Goal: Task Accomplishment & Management: Manage account settings

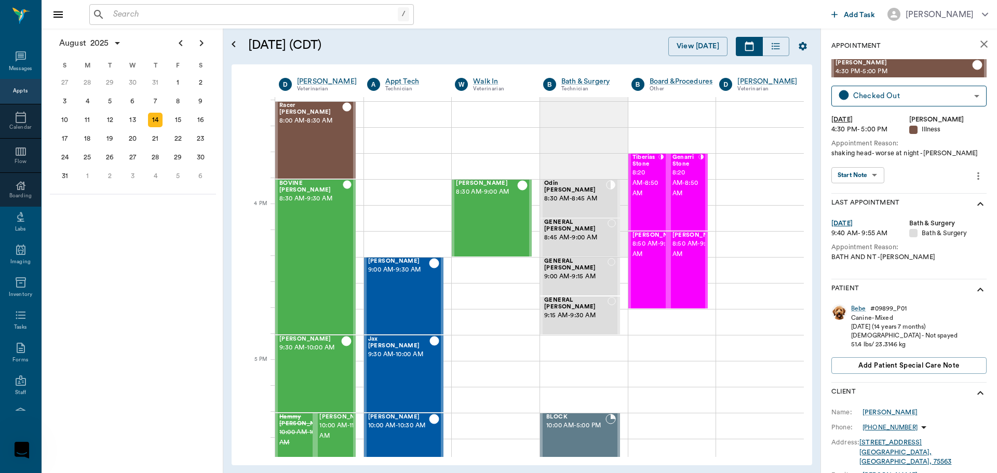
scroll to position [1143, 0]
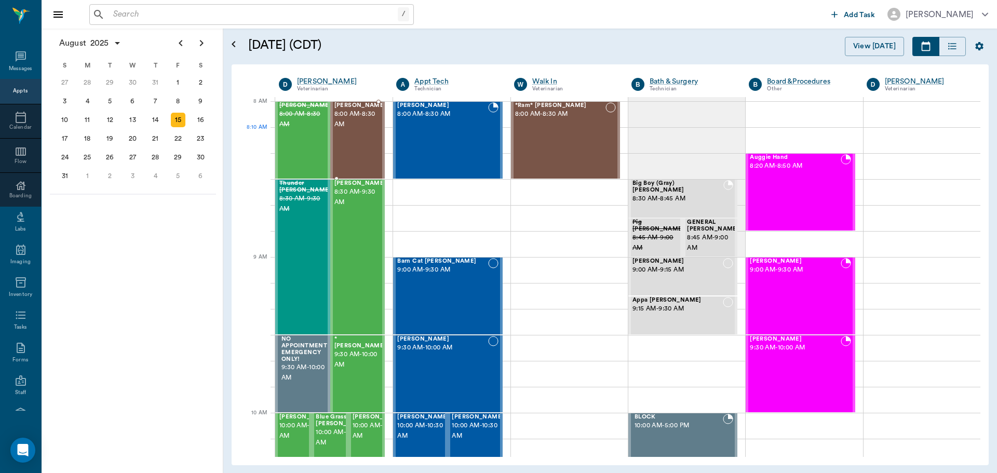
click at [356, 140] on div "lil [PERSON_NAME] 8:00 AM - 8:30 AM" at bounding box center [360, 140] width 52 height 76
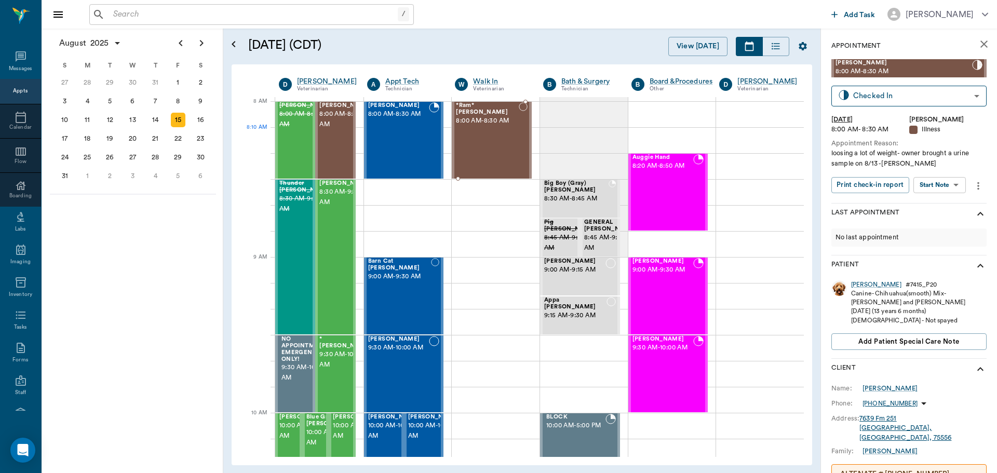
click at [493, 141] on div "*Ram* [PERSON_NAME] 8:00 AM - 8:30 AM" at bounding box center [487, 140] width 62 height 76
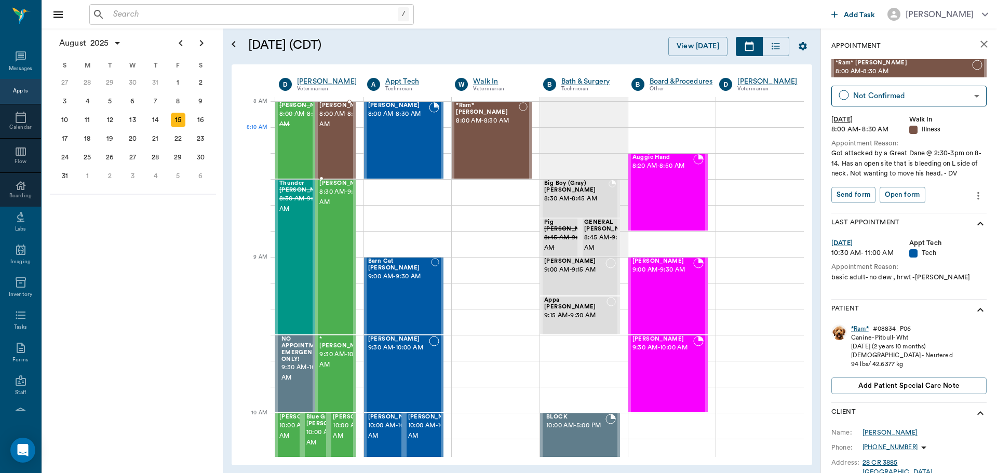
click at [339, 130] on span "8:00 AM - 8:30 AM" at bounding box center [345, 119] width 52 height 21
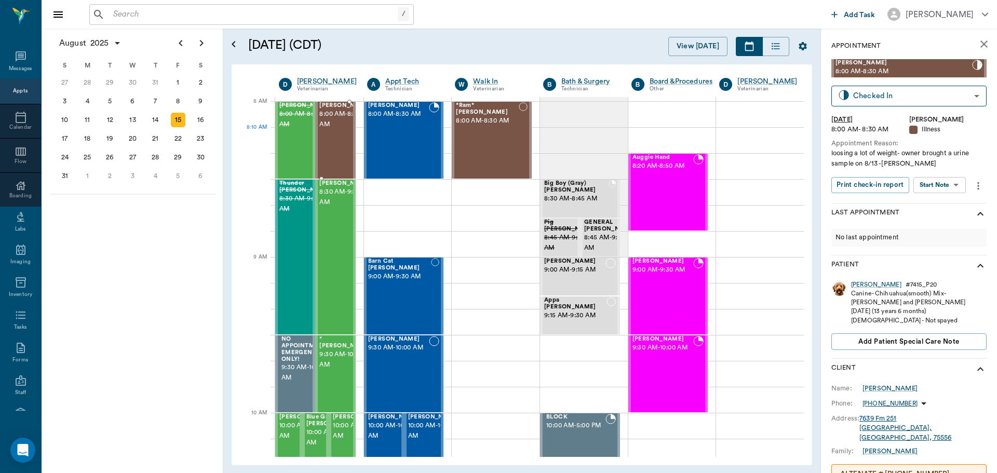
click at [339, 130] on span "8:00 AM - 8:30 AM" at bounding box center [345, 119] width 52 height 21
click at [335, 130] on span "8:00 AM - 8:30 AM" at bounding box center [345, 119] width 52 height 21
click at [340, 208] on span "8:30 AM - 9:30 AM" at bounding box center [345, 197] width 52 height 21
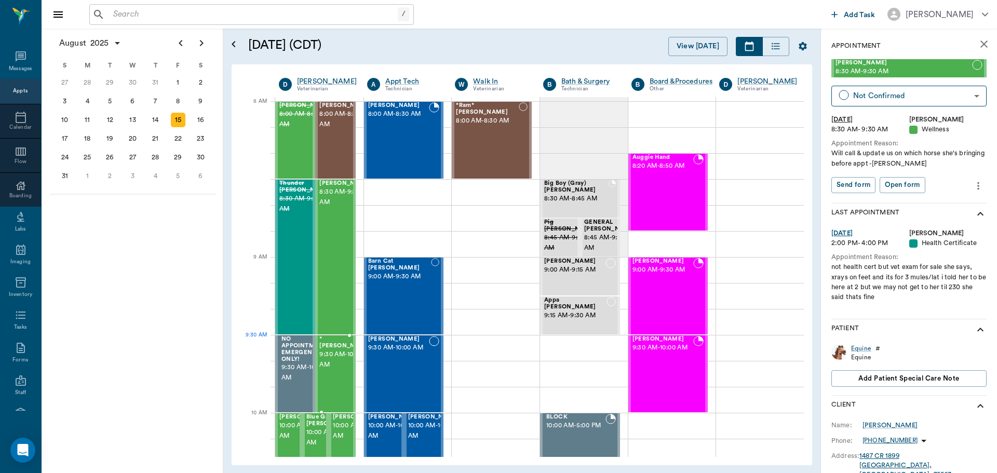
click at [326, 356] on span "9:30 AM - 10:00 AM" at bounding box center [345, 359] width 52 height 21
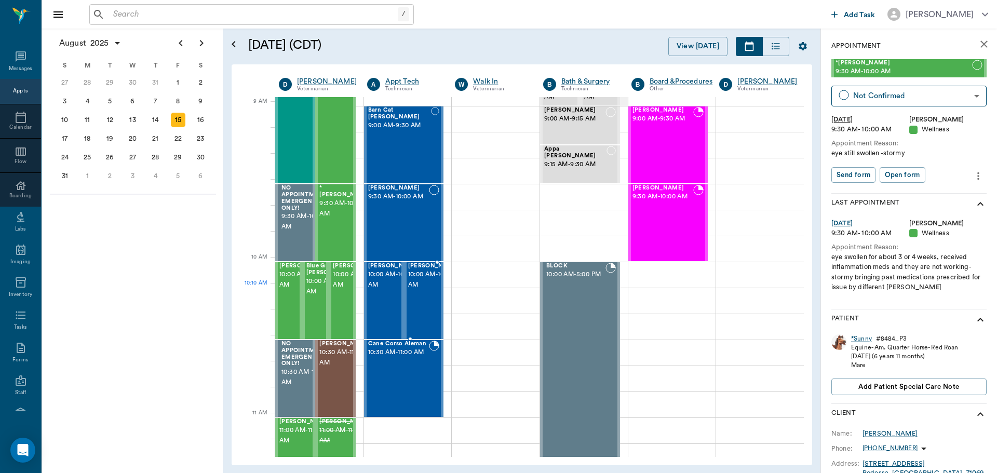
scroll to position [156, 0]
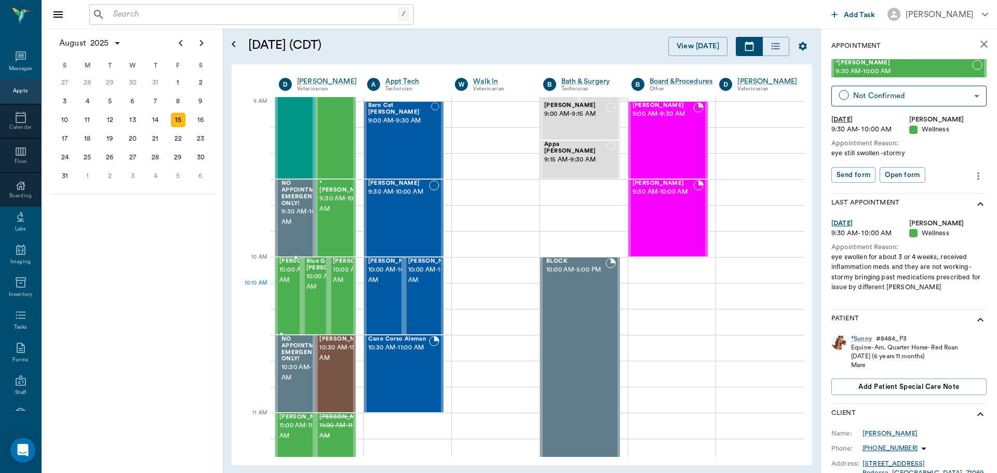
click at [285, 285] on span "10:00 AM - 10:30 AM" at bounding box center [305, 275] width 52 height 21
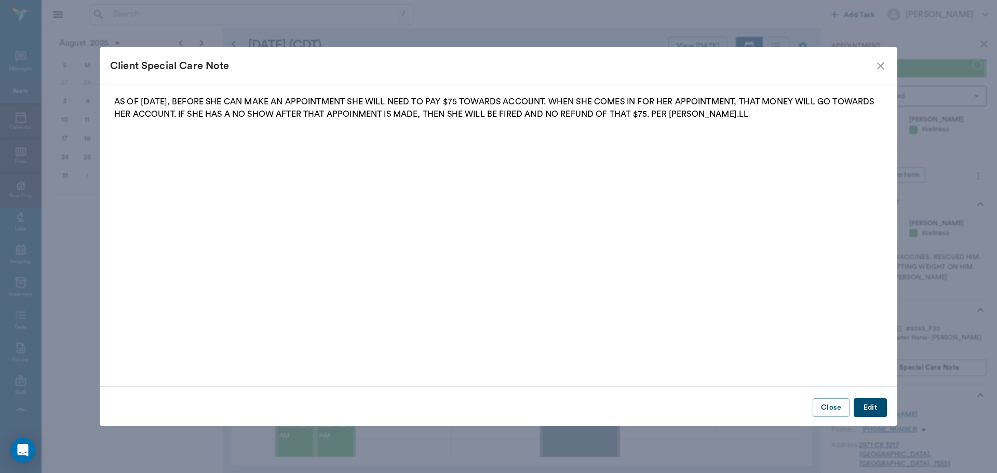
click at [882, 67] on icon "close" at bounding box center [880, 65] width 7 height 7
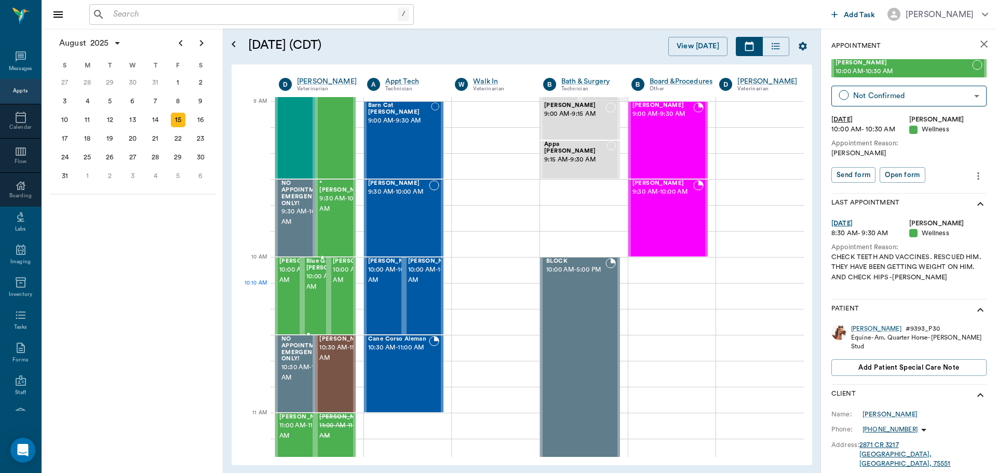
click at [313, 292] on span "10:00 AM - 10:30 AM" at bounding box center [332, 281] width 52 height 21
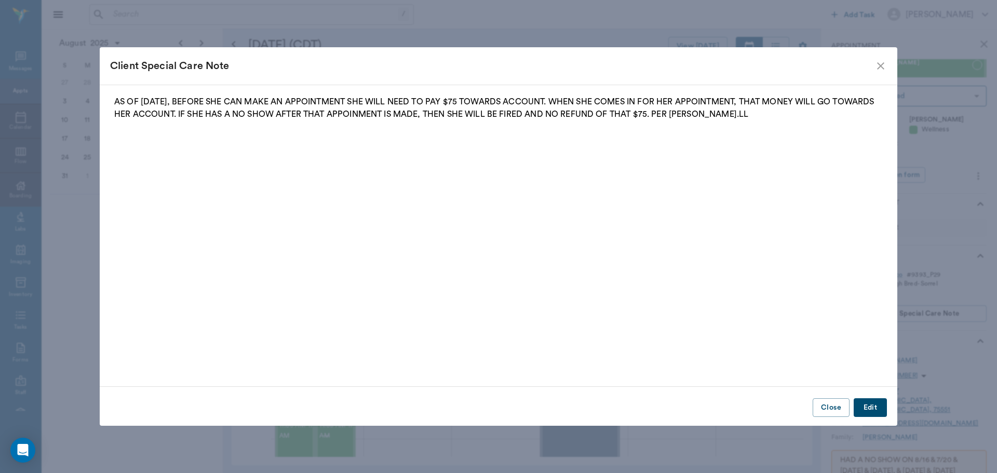
click at [875, 70] on icon "close" at bounding box center [880, 66] width 12 height 12
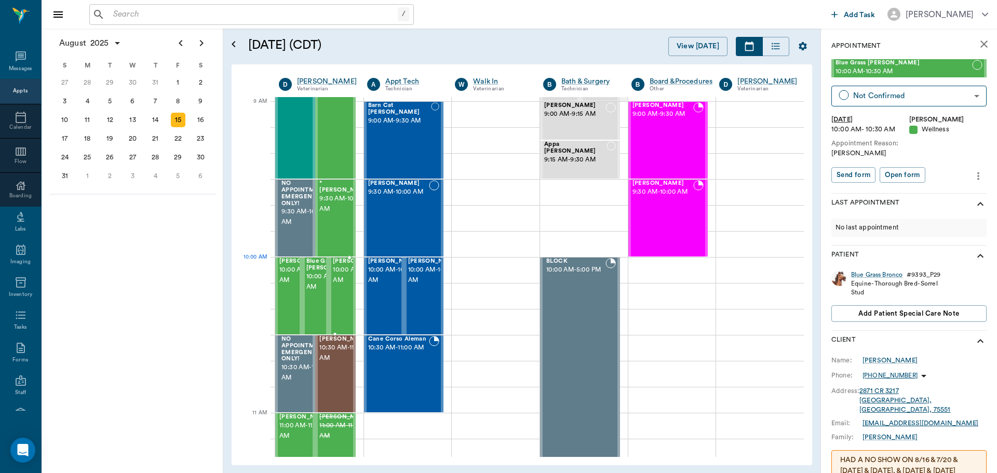
click at [344, 281] on span "10:00 AM - 10:30 AM" at bounding box center [359, 275] width 52 height 21
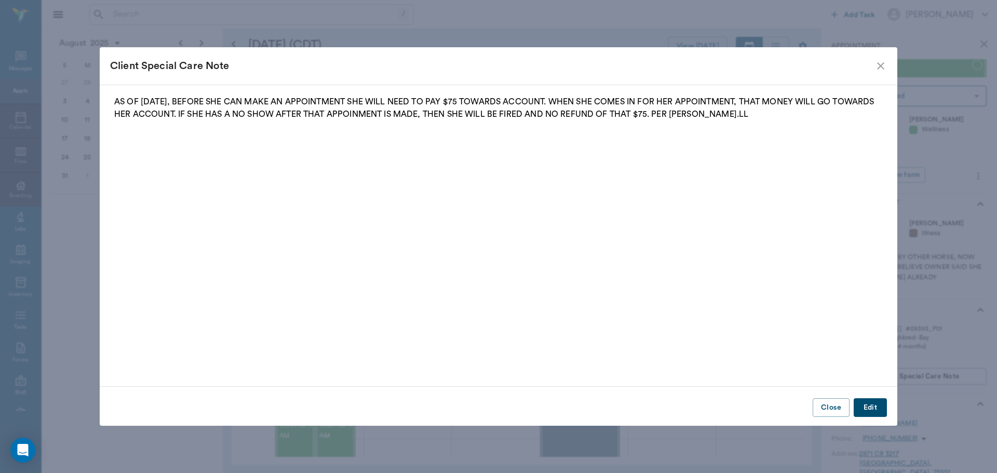
click at [880, 61] on icon "close" at bounding box center [880, 66] width 12 height 12
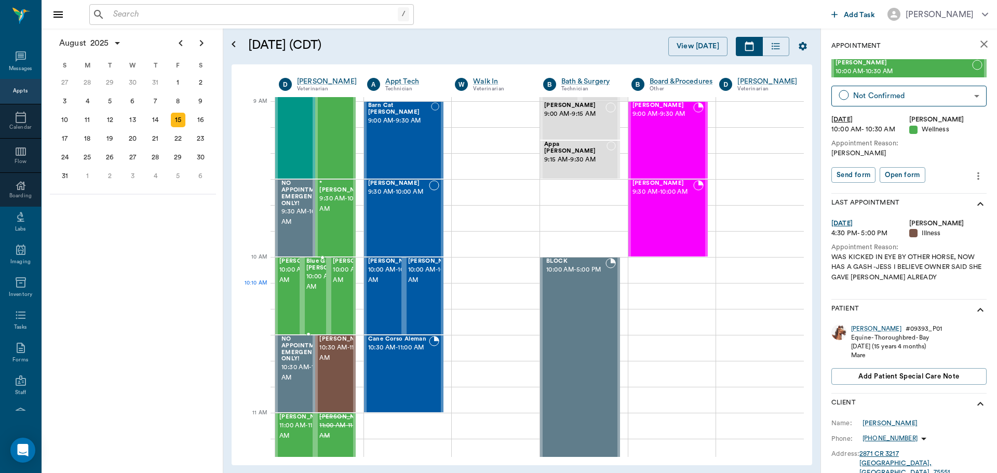
click at [319, 292] on span "10:00 AM - 10:30 AM" at bounding box center [332, 281] width 52 height 21
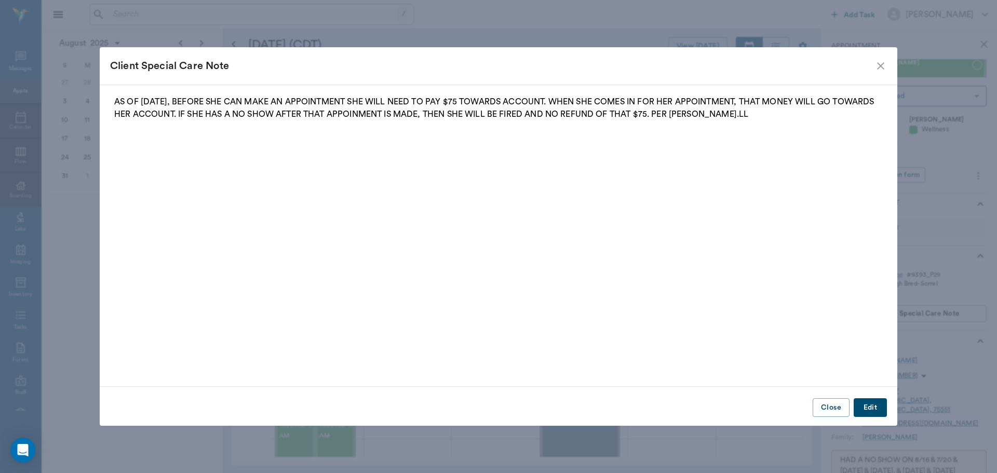
click at [883, 66] on icon "close" at bounding box center [880, 66] width 12 height 12
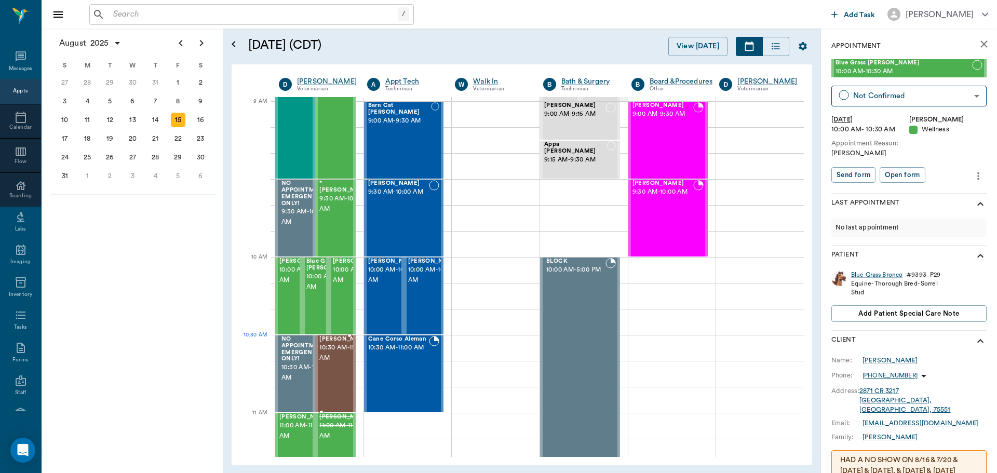
click at [342, 359] on span "10:30 AM - 11:00 AM" at bounding box center [345, 353] width 52 height 21
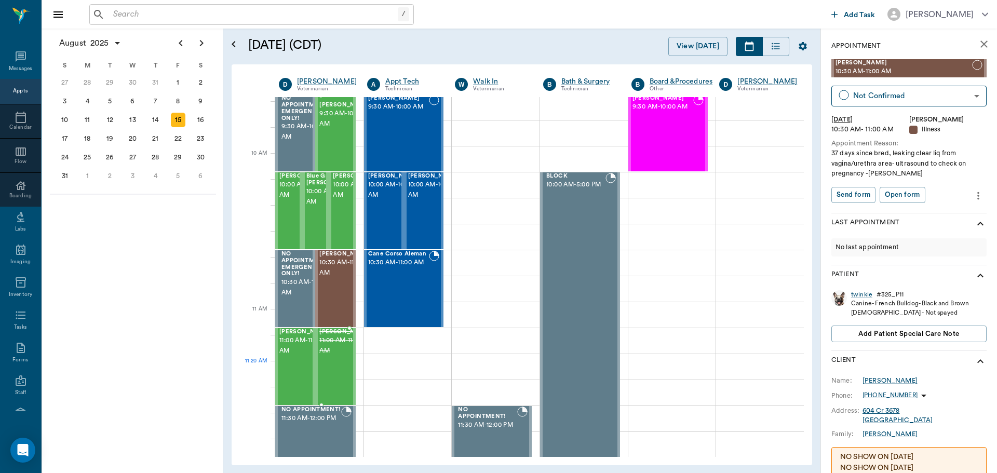
scroll to position [260, 0]
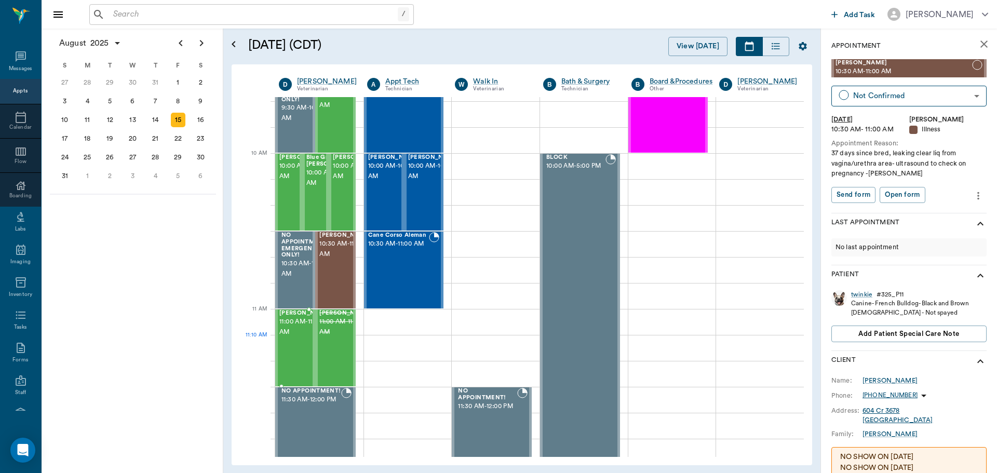
click at [293, 337] on span "11:00 AM - 11:30 AM" at bounding box center [305, 327] width 52 height 21
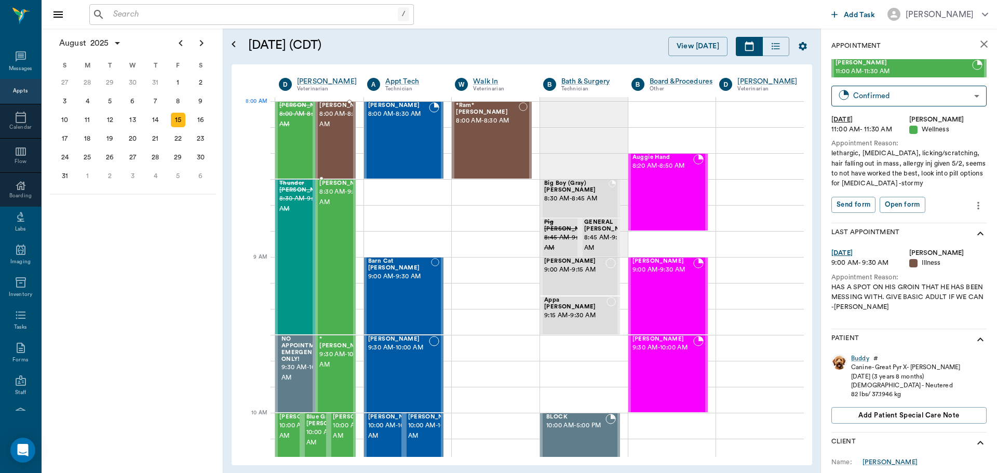
click at [333, 119] on span "8:00 AM - 8:30 AM" at bounding box center [345, 119] width 52 height 21
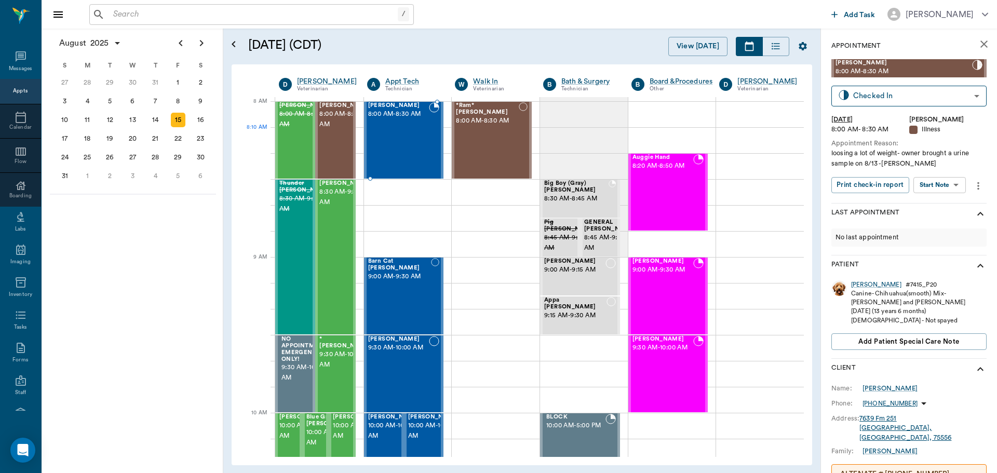
drag, startPoint x: 371, startPoint y: 136, endPoint x: 388, endPoint y: 133, distance: 17.3
click at [379, 135] on div "Lucee Orr 8:00 AM - 8:30 AM" at bounding box center [398, 140] width 61 height 76
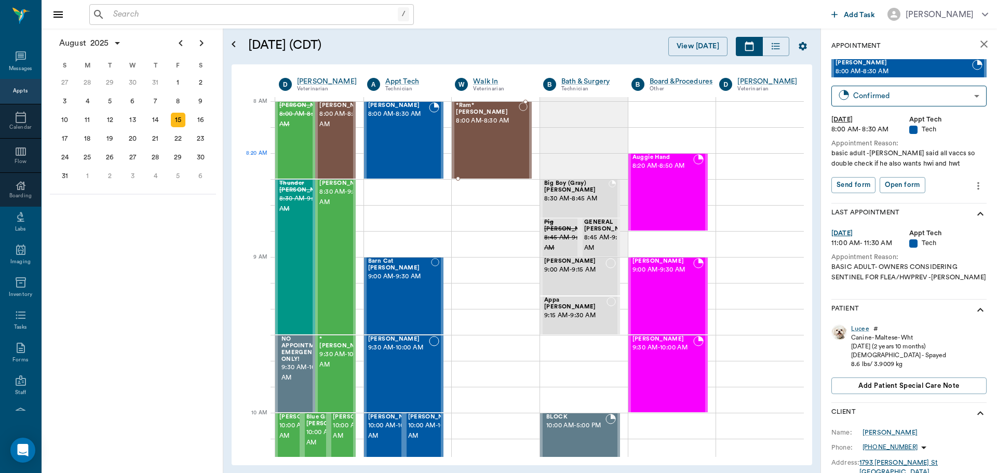
click at [502, 160] on div "*Ram* Helmick 8:00 AM - 8:30 AM" at bounding box center [487, 140] width 62 height 76
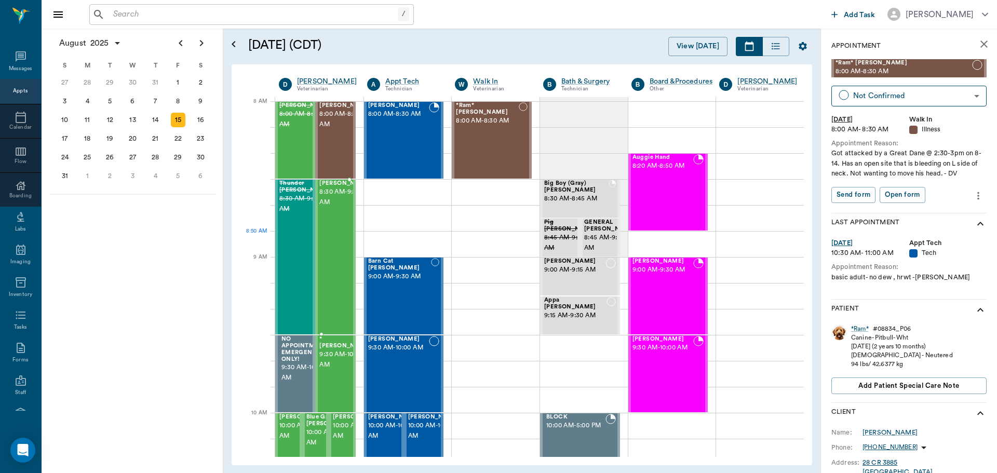
click at [333, 246] on div "Equine Bailey 8:30 AM - 9:30 AM" at bounding box center [345, 257] width 52 height 154
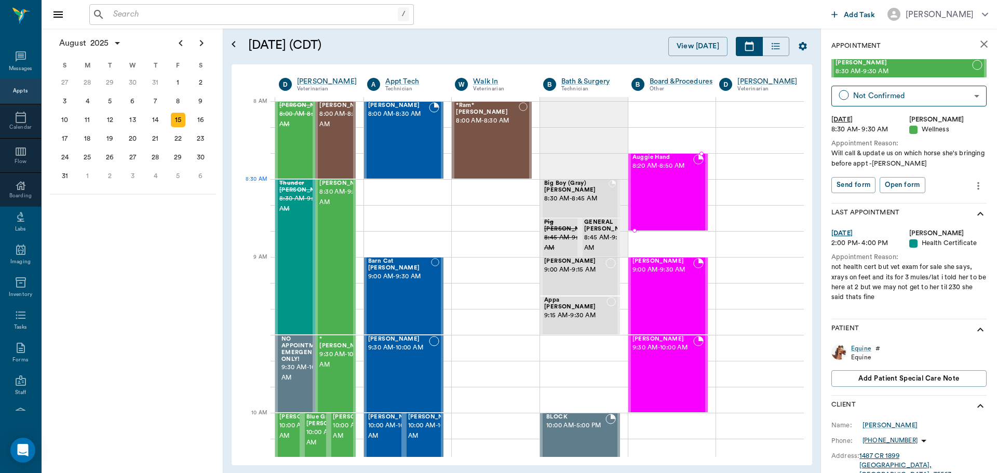
click at [666, 197] on div "Auggie Hand 8:20 AM - 8:50 AM" at bounding box center [662, 192] width 61 height 76
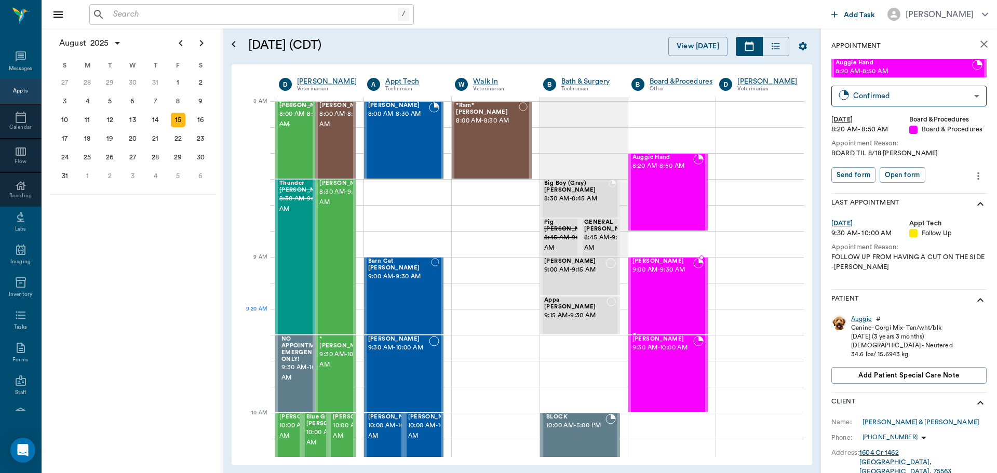
click at [667, 317] on div "Juliette Aprile 9:00 AM - 9:30 AM" at bounding box center [662, 296] width 61 height 76
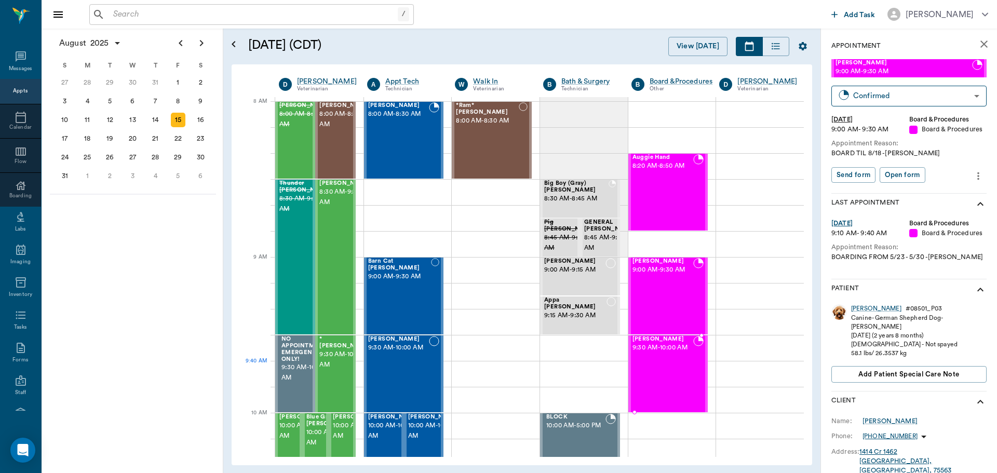
click at [667, 373] on div "Hopper Aprile 9:30 AM - 10:00 AM" at bounding box center [662, 374] width 61 height 76
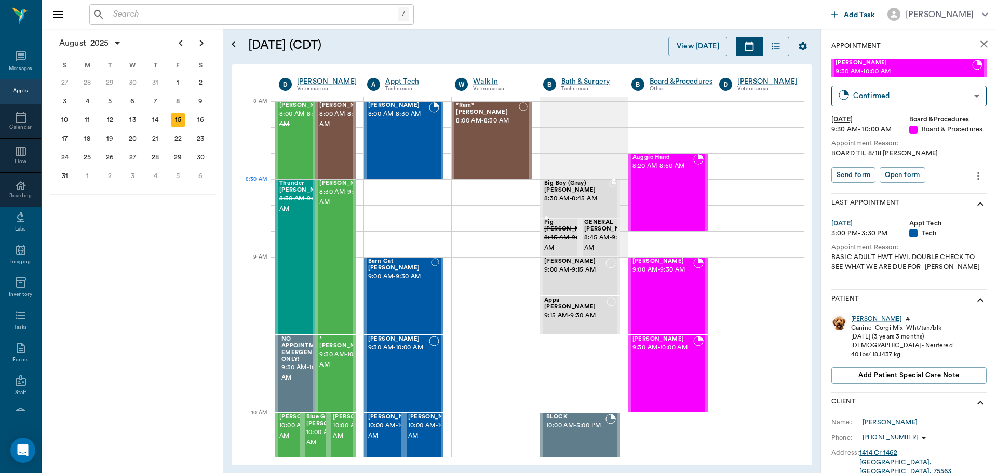
click at [577, 197] on span "8:30 AM - 8:45 AM" at bounding box center [576, 199] width 64 height 10
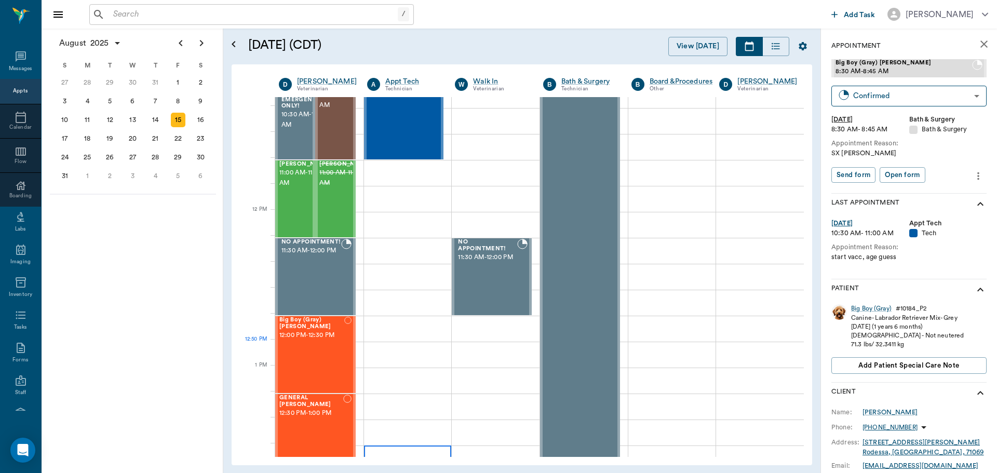
scroll to position [519, 0]
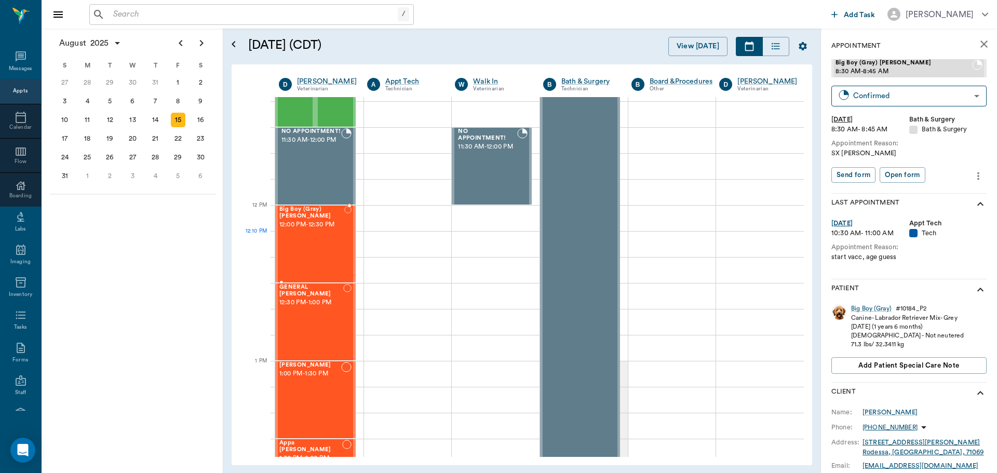
click at [317, 233] on div "Big Boy (Gray) Saulsbury 12:00 PM - 12:30 PM" at bounding box center [311, 244] width 65 height 76
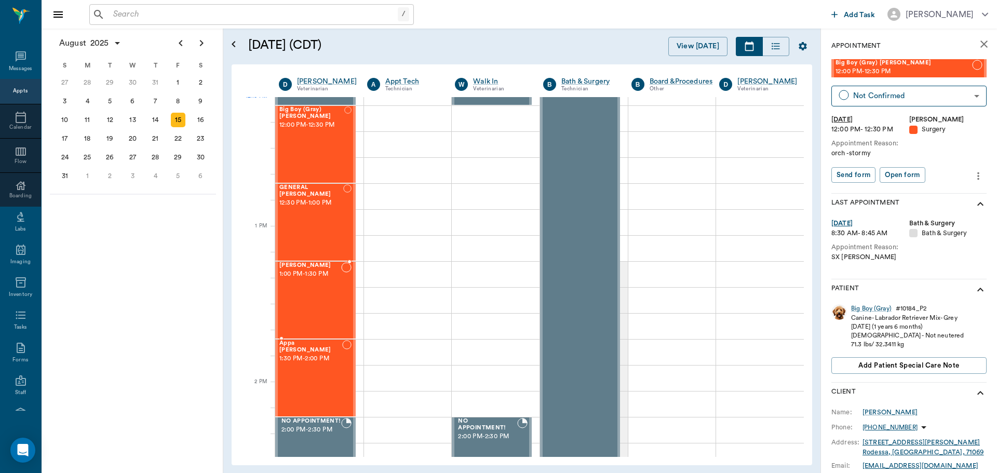
scroll to position [675, 0]
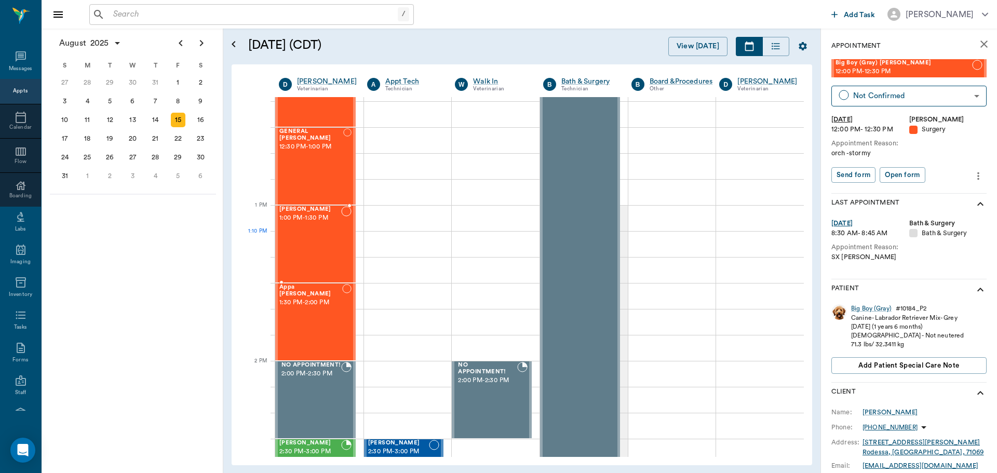
click at [306, 234] on div "BELLA Durmon 1:00 PM - 1:30 PM" at bounding box center [310, 244] width 62 height 76
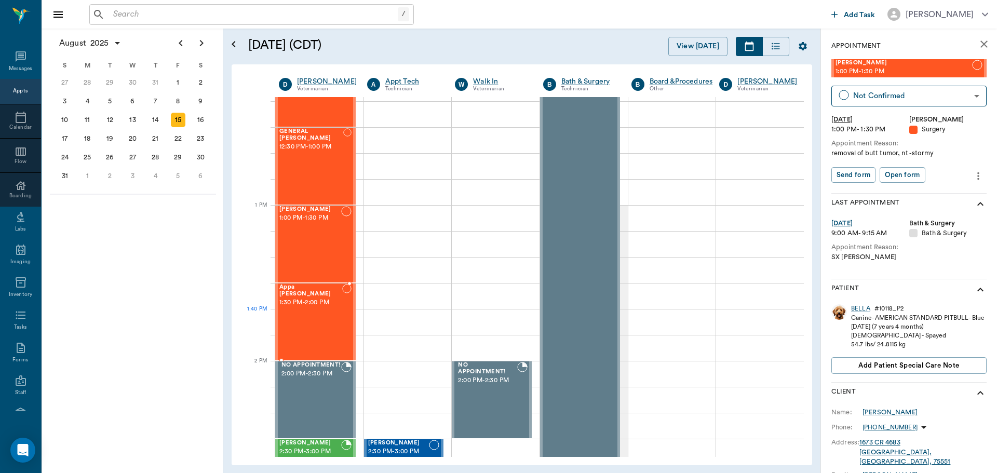
click at [309, 319] on div "Appa Jestice 1:30 PM - 2:00 PM" at bounding box center [310, 322] width 63 height 76
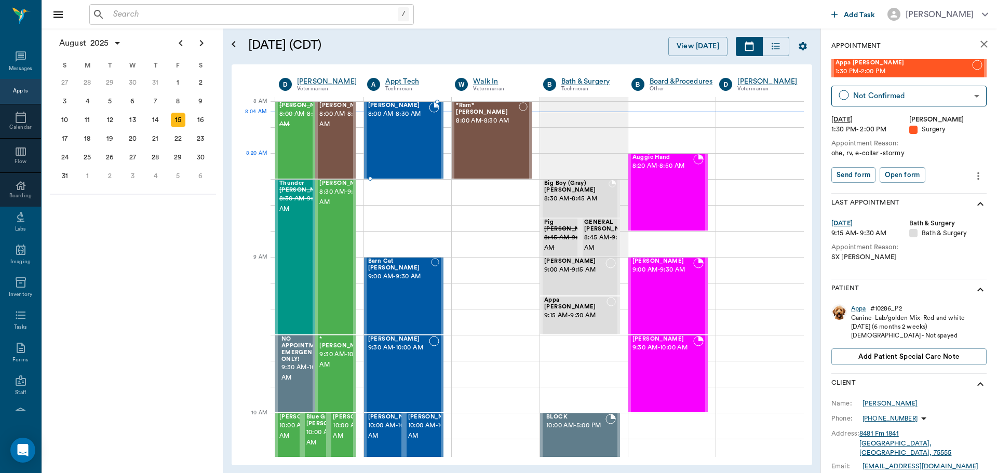
click at [419, 156] on div "Lucee Orr 8:00 AM - 8:30 AM" at bounding box center [398, 140] width 61 height 76
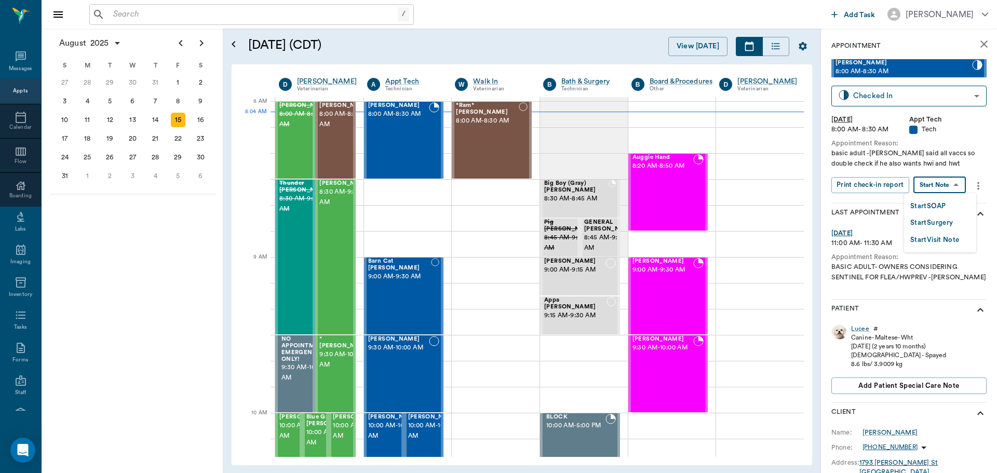
click at [957, 184] on body "/ ​ Add Task Dr. Bert Ellsworth Nectar Messages Appts Calendar Flow Boarding La…" at bounding box center [498, 236] width 997 height 473
click at [944, 204] on button "Start SOAP" at bounding box center [927, 206] width 35 height 12
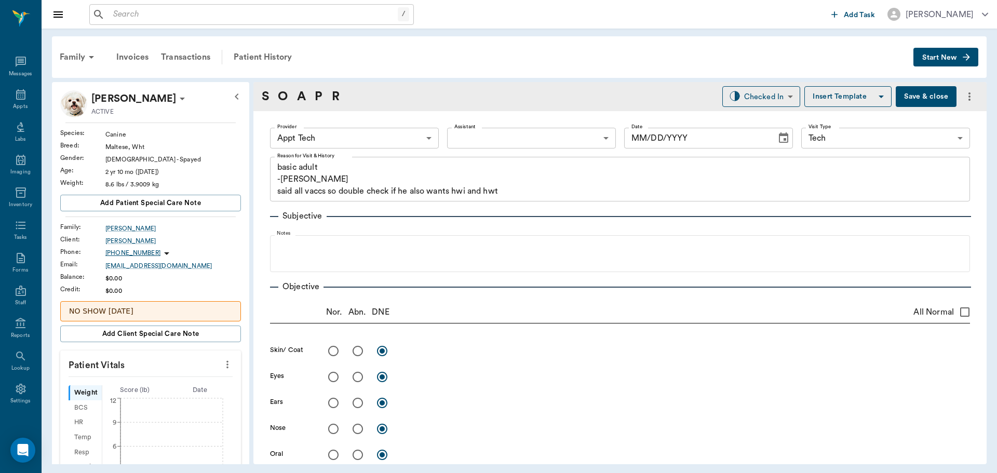
type input "63ec2f075fda476ae8351a4c"
type input "65d2be4f46e3a538d89b8c1a"
type textarea "basic adult -stormy said all vaccs so double check if he also wants hwi and hwt"
type input "08/15/2025"
click at [226, 362] on icon "more" at bounding box center [227, 365] width 2 height 8
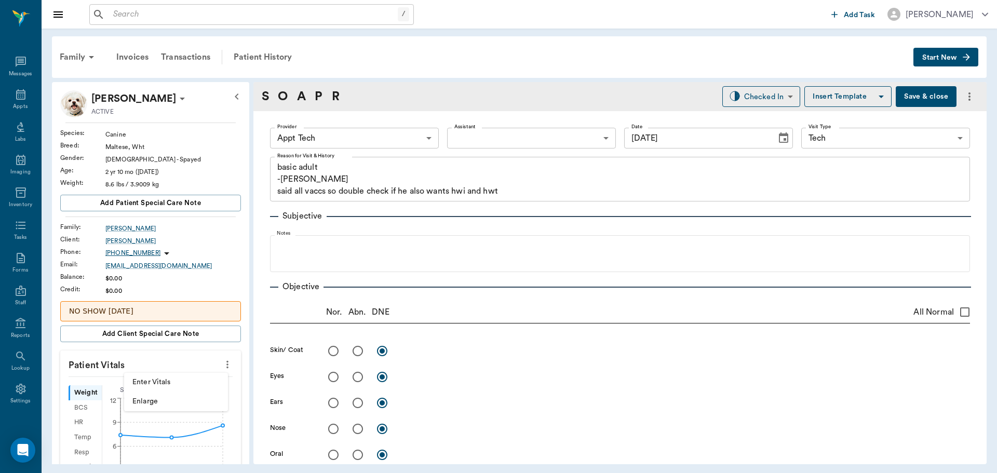
click at [202, 384] on span "Enter Vitals" at bounding box center [175, 382] width 87 height 11
click at [178, 395] on input "text" at bounding box center [150, 395] width 90 height 21
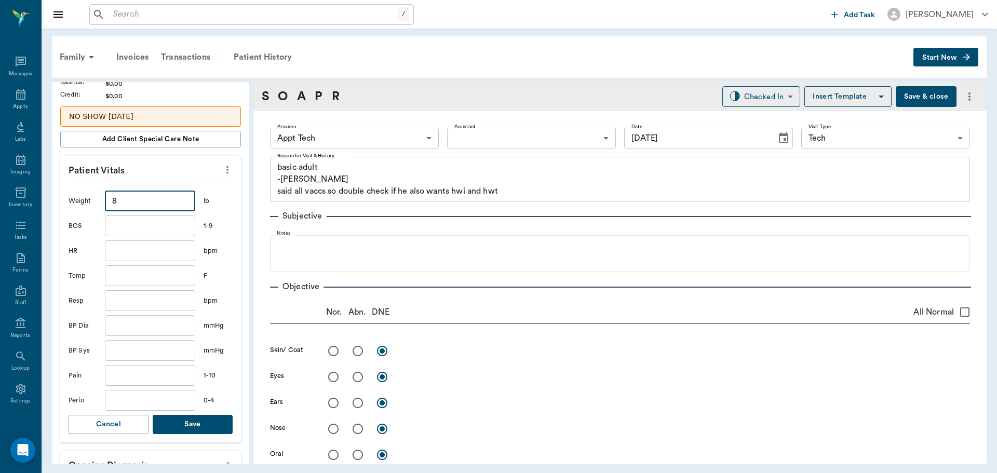
scroll to position [260, 0]
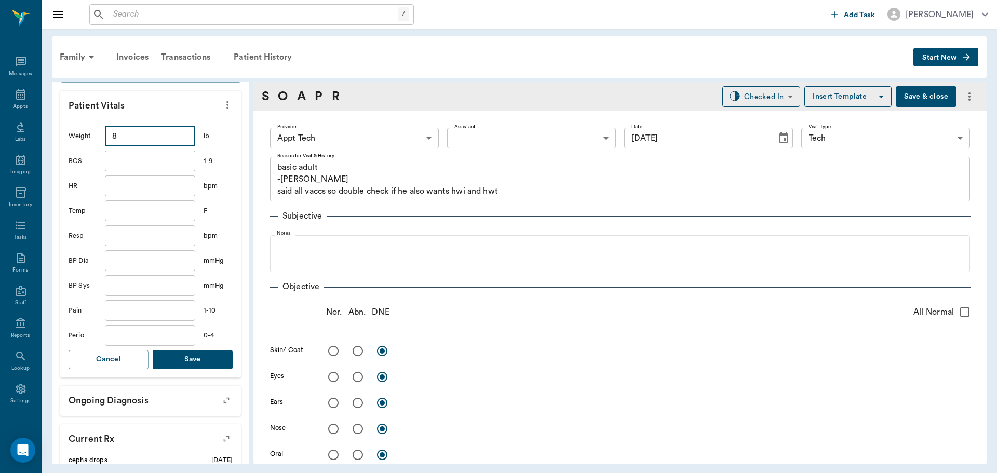
type input "8"
click at [205, 356] on button "Save" at bounding box center [193, 359] width 80 height 19
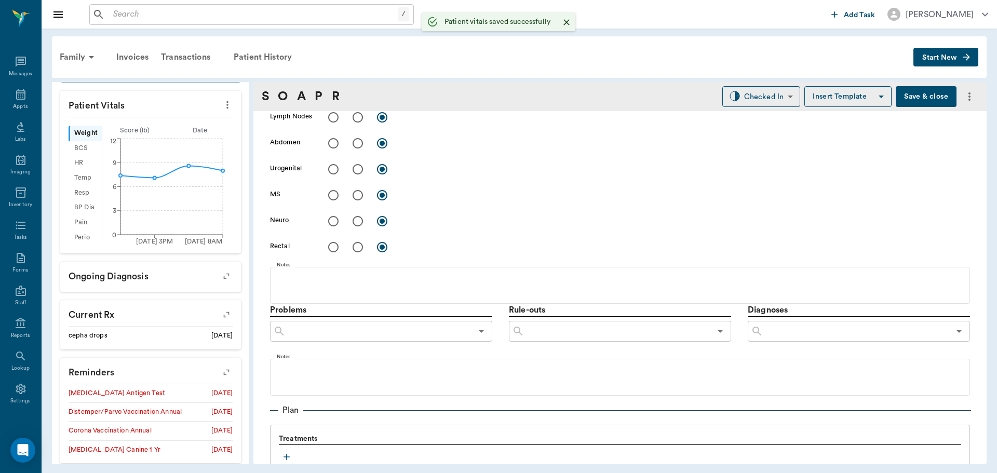
scroll to position [623, 0]
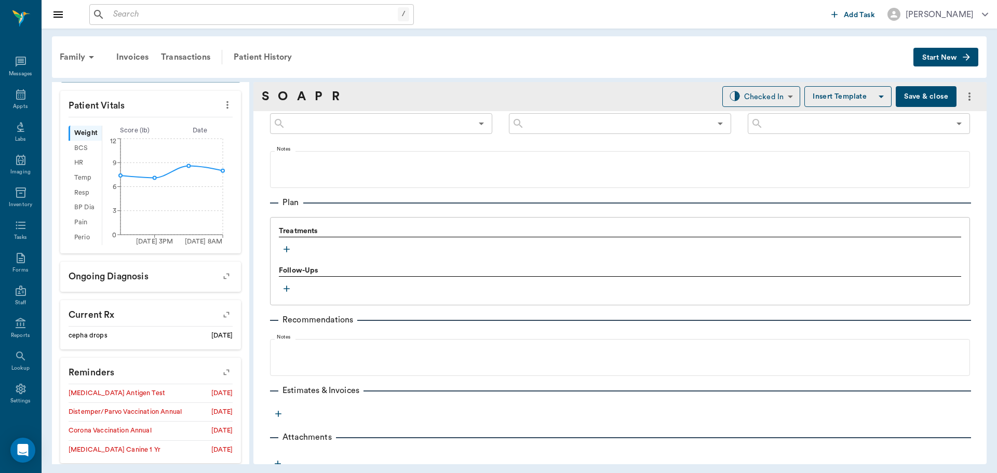
click at [290, 247] on icon "button" at bounding box center [286, 249] width 10 height 10
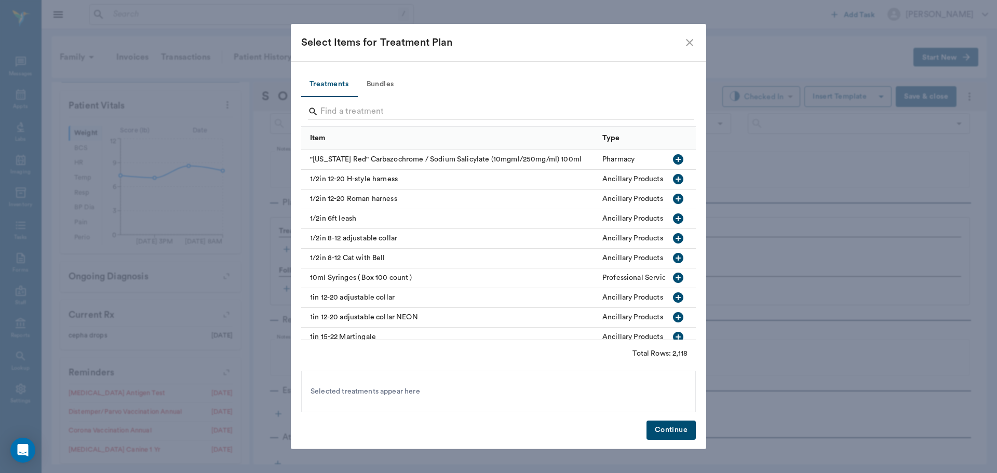
click at [377, 85] on button "Bundles" at bounding box center [380, 84] width 47 height 25
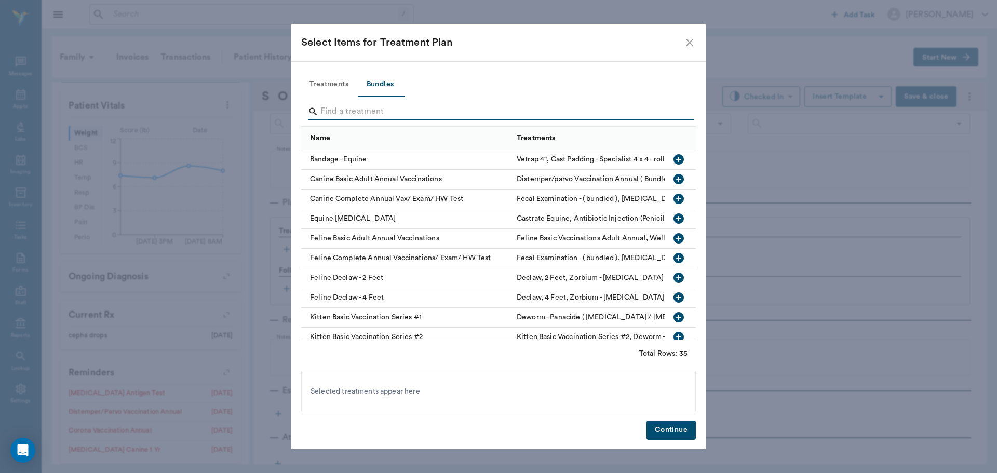
click at [371, 107] on input "Search" at bounding box center [499, 111] width 358 height 17
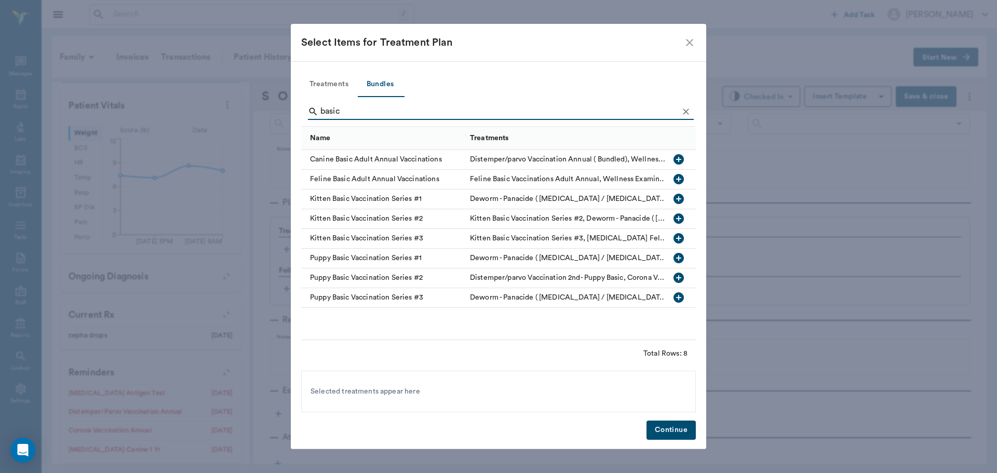
type input "basic"
click at [678, 159] on icon "button" at bounding box center [678, 159] width 12 height 12
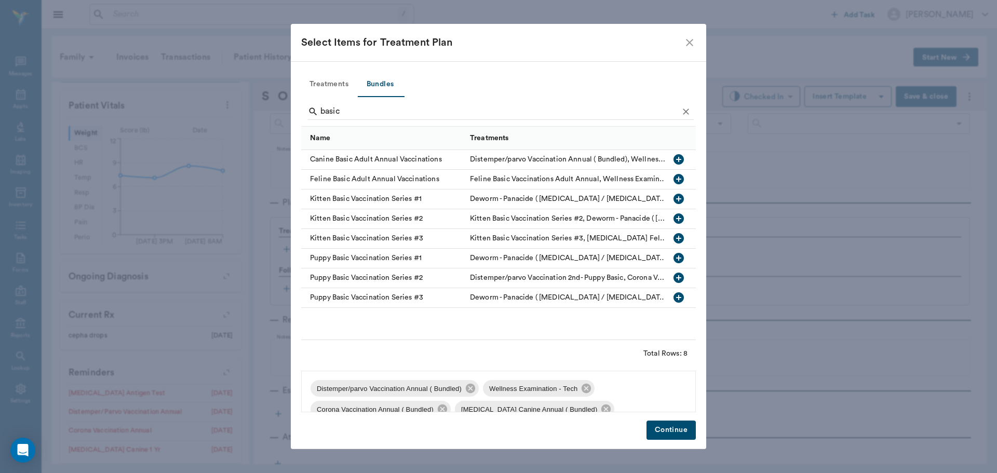
click at [324, 84] on button "Treatments" at bounding box center [329, 84] width 56 height 25
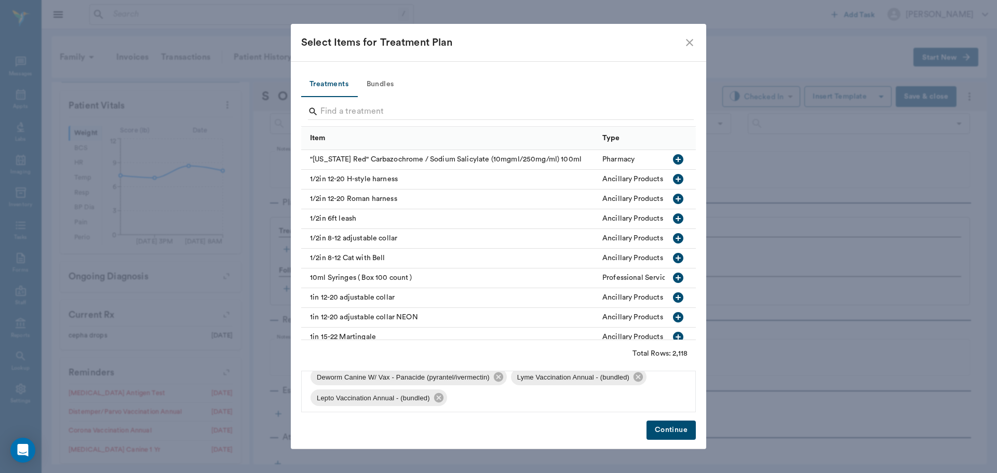
scroll to position [77, 0]
click at [440, 394] on icon at bounding box center [437, 394] width 9 height 9
click at [634, 397] on icon at bounding box center [637, 394] width 9 height 9
click at [340, 109] on input "Search" at bounding box center [499, 111] width 358 height 17
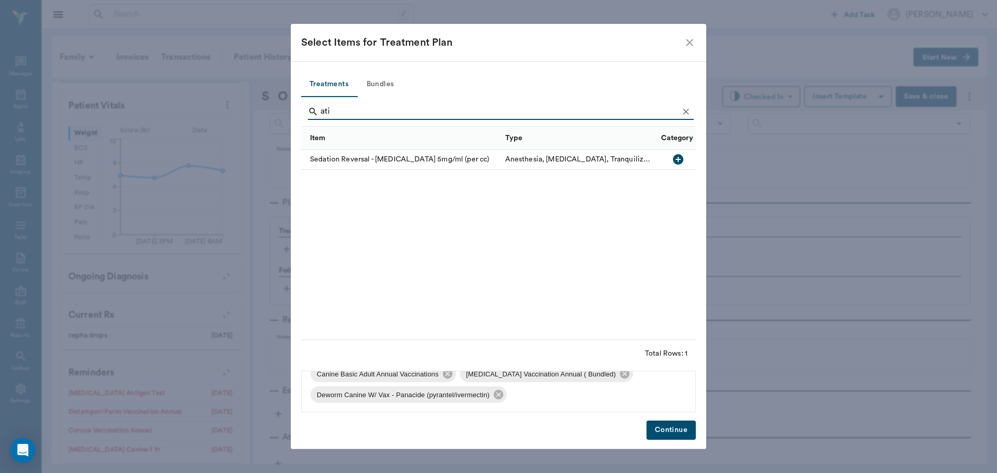
drag, startPoint x: 339, startPoint y: 110, endPoint x: 161, endPoint y: 89, distance: 179.2
click at [161, 89] on div "Select Items for Treatment Plan Treatments Bundles ati Item Type Category Sedat…" at bounding box center [498, 236] width 997 height 473
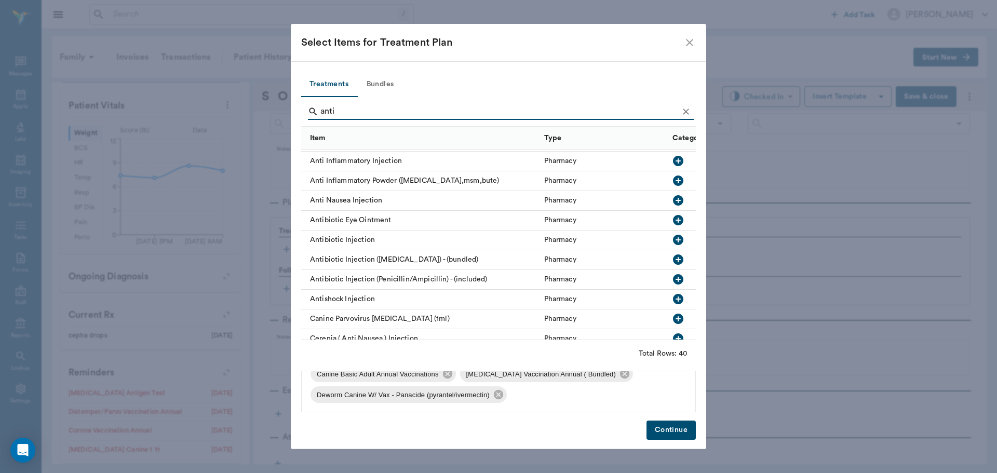
scroll to position [0, 0]
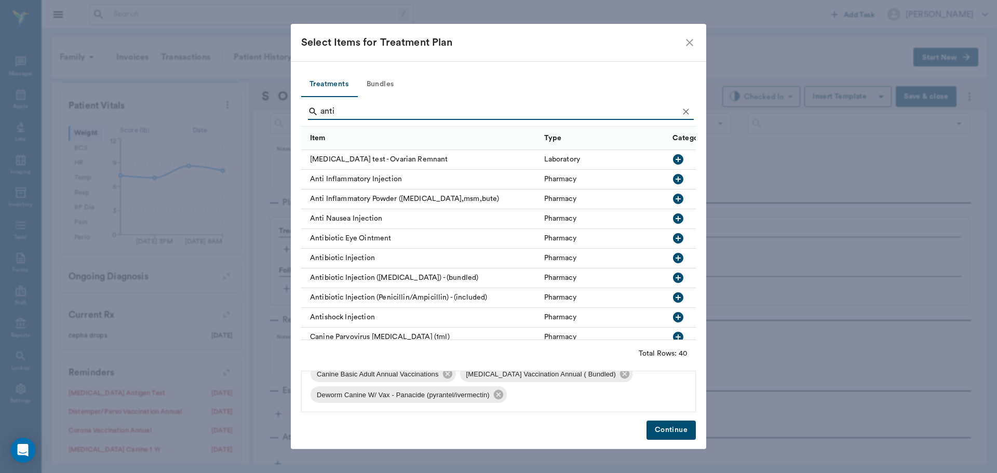
drag, startPoint x: 343, startPoint y: 114, endPoint x: 280, endPoint y: 107, distance: 62.6
click at [280, 107] on div "Select Items for Treatment Plan Treatments Bundles anti Item Type Category Anti…" at bounding box center [498, 236] width 997 height 473
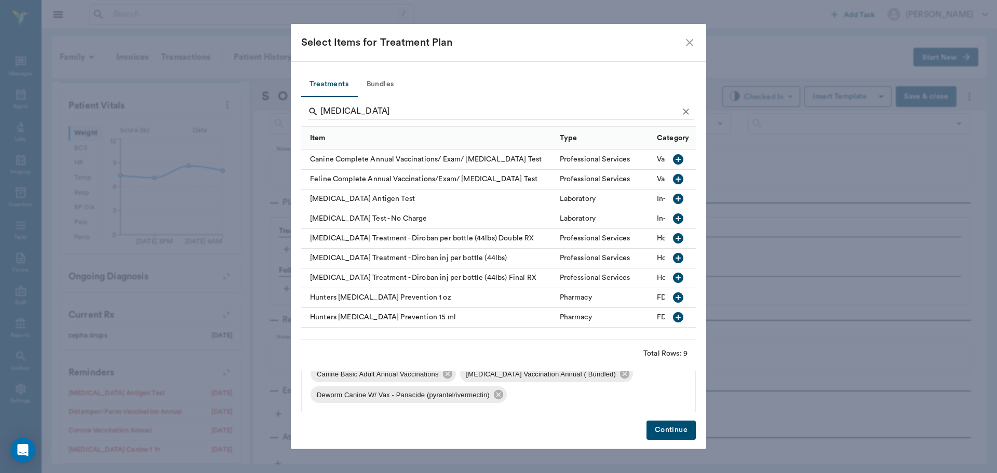
click at [678, 199] on icon "button" at bounding box center [678, 199] width 12 height 12
drag, startPoint x: 381, startPoint y: 112, endPoint x: 235, endPoint y: 108, distance: 145.9
click at [235, 108] on div "Select Items for Treatment Plan Treatments Bundles heartworm Item Type Category…" at bounding box center [498, 236] width 997 height 473
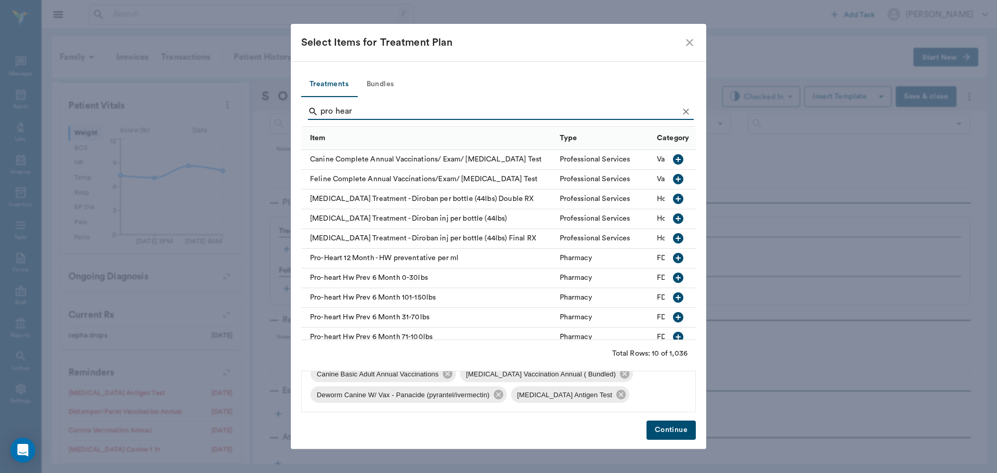
type input "pro hear"
click at [673, 275] on icon "button" at bounding box center [678, 277] width 10 height 10
click at [679, 427] on button "Continue" at bounding box center [670, 429] width 49 height 19
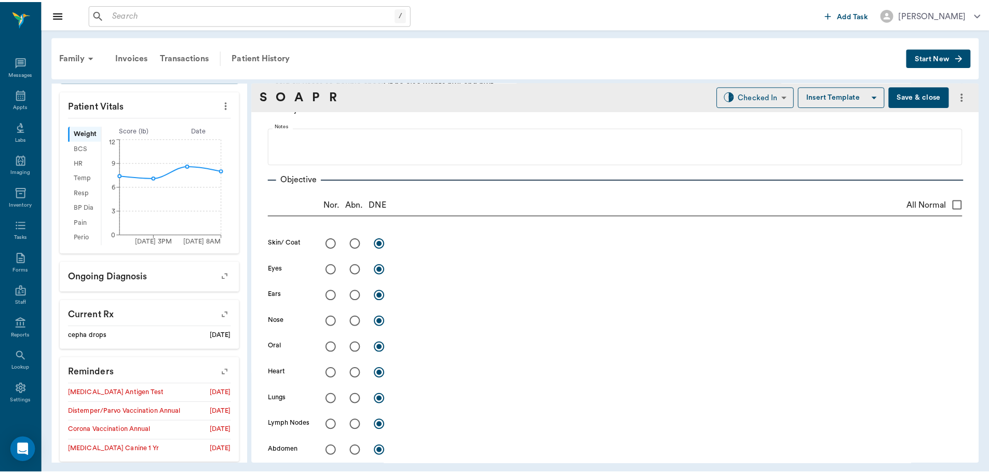
scroll to position [0, 0]
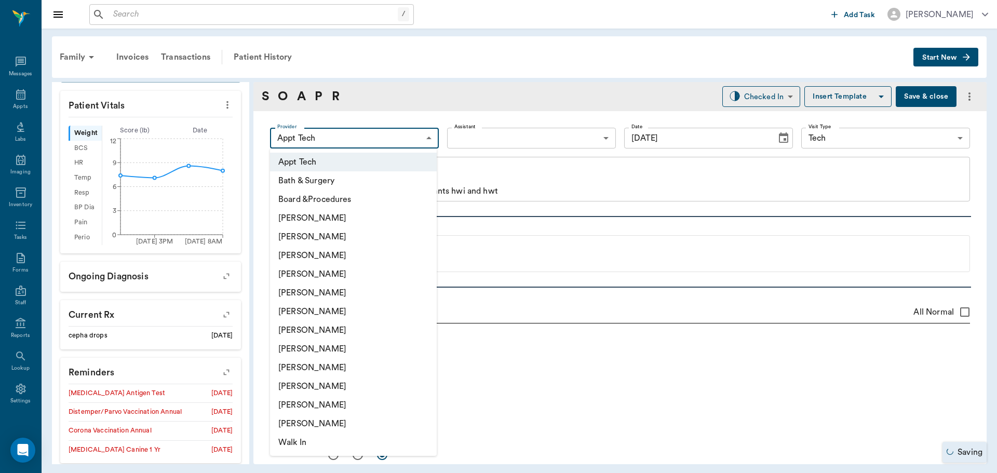
click at [345, 141] on body "/ ​ Add Task Dr. Bert Ellsworth Nectar Messages Appts Labs Imaging Inventory Ta…" at bounding box center [498, 236] width 997 height 473
click at [332, 310] on li "[PERSON_NAME]" at bounding box center [353, 311] width 167 height 19
type input "682b670d8bdc6f7f8feef3db"
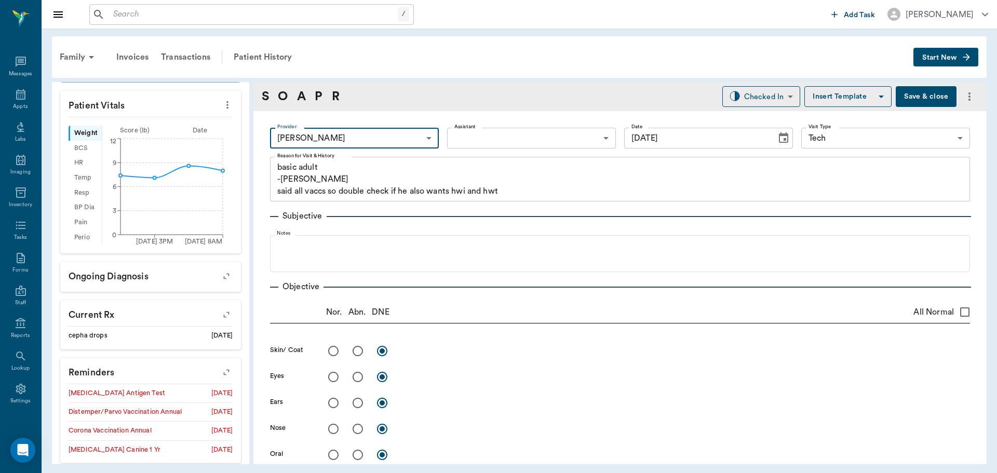
click at [489, 142] on body "/ ​ Add Task Dr. Bert Ellsworth Nectar Messages Appts Labs Imaging Inventory Ta…" at bounding box center [498, 236] width 997 height 473
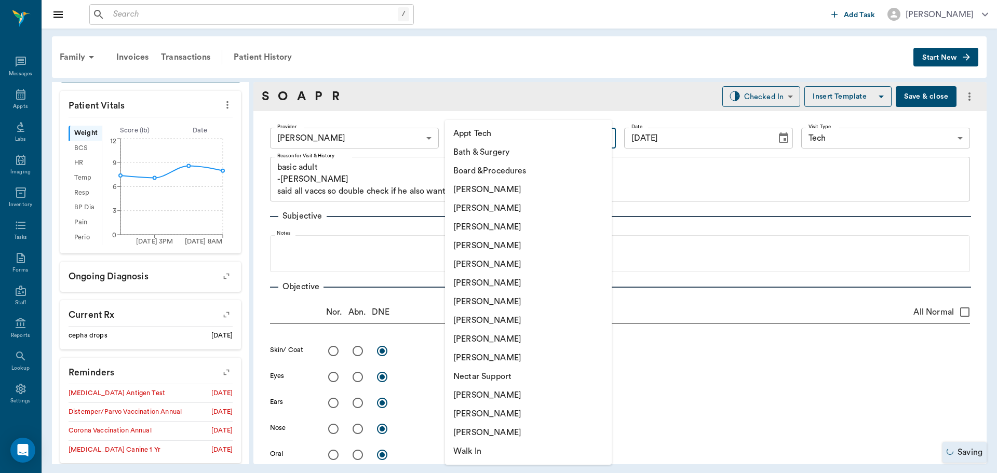
click at [518, 393] on li "[PERSON_NAME]" at bounding box center [528, 395] width 167 height 19
type input "6740bf97de10e07744acf1eb"
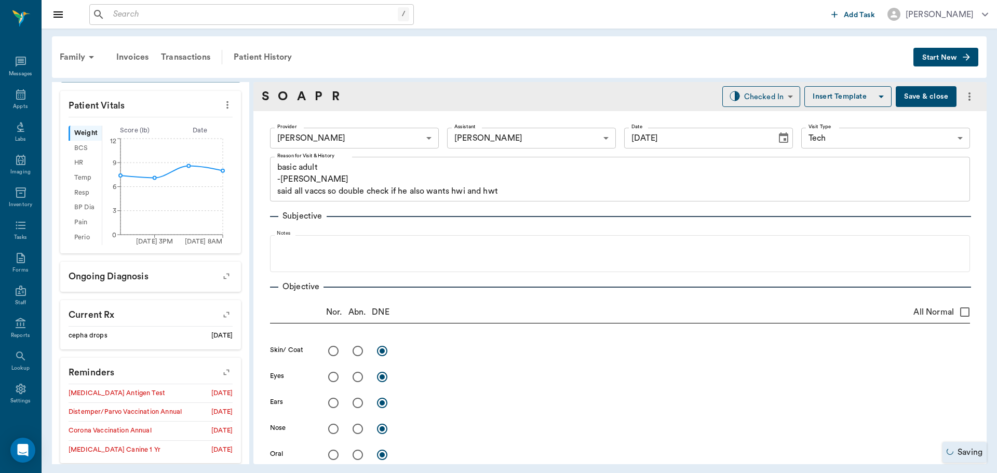
click at [914, 91] on button "Save & close" at bounding box center [925, 96] width 61 height 21
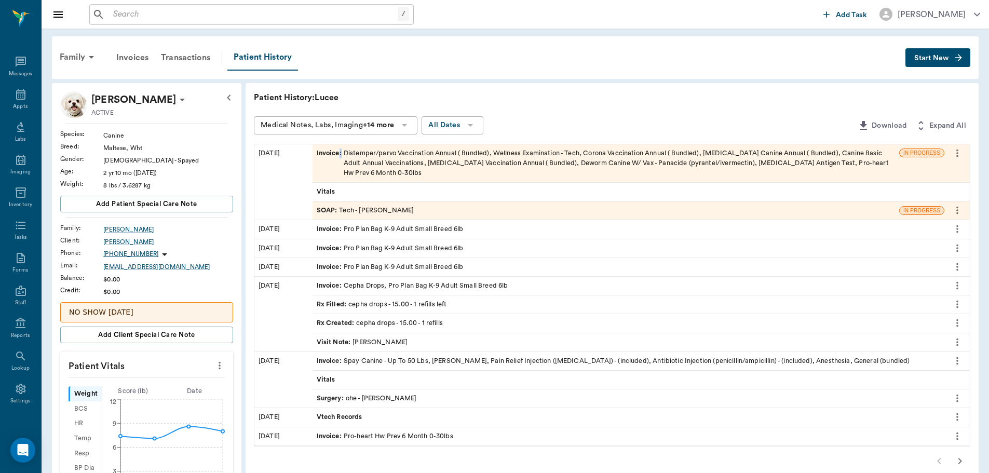
click at [343, 165] on span "Invoice :" at bounding box center [330, 163] width 27 height 30
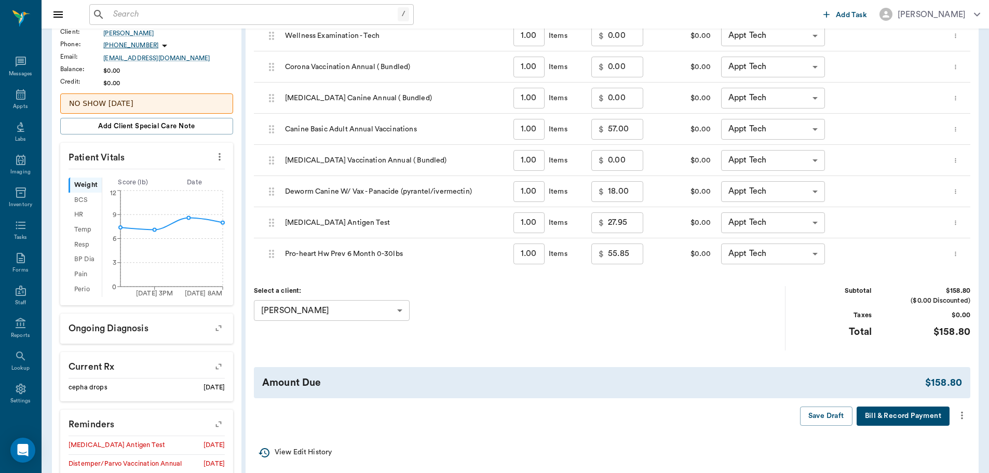
scroll to position [345, 0]
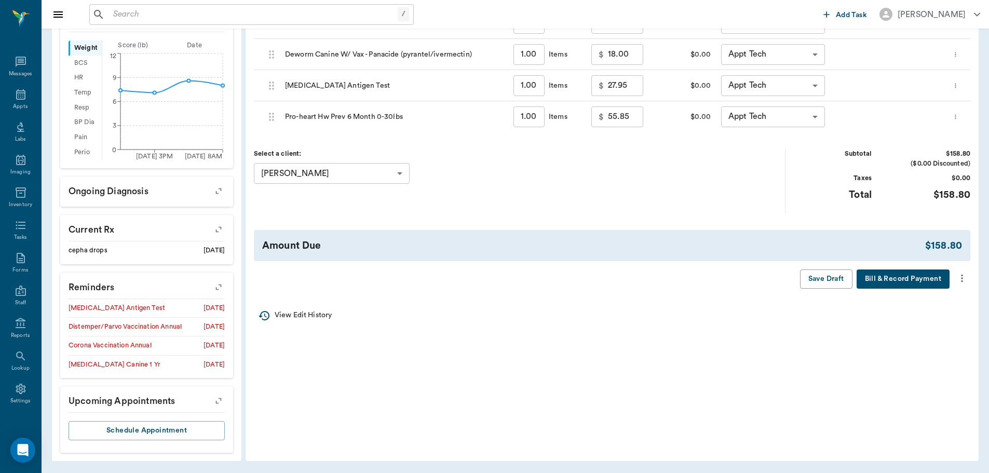
click at [962, 277] on icon "more" at bounding box center [961, 278] width 11 height 12
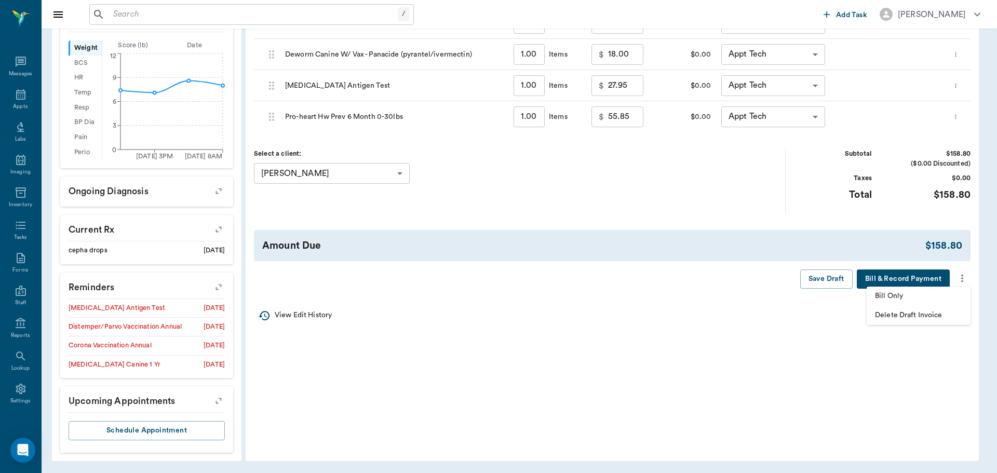
click at [920, 301] on span "Bill Only" at bounding box center [918, 296] width 87 height 11
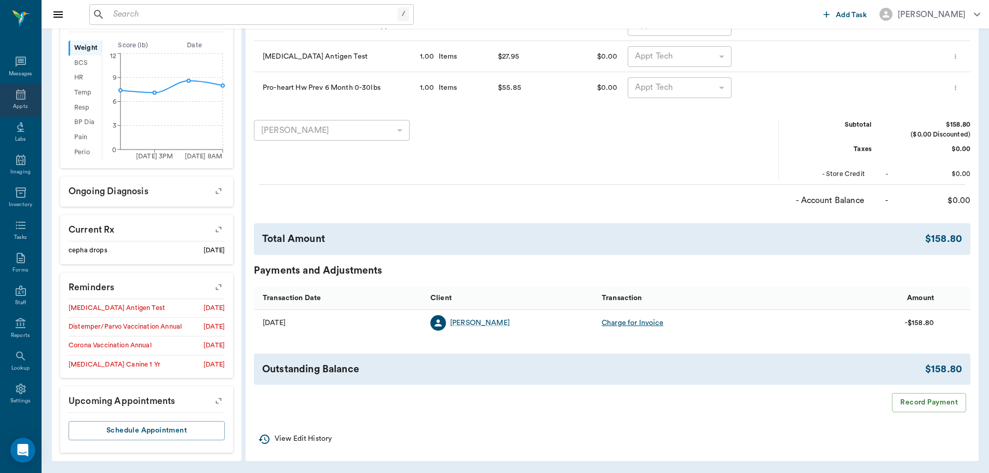
click at [17, 105] on div "Appts" at bounding box center [20, 107] width 15 height 8
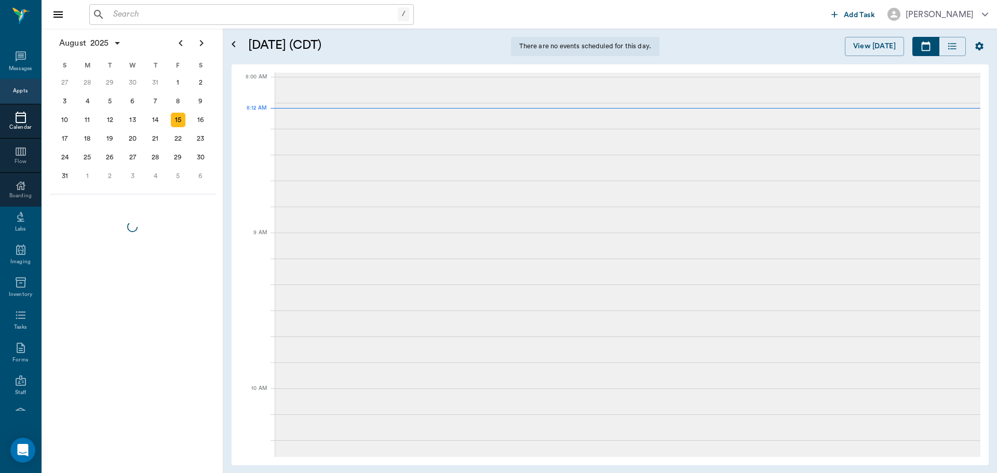
scroll to position [2, 0]
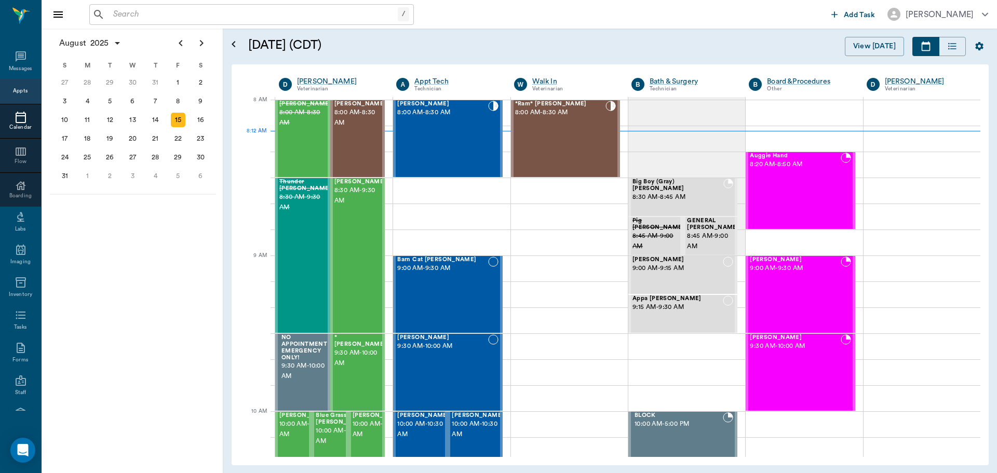
click at [13, 94] on div "Appts" at bounding box center [20, 91] width 15 height 8
click at [4, 88] on div "Appts" at bounding box center [20, 91] width 41 height 25
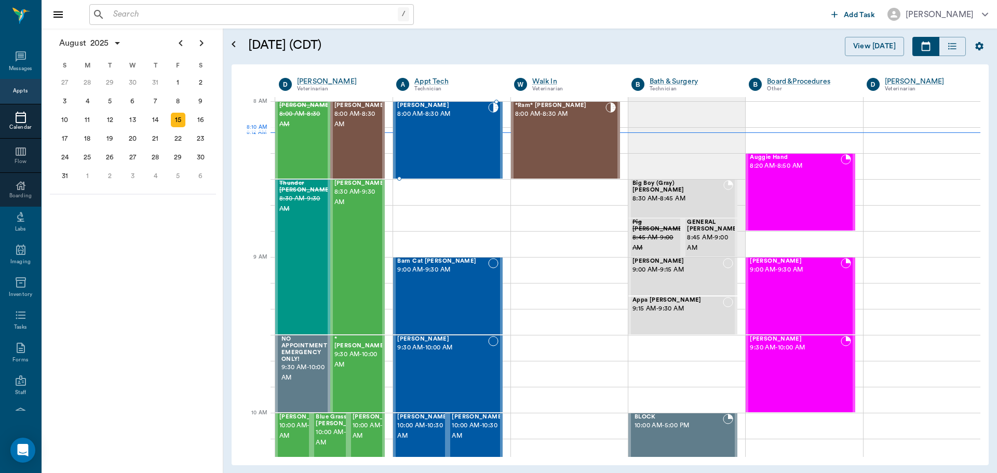
click at [430, 141] on div "Lucee Orr 8:00 AM - 8:30 AM" at bounding box center [442, 140] width 90 height 76
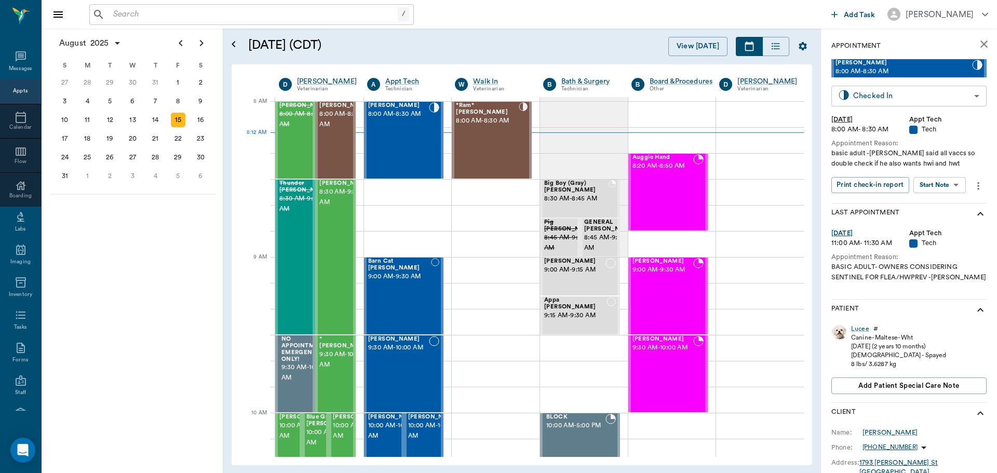
click at [950, 97] on body "/ ​ Add Task Dr. Bert Ellsworth Nectar Messages Appts Calendar Flow Boarding La…" at bounding box center [498, 236] width 997 height 473
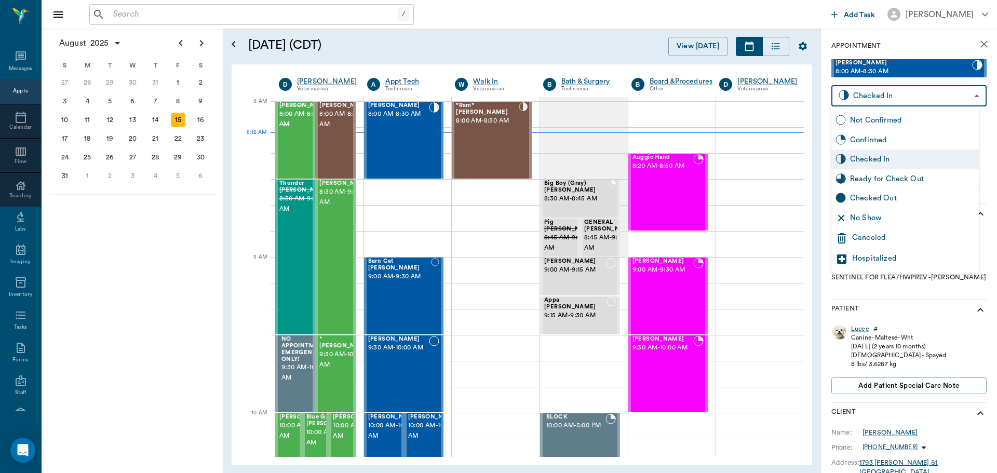
click at [923, 178] on div "Ready for Check Out" at bounding box center [912, 178] width 125 height 11
type input "READY_TO_CHECKOUT"
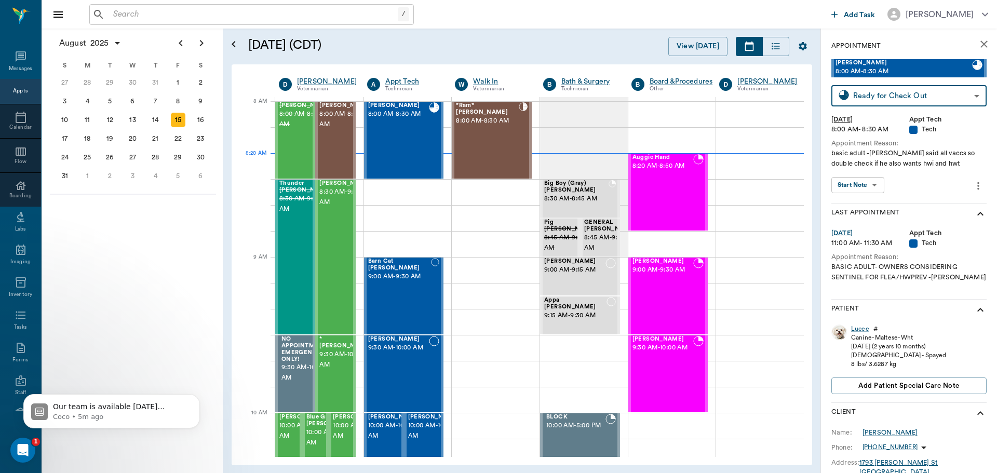
click at [404, 12] on div "/" at bounding box center [403, 14] width 11 height 14
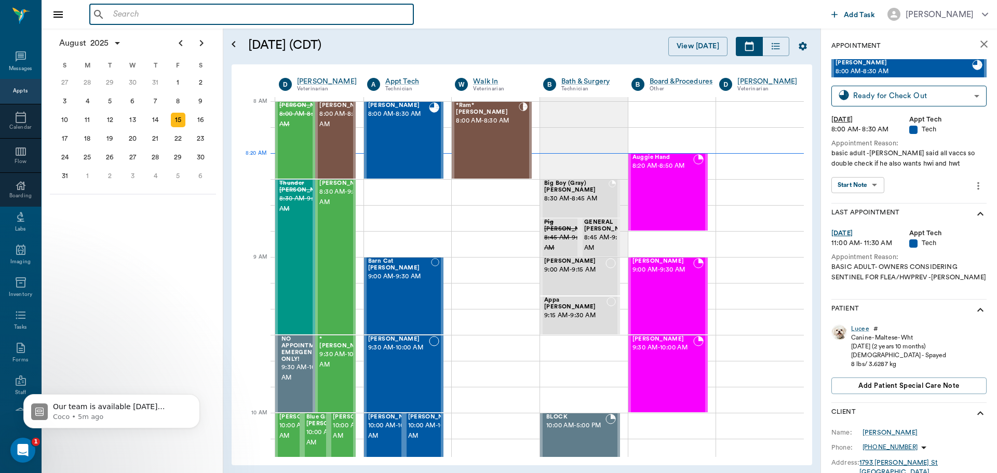
click at [358, 16] on input "text" at bounding box center [259, 14] width 300 height 15
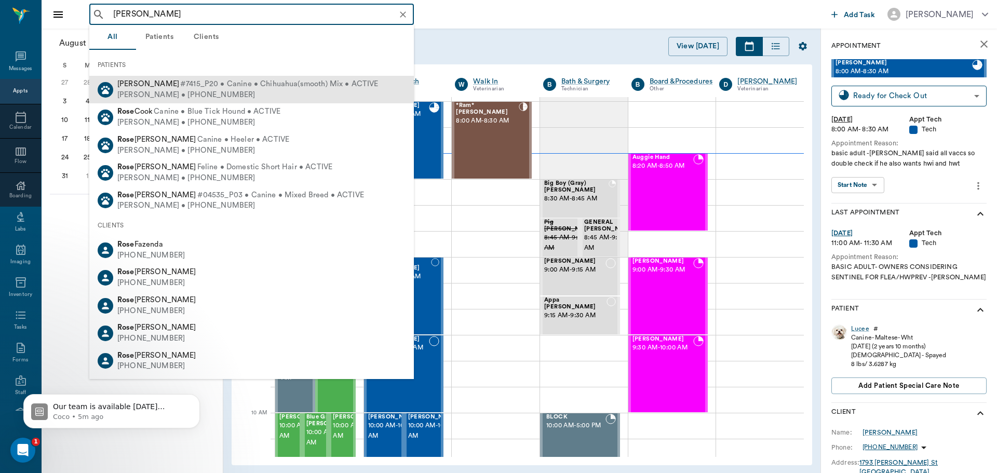
click at [209, 91] on div "James Upchurch • (430) 342-9866" at bounding box center [247, 95] width 261 height 11
type input "lil rose"
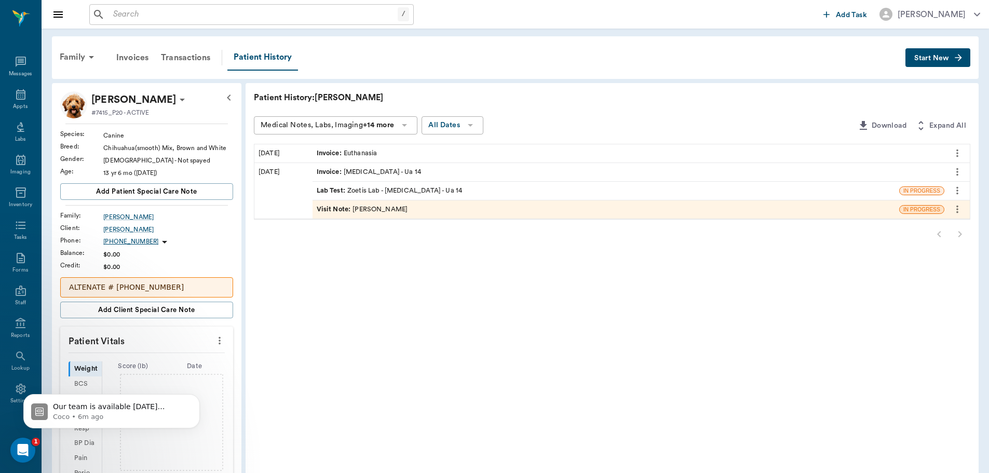
click at [956, 190] on icon "more" at bounding box center [956, 190] width 11 height 12
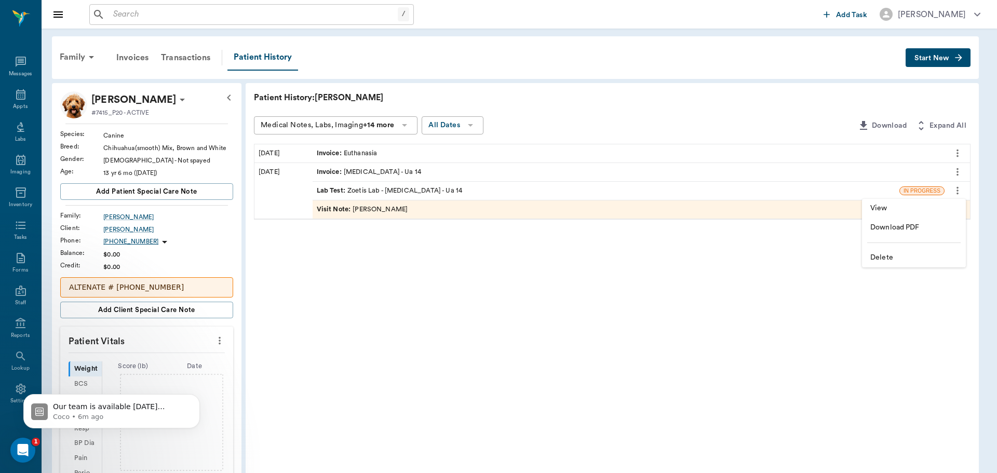
click at [895, 207] on span "View" at bounding box center [913, 208] width 87 height 11
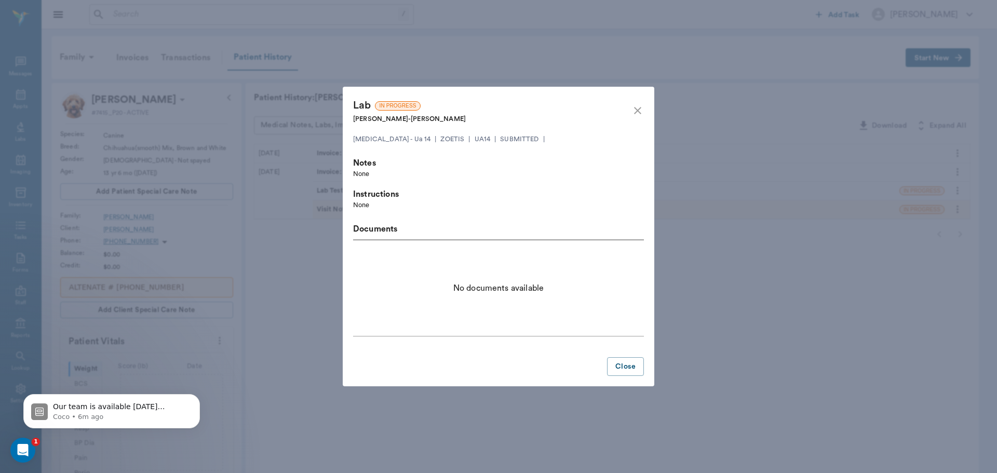
click at [638, 110] on icon "close" at bounding box center [637, 110] width 7 height 7
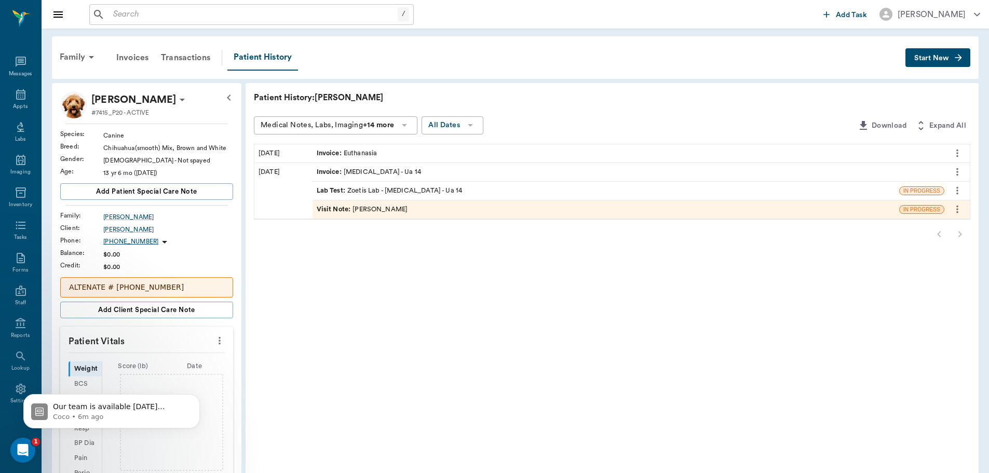
click at [327, 212] on span "Visit Note :" at bounding box center [335, 209] width 36 height 10
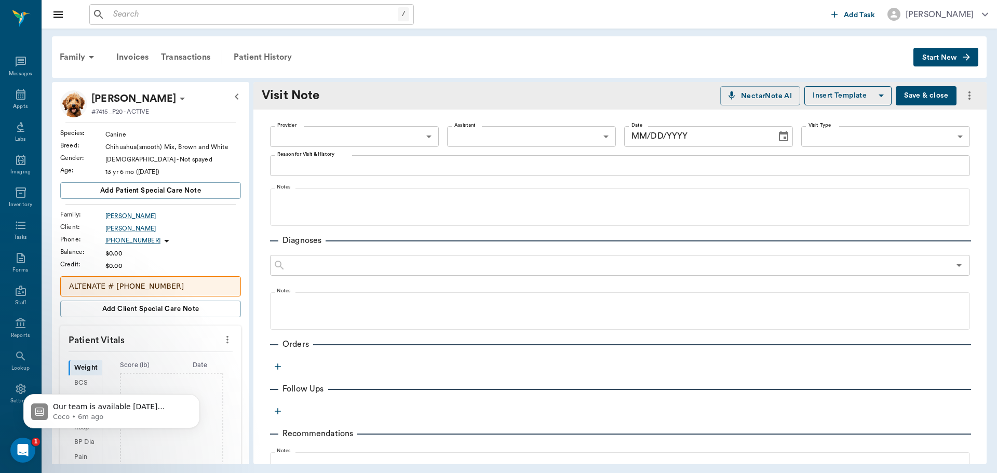
type input "63ec2f075fda476ae8351a4d"
type textarea "brought urine in to test for lil rose the cat"
type input "08/13/2025"
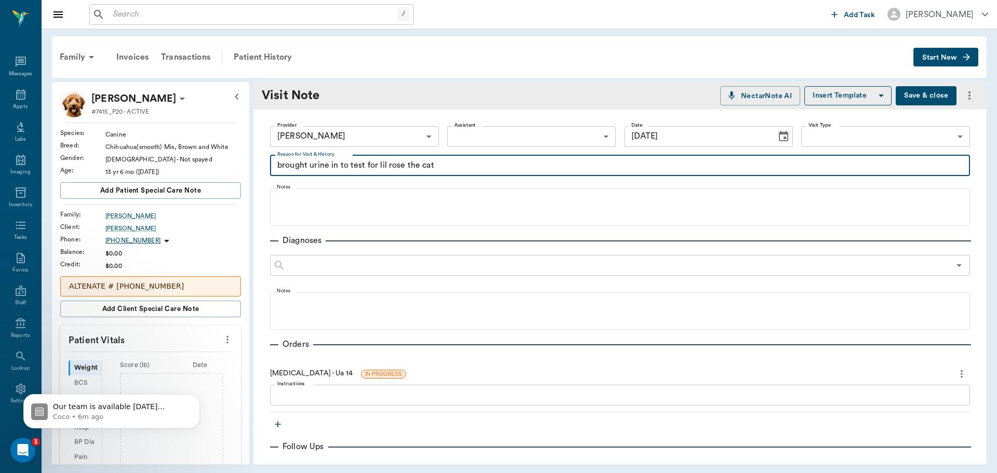
click at [448, 164] on textarea "brought urine in to test for lil rose the cat" at bounding box center [619, 165] width 685 height 12
type textarea "brought urine in to test for lil rose"
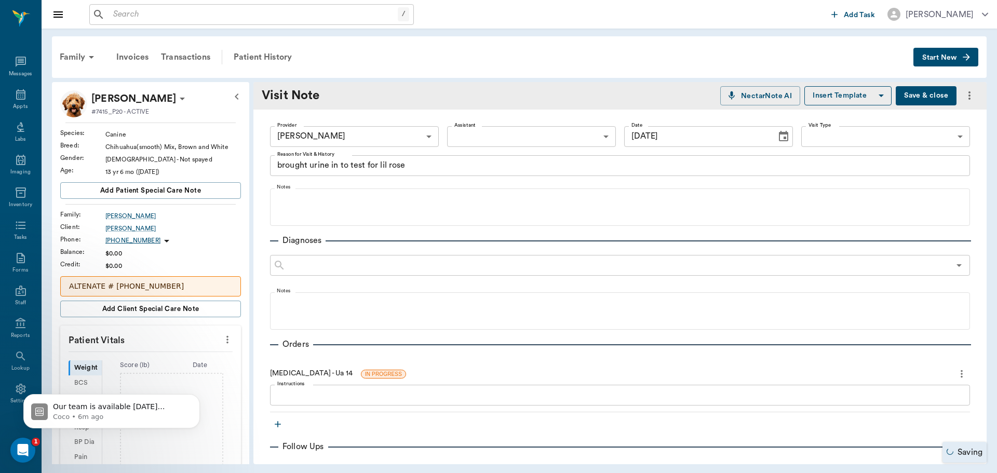
click at [921, 101] on button "Save & close" at bounding box center [925, 95] width 61 height 19
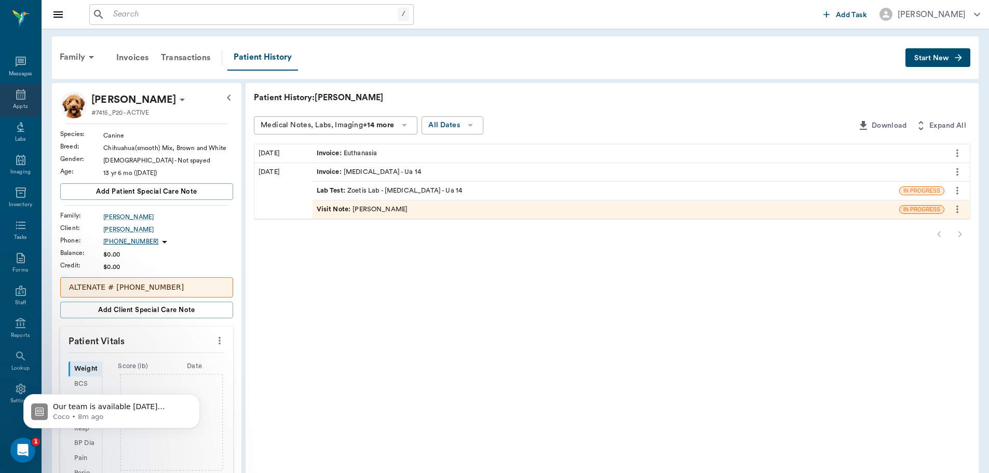
click at [15, 99] on icon at bounding box center [21, 94] width 12 height 12
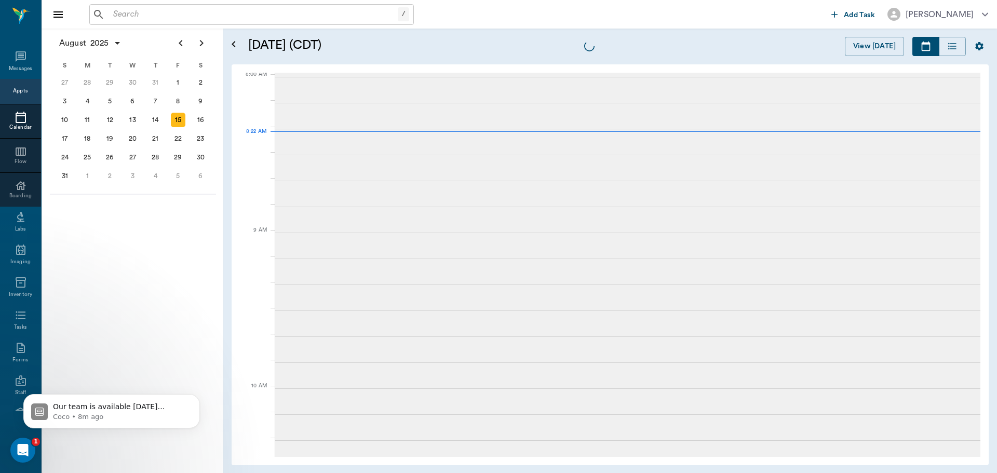
scroll to position [3, 0]
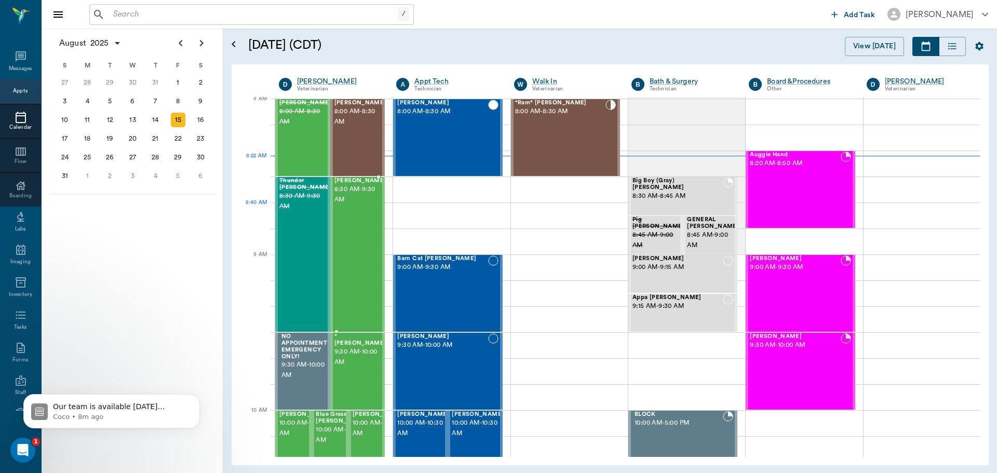
click at [353, 216] on div "Equine Bailey 8:30 AM - 9:30 AM" at bounding box center [360, 255] width 52 height 154
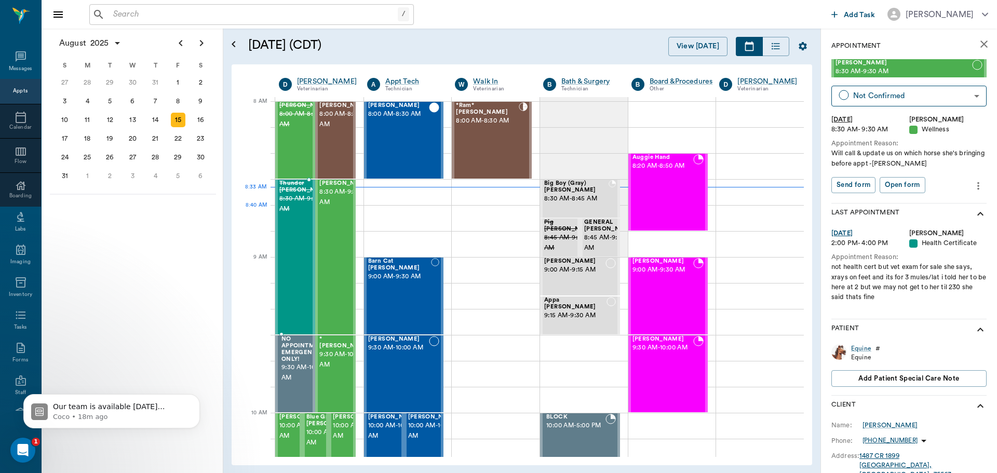
click at [292, 214] on span "8:30 AM - 9:30 AM" at bounding box center [305, 204] width 52 height 21
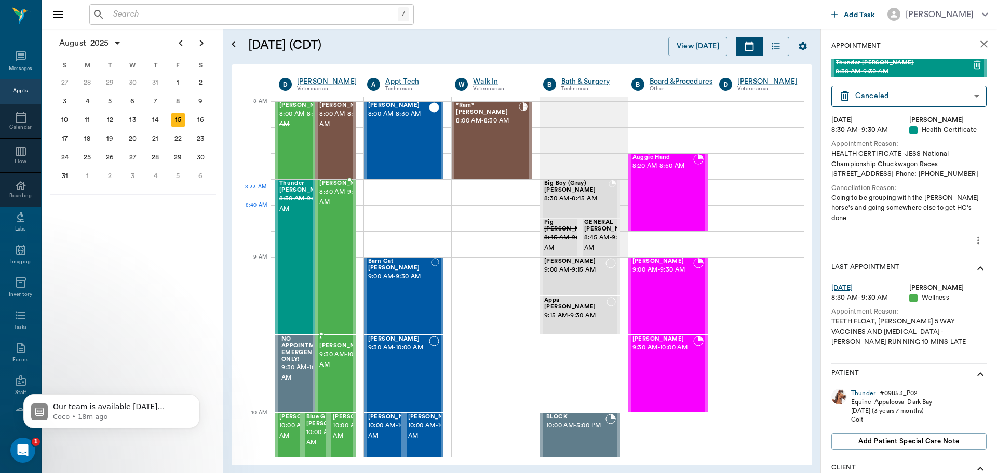
click at [333, 208] on span "8:30 AM - 9:30 AM" at bounding box center [345, 197] width 52 height 21
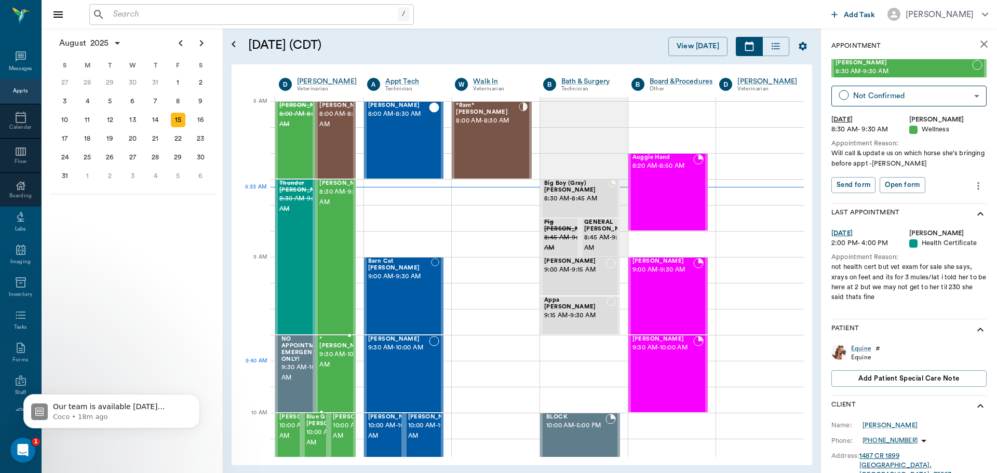
click at [326, 370] on span "9:30 AM - 10:00 AM" at bounding box center [345, 359] width 52 height 21
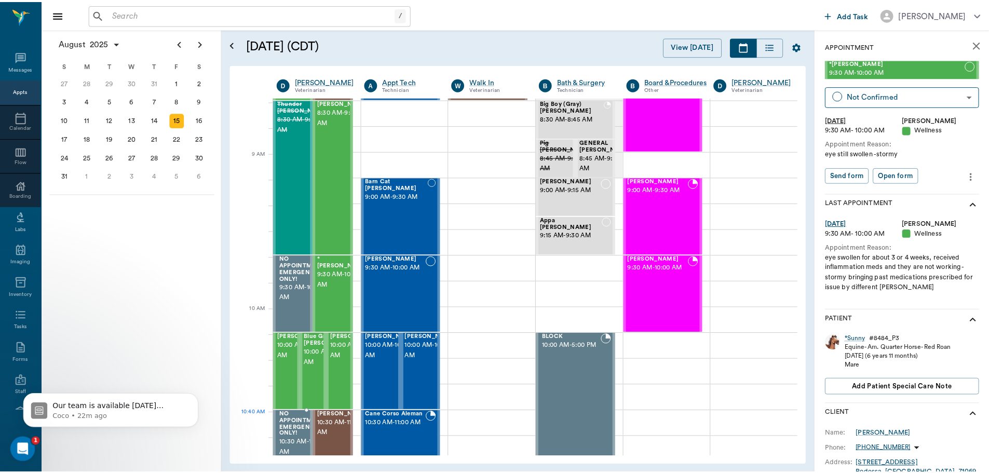
scroll to position [104, 0]
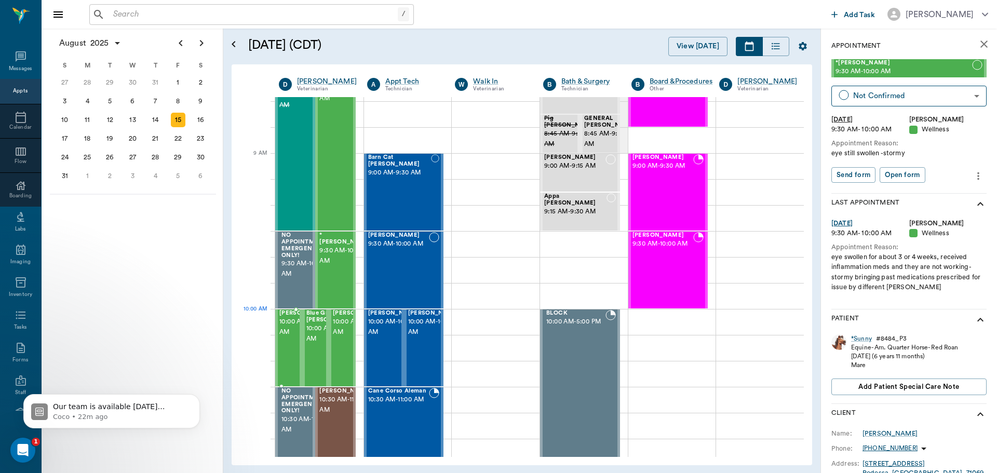
click at [290, 332] on span "10:00 AM - 10:30 AM" at bounding box center [305, 327] width 52 height 21
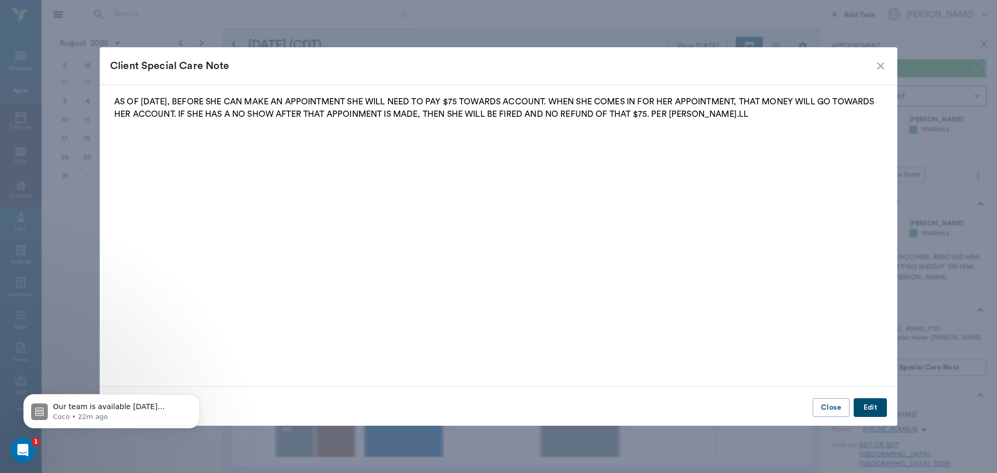
click at [879, 60] on icon "close" at bounding box center [880, 66] width 12 height 12
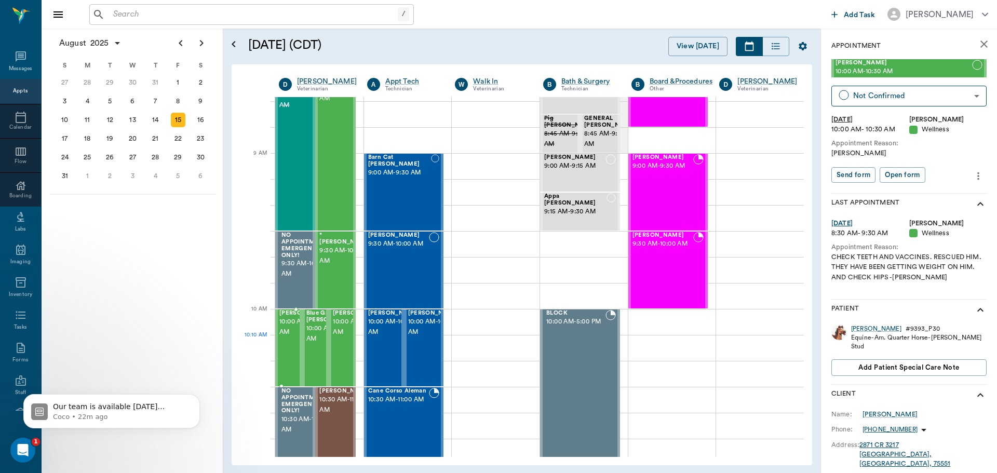
click at [287, 337] on span "10:00 AM - 10:30 AM" at bounding box center [305, 327] width 52 height 21
click at [316, 339] on span "10:00 AM - 10:30 AM" at bounding box center [332, 333] width 52 height 21
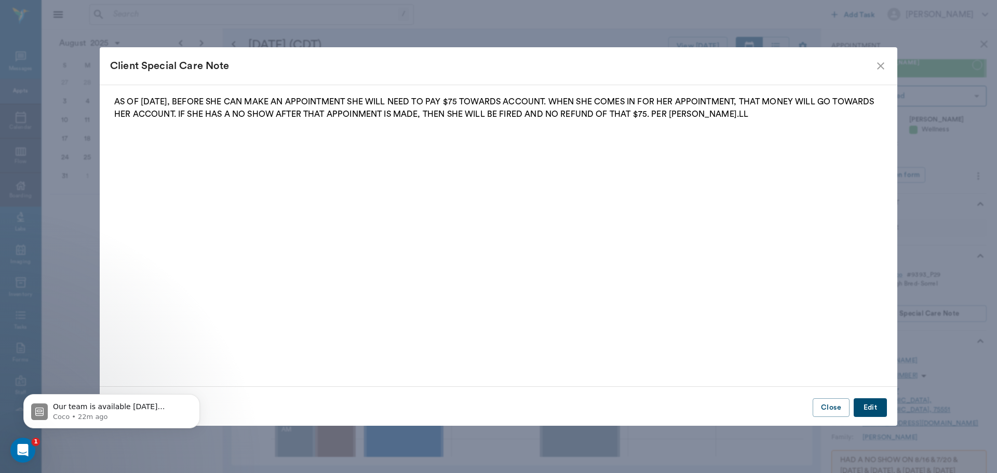
click at [870, 410] on button "Edit" at bounding box center [869, 407] width 33 height 19
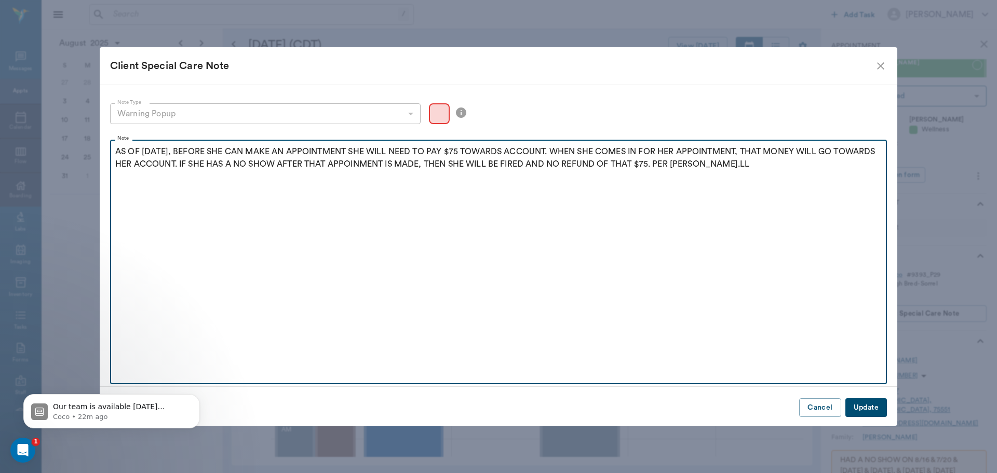
click at [766, 165] on p "AS OF 8.12.25, BEFORE SHE CAN MAKE AN APPOINTMENT SHE WILL NEED TO PAY $75 TOWA…" at bounding box center [498, 157] width 766 height 25
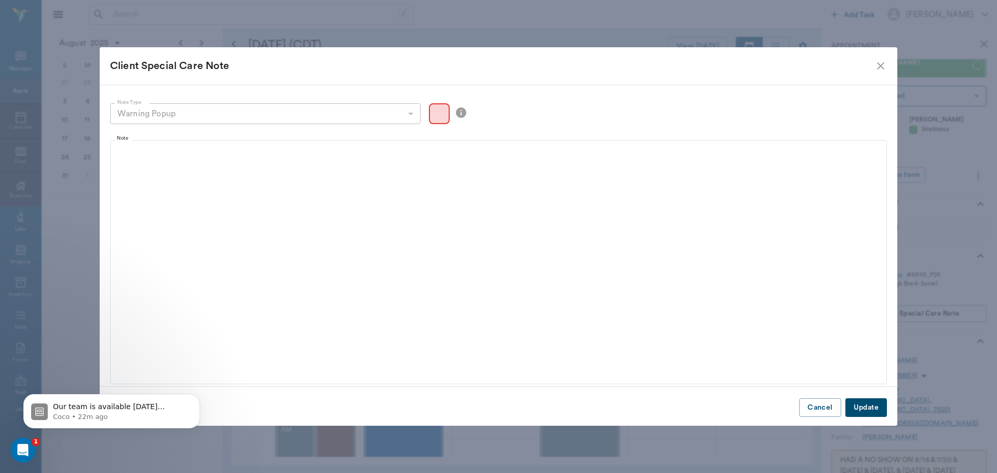
click at [874, 406] on button "Update" at bounding box center [866, 407] width 42 height 19
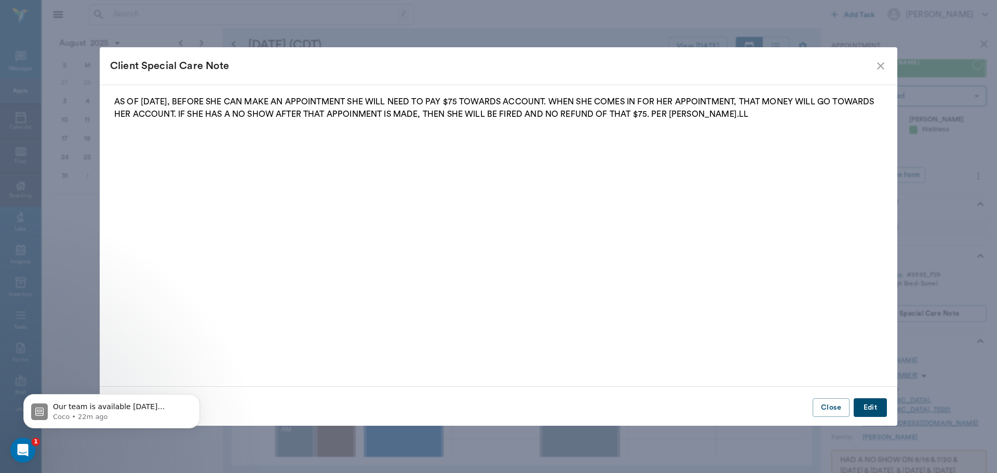
click at [882, 60] on icon "close" at bounding box center [880, 66] width 12 height 12
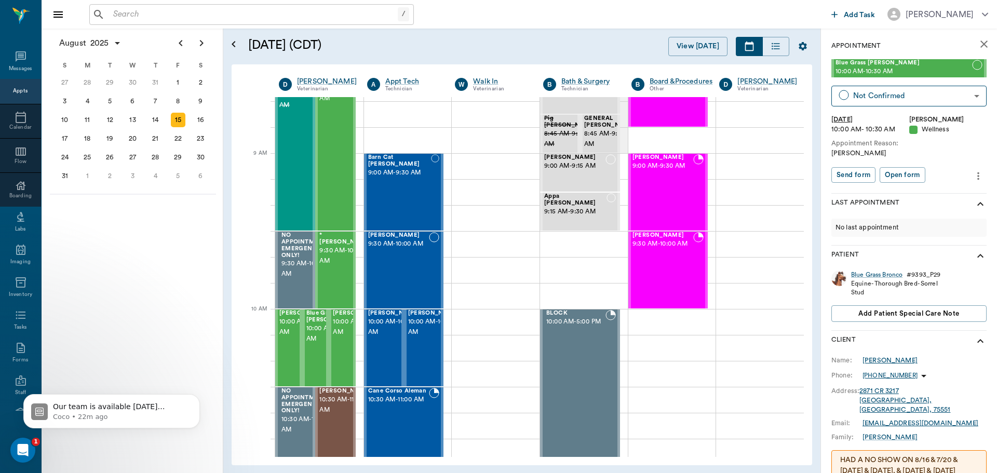
click at [876, 356] on div "[PERSON_NAME]" at bounding box center [889, 360] width 55 height 9
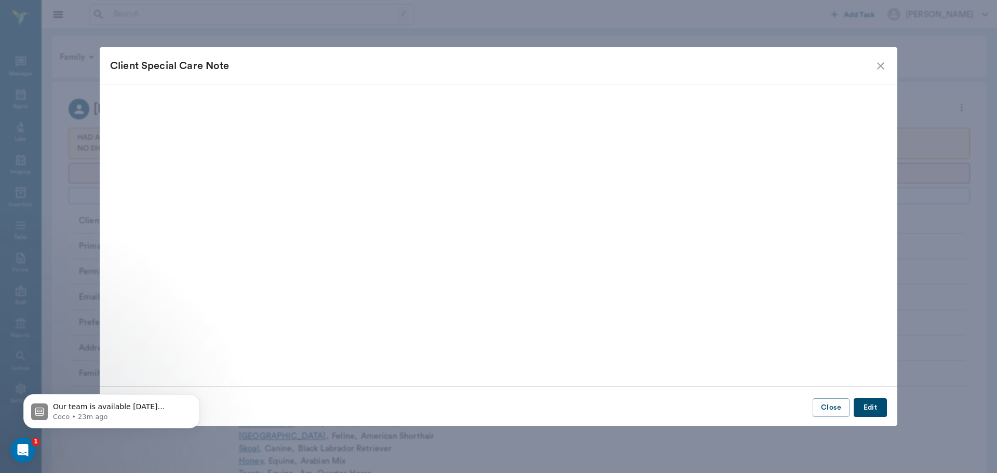
click at [876, 412] on button "Edit" at bounding box center [869, 407] width 33 height 19
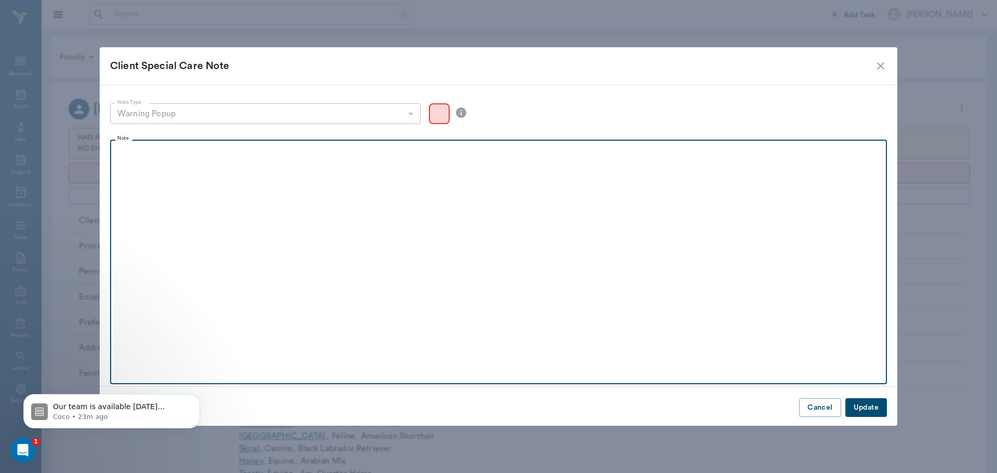
click at [188, 158] on div at bounding box center [498, 158] width 766 height 26
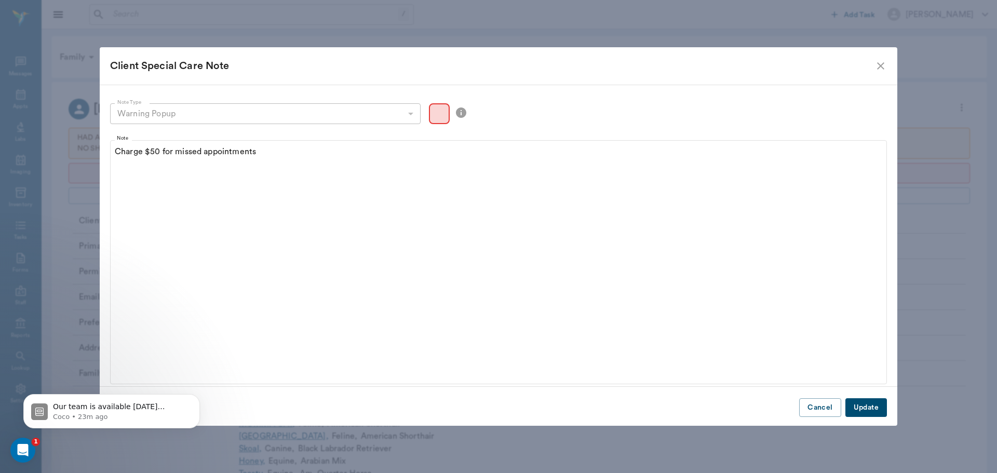
click at [861, 406] on button "Update" at bounding box center [866, 407] width 42 height 19
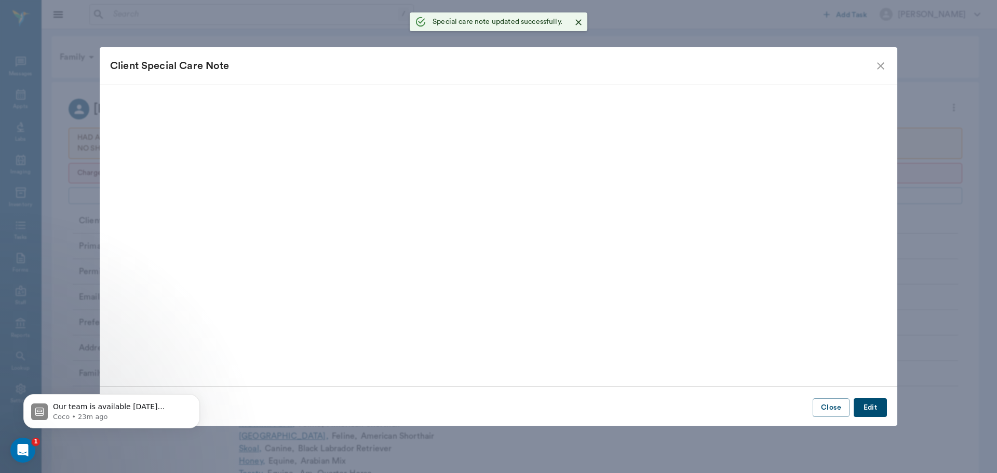
click at [880, 67] on icon "close" at bounding box center [880, 66] width 12 height 12
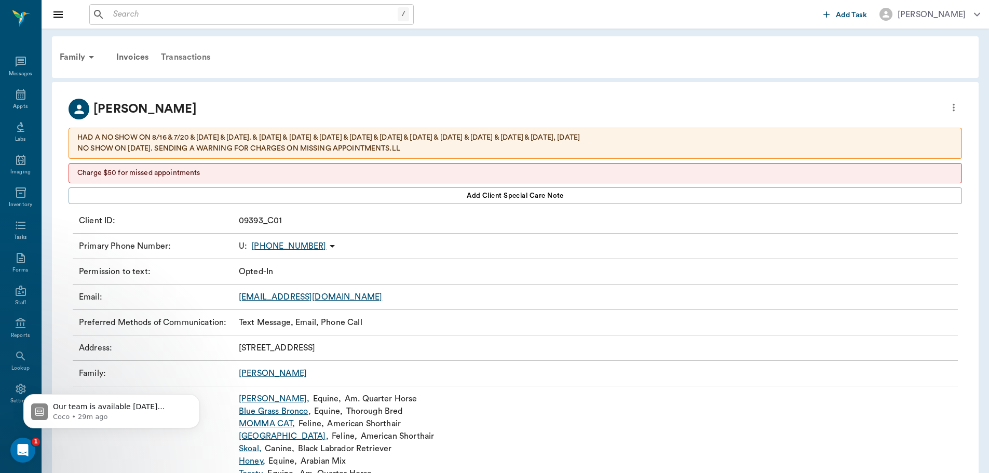
click at [192, 54] on div "Transactions" at bounding box center [186, 57] width 62 height 25
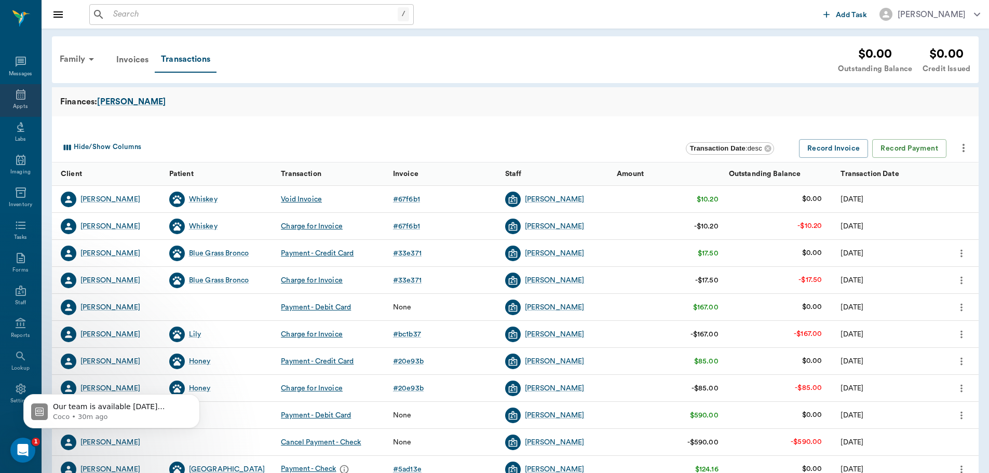
click at [18, 103] on div "Appts" at bounding box center [20, 107] width 15 height 8
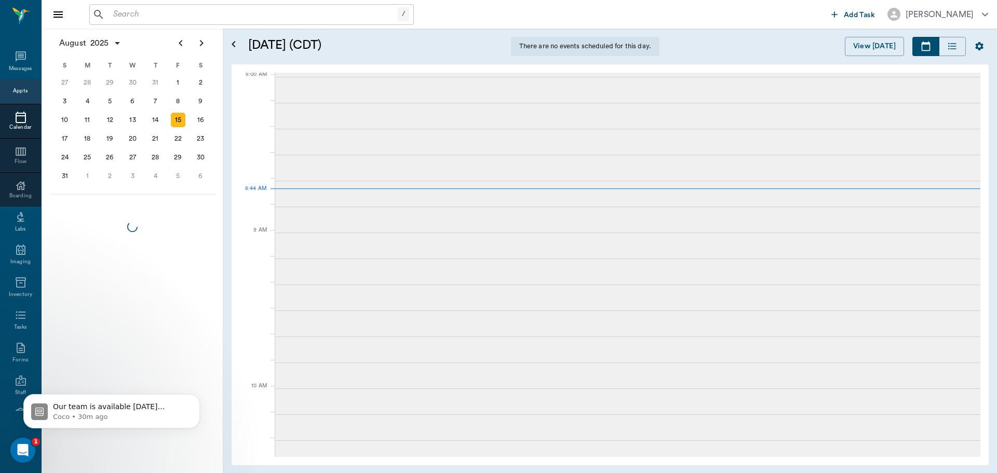
scroll to position [3, 0]
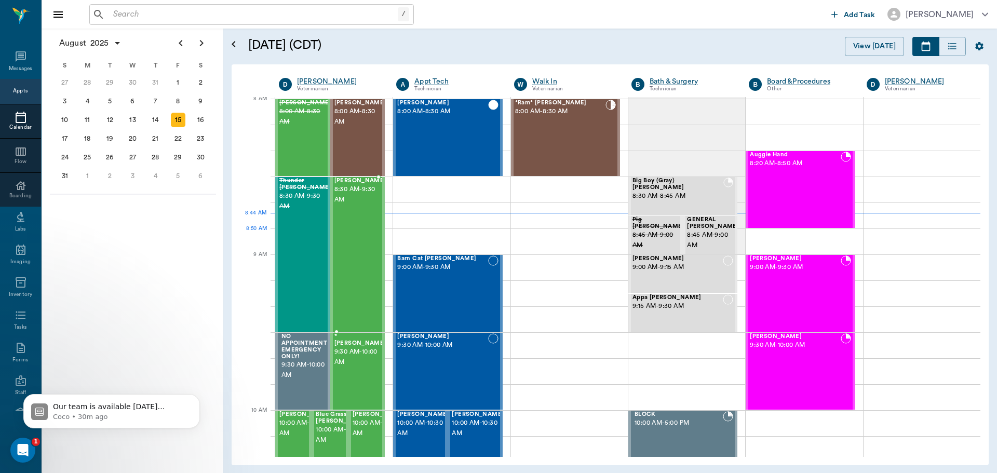
click at [355, 250] on div "Equine Bailey 8:30 AM - 9:30 AM" at bounding box center [360, 255] width 52 height 154
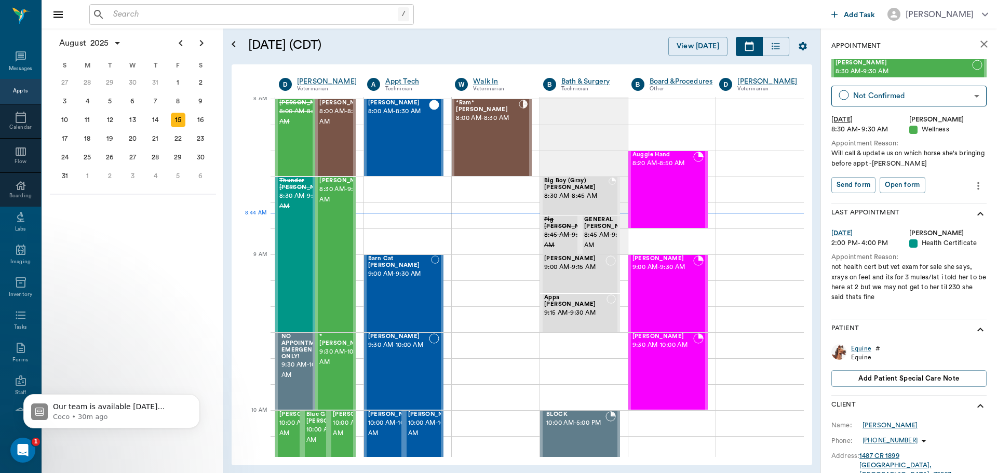
click at [879, 425] on div "Jennifer Bailey" at bounding box center [889, 424] width 55 height 9
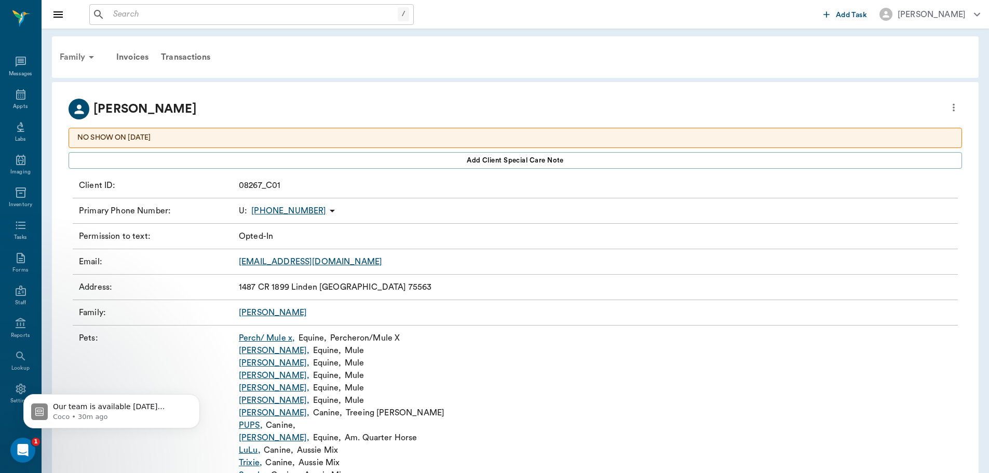
click at [74, 61] on div "Family" at bounding box center [78, 57] width 50 height 25
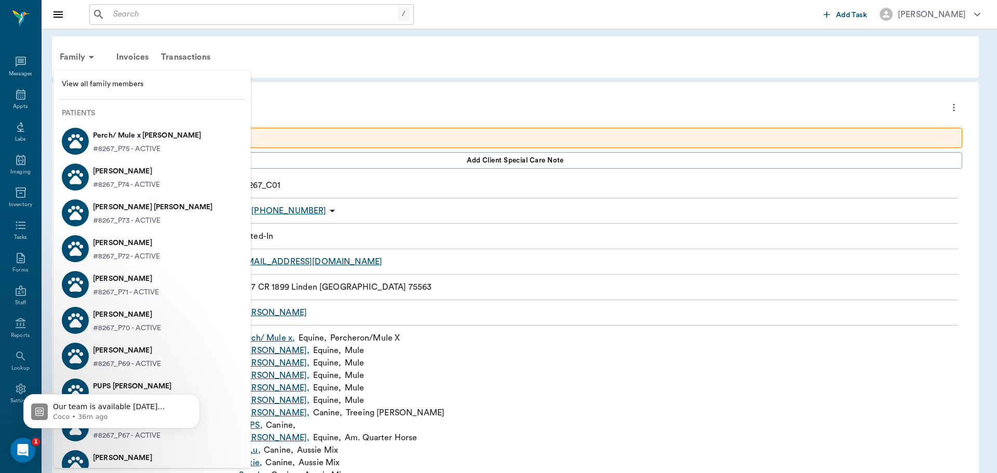
click at [20, 99] on div at bounding box center [498, 236] width 997 height 473
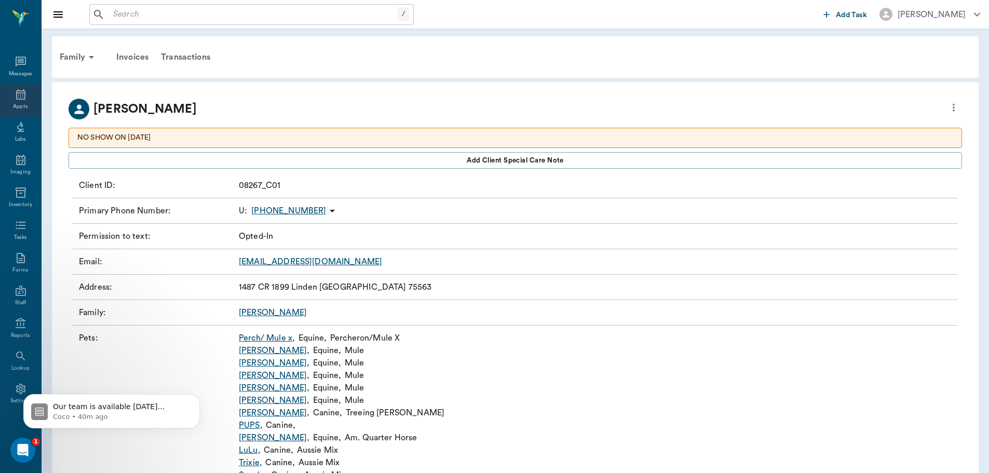
click at [21, 96] on icon at bounding box center [20, 94] width 9 height 10
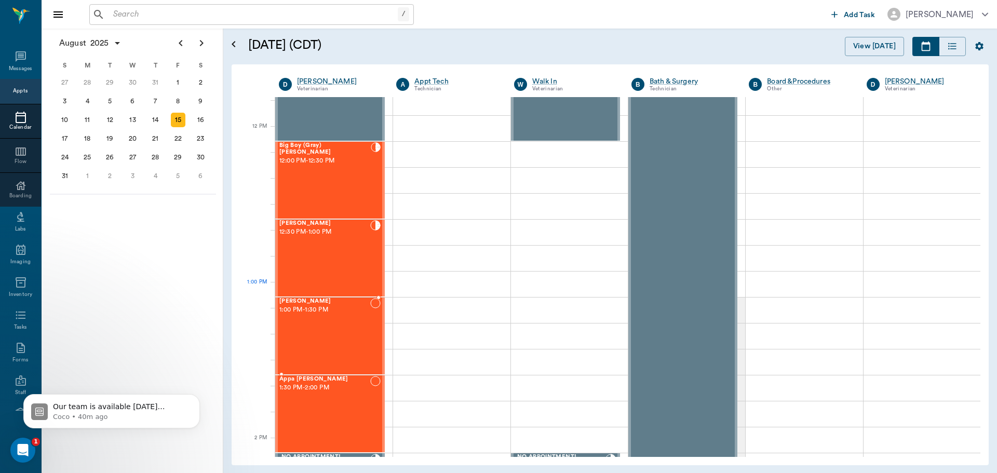
scroll to position [633, 0]
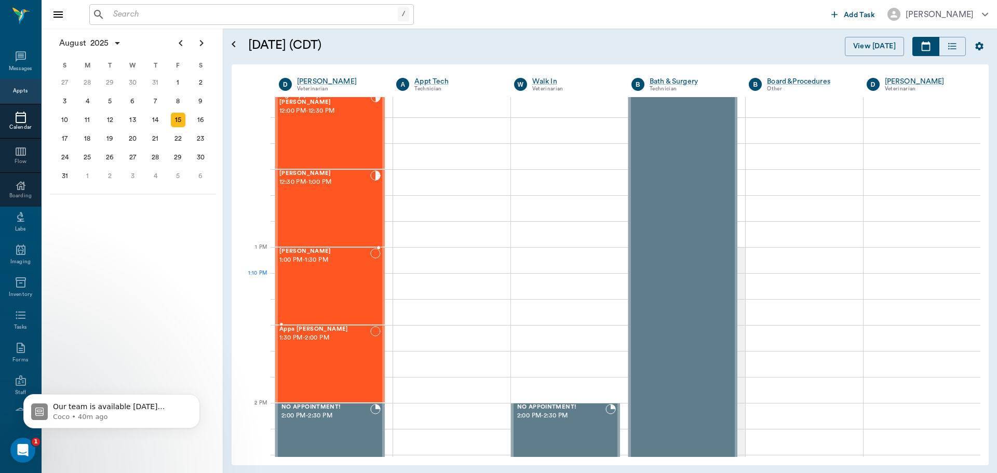
click at [322, 294] on div "BELLA Durmon 1:00 PM - 1:30 PM" at bounding box center [324, 286] width 91 height 76
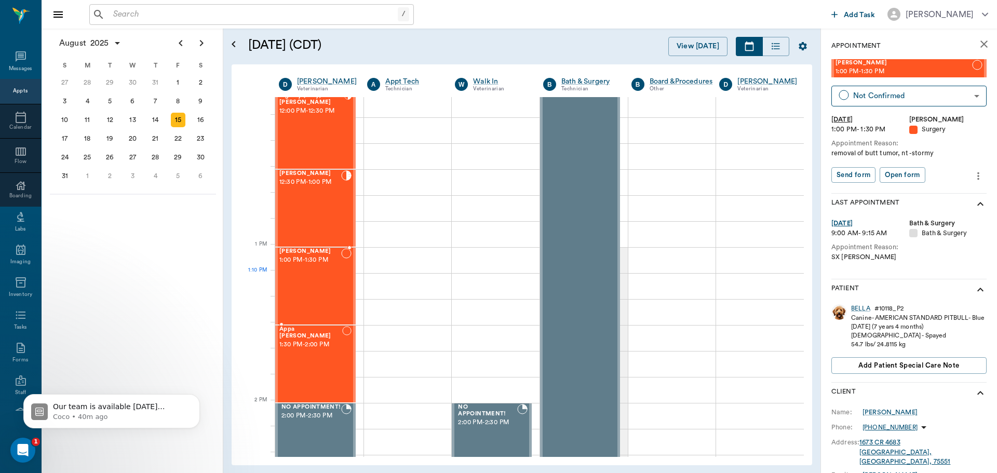
scroll to position [685, 0]
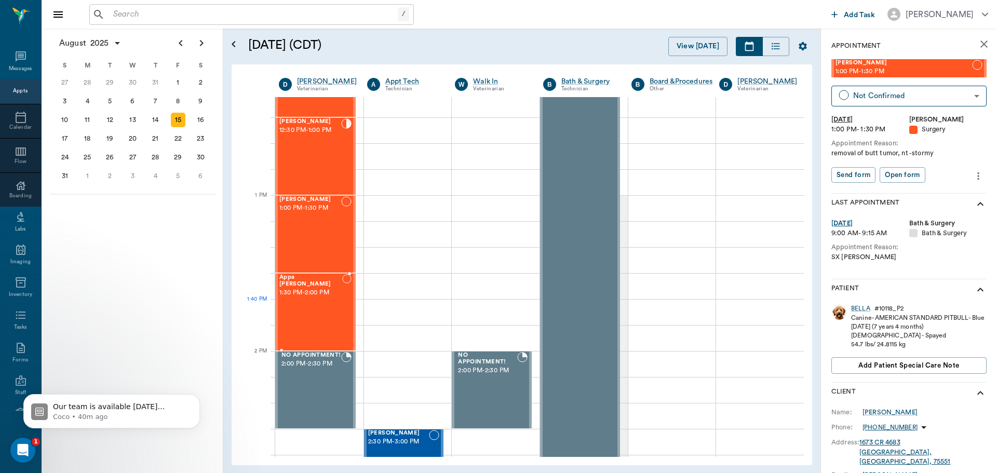
click at [295, 316] on div "Appa Jestice 1:30 PM - 2:00 PM" at bounding box center [310, 312] width 63 height 76
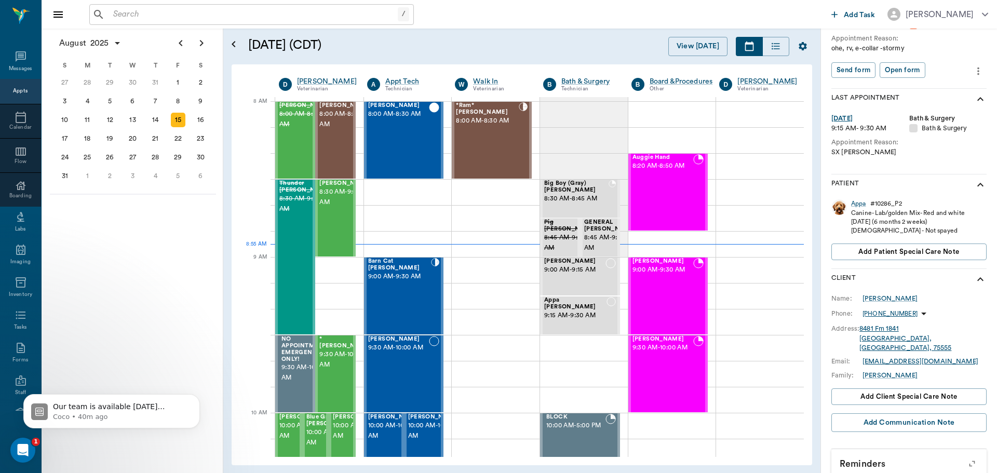
scroll to position [112, 0]
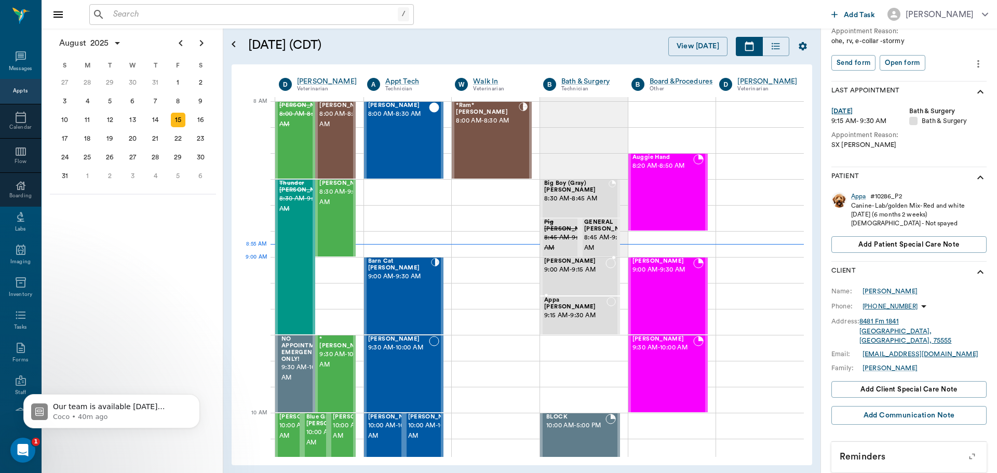
click at [568, 273] on span "9:00 AM - 9:15 AM" at bounding box center [574, 270] width 61 height 10
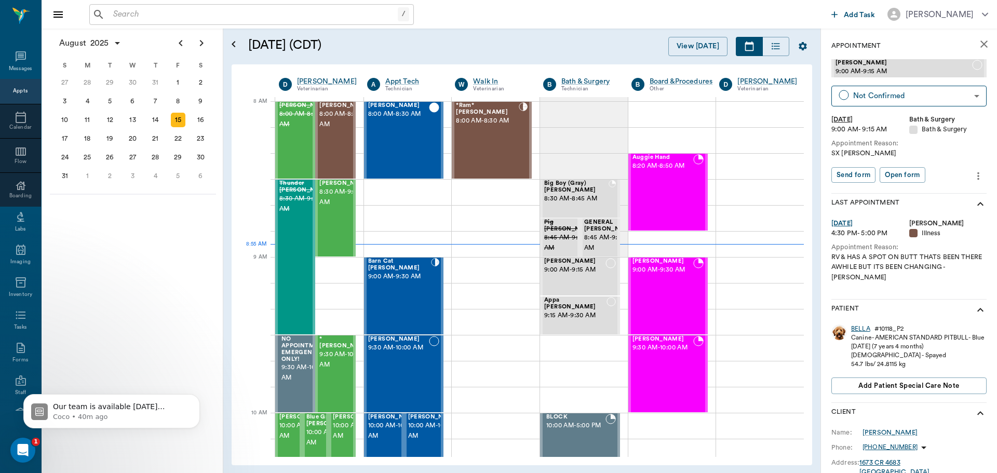
click at [857, 328] on div "BELLA" at bounding box center [860, 328] width 19 height 9
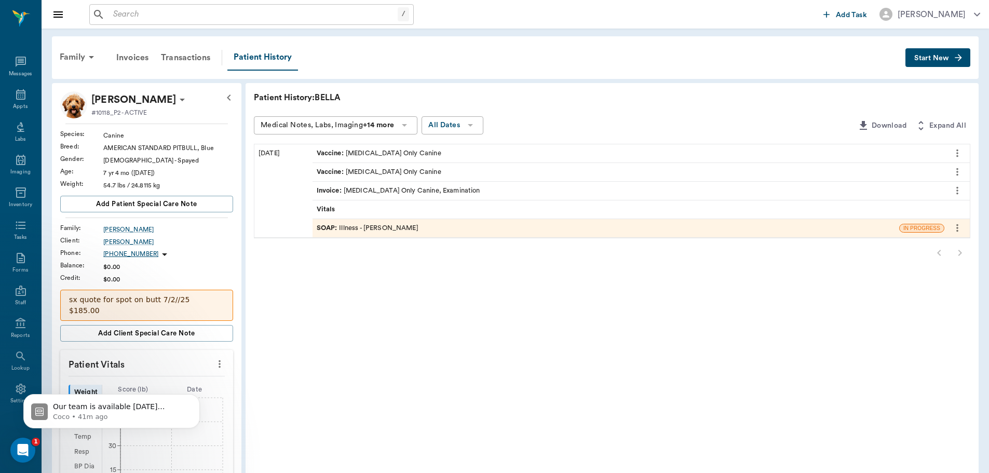
click at [393, 224] on div "SOAP : Illness - Dr. Bert Ellsworth" at bounding box center [368, 228] width 102 height 10
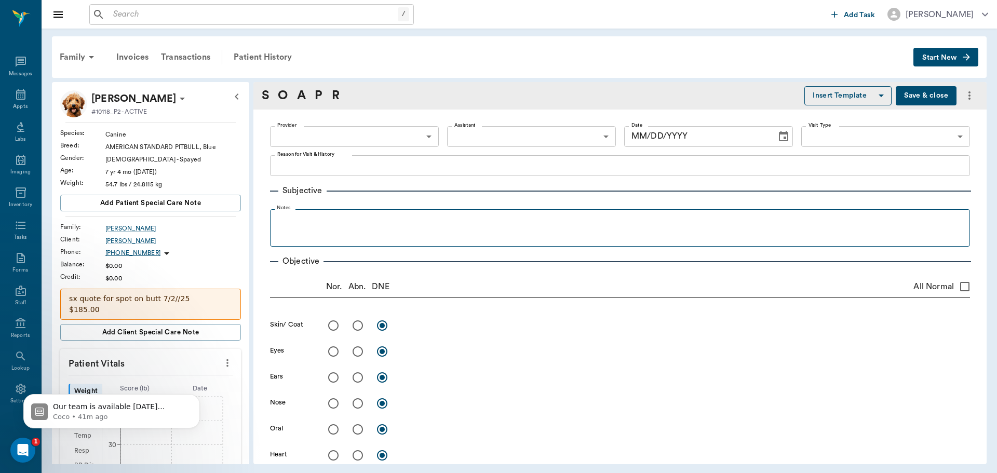
type input "63ec2f075fda476ae8351a4d"
type input "642ef10e332a41444de2bad1"
type input "65d2be4f46e3a538d89b8c15"
type textarea "RV & HAS A SPOT ON BUTT THATS BEEN THERE AWHILE BUT ITS BEEN CHANGING -JESS"
radio input "true"
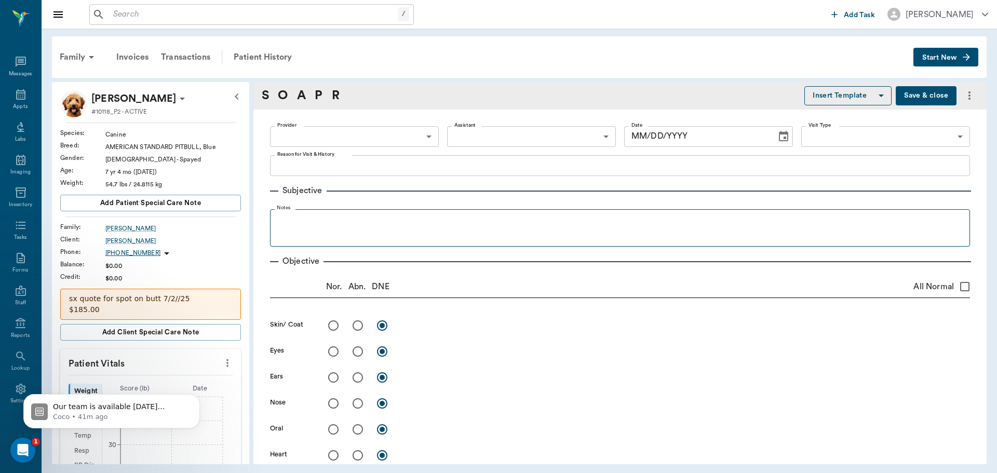
type textarea "Has large protruding dangling skin mass from the L rear."
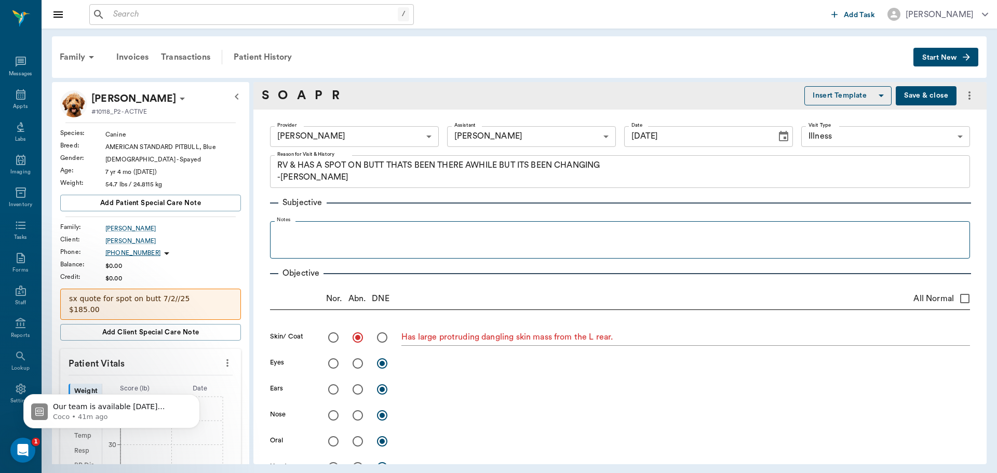
type input "07/25/2025"
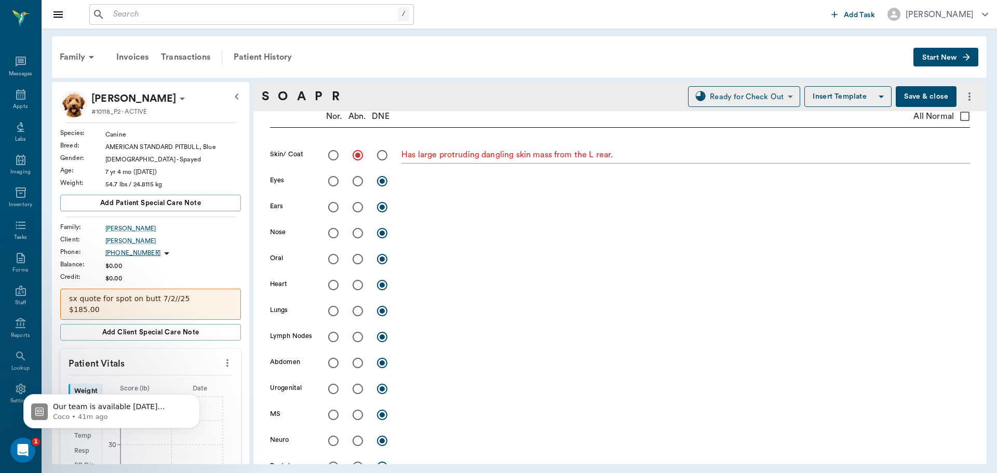
scroll to position [172, 0]
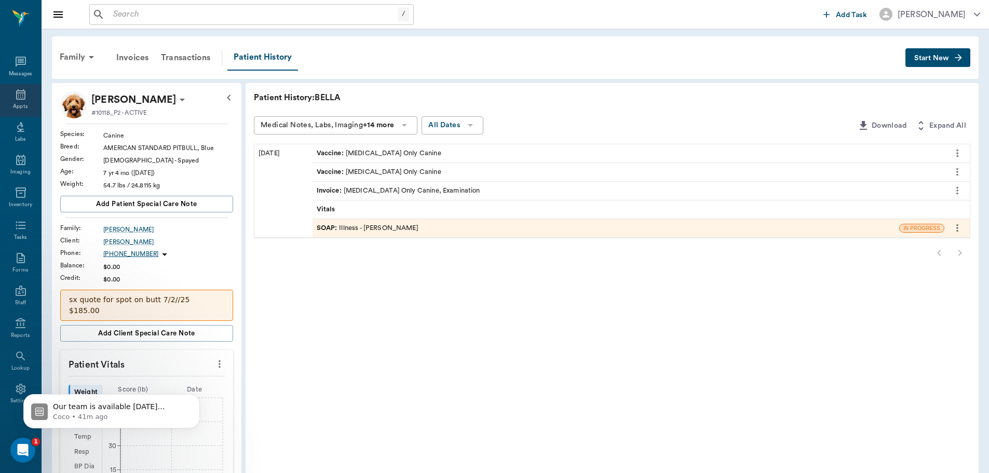
click at [16, 97] on icon at bounding box center [21, 94] width 12 height 12
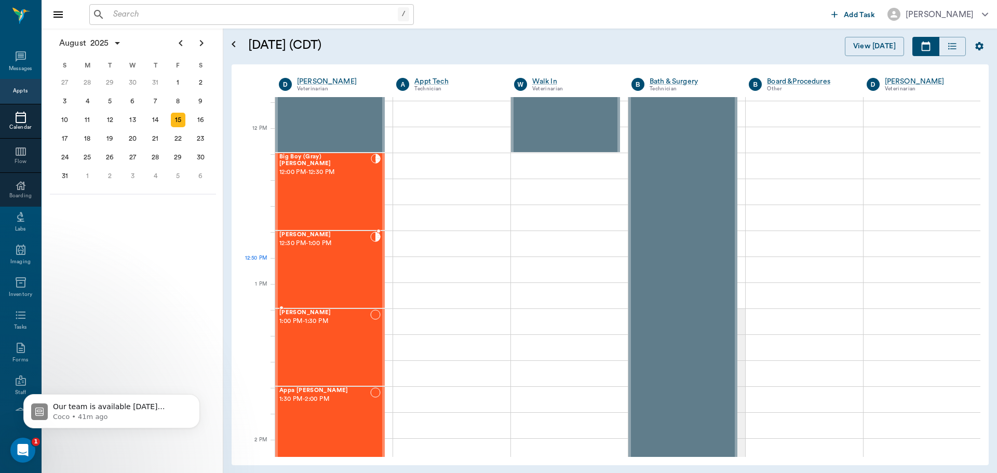
scroll to position [831, 0]
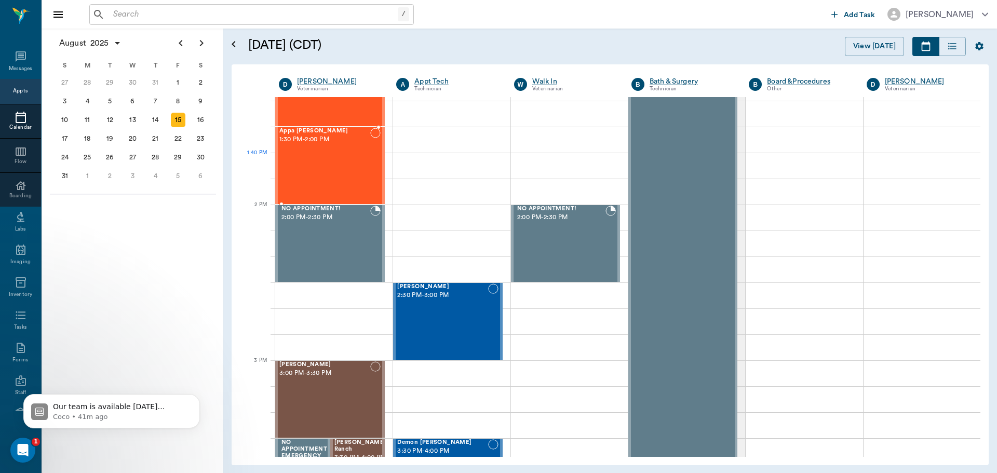
click at [324, 165] on div "Appa Jestice 1:30 PM - 2:00 PM" at bounding box center [324, 166] width 91 height 76
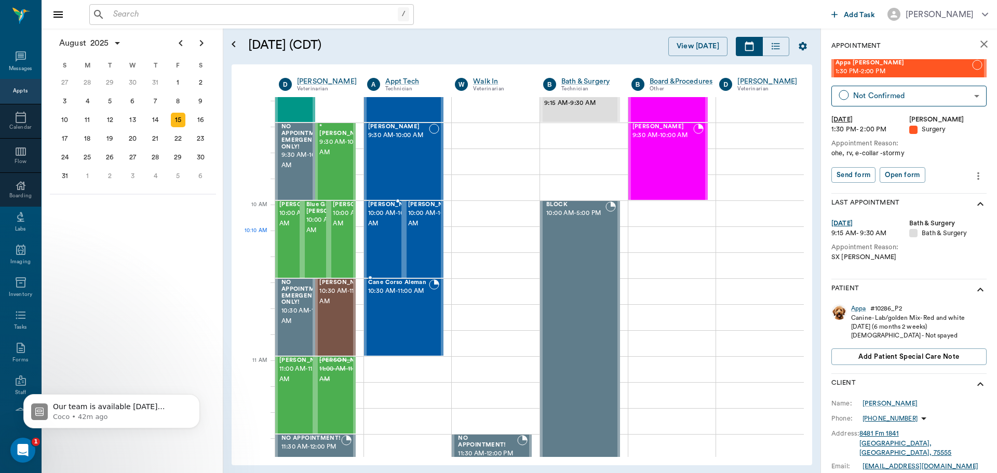
scroll to position [208, 0]
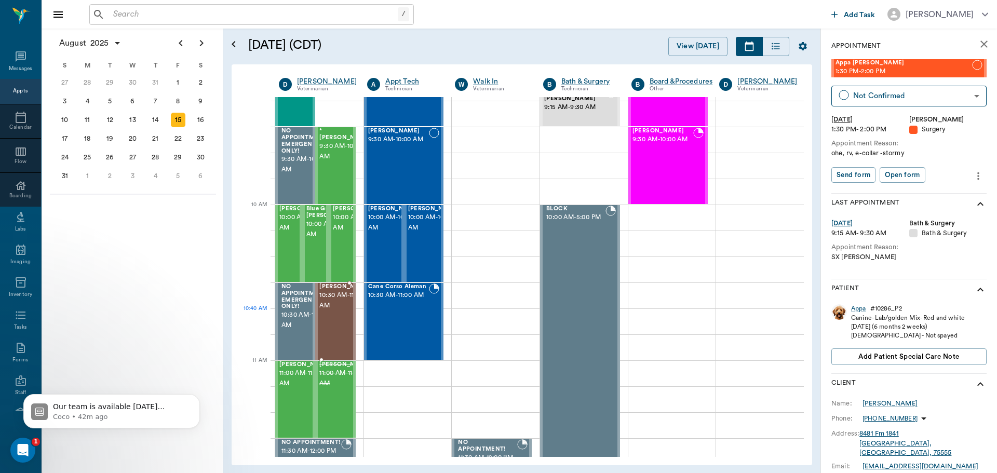
click at [333, 311] on span "10:30 AM - 11:00 AM" at bounding box center [345, 300] width 52 height 21
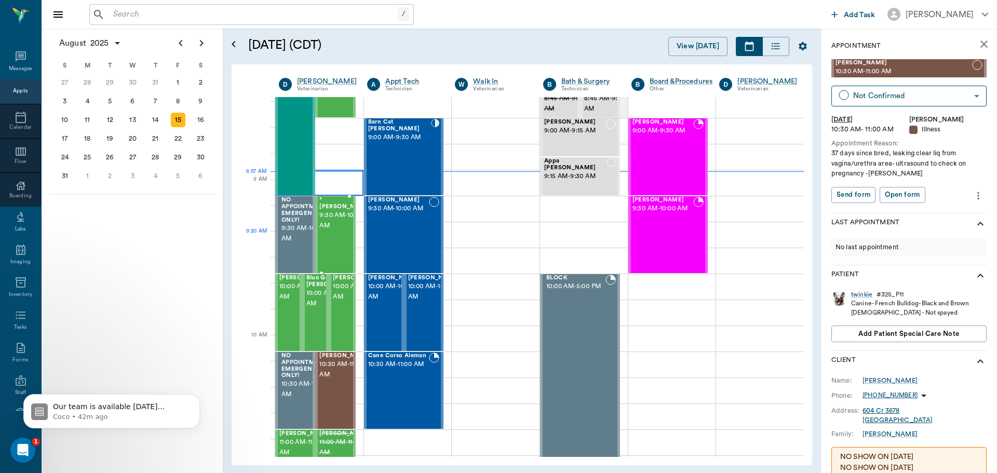
scroll to position [52, 0]
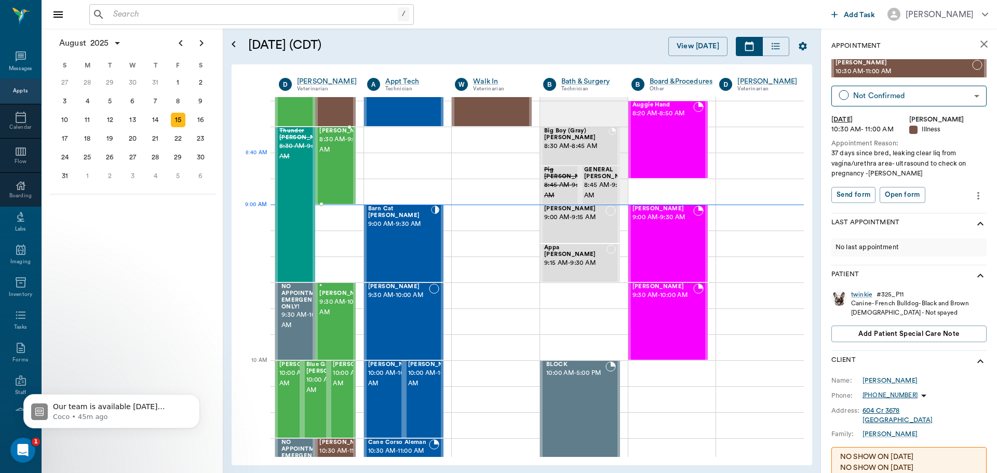
click at [343, 155] on span "8:30 AM - 9:00 AM" at bounding box center [345, 144] width 52 height 21
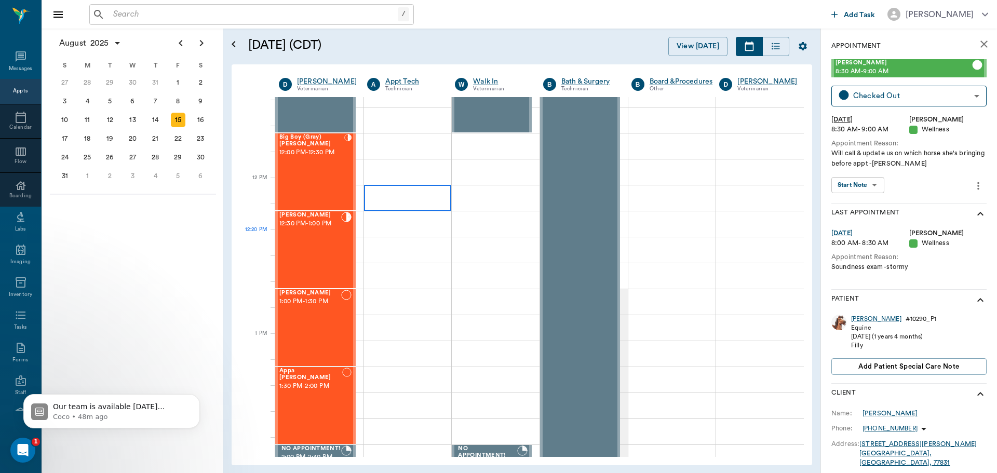
scroll to position [623, 0]
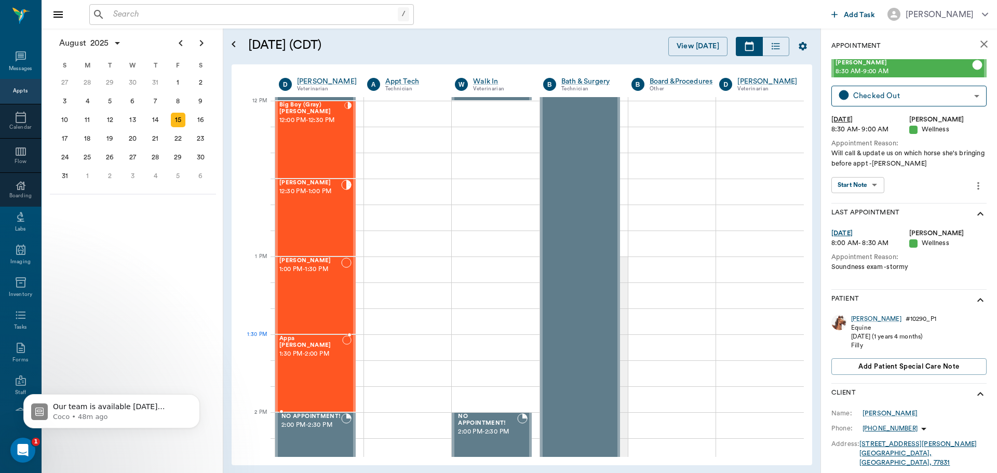
click at [313, 357] on div "Appa Jestice 1:30 PM - 2:00 PM" at bounding box center [310, 373] width 63 height 76
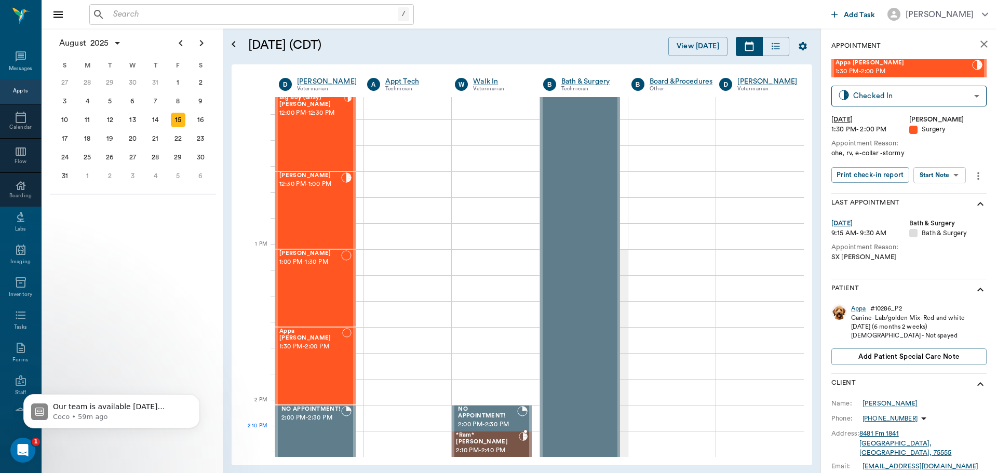
scroll to position [644, 0]
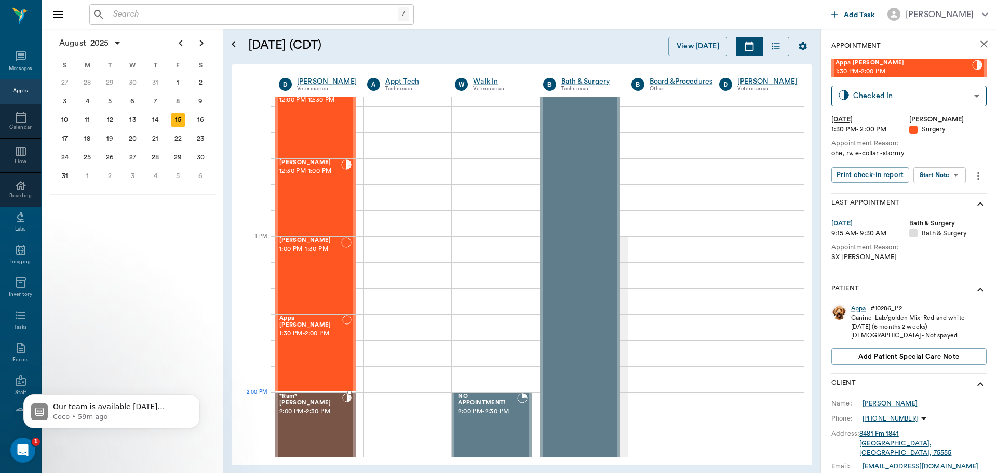
drag, startPoint x: 468, startPoint y: 126, endPoint x: 325, endPoint y: 421, distance: 327.8
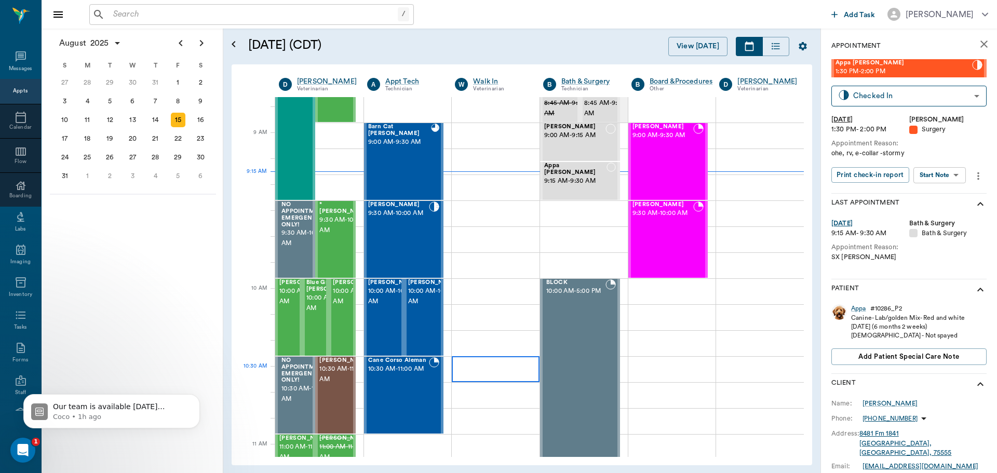
scroll to position [125, 0]
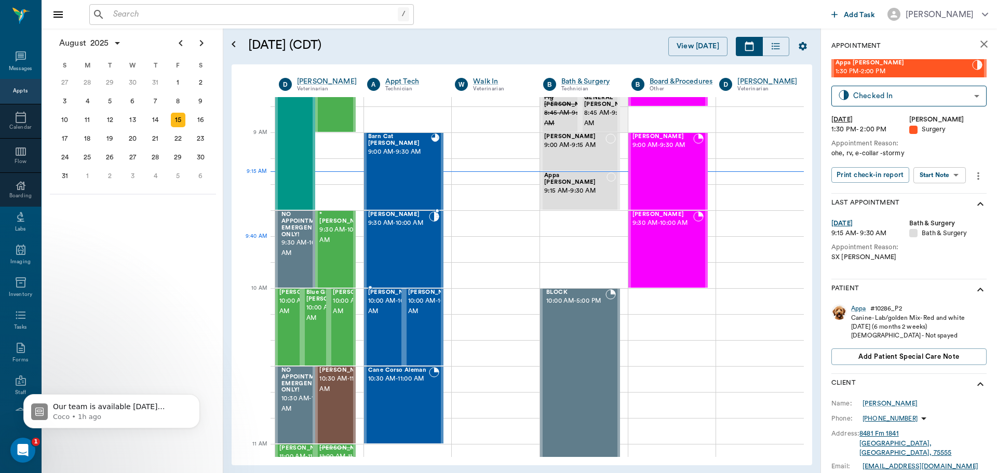
drag, startPoint x: 391, startPoint y: 250, endPoint x: 446, endPoint y: 246, distance: 54.6
click at [391, 250] on div "Winston Brabham 9:30 AM - 10:00 AM" at bounding box center [398, 249] width 61 height 76
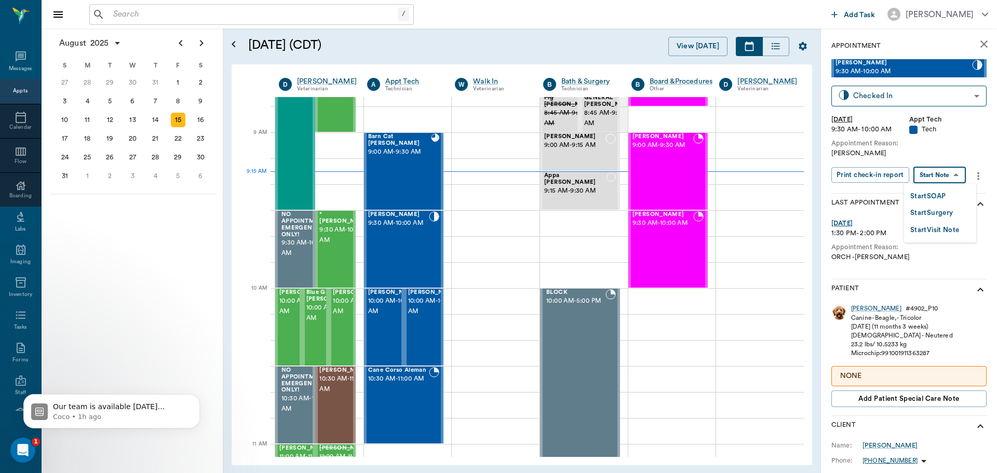
click at [933, 174] on body "/ ​ Add Task Dr. Bert Ellsworth Nectar Messages Appts Calendar Flow Boarding La…" at bounding box center [498, 236] width 997 height 473
click at [920, 196] on button "Start SOAP" at bounding box center [927, 196] width 35 height 12
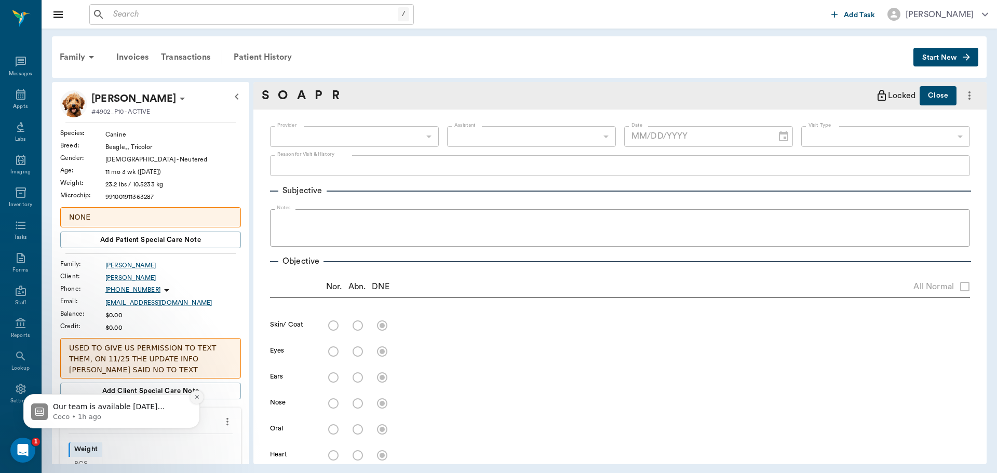
click at [198, 393] on button "Dismiss notification" at bounding box center [196, 396] width 13 height 13
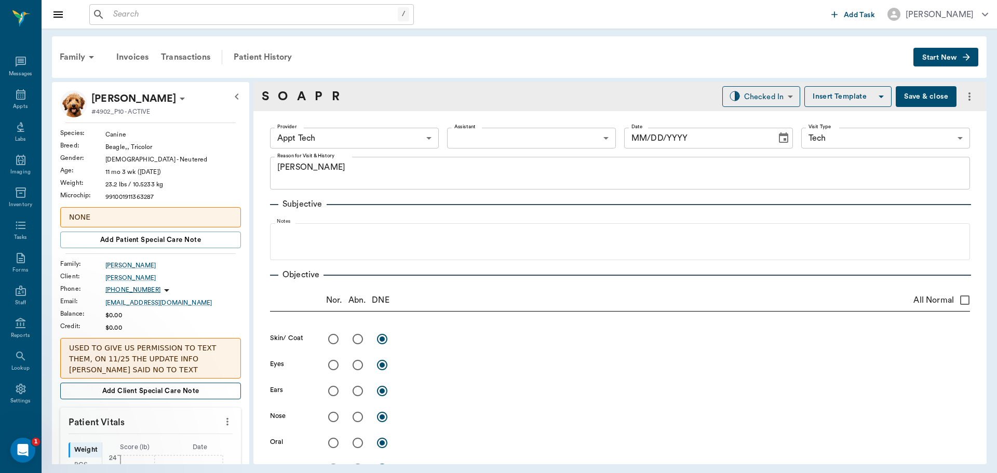
type input "63ec2f075fda476ae8351a4c"
type input "65d2be4f46e3a538d89b8c1a"
type textarea "HWI -JESS"
type input "[DATE]"
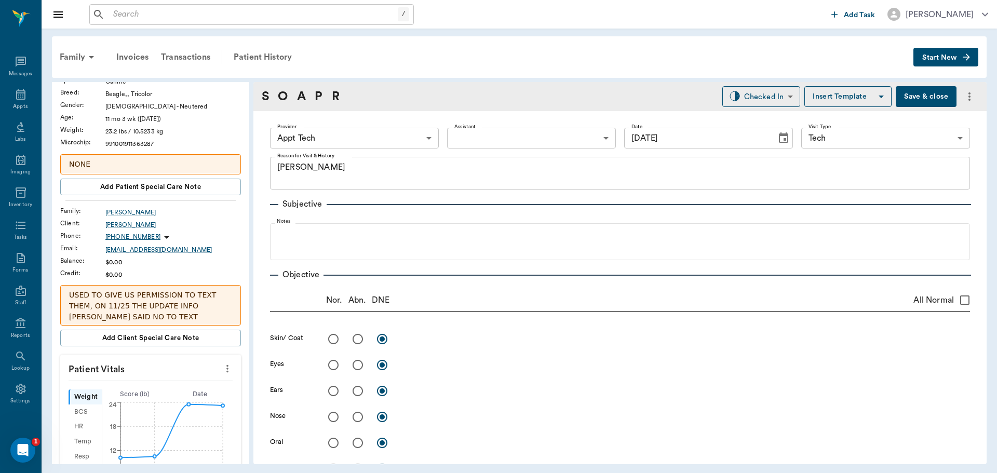
scroll to position [104, 0]
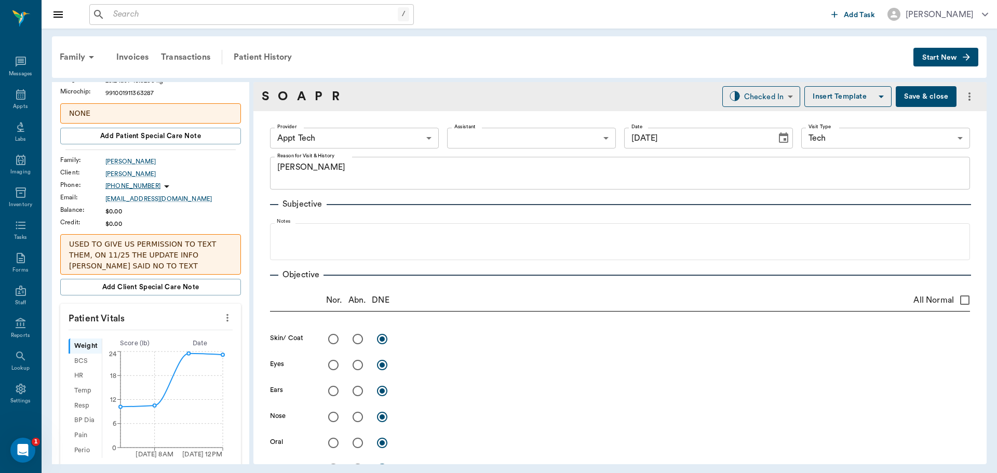
click at [226, 315] on icon "more" at bounding box center [227, 318] width 2 height 8
click at [153, 330] on li "Enter Vitals" at bounding box center [176, 335] width 104 height 19
click at [139, 350] on input "text" at bounding box center [150, 348] width 90 height 21
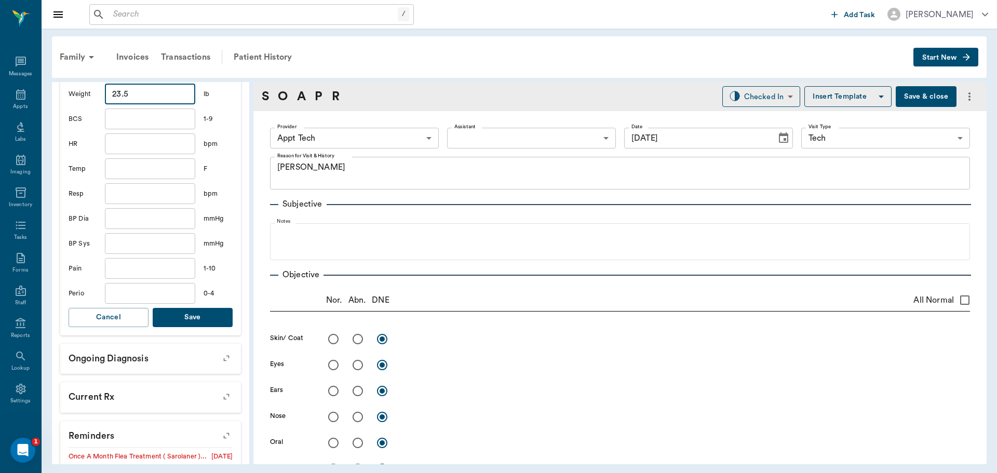
scroll to position [363, 0]
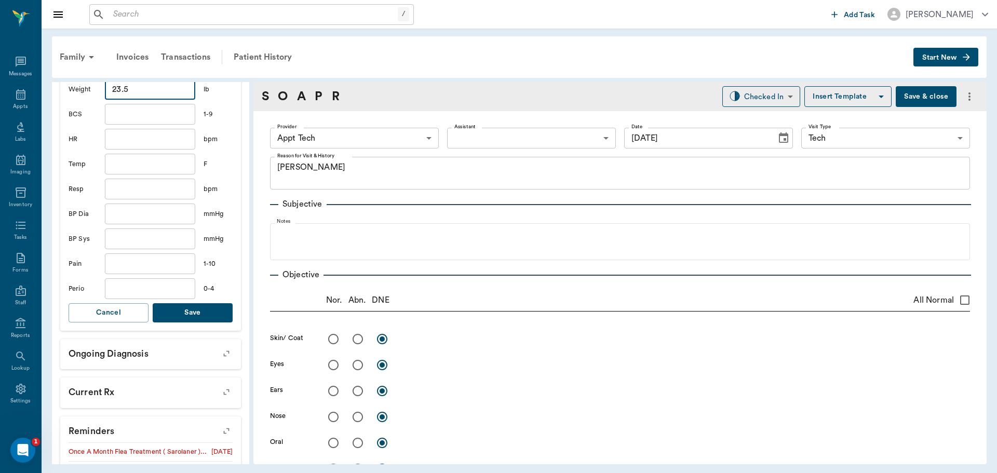
type input "23.5"
click at [194, 318] on button "Save" at bounding box center [193, 312] width 80 height 19
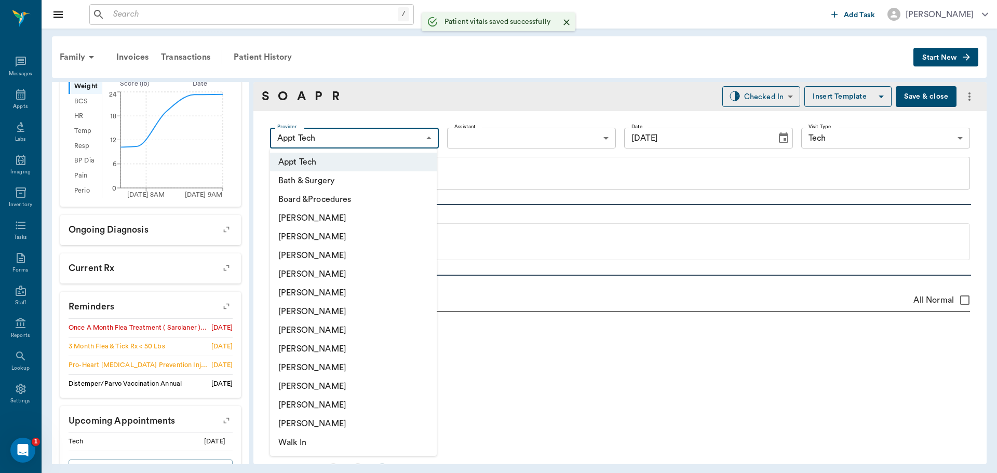
click at [361, 138] on body "/ ​ Add Task Dr. Bert Ellsworth Nectar Messages Appts Labs Imaging Inventory Ta…" at bounding box center [498, 236] width 997 height 473
click at [294, 351] on li "Julie Dickerson" at bounding box center [353, 348] width 167 height 19
type input "63ec2e7e52e12b0ba117b124"
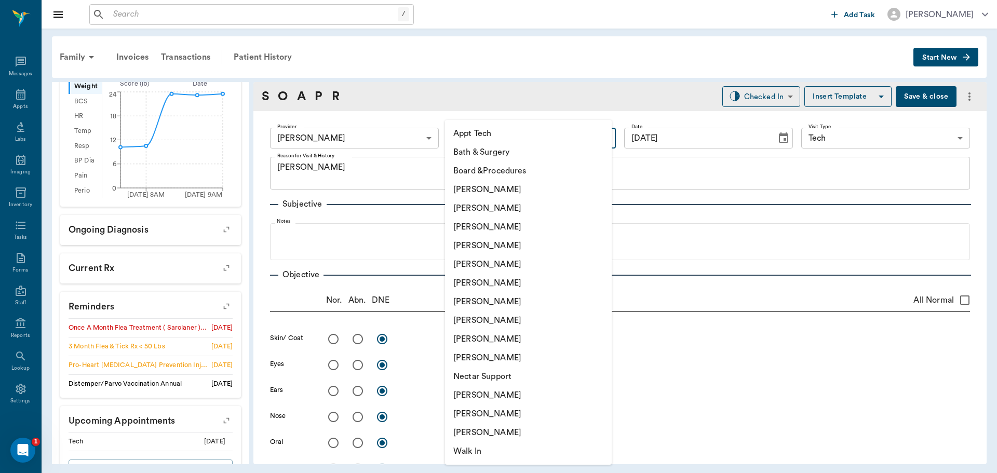
click at [477, 141] on body "/ ​ Add Task Dr. Bert Ellsworth Nectar Messages Appts Labs Imaging Inventory Ta…" at bounding box center [498, 236] width 997 height 473
click at [475, 209] on li "Daniel Virnala" at bounding box center [528, 208] width 167 height 19
type input "642ef10e332a41444de2bad1"
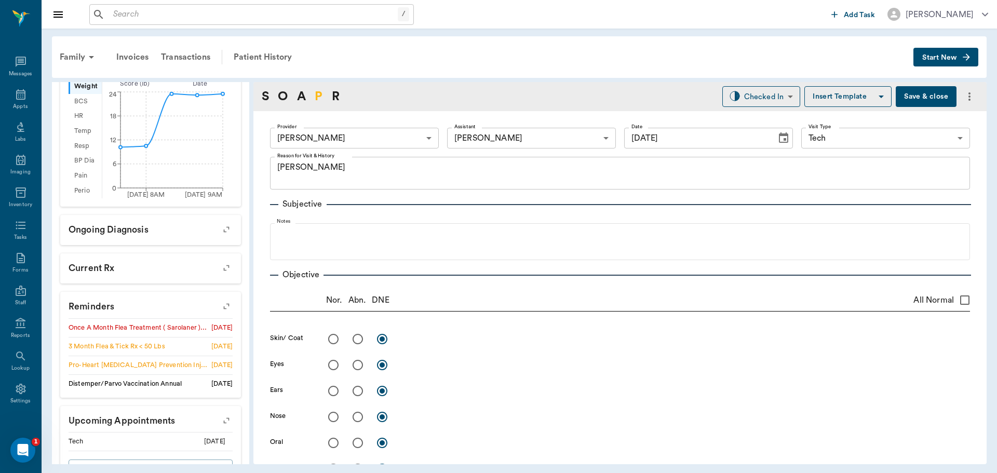
click at [320, 99] on link "P" at bounding box center [319, 96] width 8 height 19
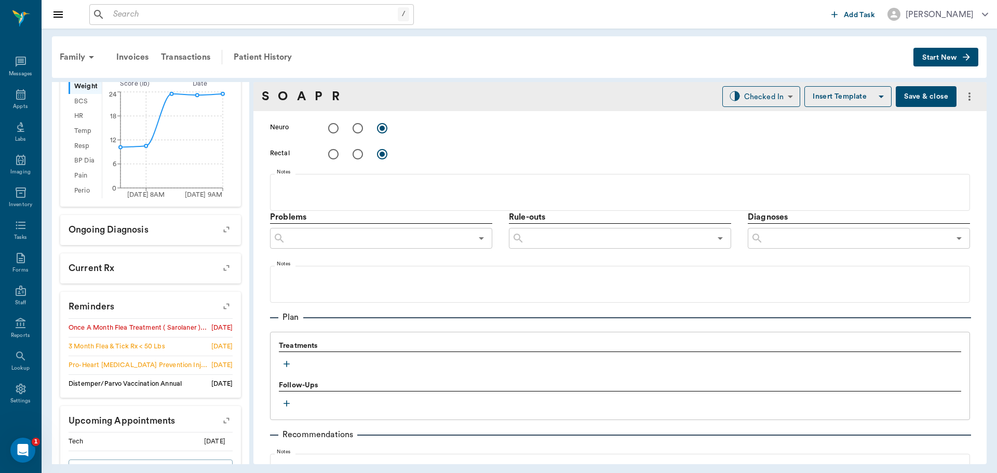
scroll to position [618, 0]
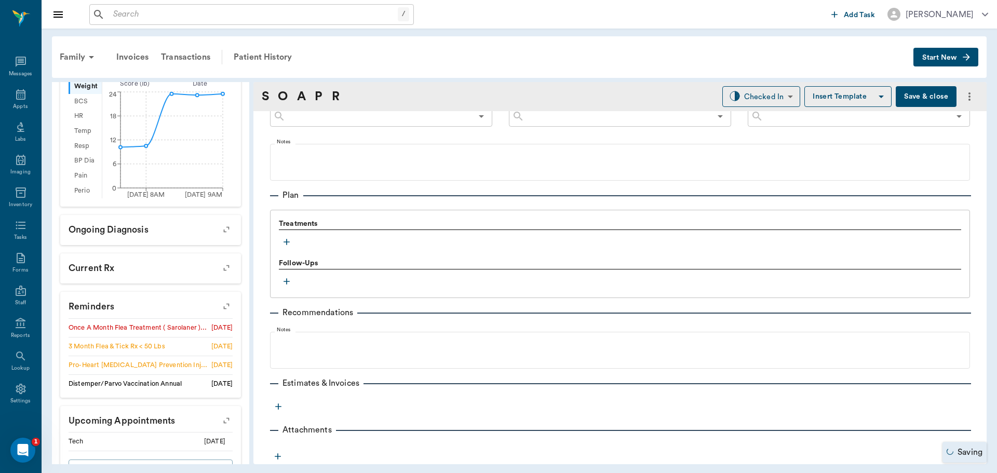
click at [289, 240] on icon "button" at bounding box center [286, 242] width 10 height 10
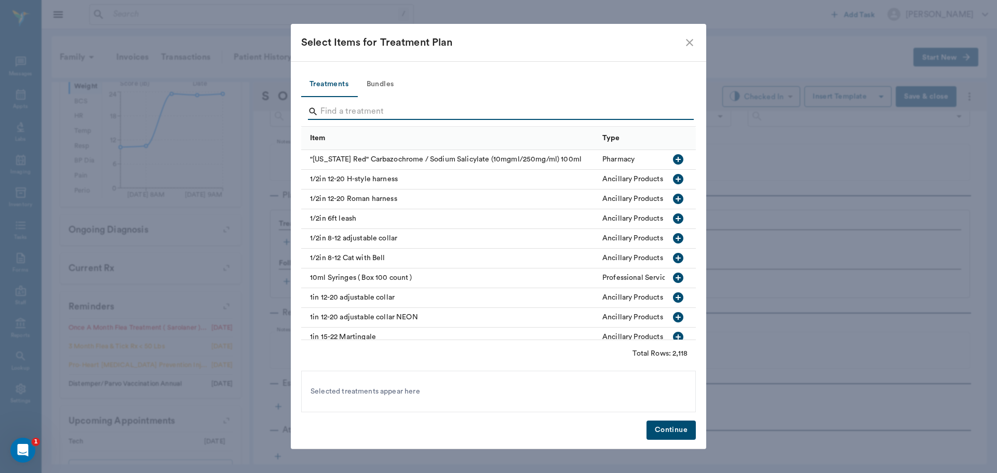
click at [356, 106] on input "Search" at bounding box center [499, 111] width 358 height 17
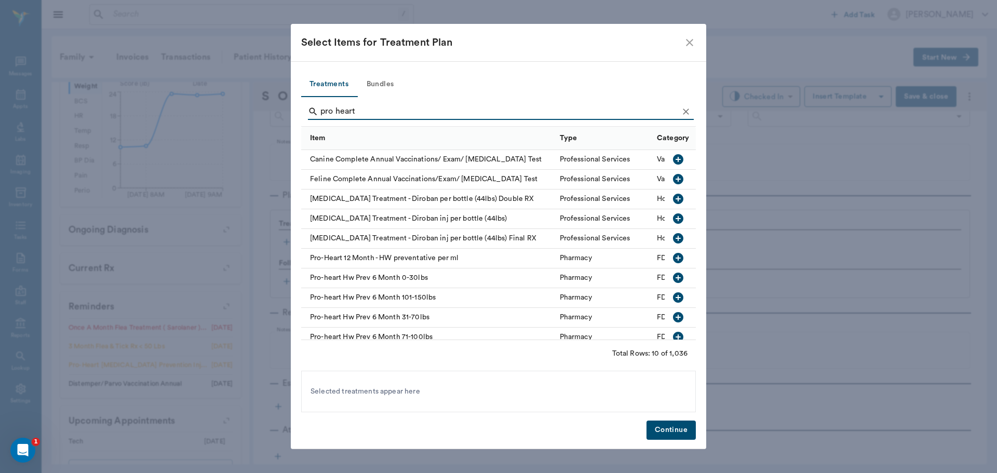
type input "pro heart"
drag, startPoint x: 664, startPoint y: 272, endPoint x: 659, endPoint y: 307, distance: 34.6
click at [672, 274] on icon "button" at bounding box center [678, 277] width 12 height 12
click at [658, 420] on button "Continue" at bounding box center [670, 429] width 49 height 19
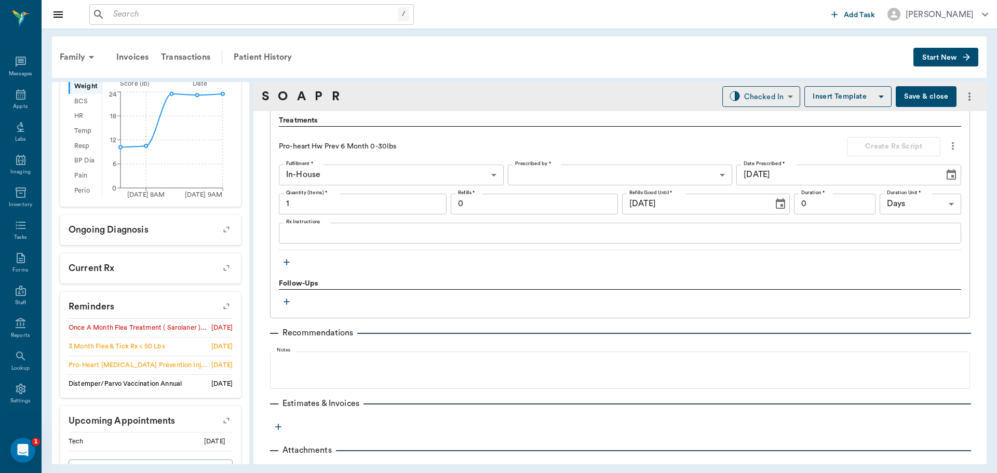
scroll to position [722, 0]
click at [284, 264] on icon "button" at bounding box center [286, 261] width 10 height 10
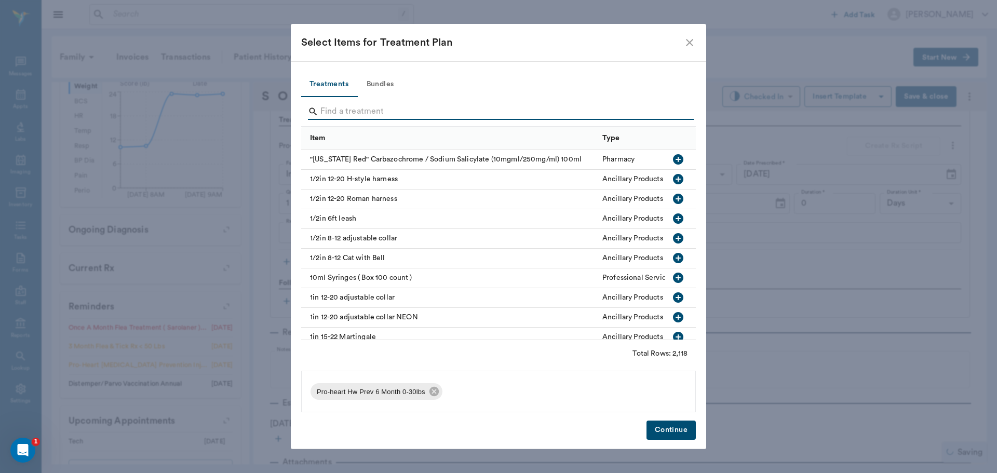
click at [348, 115] on input "Search" at bounding box center [499, 111] width 358 height 17
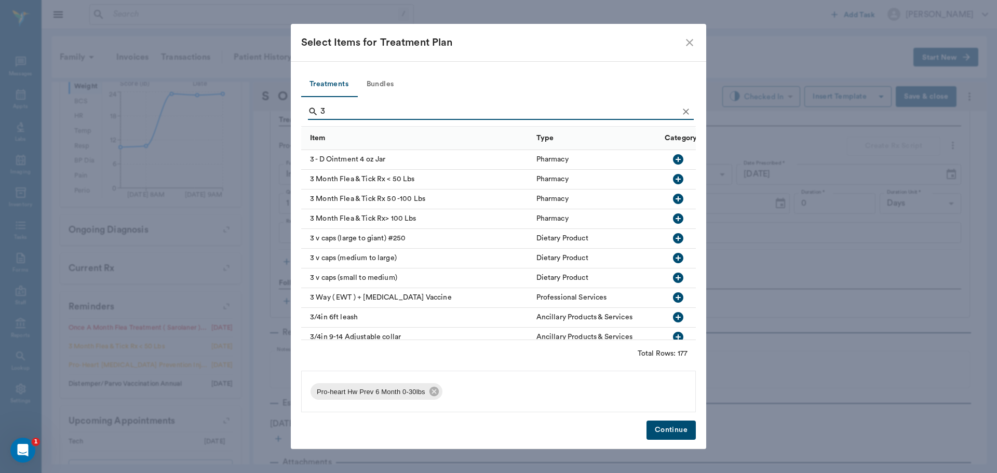
type input "3"
click at [672, 175] on icon "button" at bounding box center [678, 179] width 12 height 12
click at [674, 432] on button "Continue" at bounding box center [670, 429] width 49 height 19
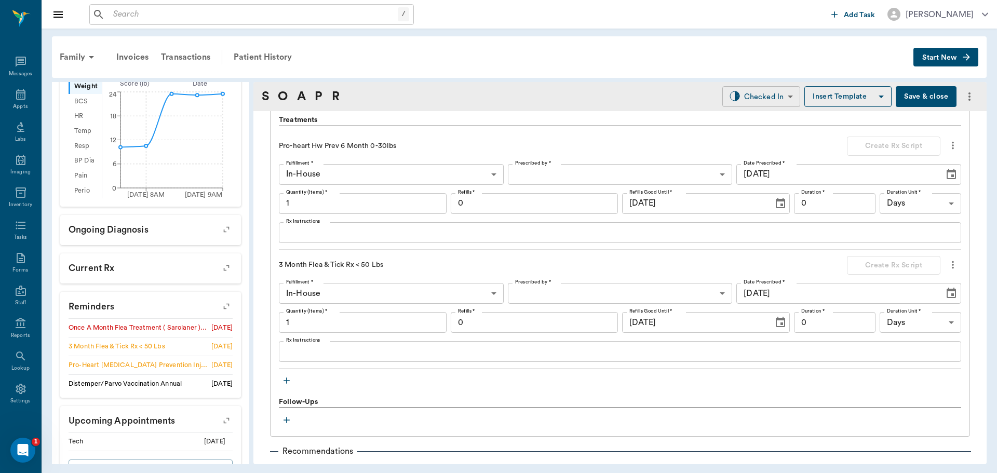
click at [762, 95] on body "/ ​ Add Task Dr. Bert Ellsworth Nectar Messages Appts Labs Imaging Inventory Ta…" at bounding box center [498, 236] width 997 height 473
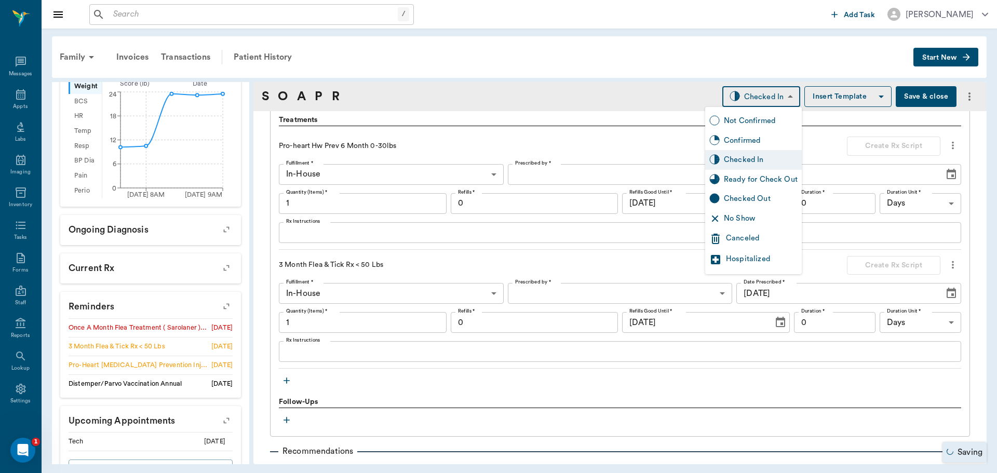
click at [750, 175] on div "Ready for Check Out" at bounding box center [761, 179] width 74 height 11
type input "READY_TO_CHECKOUT"
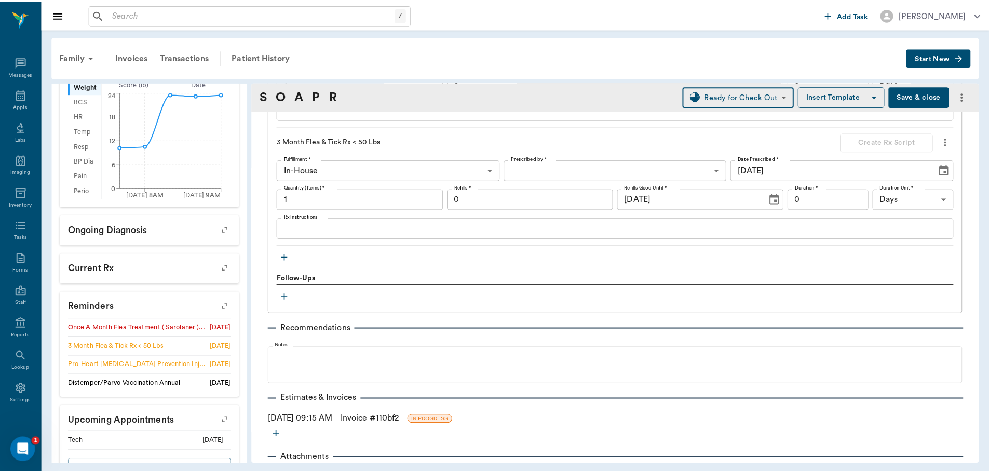
scroll to position [873, 0]
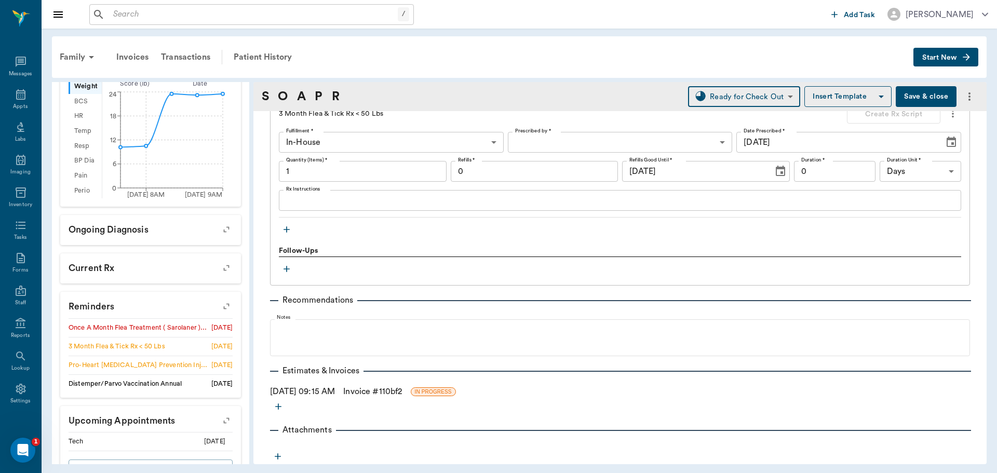
click at [377, 389] on link "Invoice # 110bf2" at bounding box center [372, 391] width 59 height 12
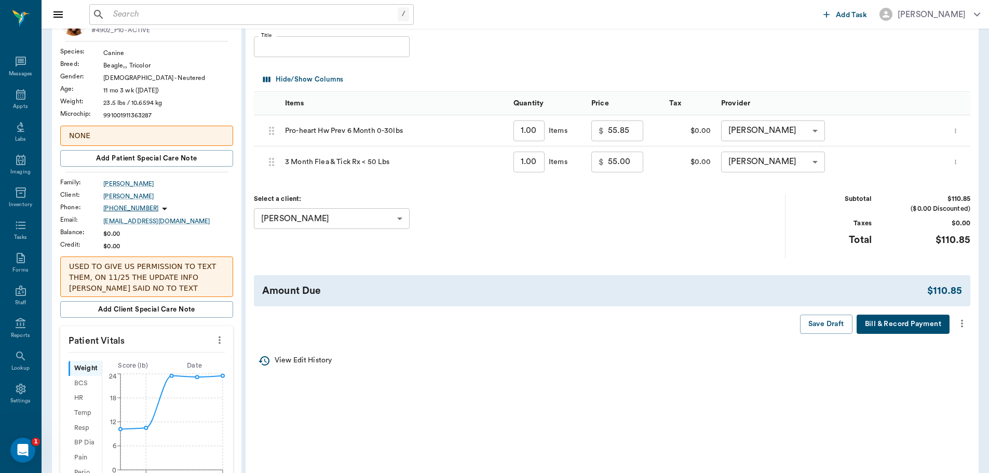
scroll to position [104, 0]
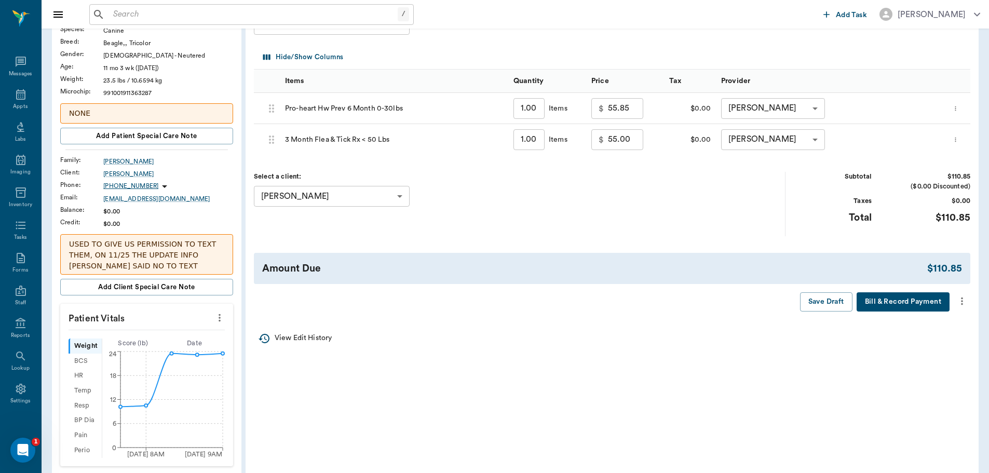
click at [966, 301] on icon "more" at bounding box center [961, 301] width 11 height 12
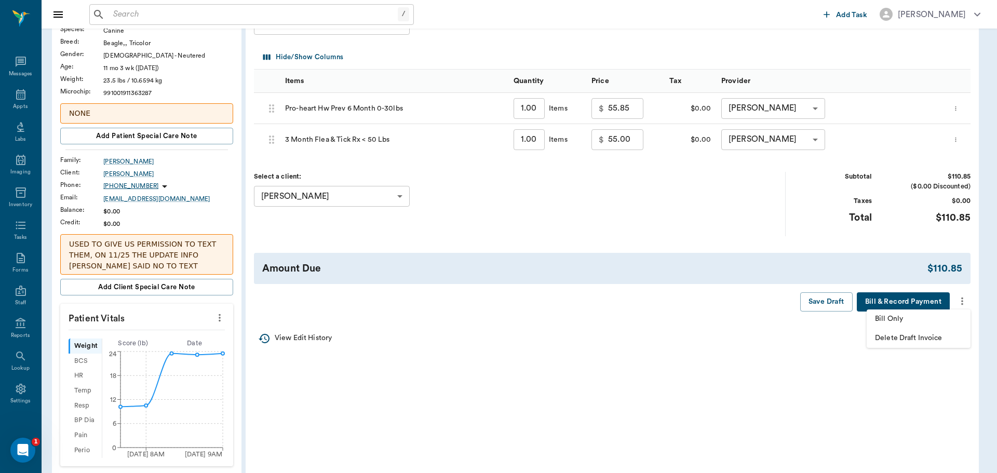
click at [919, 321] on span "Bill Only" at bounding box center [918, 318] width 87 height 11
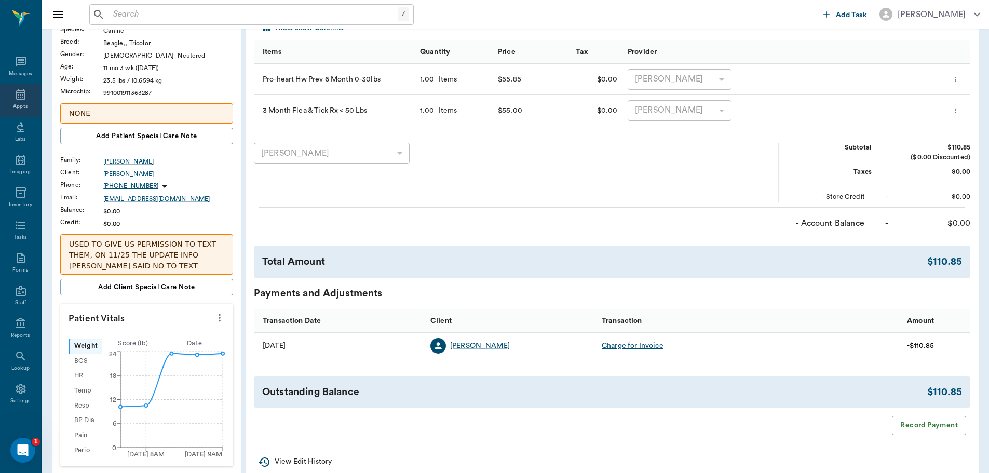
click at [24, 97] on div "Appts" at bounding box center [20, 100] width 41 height 33
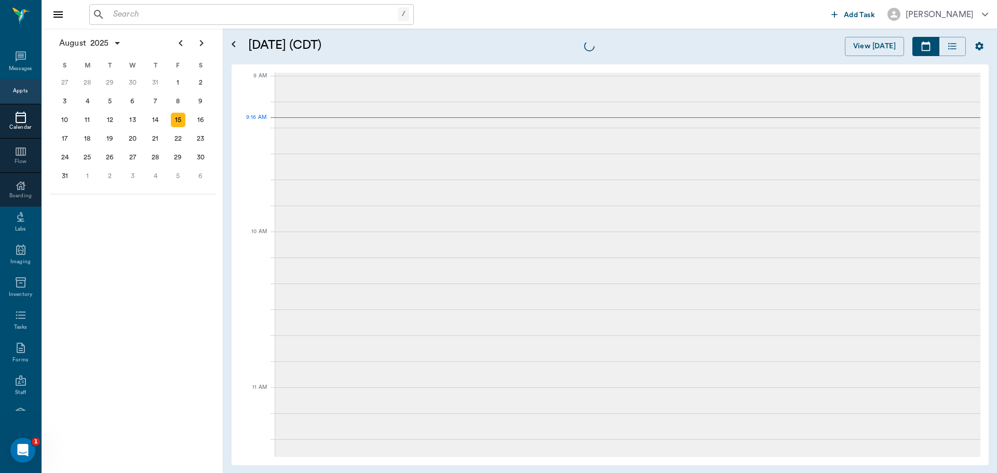
scroll to position [156, 0]
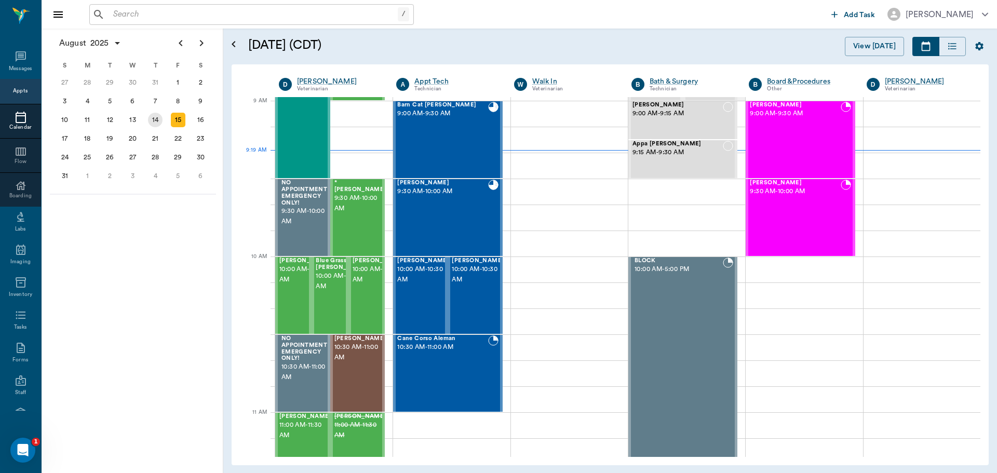
click at [157, 118] on div "14" at bounding box center [155, 120] width 15 height 15
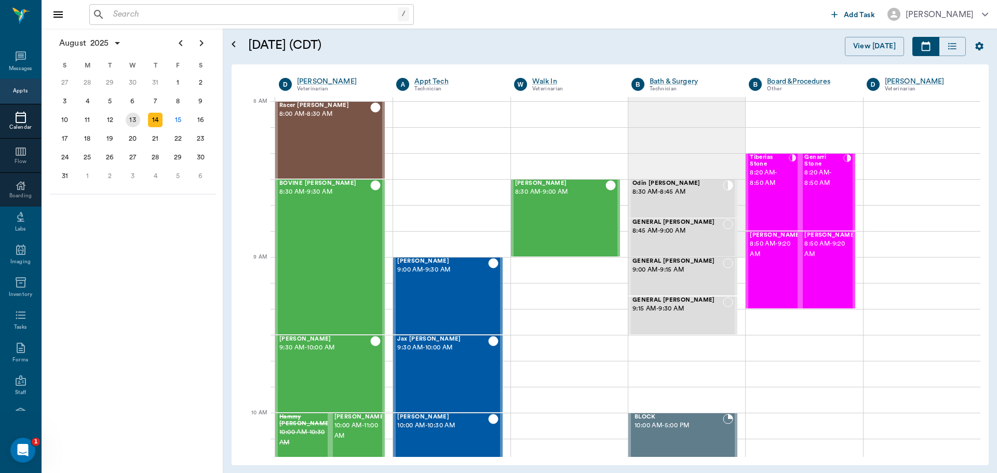
click at [132, 118] on div "13" at bounding box center [133, 120] width 15 height 15
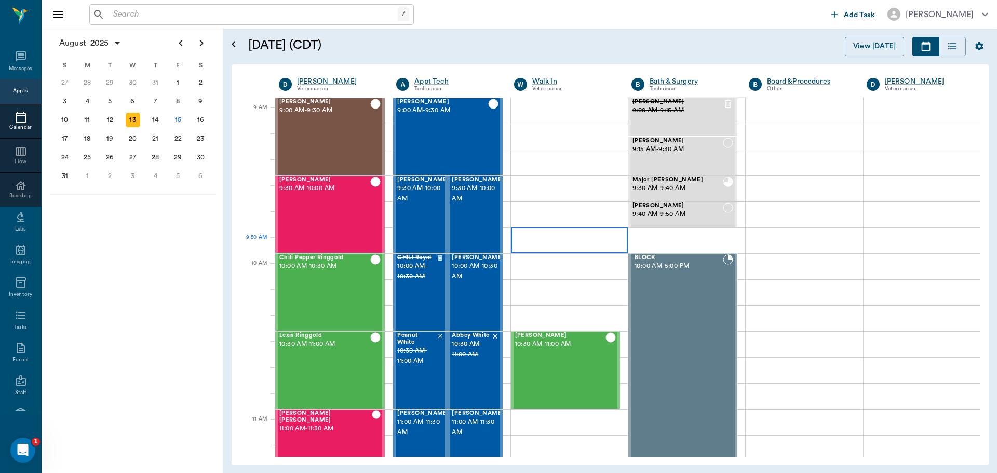
scroll to position [208, 0]
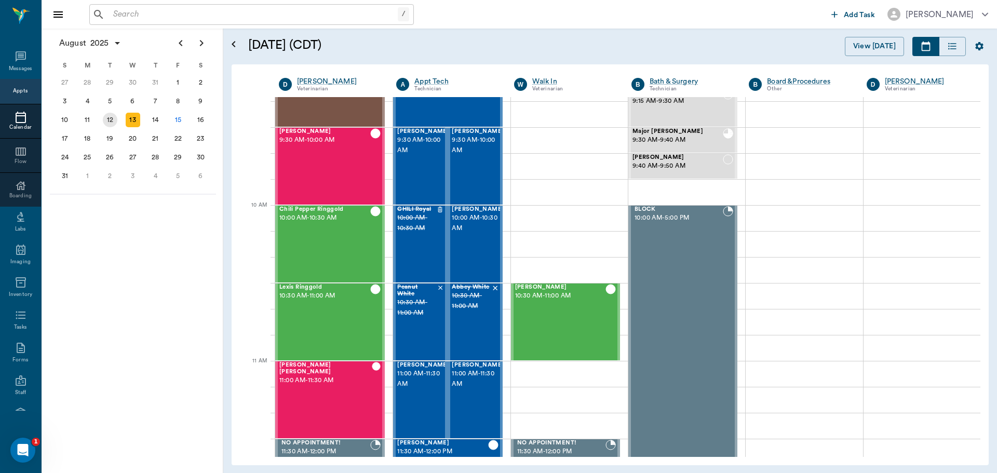
click at [113, 121] on div "12" at bounding box center [110, 120] width 15 height 15
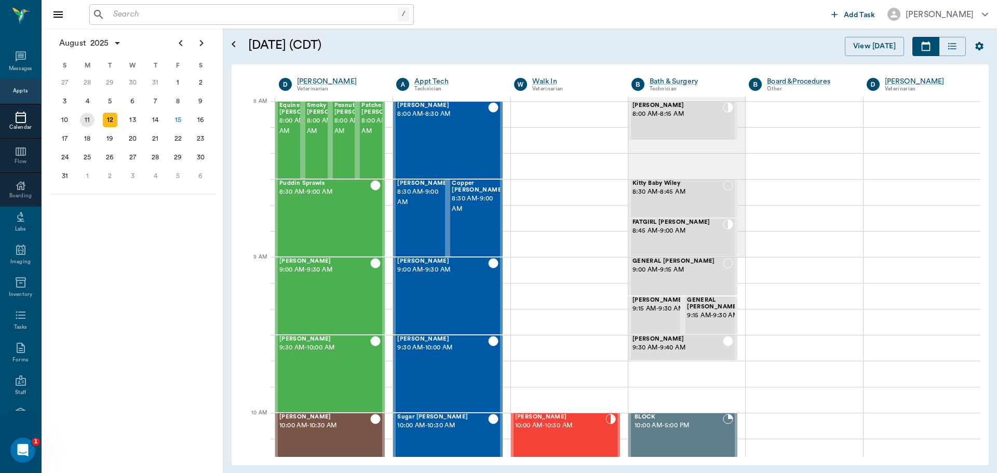
click at [88, 116] on div "11" at bounding box center [87, 120] width 15 height 15
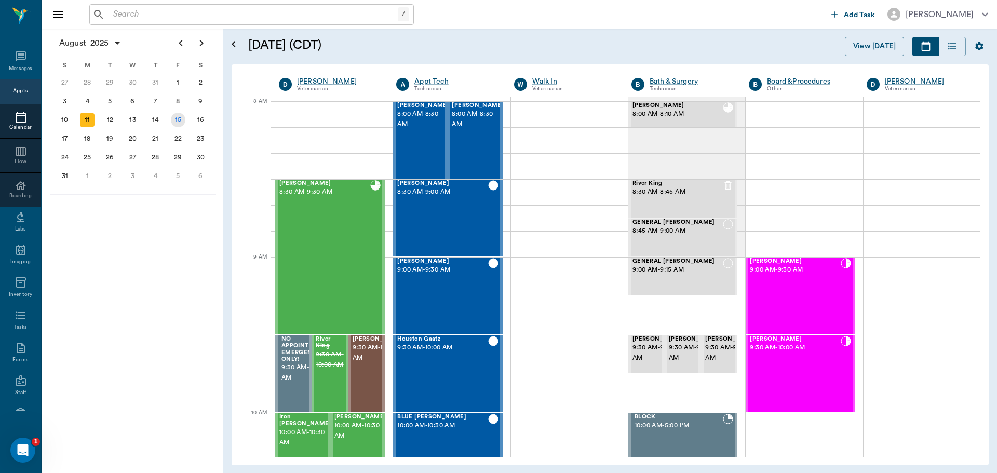
click at [176, 121] on div "15" at bounding box center [178, 120] width 15 height 15
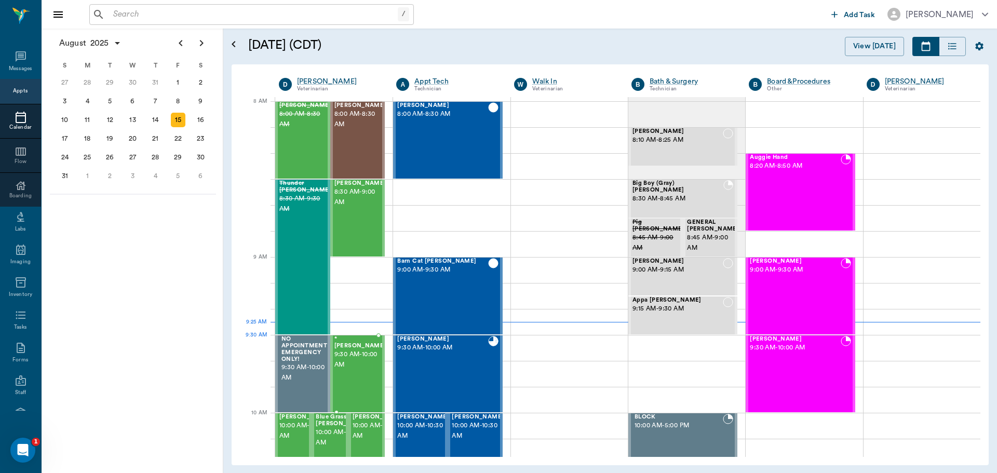
click at [358, 351] on span "9:30 AM - 10:00 AM" at bounding box center [360, 359] width 52 height 21
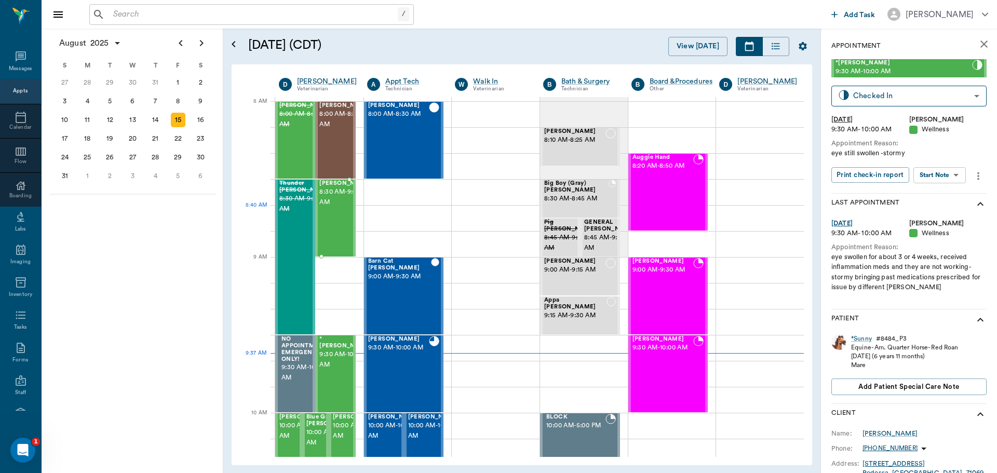
click at [334, 215] on div "Gretchen Messersmith 8:30 AM - 9:00 AM" at bounding box center [345, 218] width 52 height 76
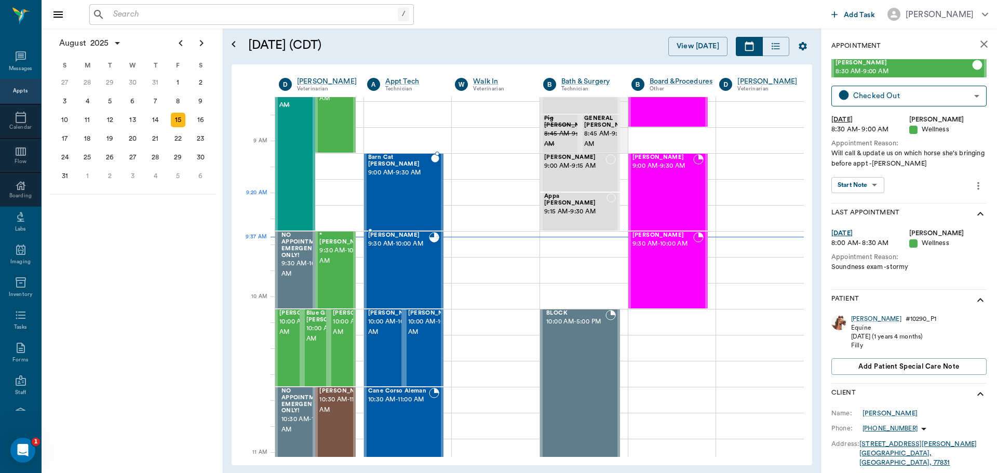
scroll to position [156, 0]
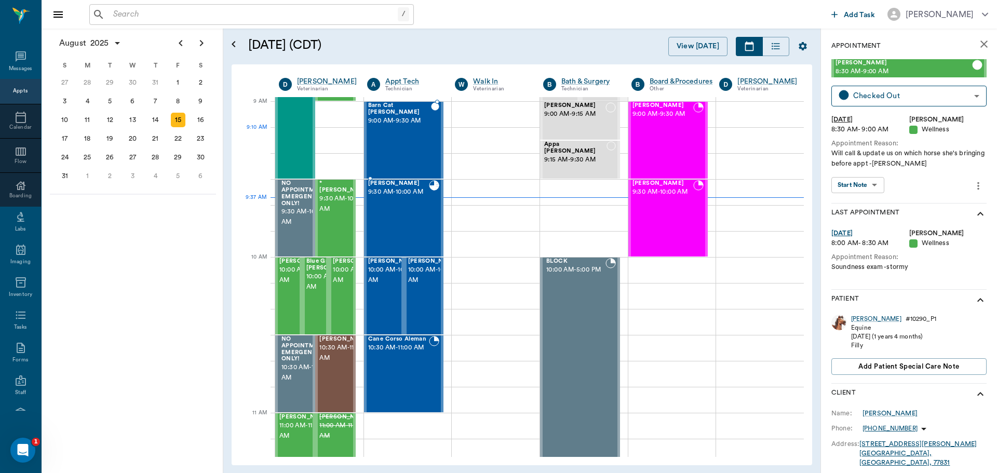
click at [431, 134] on div at bounding box center [435, 140] width 8 height 76
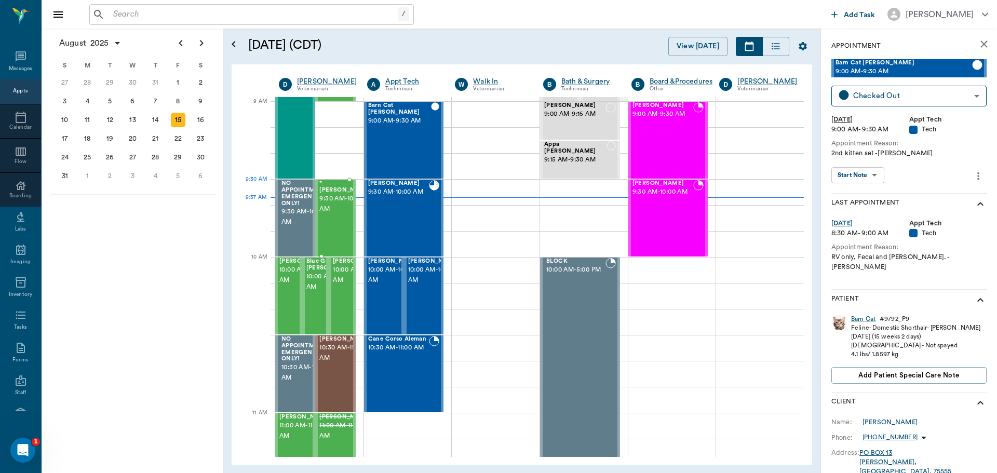
click at [336, 192] on span "*[PERSON_NAME]" at bounding box center [345, 186] width 52 height 13
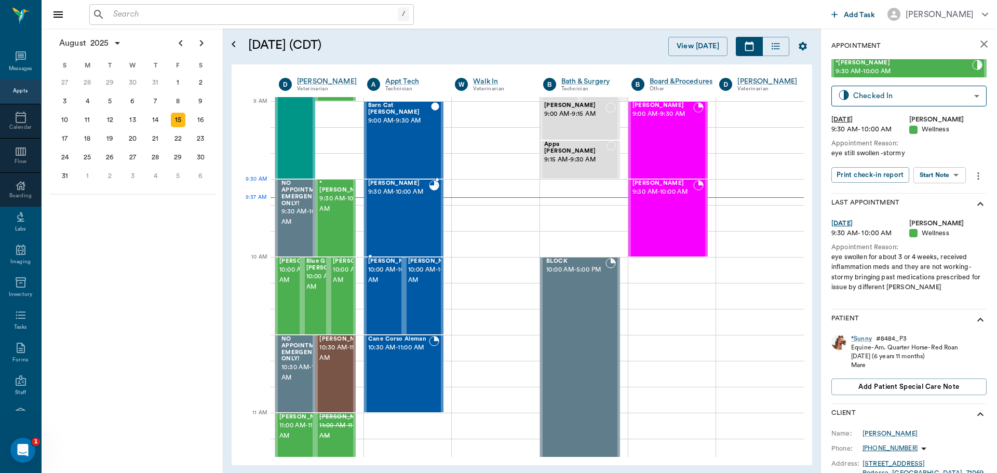
click at [399, 185] on span "[PERSON_NAME]" at bounding box center [398, 183] width 61 height 7
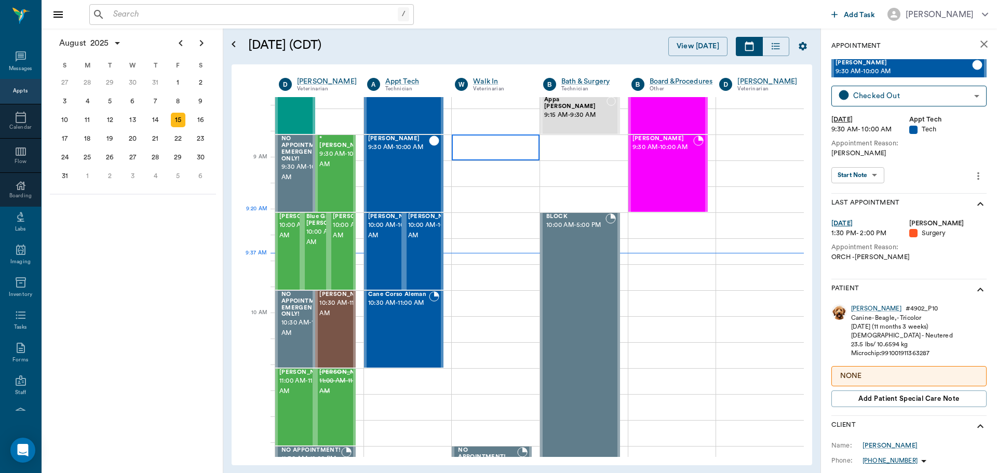
scroll to position [208, 0]
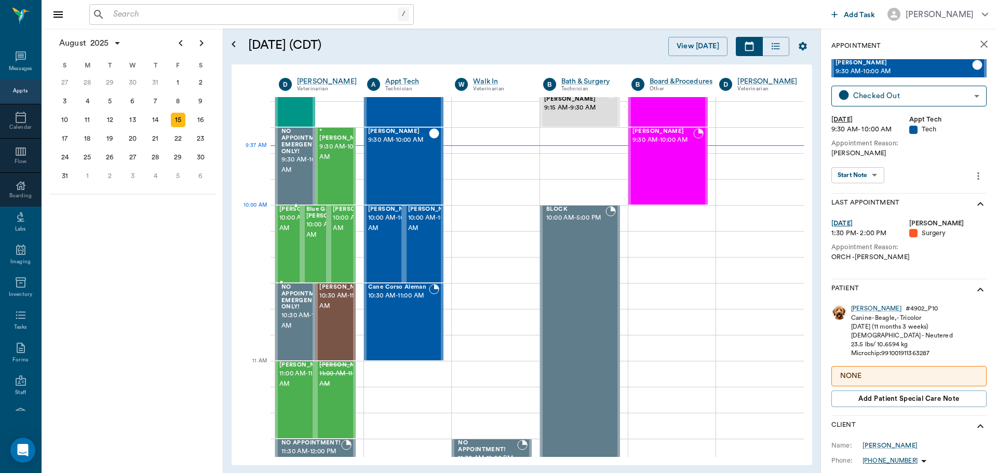
click at [290, 223] on span "10:00 AM - 10:30 AM" at bounding box center [305, 223] width 52 height 21
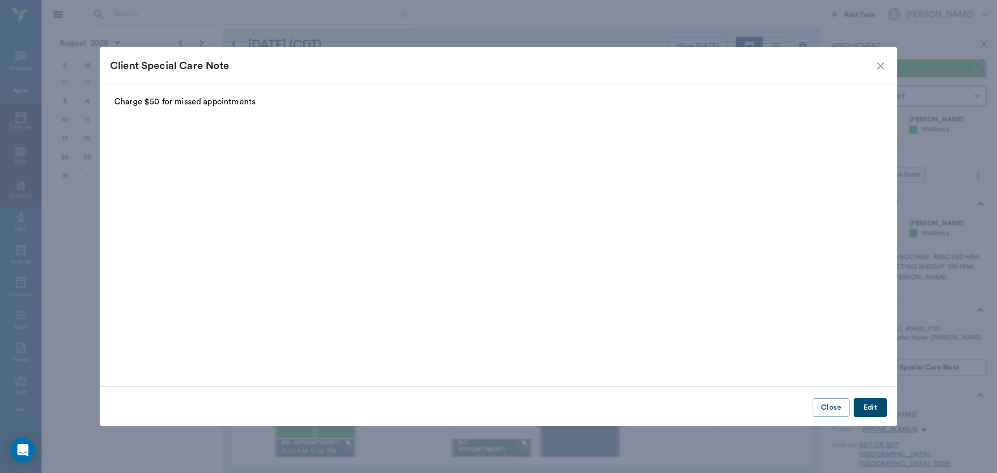
click at [878, 66] on icon "close" at bounding box center [880, 66] width 12 height 12
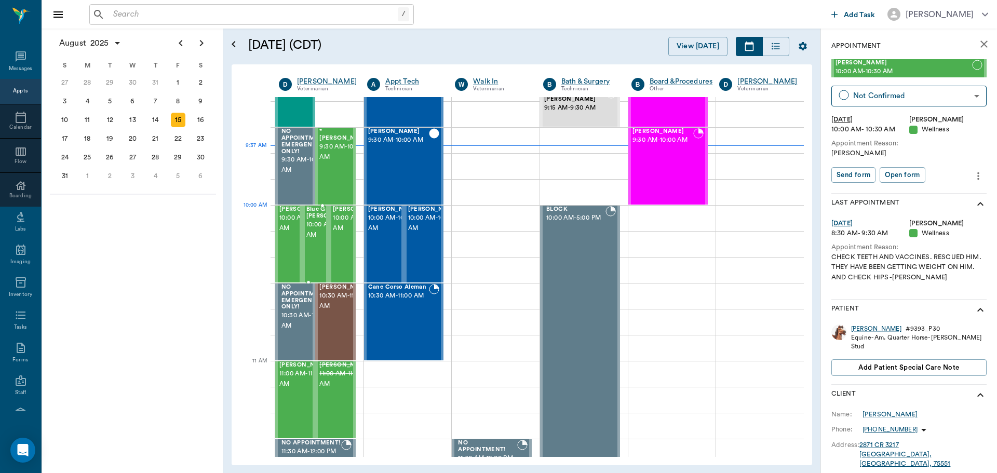
click at [304, 230] on div "Blue Grass [PERSON_NAME] 10:00 AM - 10:30 AM" at bounding box center [315, 244] width 27 height 77
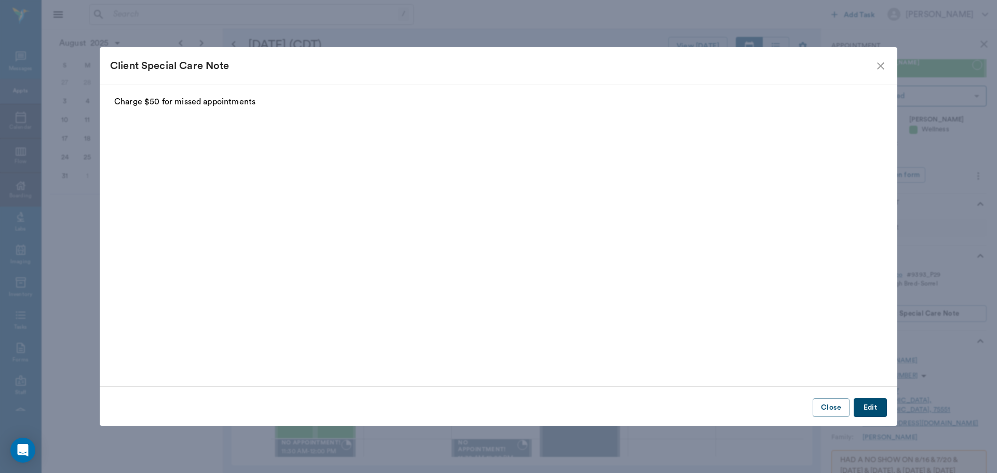
click at [877, 60] on icon "close" at bounding box center [880, 66] width 12 height 12
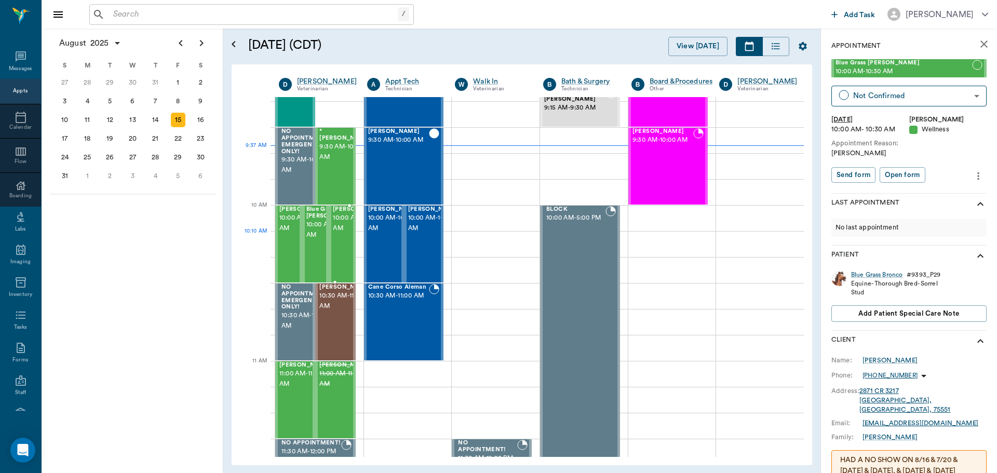
click at [344, 234] on span "10:00 AM - 10:30 AM" at bounding box center [359, 223] width 52 height 21
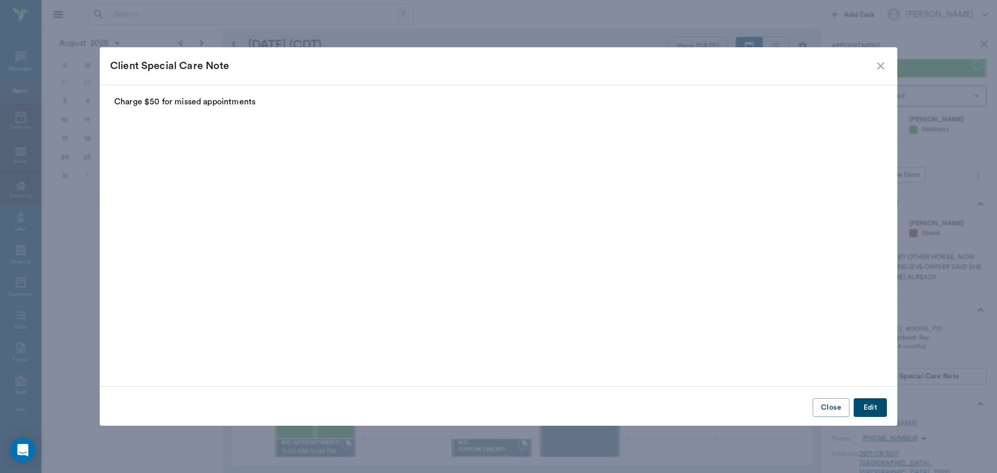
click at [878, 65] on icon "close" at bounding box center [880, 66] width 12 height 12
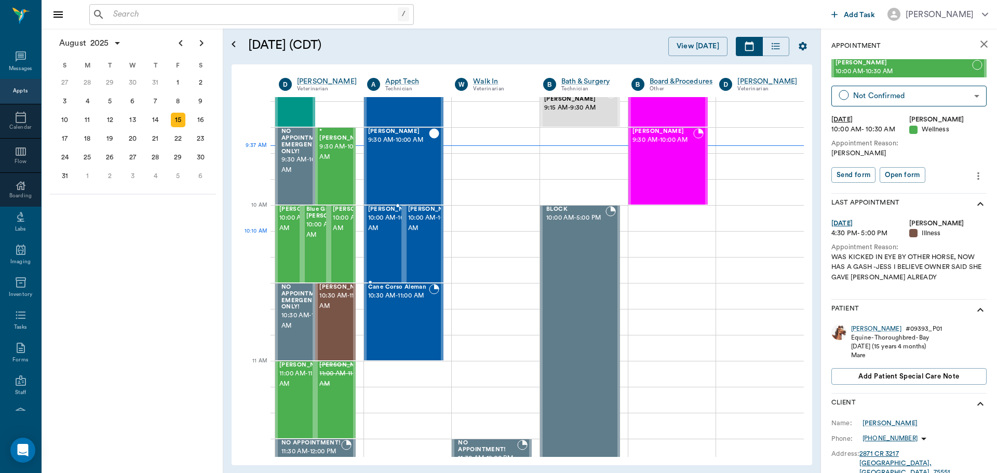
click at [387, 234] on span "10:00 AM - 10:30 AM" at bounding box center [394, 223] width 52 height 21
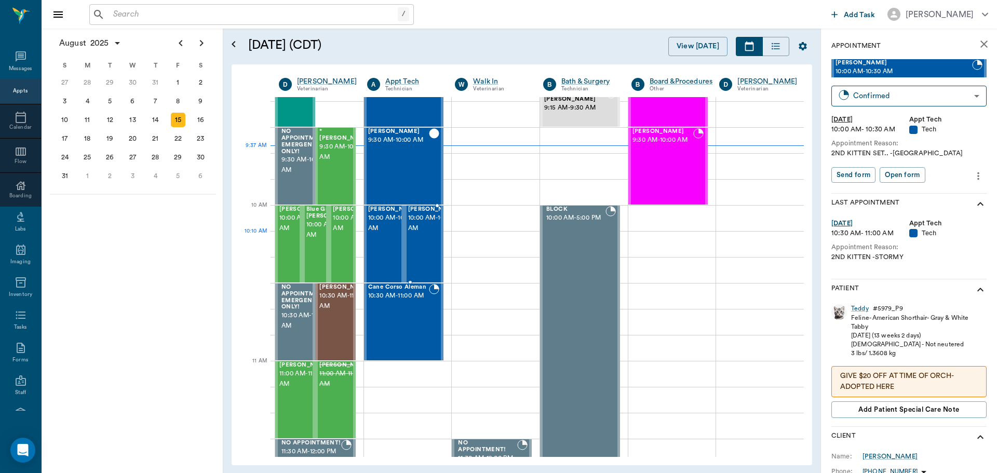
click at [429, 233] on span "10:00 AM - 10:30 AM" at bounding box center [434, 223] width 52 height 21
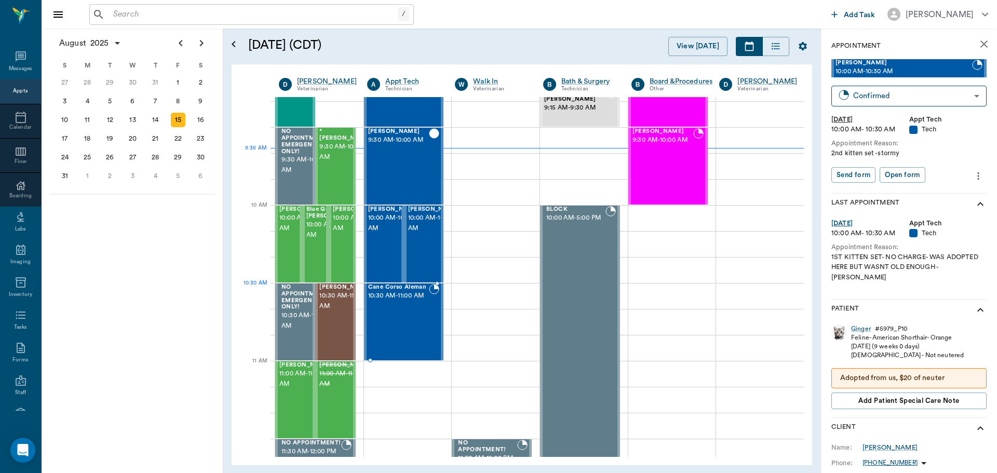
click at [412, 294] on span "10:30 AM - 11:00 AM" at bounding box center [398, 296] width 61 height 10
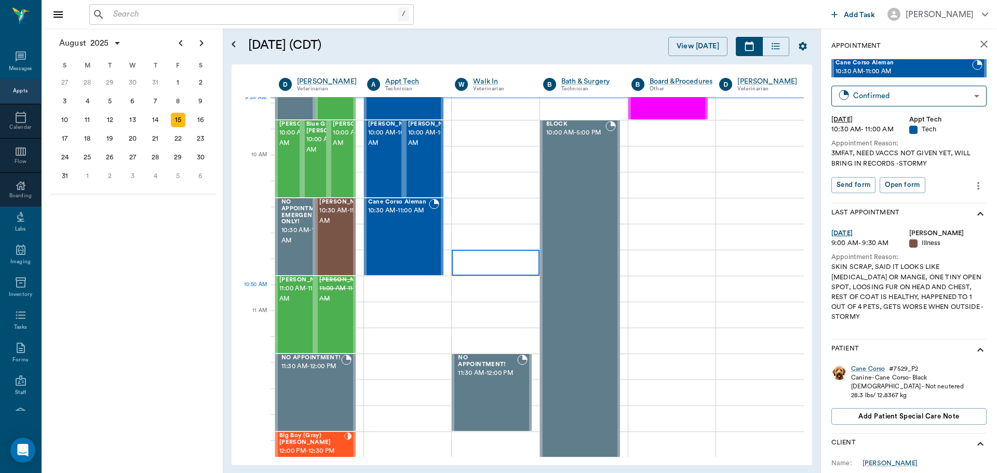
scroll to position [311, 0]
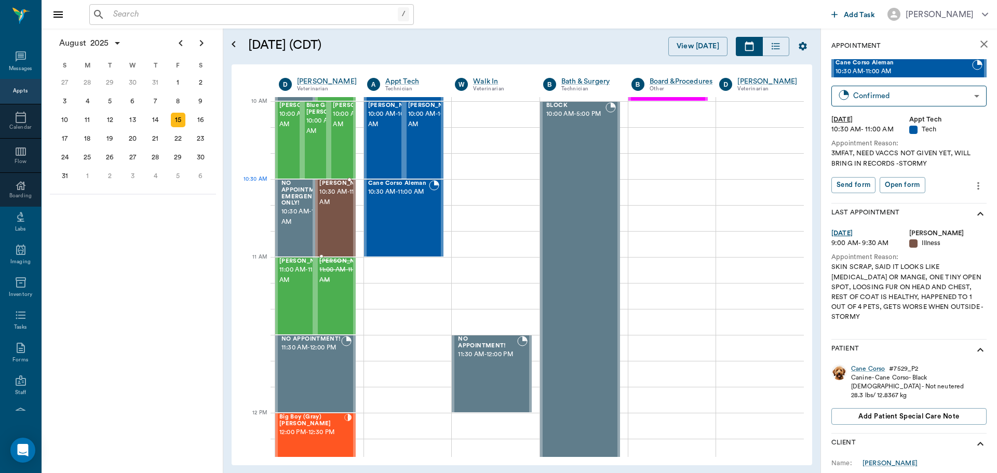
click at [333, 203] on span "10:30 AM - 11:00 AM" at bounding box center [345, 197] width 52 height 21
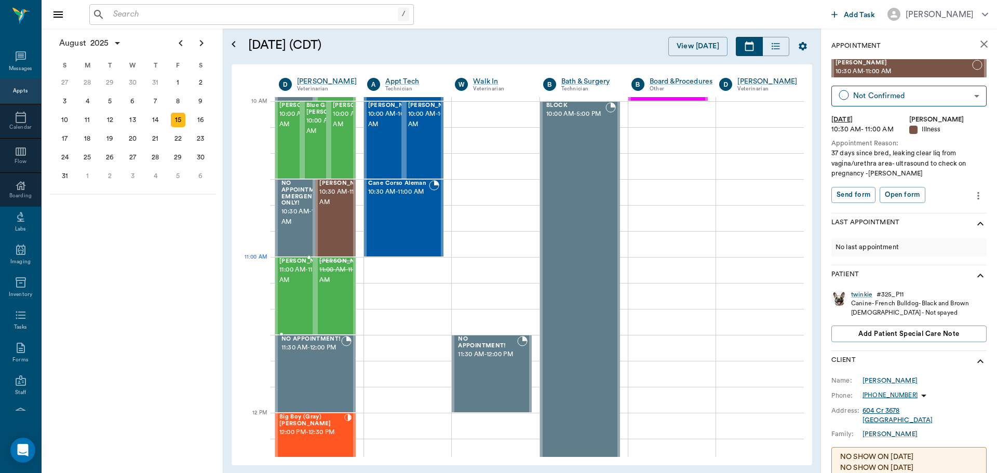
click at [299, 271] on span "11:00 AM - 11:30 AM" at bounding box center [305, 275] width 52 height 21
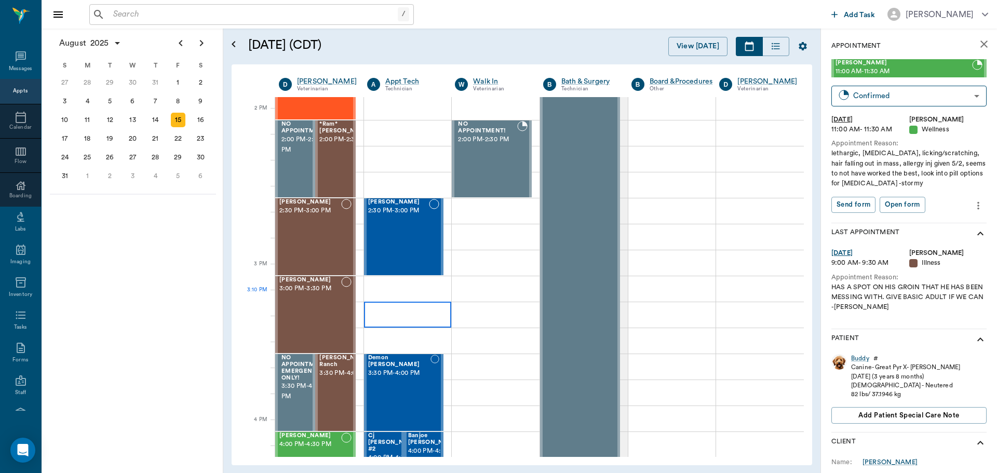
scroll to position [934, 0]
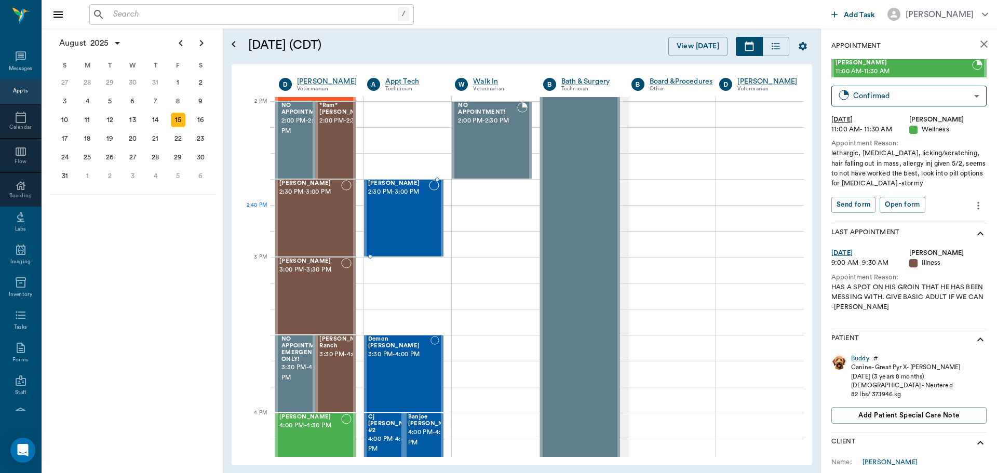
click at [424, 228] on div "Bella Spay 2:30 PM - 3:00 PM" at bounding box center [398, 218] width 61 height 76
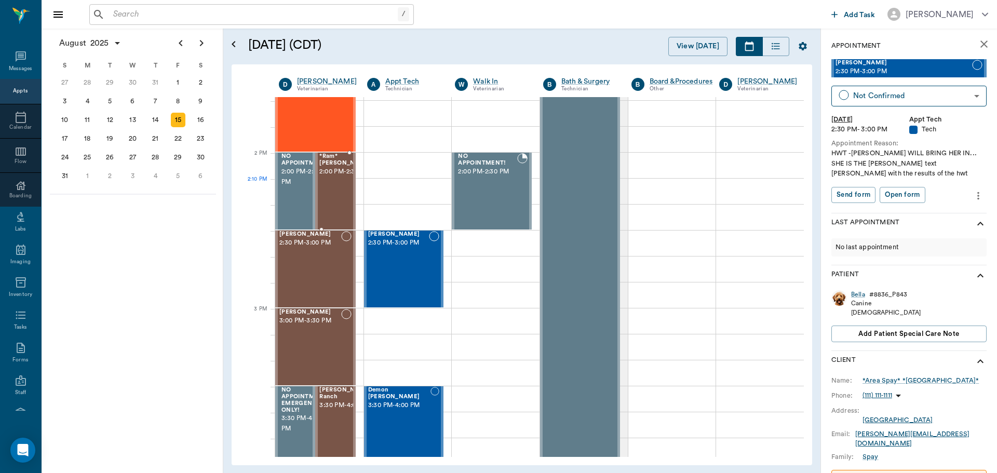
scroll to position [882, 0]
click at [340, 178] on span "2:00 PM - 2:30 PM" at bounding box center [345, 173] width 52 height 10
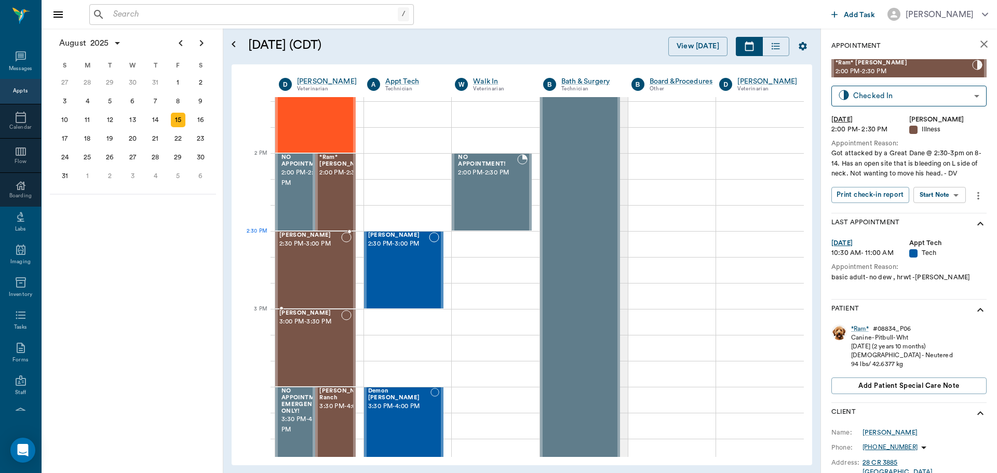
click at [330, 257] on div "stormy Deming 2:30 PM - 3:00 PM" at bounding box center [310, 270] width 62 height 76
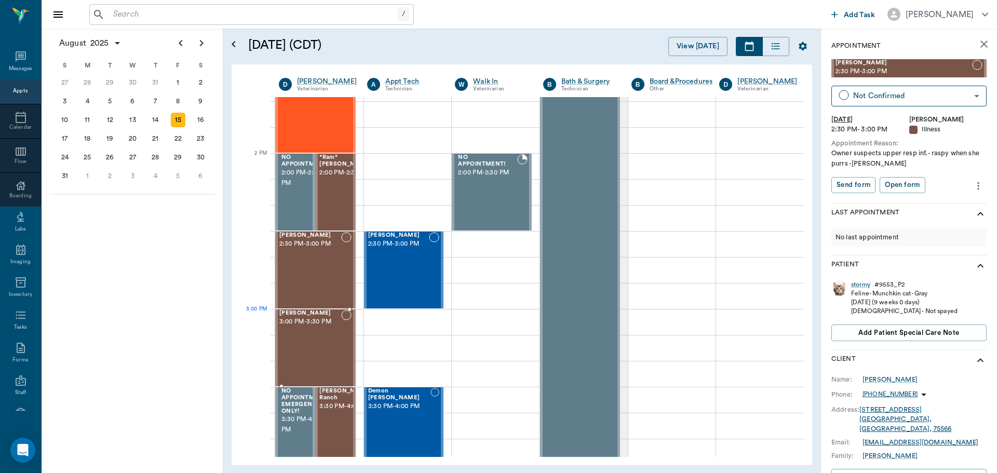
drag, startPoint x: 328, startPoint y: 335, endPoint x: 339, endPoint y: 326, distance: 14.0
click at [327, 335] on div "Missy Martin 3:00 PM - 3:30 PM" at bounding box center [310, 348] width 62 height 76
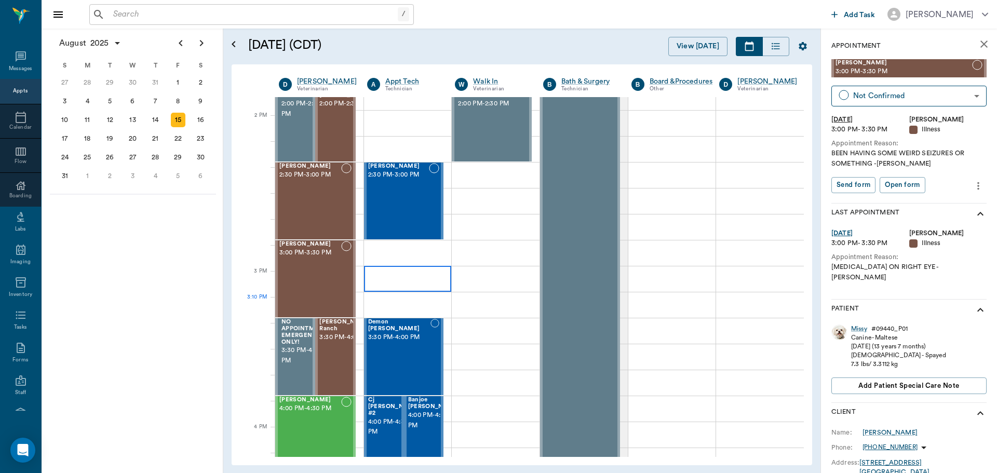
scroll to position [986, 0]
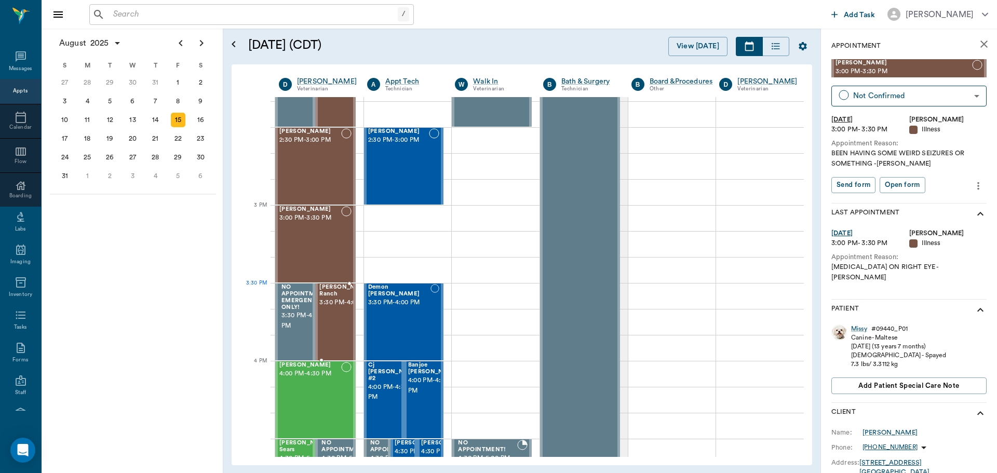
click at [339, 297] on span "[PERSON_NAME]- Ranch" at bounding box center [345, 290] width 53 height 13
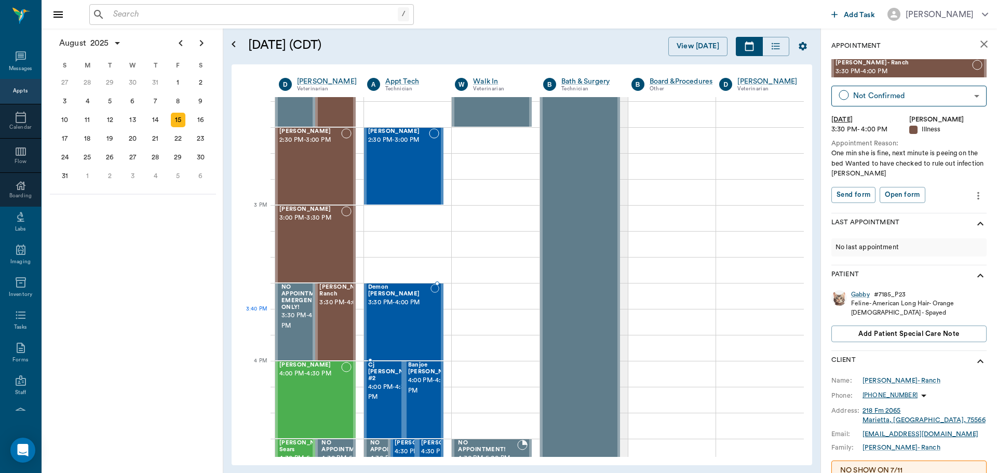
click at [405, 312] on div "Demon Thompson 3:30 PM - 4:00 PM" at bounding box center [399, 322] width 63 height 76
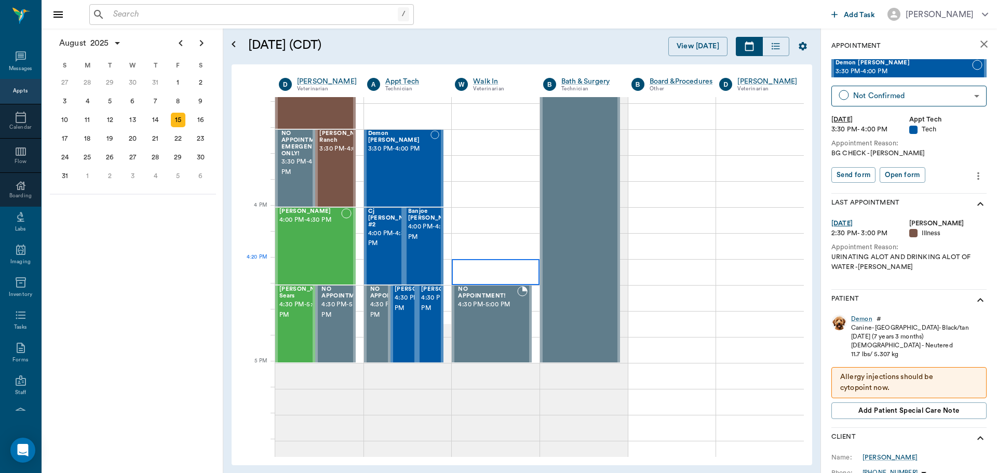
scroll to position [1142, 0]
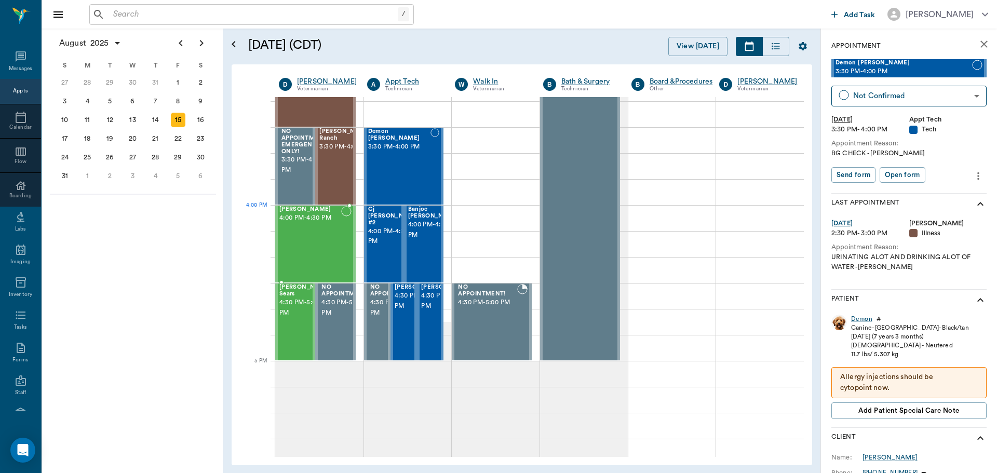
click at [341, 229] on div at bounding box center [346, 244] width 10 height 76
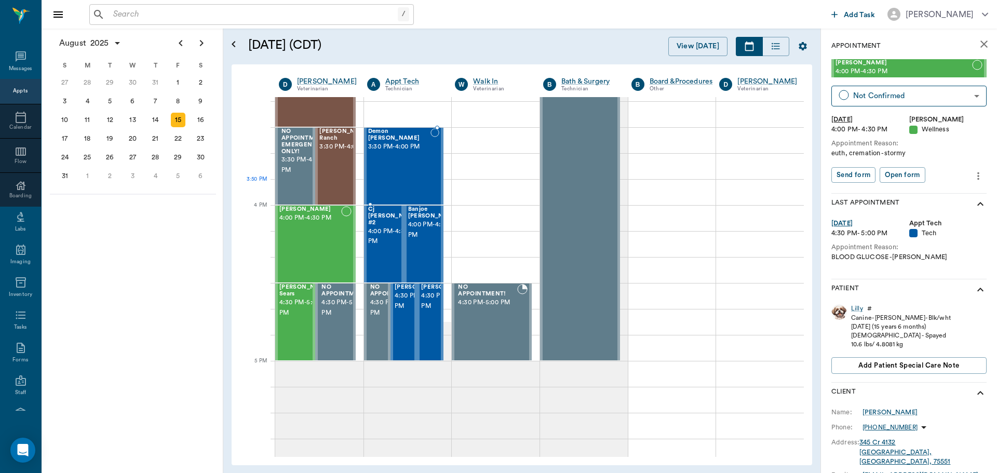
click at [401, 161] on div "Demon Thompson 3:30 PM - 4:00 PM" at bounding box center [399, 166] width 63 height 76
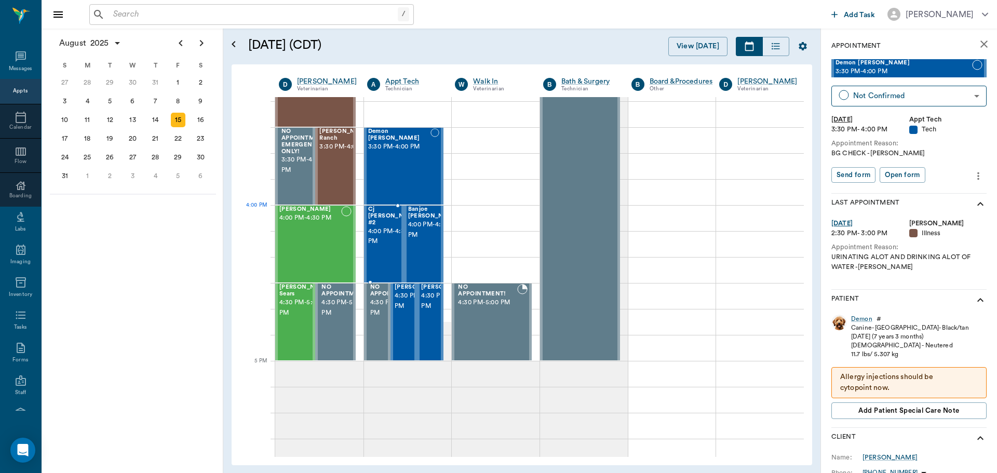
drag, startPoint x: 376, startPoint y: 220, endPoint x: 381, endPoint y: 218, distance: 5.6
click at [376, 226] on span "4:00 PM - 4:30 PM" at bounding box center [394, 236] width 52 height 21
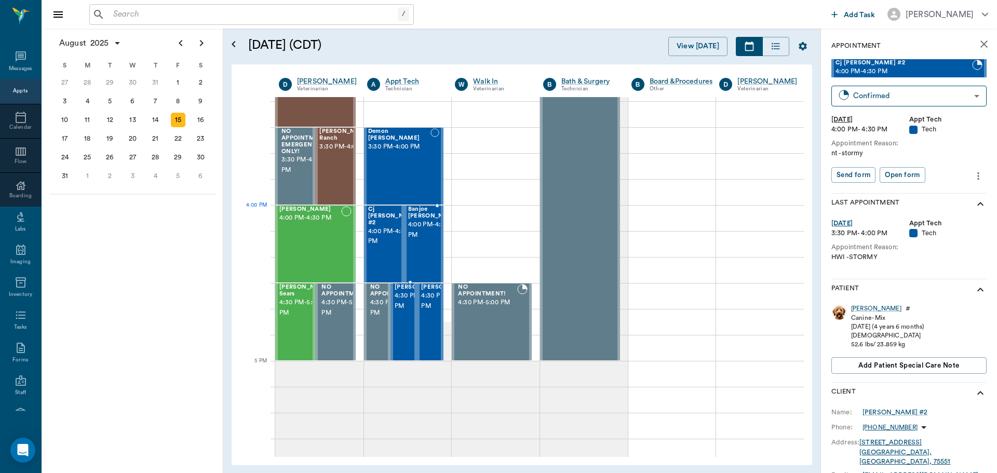
click at [429, 217] on span "Banjoe [PERSON_NAME]" at bounding box center [434, 212] width 52 height 13
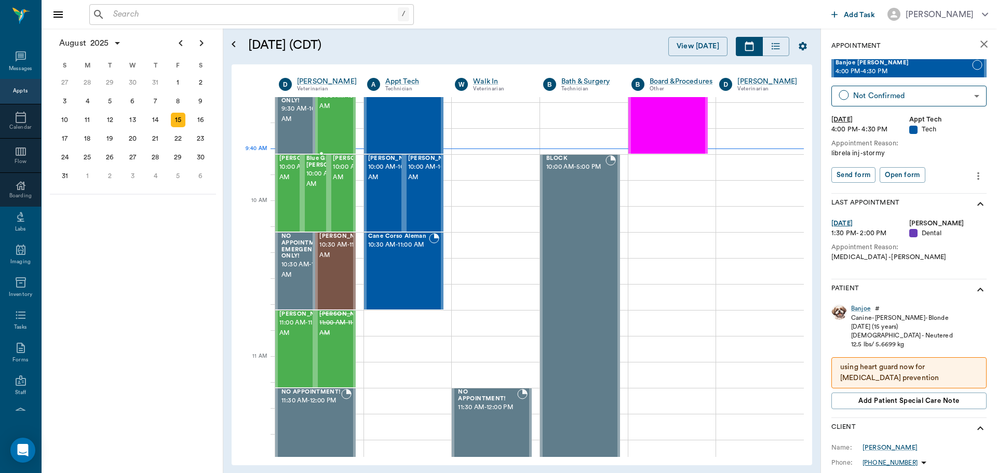
scroll to position [208, 0]
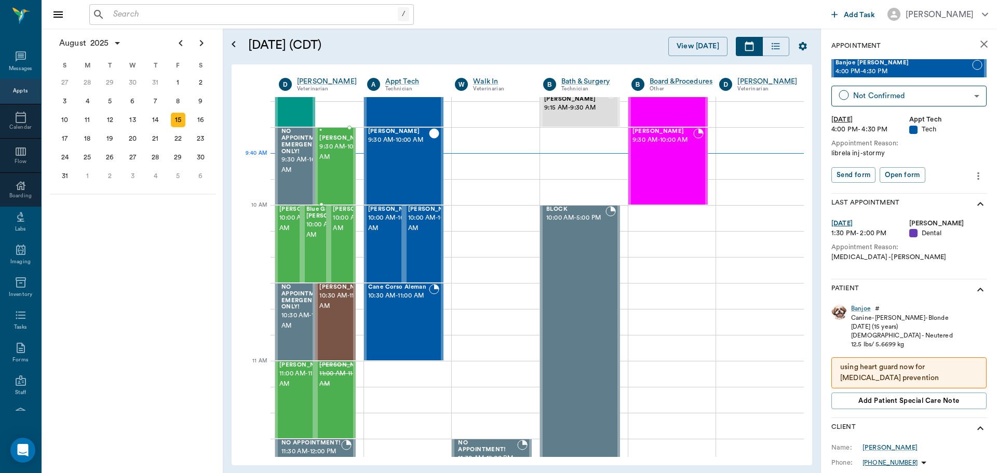
click at [333, 159] on span "9:30 AM - 10:00 AM" at bounding box center [345, 152] width 52 height 21
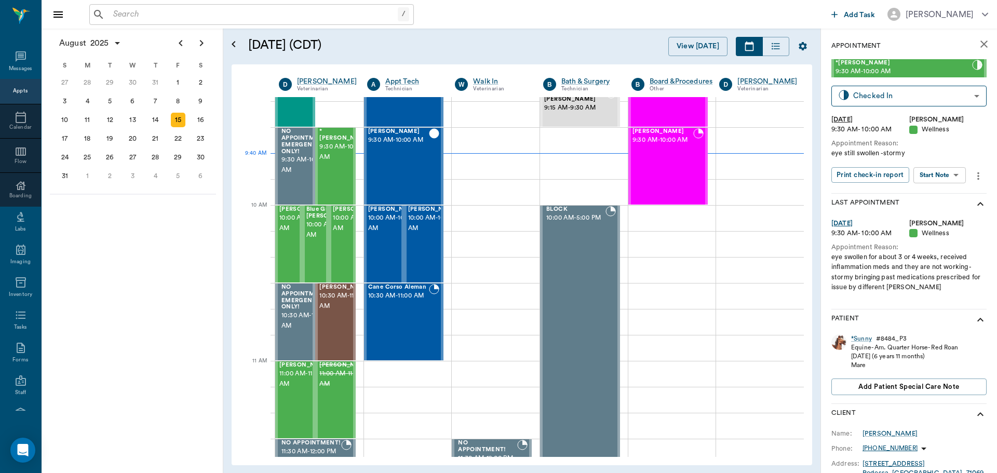
click at [945, 173] on body "/ ​ Add Task Dr. Bert Ellsworth Nectar Messages Appts Calendar Flow Boarding La…" at bounding box center [498, 236] width 997 height 473
click at [939, 193] on button "Start SOAP" at bounding box center [927, 196] width 35 height 12
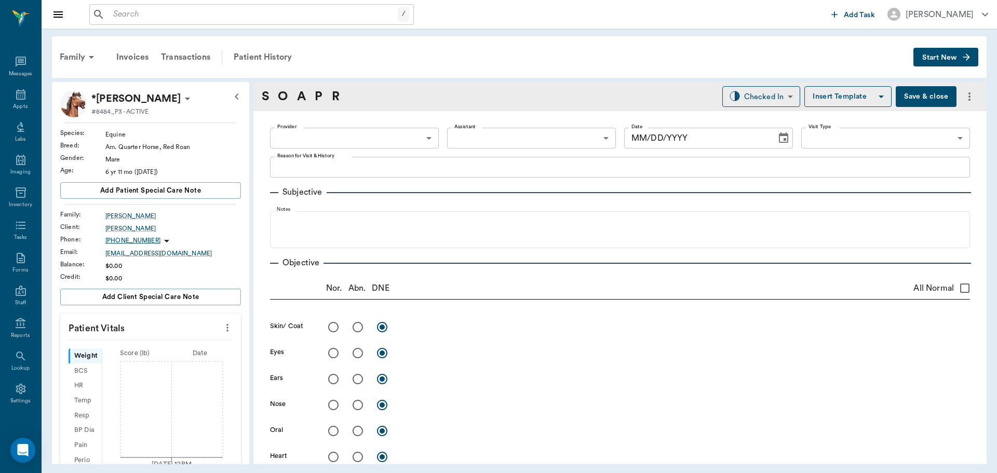
type input "63ec2f075fda476ae8351a4d"
type input "65d2be4f46e3a538d89b8c14"
type textarea "eye still swollen -stormy"
type input "[DATE]"
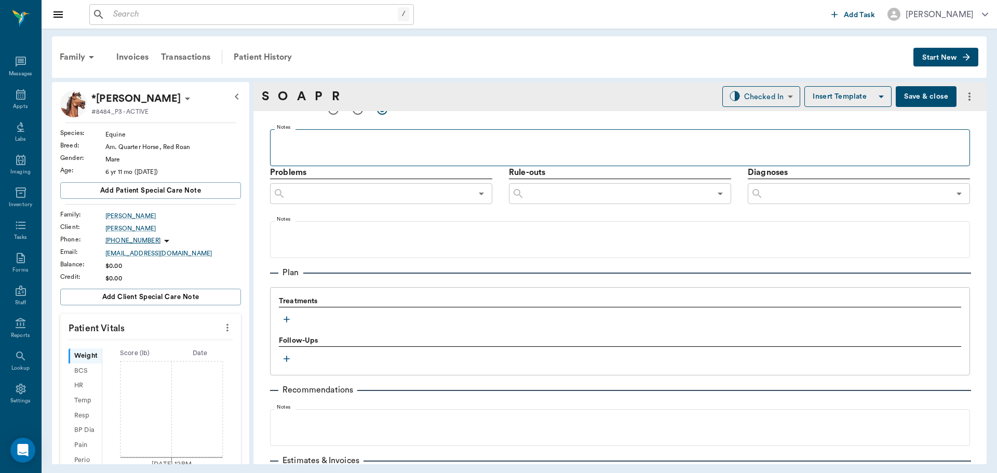
scroll to position [618, 0]
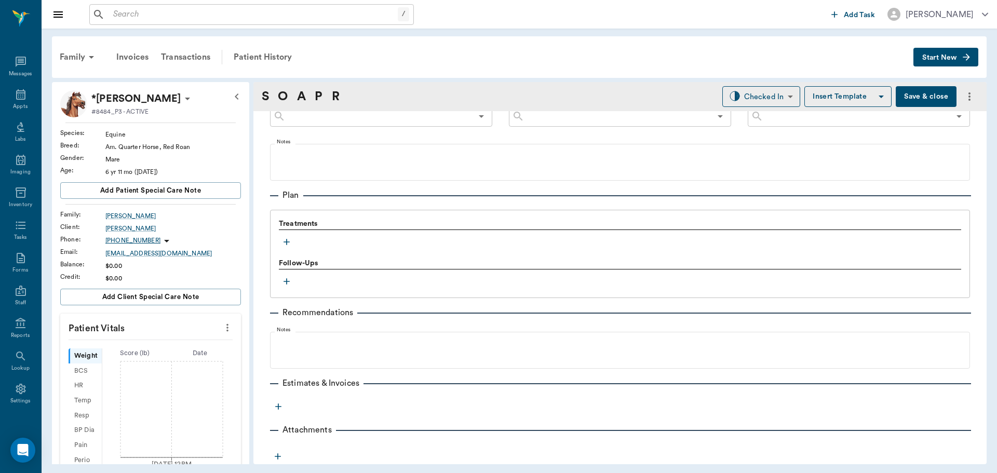
click at [288, 240] on icon "button" at bounding box center [286, 242] width 10 height 10
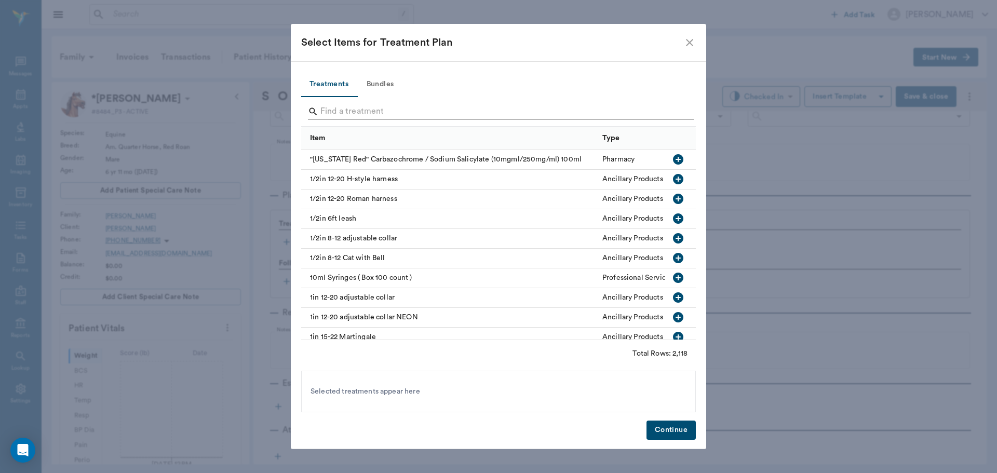
click at [366, 110] on input "Search" at bounding box center [499, 111] width 358 height 17
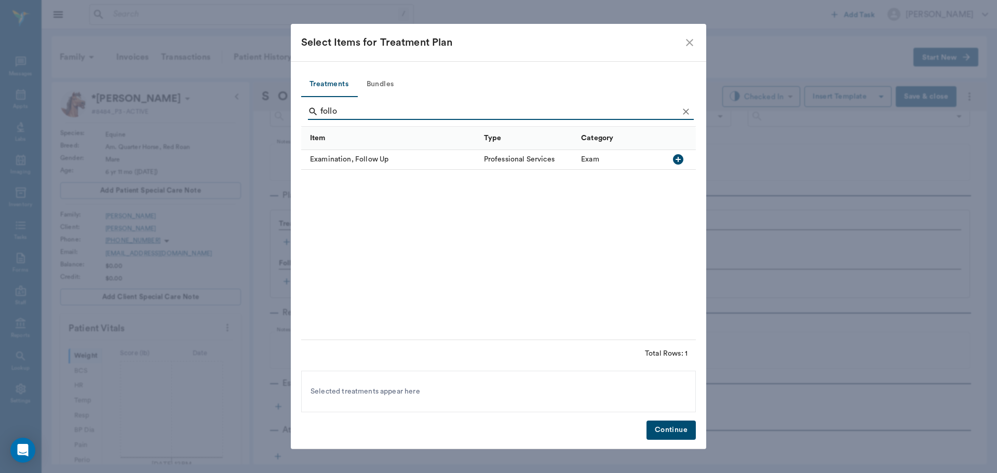
type input "follo"
click at [678, 158] on icon "button" at bounding box center [678, 159] width 10 height 10
click at [664, 432] on button "Continue" at bounding box center [670, 429] width 49 height 19
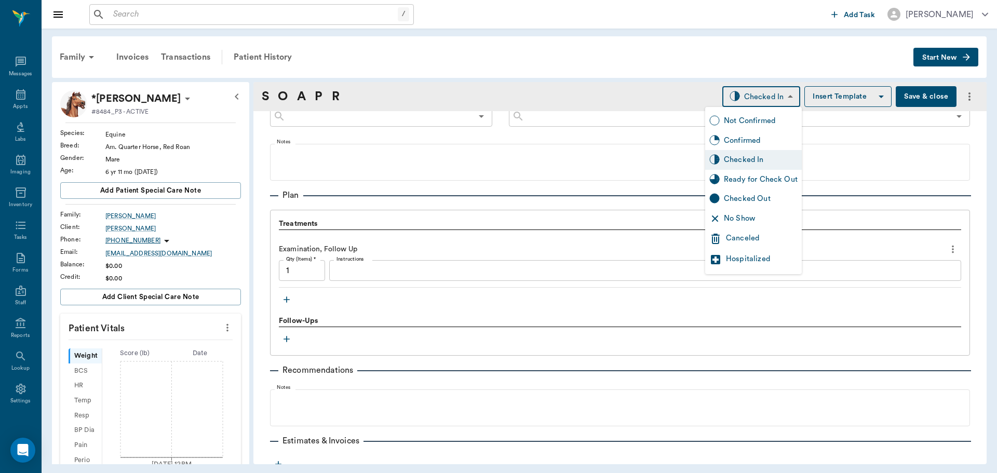
click at [776, 99] on body "/ ​ Add Task Dr. Bert Ellsworth Nectar Messages Appts Labs Imaging Inventory Ta…" at bounding box center [498, 236] width 997 height 473
click at [769, 179] on div "Ready for Check Out" at bounding box center [761, 179] width 74 height 11
type input "READY_TO_CHECKOUT"
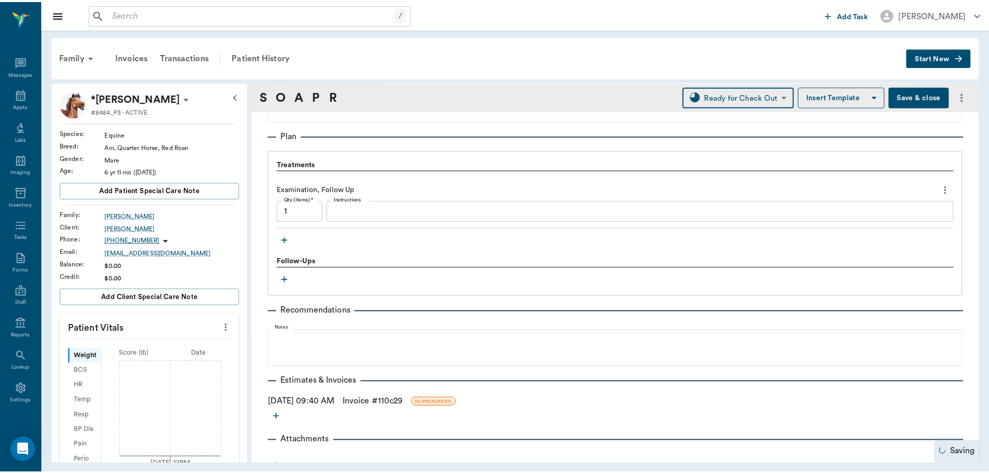
scroll to position [688, 0]
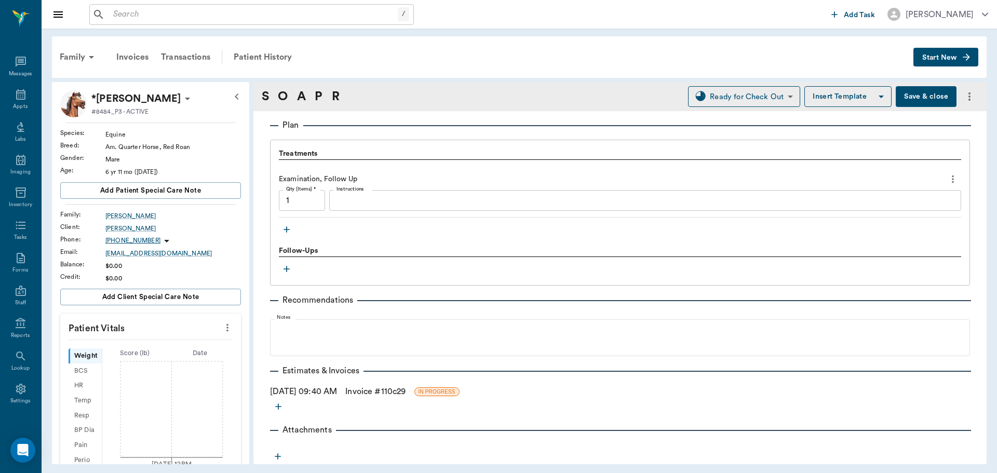
click at [376, 389] on link "Invoice # 110c29" at bounding box center [375, 391] width 60 height 12
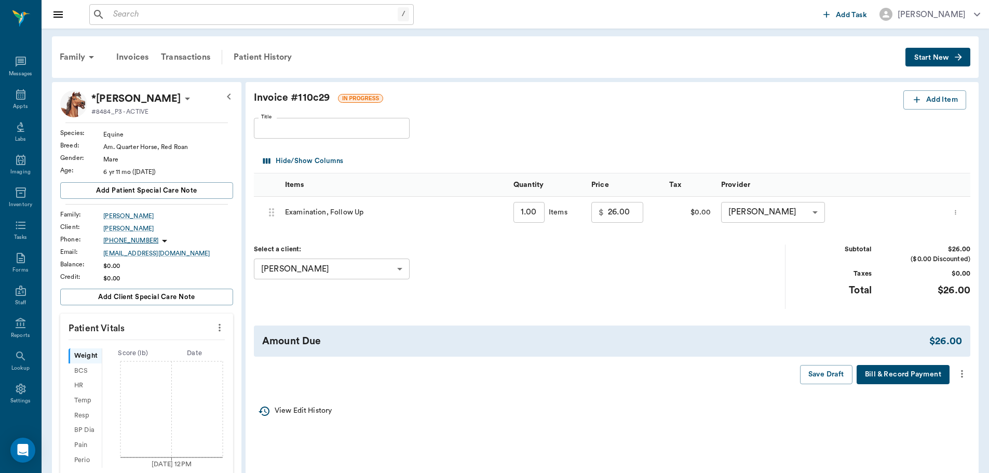
click at [963, 370] on icon "more" at bounding box center [961, 373] width 11 height 12
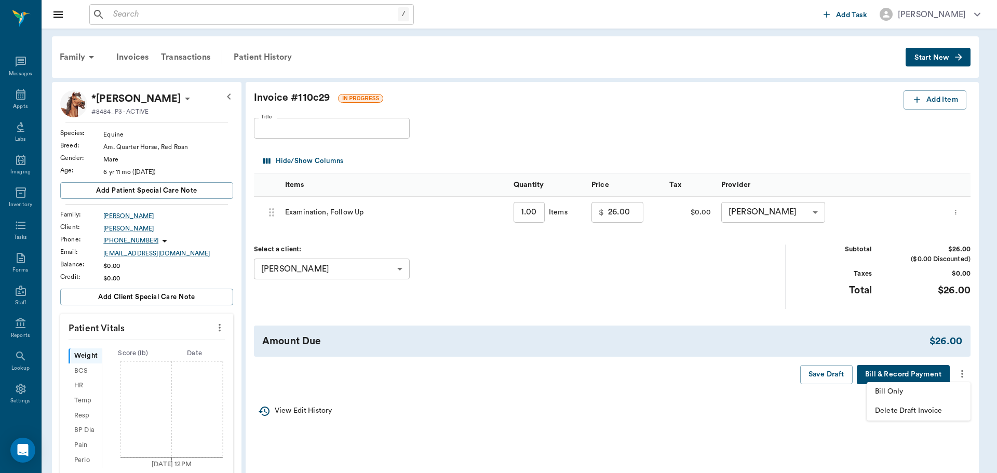
click at [644, 223] on div at bounding box center [498, 236] width 997 height 473
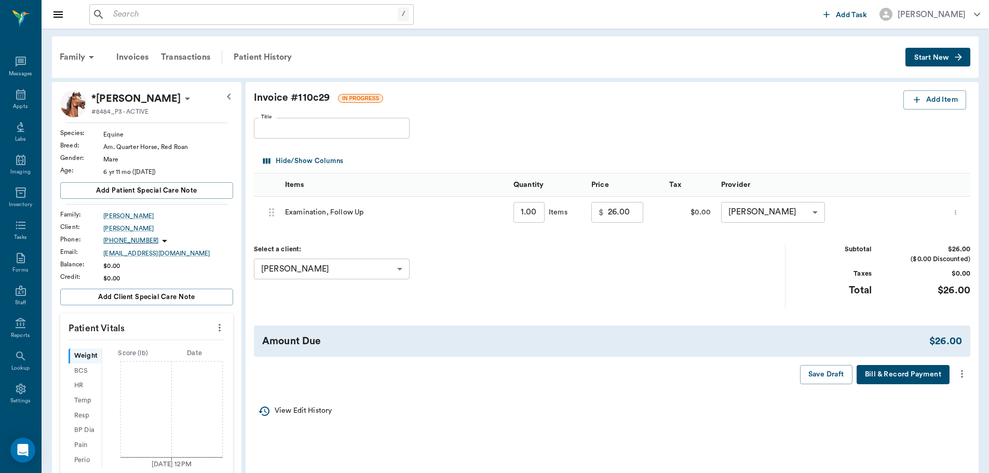
click at [630, 215] on input "26.00" at bounding box center [625, 212] width 35 height 21
type input "30.00"
click at [963, 374] on icon "more" at bounding box center [961, 373] width 11 height 12
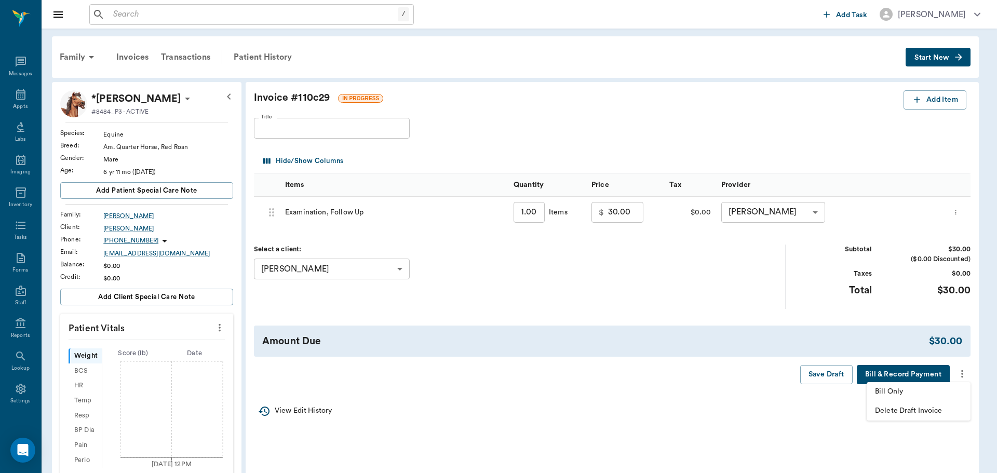
click at [918, 388] on span "Bill Only" at bounding box center [918, 391] width 87 height 11
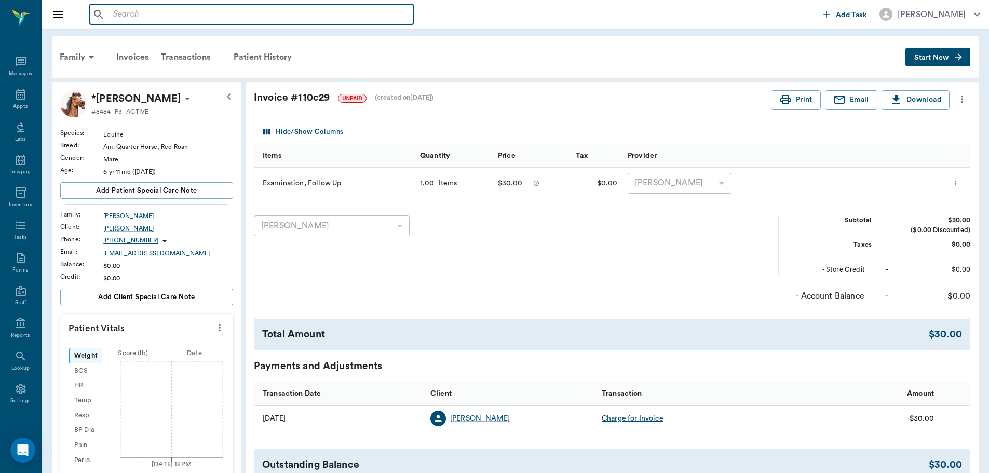
click at [211, 21] on input "text" at bounding box center [259, 14] width 300 height 15
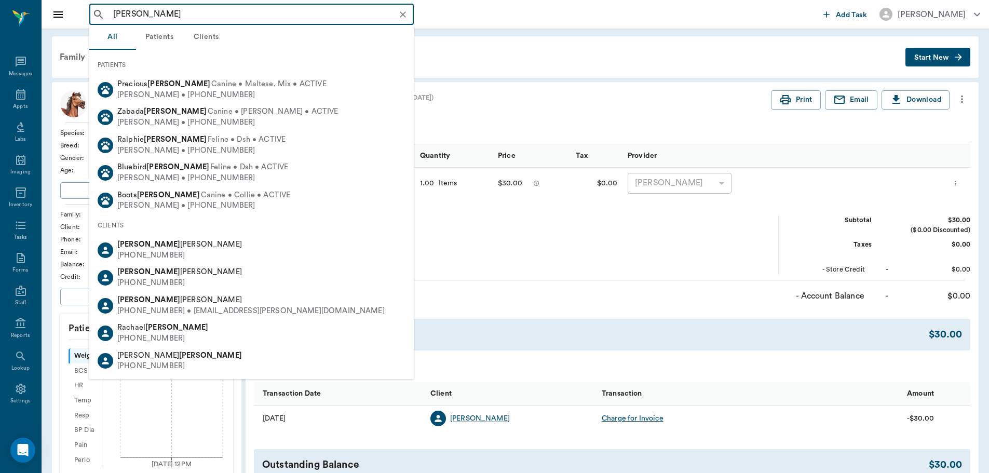
click at [205, 306] on div "[PHONE_NUMBER] • [EMAIL_ADDRESS][PERSON_NAME][DOMAIN_NAME]" at bounding box center [250, 311] width 267 height 11
type input "[PERSON_NAME]"
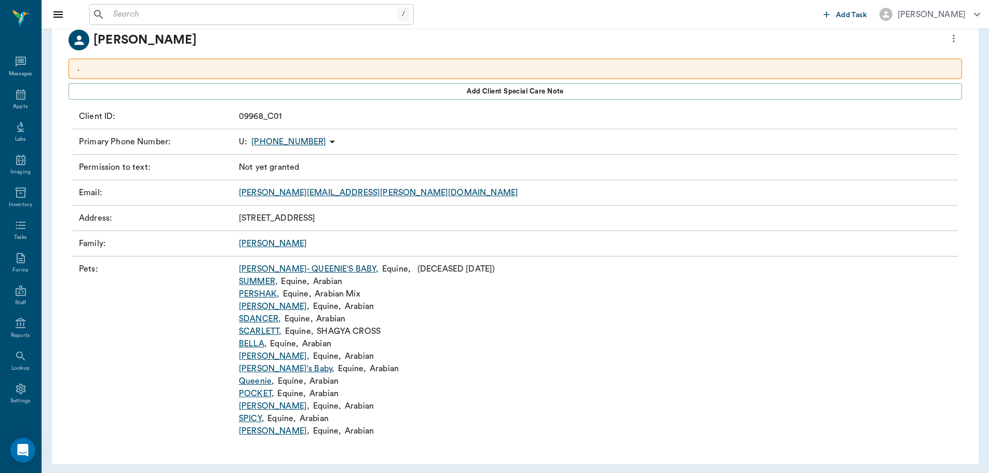
scroll to position [72, 0]
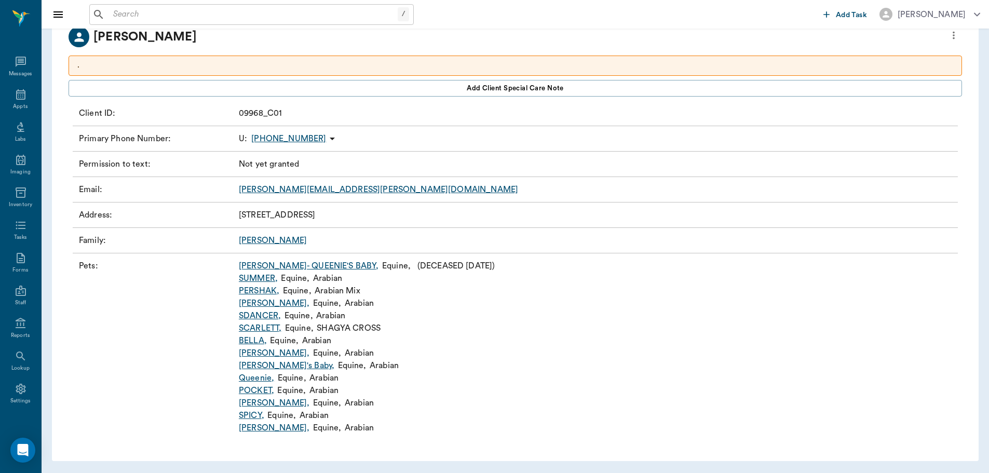
click at [289, 365] on link "Ella Maggie's Baby ," at bounding box center [286, 365] width 95 height 12
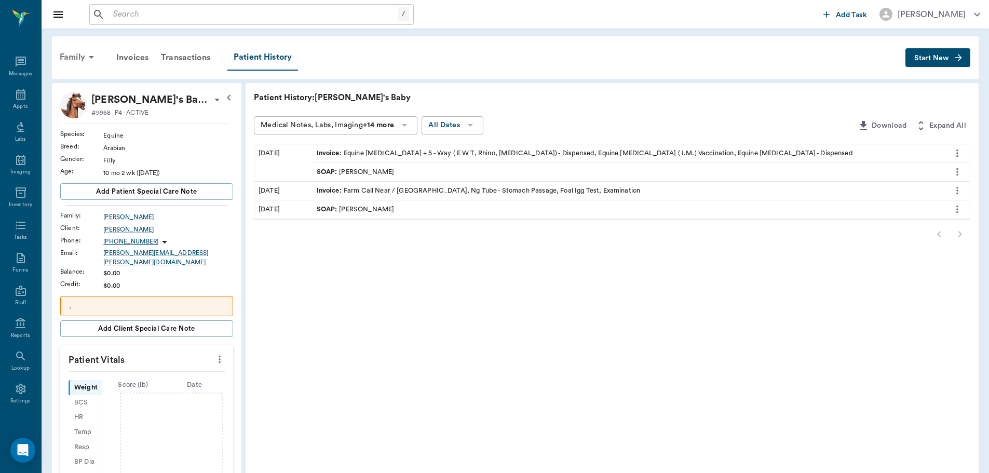
click at [79, 57] on div "Family" at bounding box center [78, 57] width 50 height 25
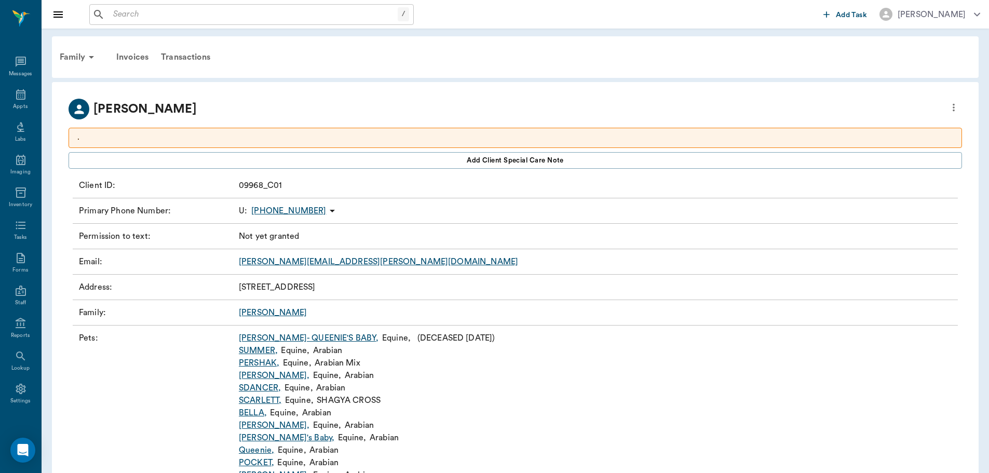
scroll to position [72, 0]
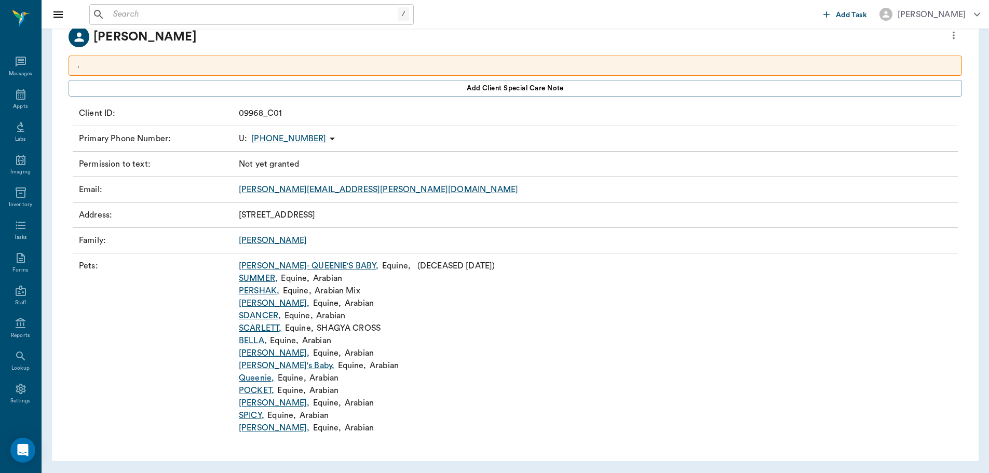
click at [250, 379] on link "Queenie ," at bounding box center [256, 378] width 35 height 12
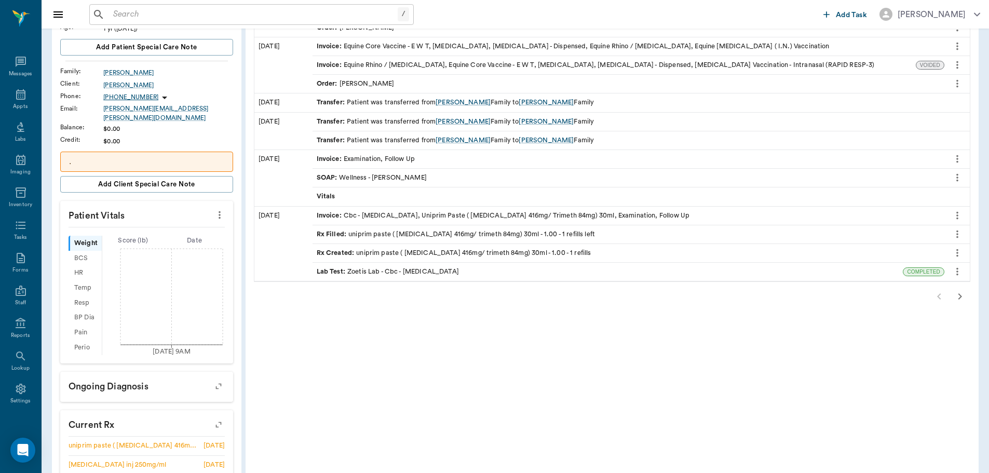
scroll to position [156, 0]
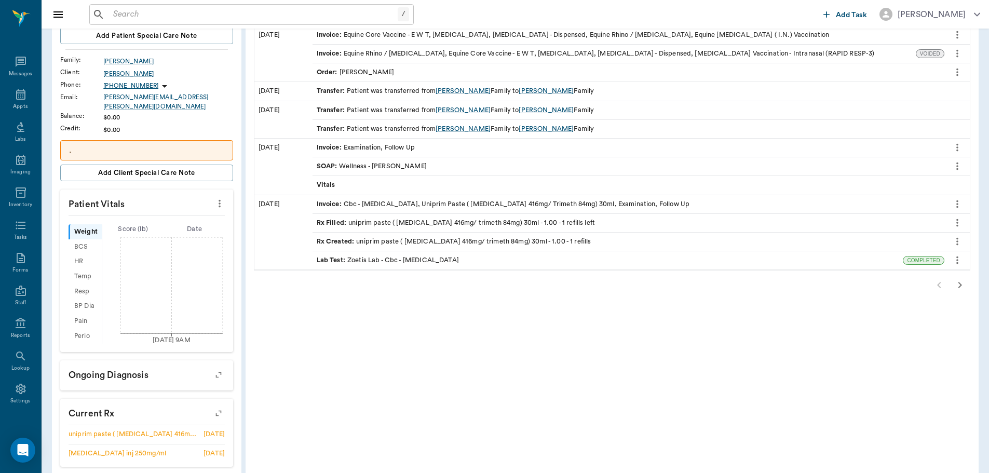
click at [962, 286] on icon "button" at bounding box center [959, 285] width 12 height 12
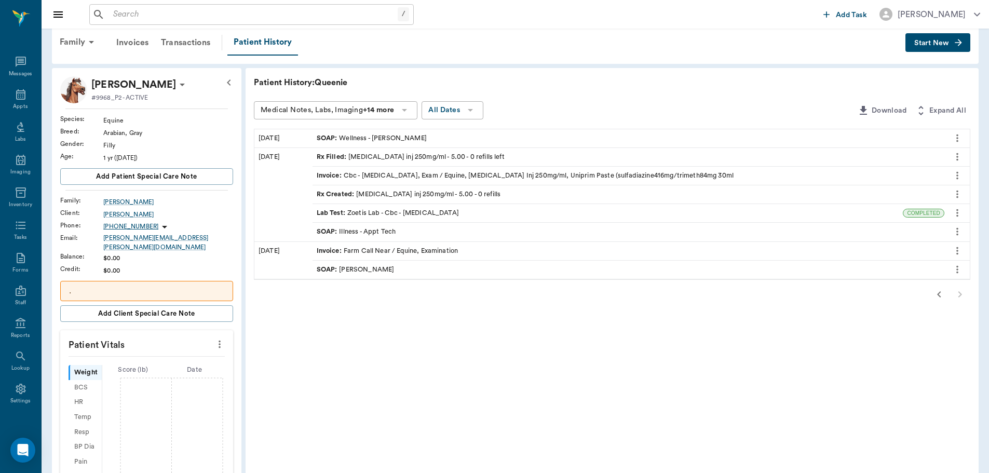
scroll to position [0, 0]
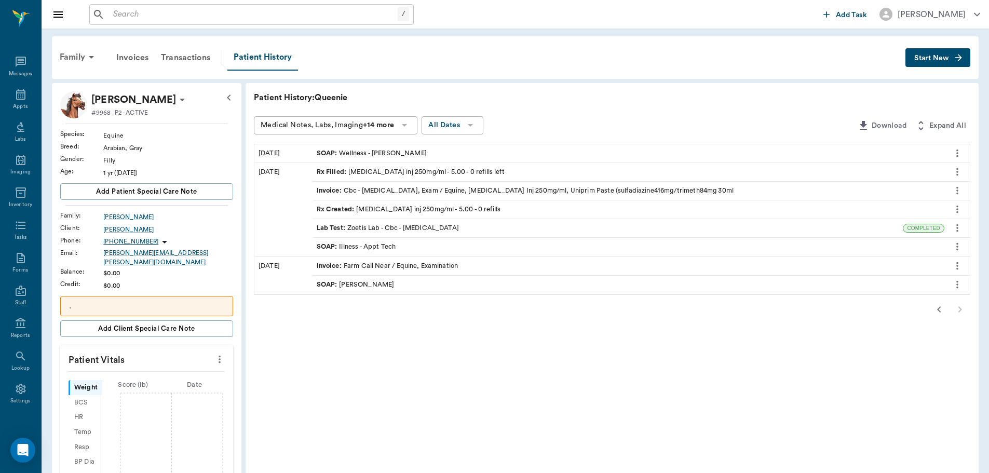
click at [391, 280] on div "SOAP : Dr. Bert Ellsworth" at bounding box center [356, 285] width 78 height 10
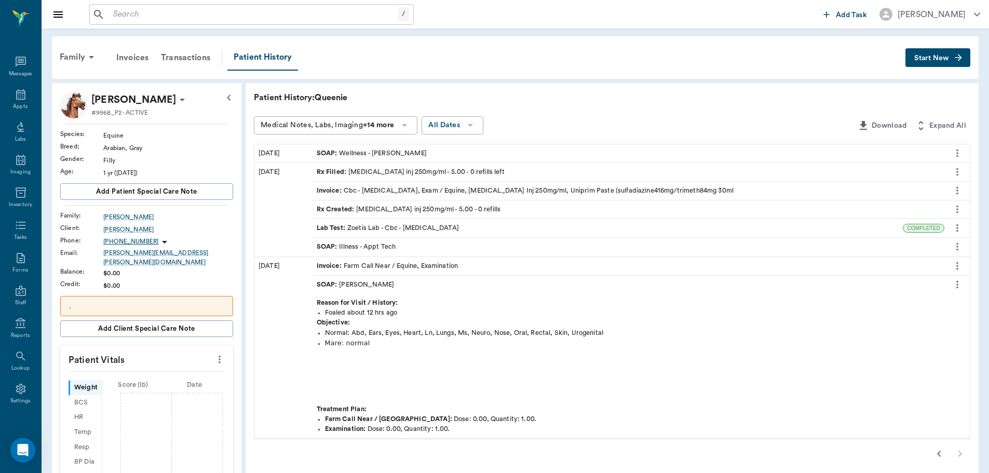
click at [938, 452] on icon "button" at bounding box center [939, 453] width 12 height 12
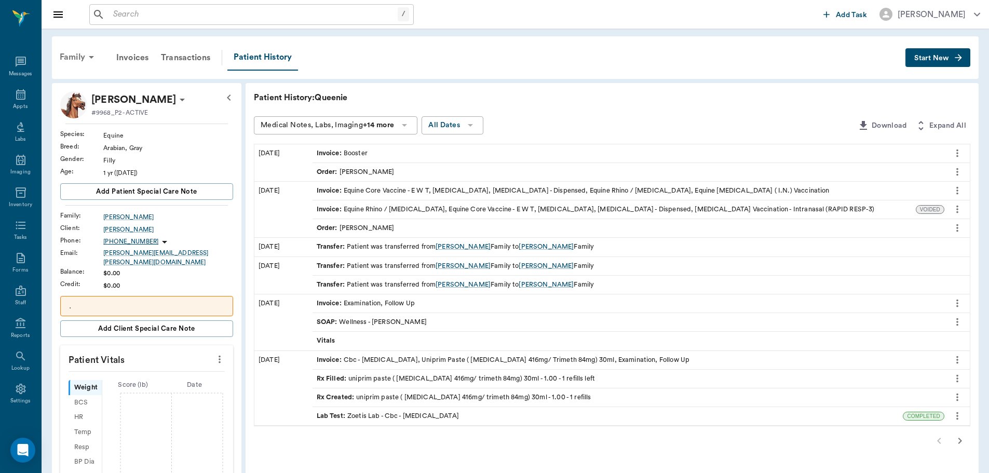
click at [79, 56] on div "Family" at bounding box center [78, 57] width 50 height 25
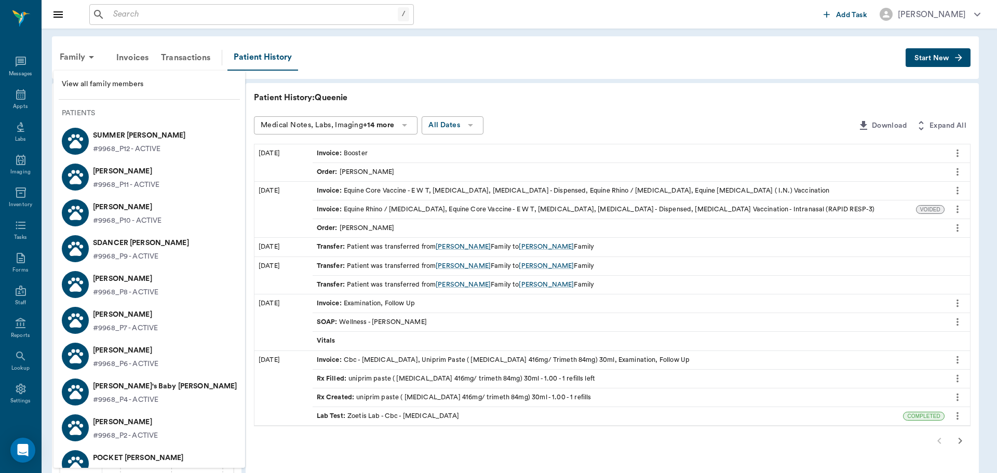
click at [389, 61] on div at bounding box center [498, 236] width 997 height 473
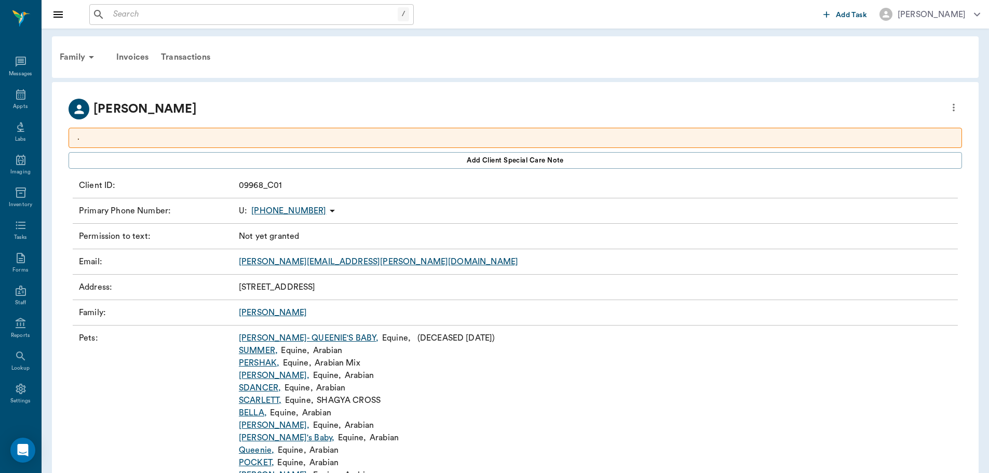
scroll to position [72, 0]
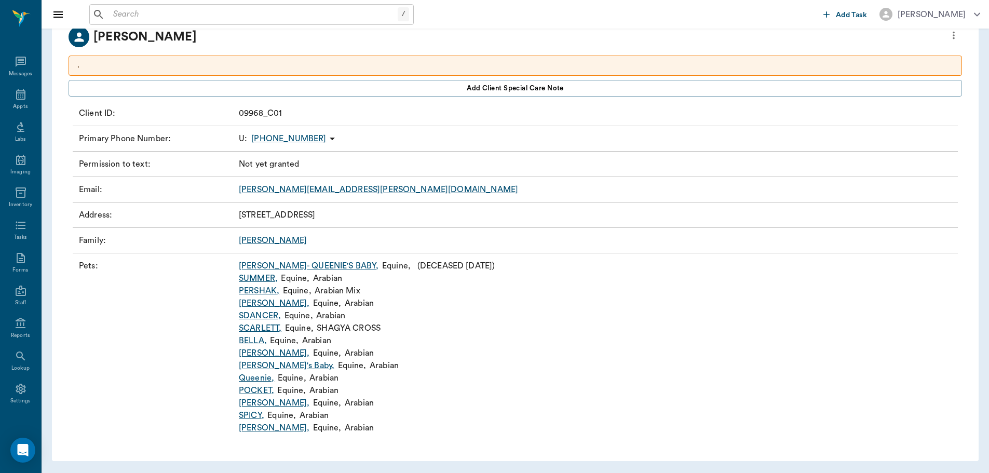
click at [281, 362] on link "Ella Maggie's Baby ," at bounding box center [286, 365] width 95 height 12
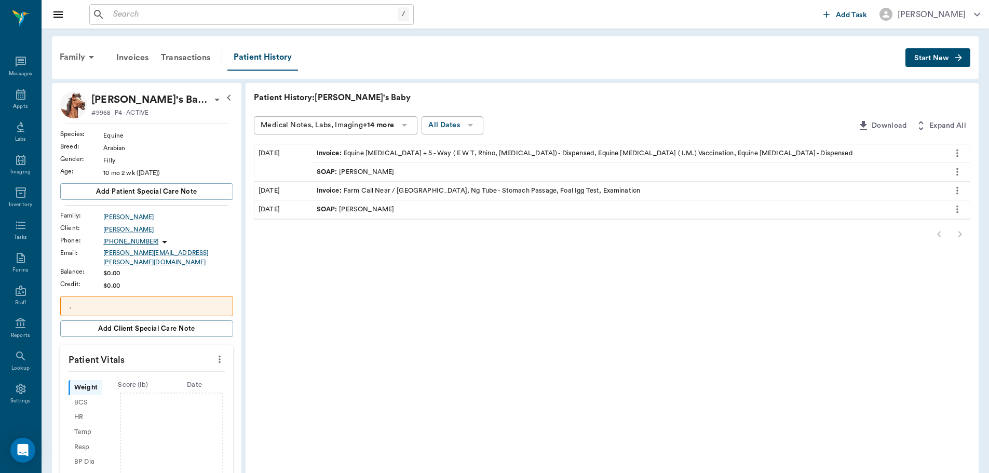
click at [284, 357] on div "Patient History: Ella Maggie's Baby Medical Notes, Labs, Imaging +14 more All D…" at bounding box center [611, 413] width 733 height 661
click at [82, 52] on div "Family" at bounding box center [78, 57] width 50 height 25
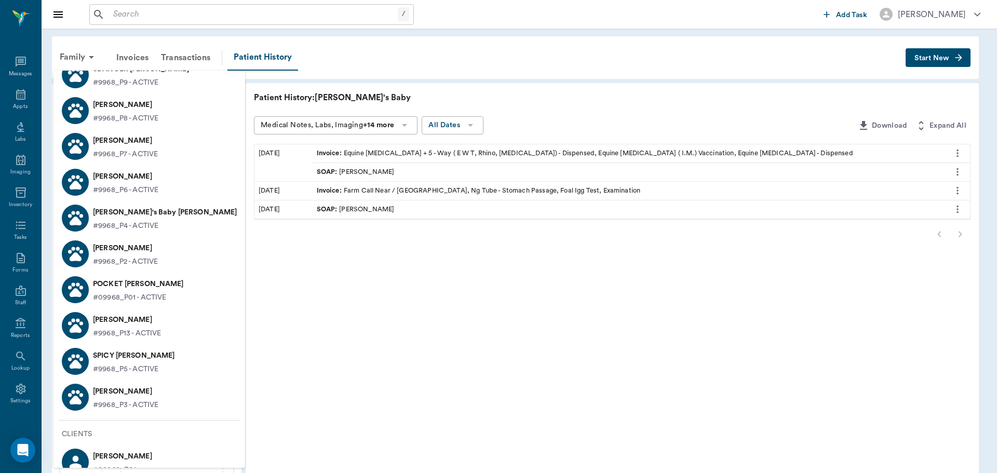
scroll to position [190, 0]
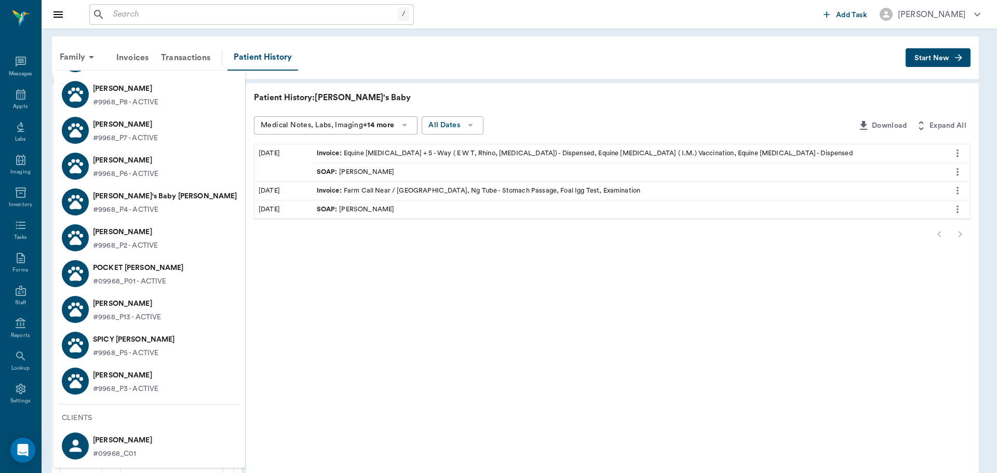
click at [131, 383] on p "[PERSON_NAME]" at bounding box center [125, 375] width 65 height 17
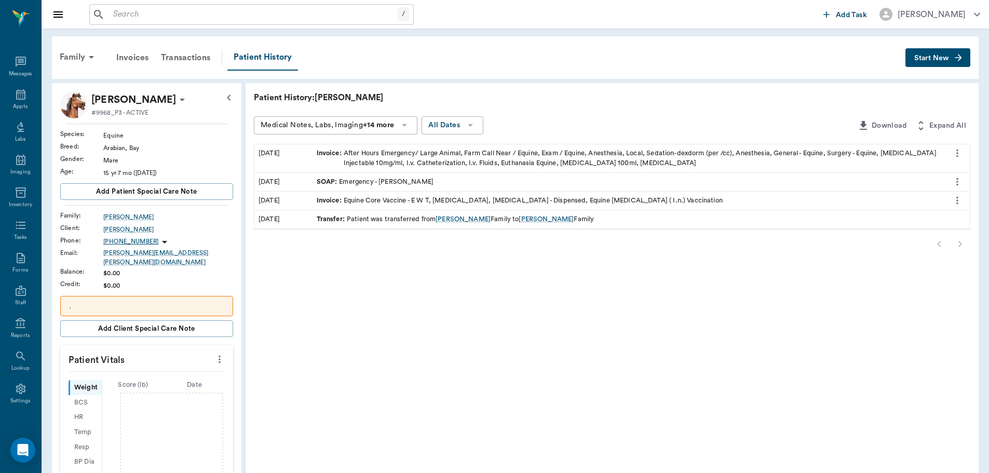
click at [167, 106] on div "[PERSON_NAME]" at bounding box center [139, 99] width 97 height 17
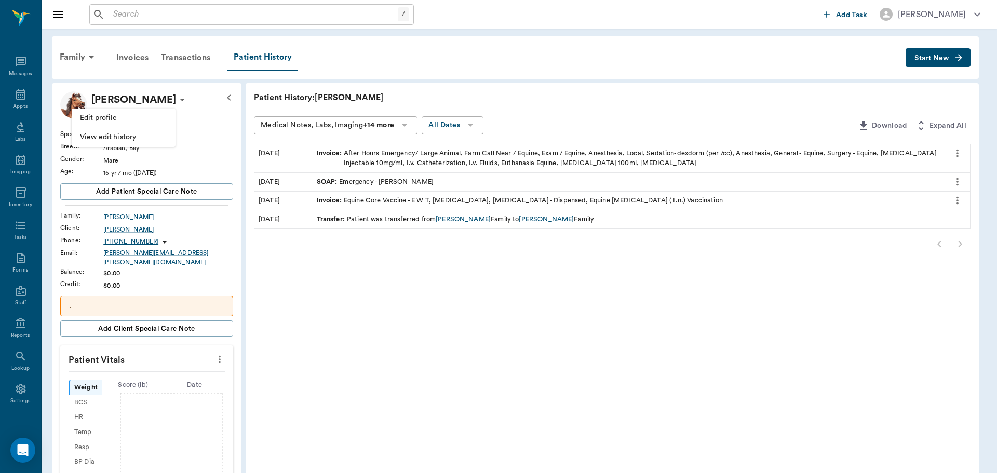
click at [142, 115] on span "Edit profile" at bounding box center [123, 118] width 87 height 11
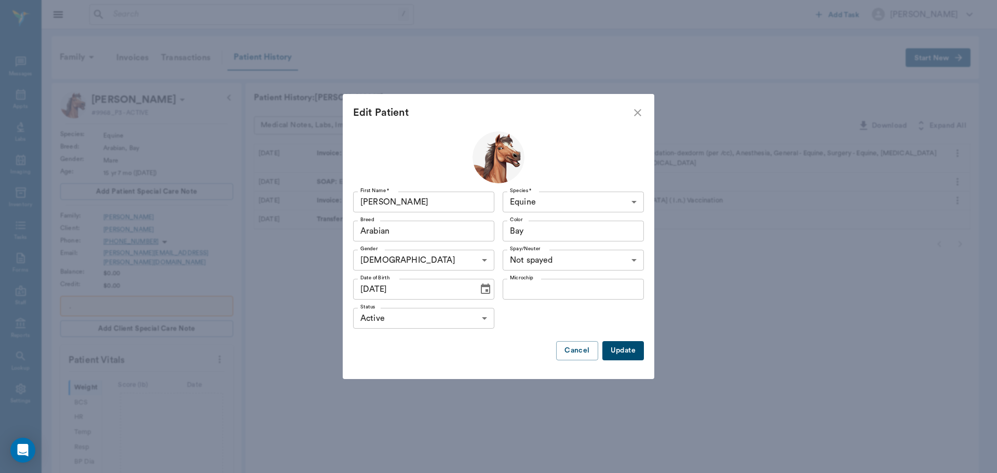
click at [485, 317] on body "/ ​ Add Task Dr. Bert Ellsworth Nectar Messages Appts Labs Imaging Inventory Ta…" at bounding box center [498, 359] width 997 height 718
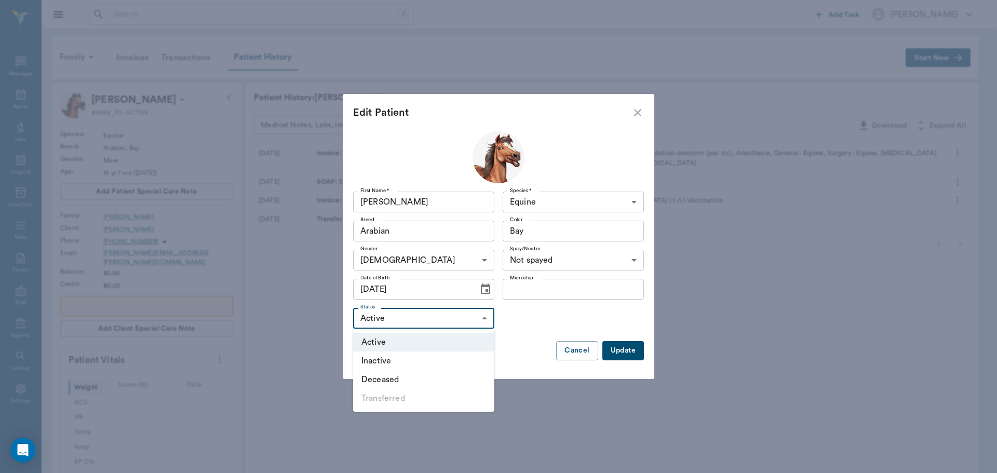
click at [422, 385] on li "Deceased" at bounding box center [423, 379] width 141 height 19
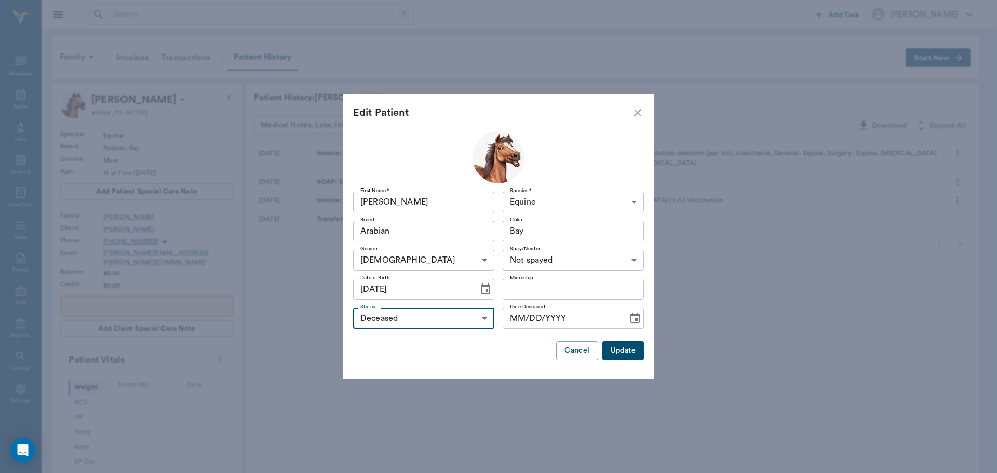
type input "DECEASED"
click at [633, 353] on button "Update" at bounding box center [623, 350] width 42 height 19
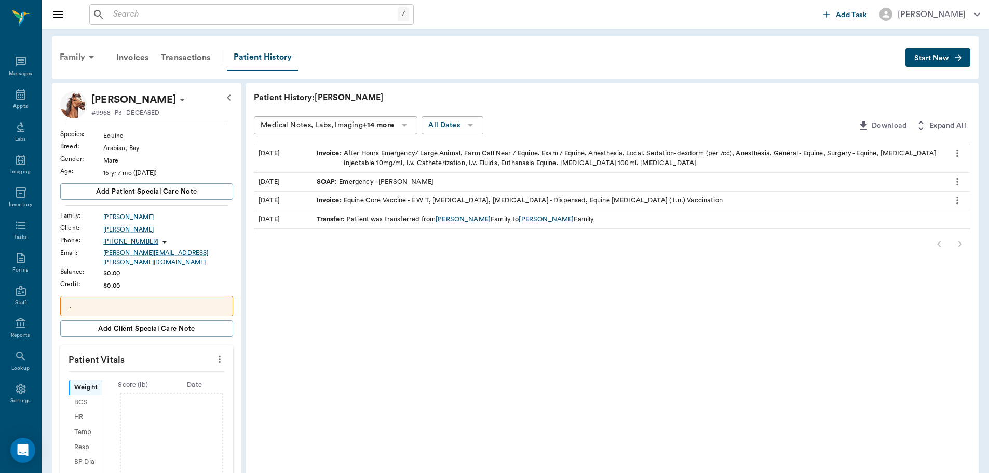
click at [84, 60] on div "Family" at bounding box center [78, 57] width 50 height 25
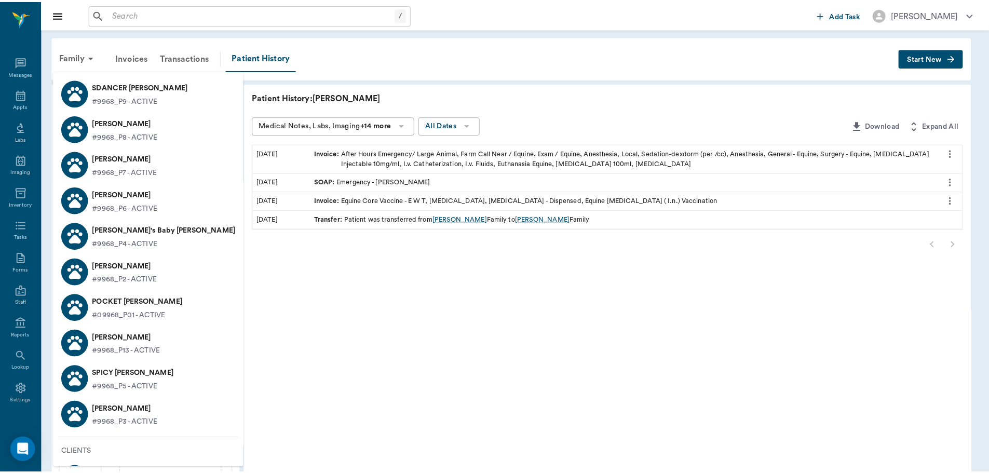
scroll to position [190, 0]
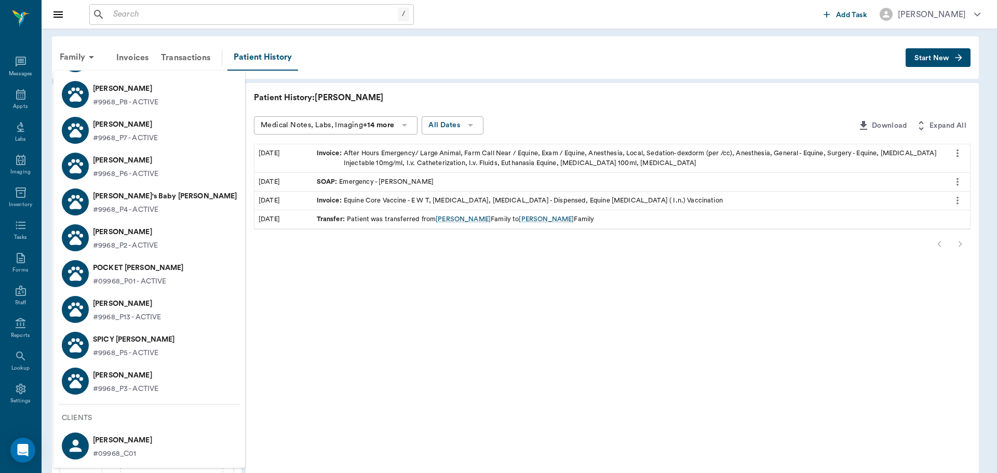
click at [130, 243] on p "#9968_P2 - ACTIVE" at bounding box center [125, 245] width 65 height 11
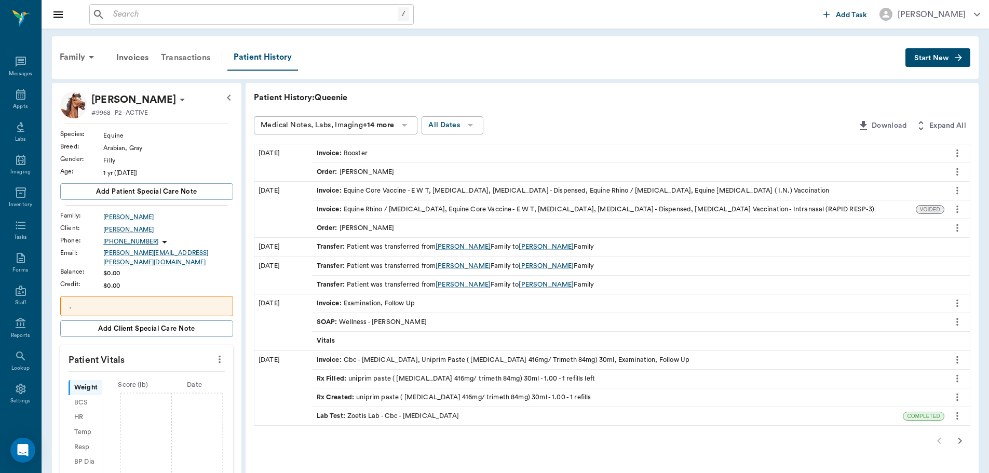
click at [185, 57] on div "Transactions" at bounding box center [186, 57] width 62 height 25
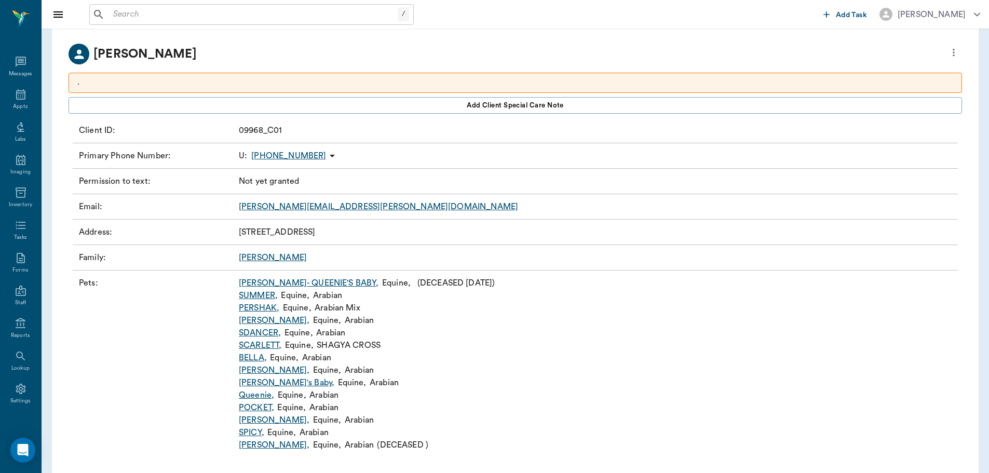
scroll to position [72, 0]
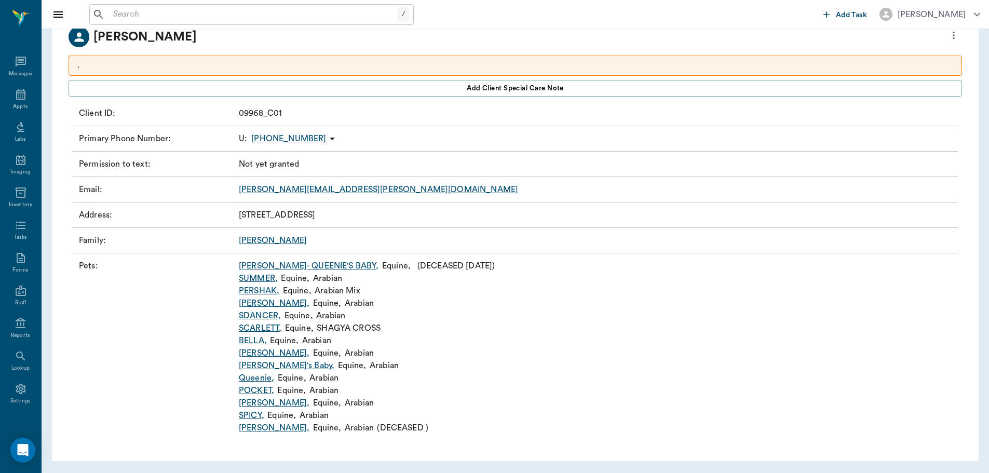
click at [250, 401] on link "Danika ," at bounding box center [274, 403] width 71 height 12
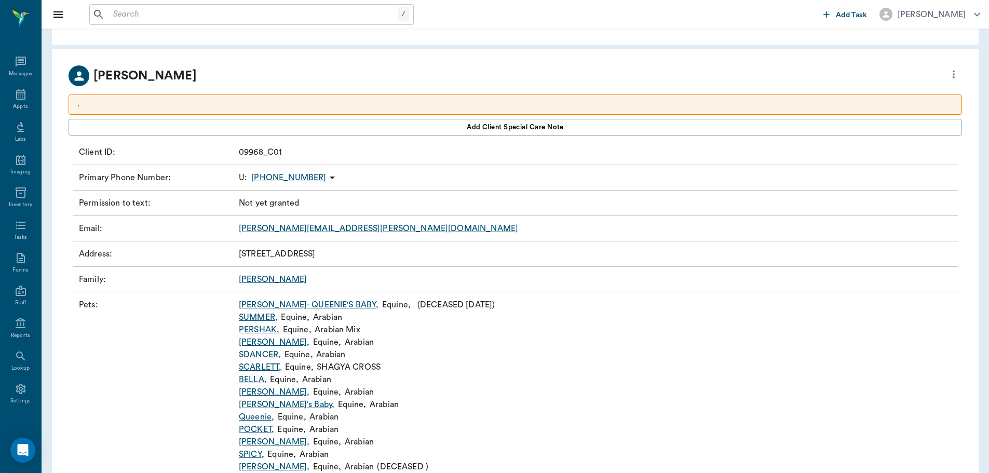
scroll to position [72, 0]
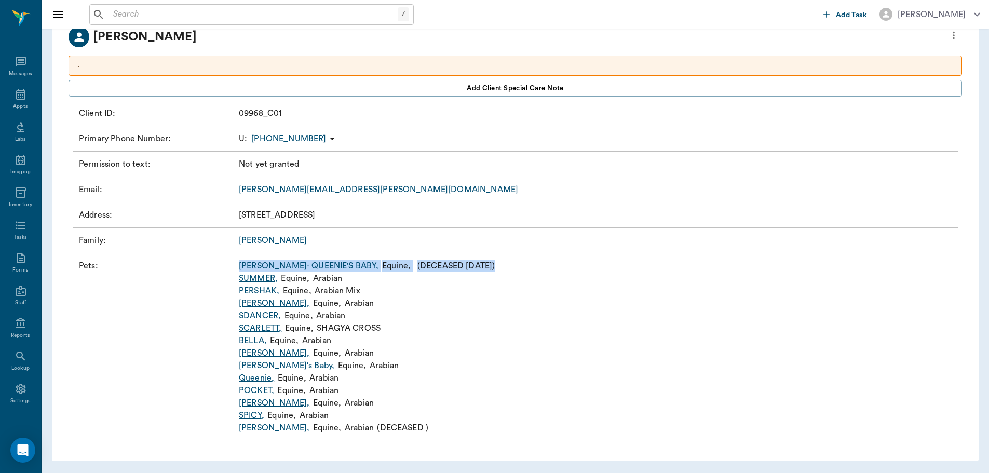
drag, startPoint x: 471, startPoint y: 266, endPoint x: 222, endPoint y: 256, distance: 248.8
click at [222, 256] on div "Pets : ELLA- QUEENIE'S BABY , Equine , ( DECEASED 08/14/2025 ) SUMMER , Equine …" at bounding box center [515, 346] width 885 height 187
click at [144, 301] on p "Pets :" at bounding box center [157, 347] width 156 height 174
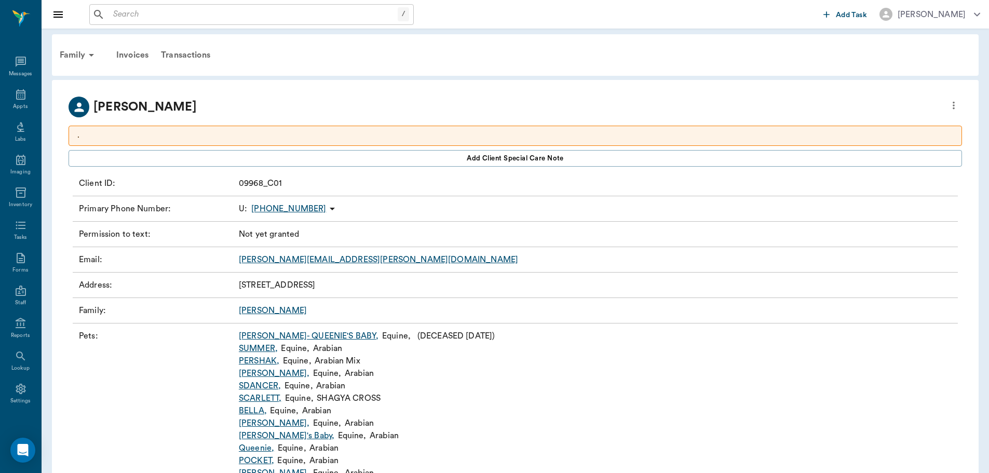
scroll to position [0, 0]
click at [166, 14] on input "text" at bounding box center [253, 14] width 289 height 15
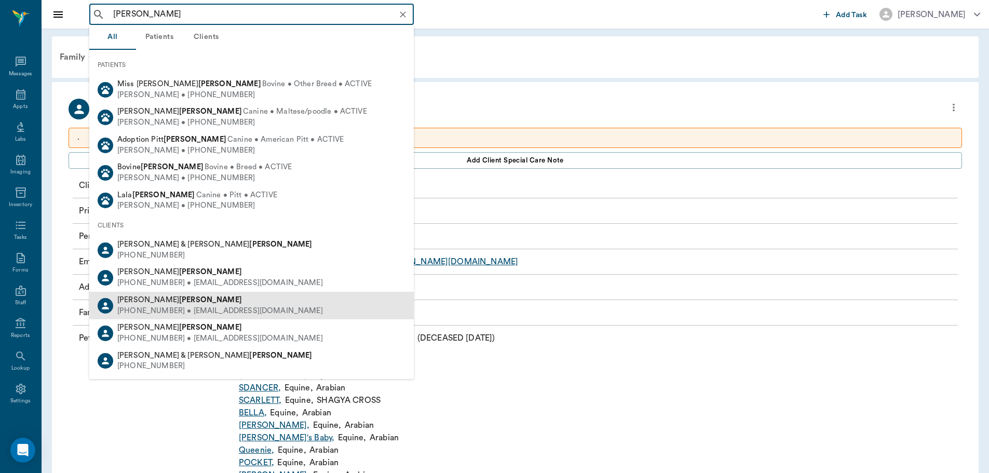
click at [240, 311] on div "(903) 490-0041 • BRENDAHARRISON1234@icloud.com" at bounding box center [220, 311] width 206 height 11
type input "harrison"
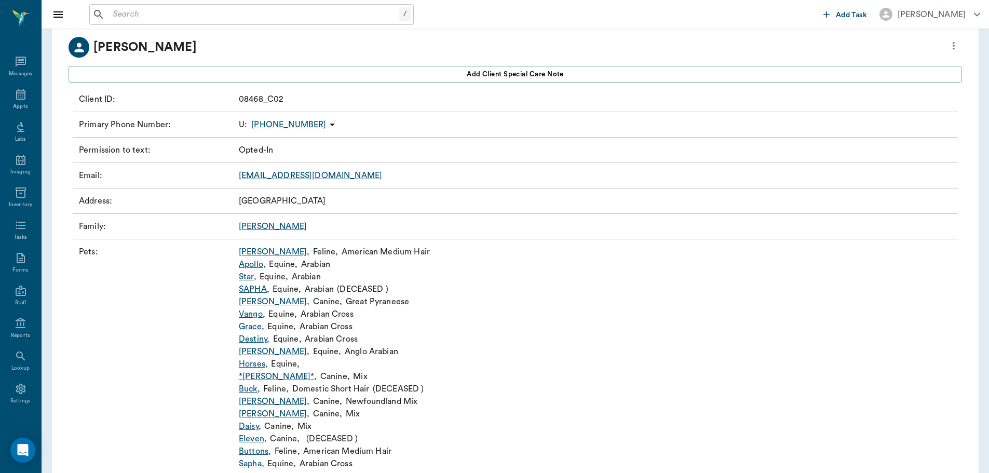
scroll to position [98, 0]
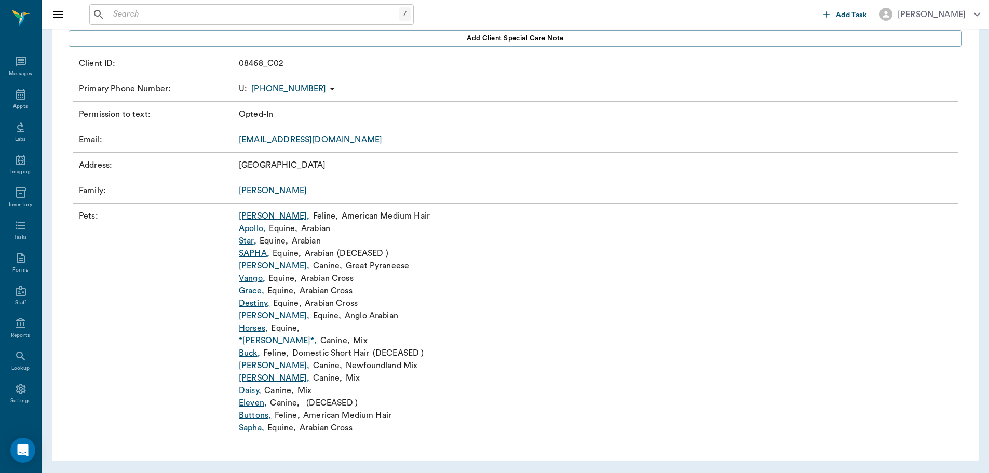
click at [253, 254] on link "SAPHA ," at bounding box center [254, 253] width 31 height 12
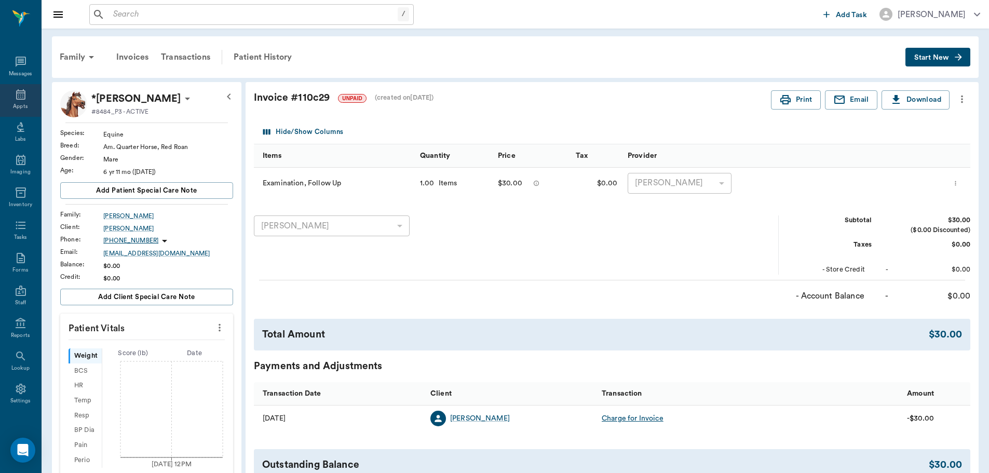
click at [8, 96] on div "Appts" at bounding box center [20, 100] width 41 height 33
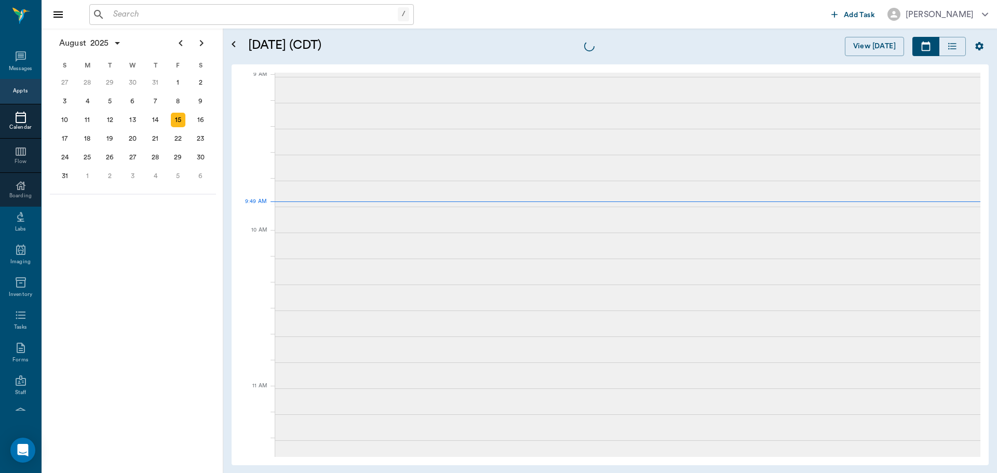
scroll to position [158, 0]
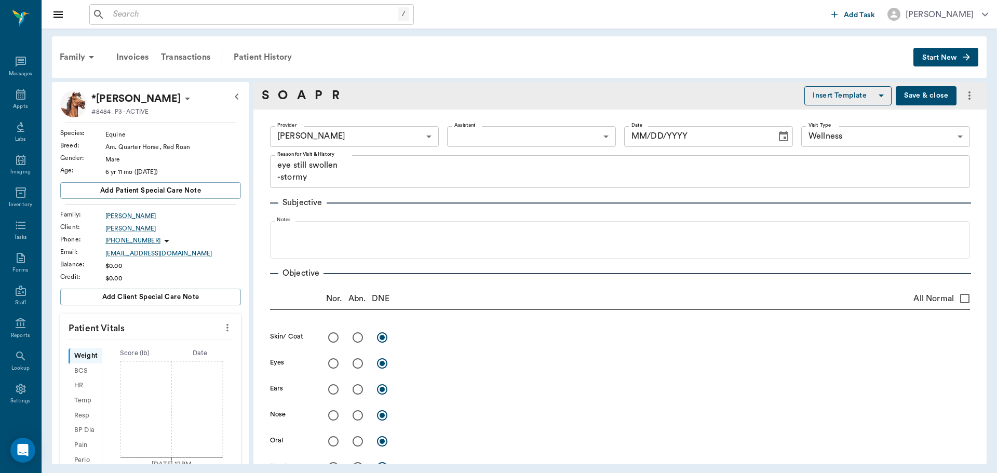
type textarea "eye still swollen -stormy"
type input "[DATE]"
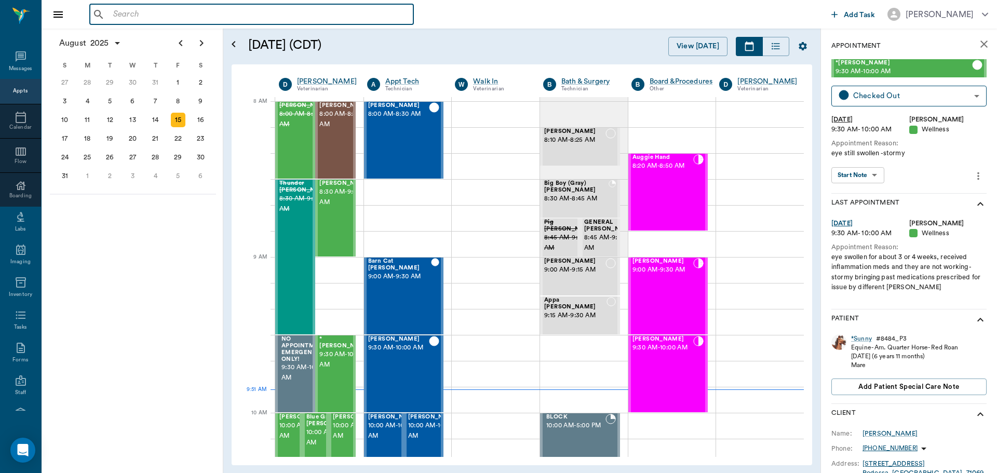
click at [174, 20] on input "text" at bounding box center [259, 14] width 300 height 15
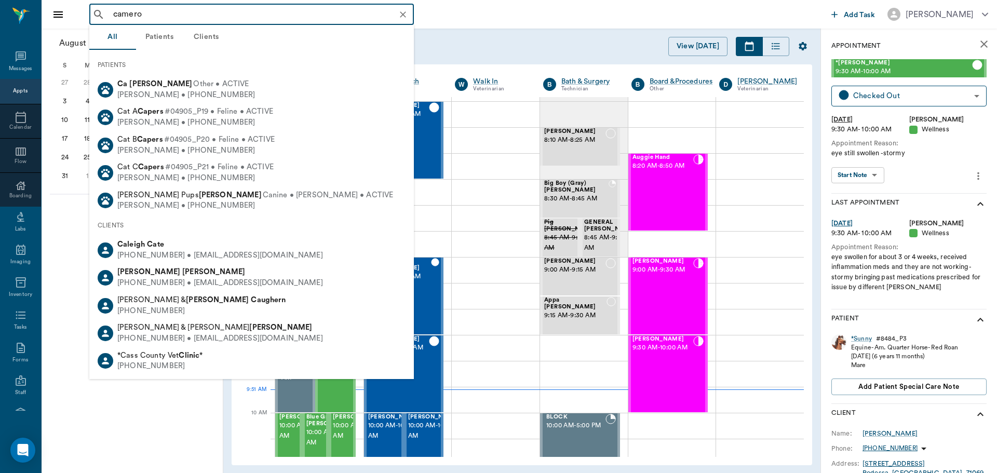
type input "[PERSON_NAME]"
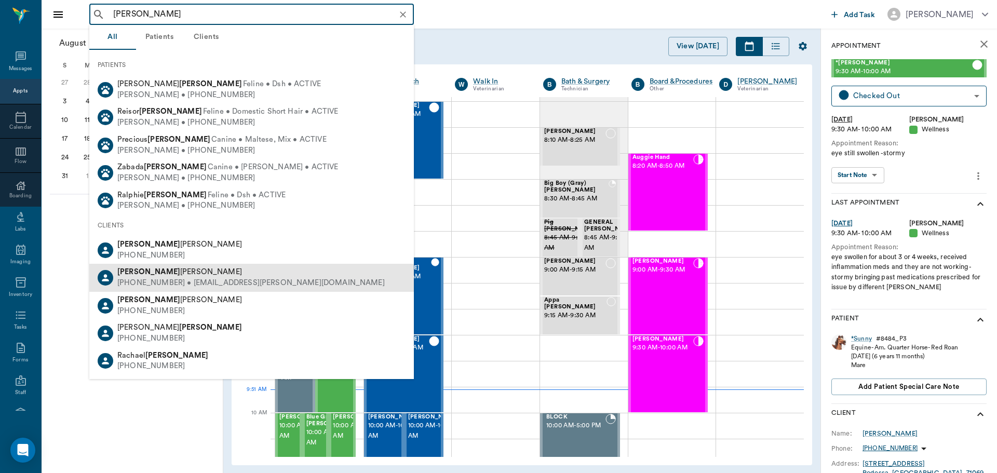
click at [209, 284] on div "[PHONE_NUMBER] • [EMAIL_ADDRESS][PERSON_NAME][DOMAIN_NAME]" at bounding box center [250, 283] width 267 height 11
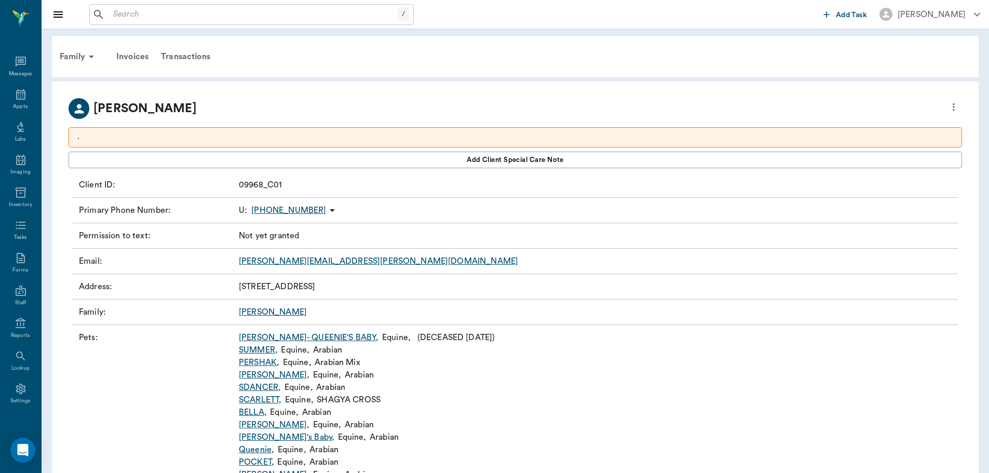
scroll to position [72, 0]
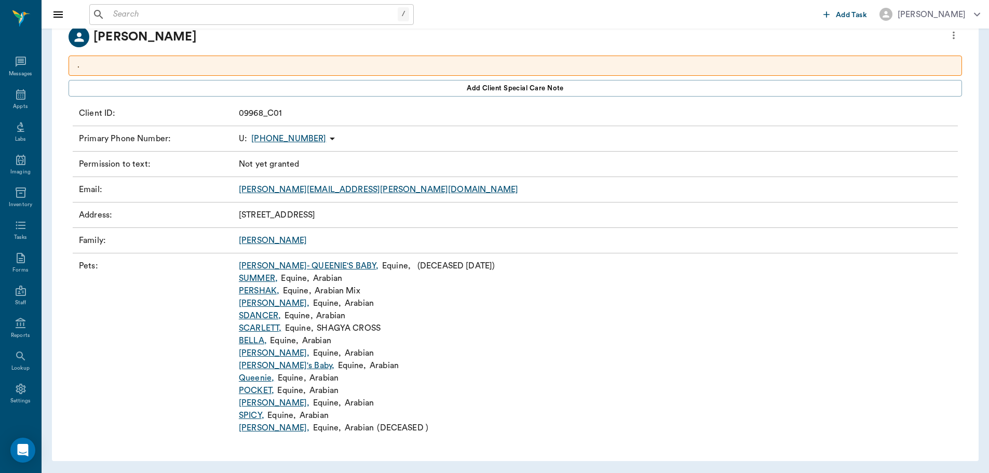
click at [254, 426] on link "[PERSON_NAME] ," at bounding box center [274, 427] width 71 height 12
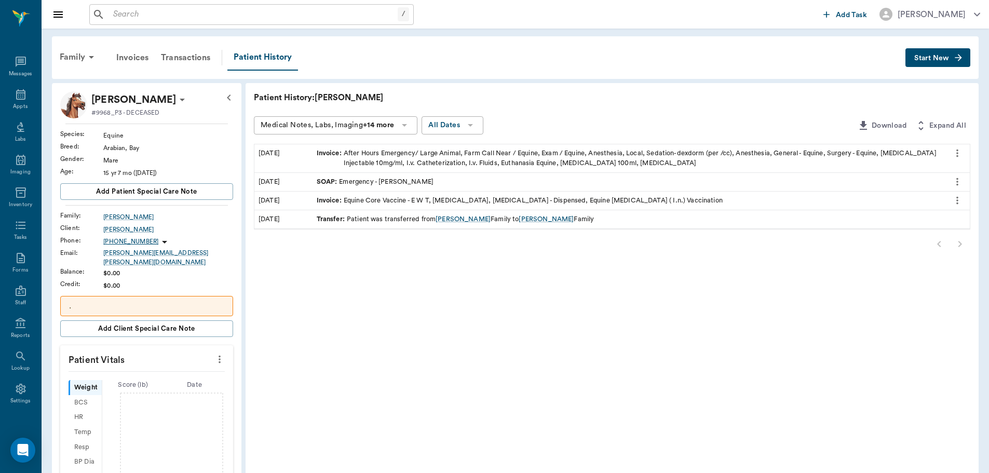
click at [356, 267] on div "Patient History: [PERSON_NAME] Medical Notes, Labs, Imaging +14 more All Dates …" at bounding box center [611, 394] width 733 height 623
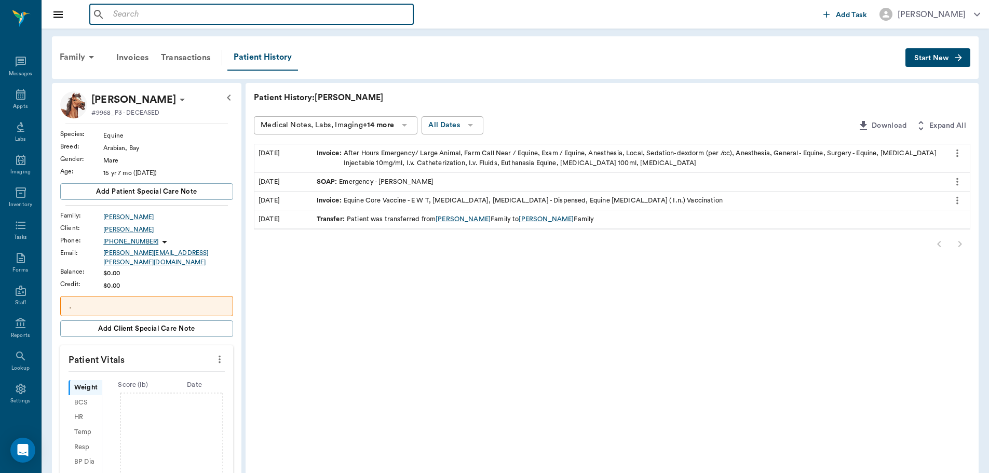
click at [155, 8] on input "text" at bounding box center [259, 14] width 300 height 15
type input "h"
click at [155, 8] on input "text" at bounding box center [259, 14] width 300 height 15
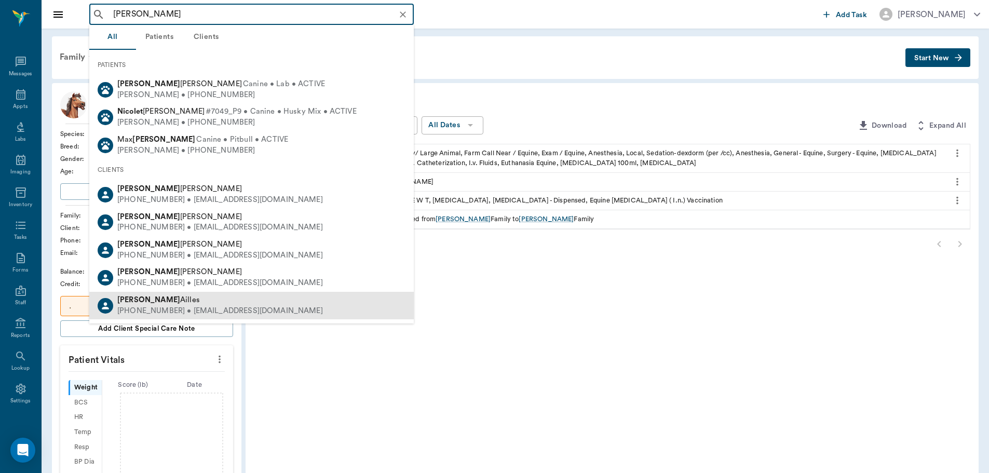
click at [161, 308] on div "[PHONE_NUMBER] • [EMAIL_ADDRESS][DOMAIN_NAME]" at bounding box center [220, 311] width 206 height 11
type input "[PERSON_NAME]"
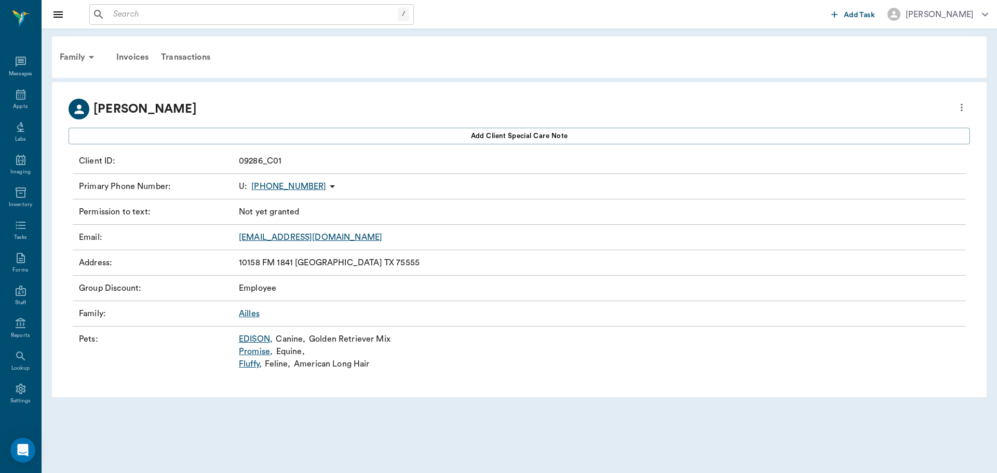
click at [261, 351] on link "Promise ," at bounding box center [256, 351] width 34 height 12
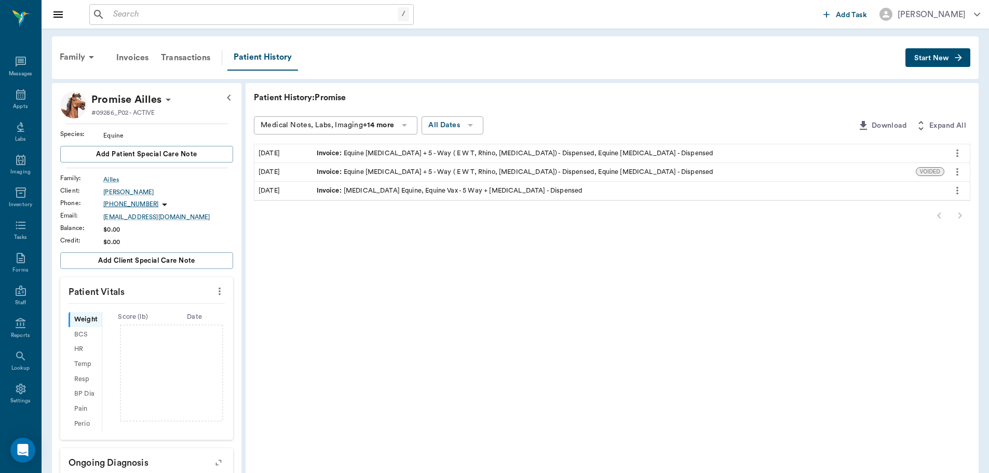
click at [146, 13] on input "text" at bounding box center [253, 14] width 289 height 15
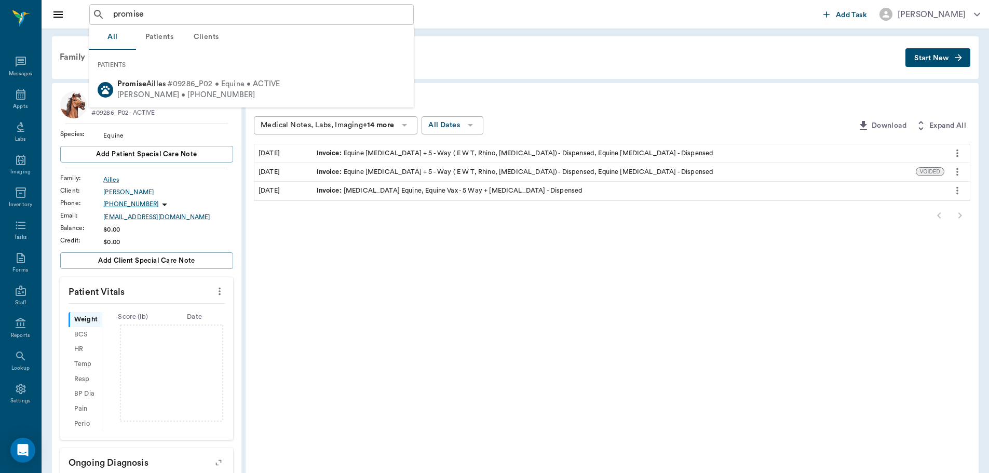
click at [164, 36] on button "Patients" at bounding box center [159, 37] width 47 height 25
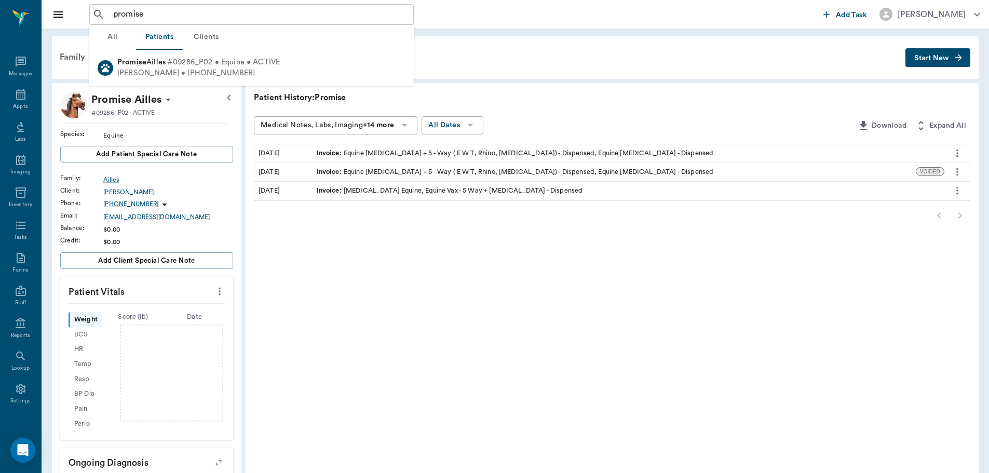
click at [114, 37] on button "All" at bounding box center [112, 37] width 47 height 25
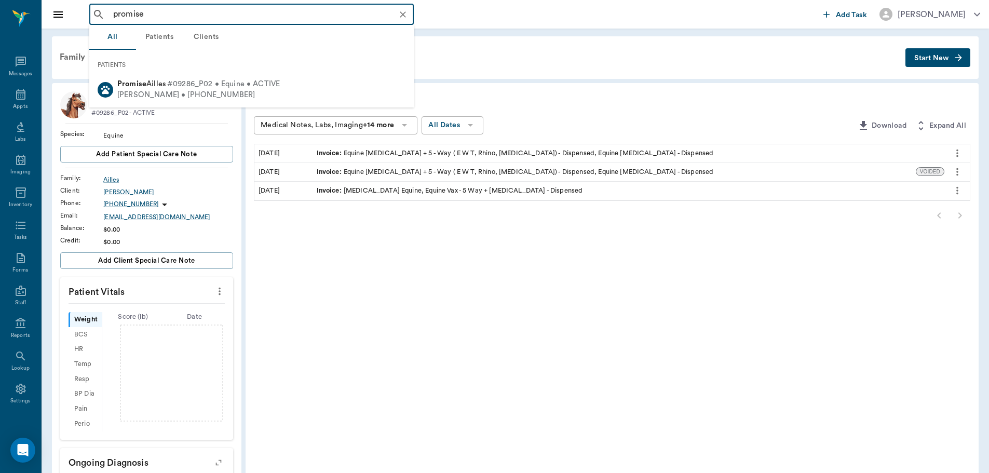
click at [165, 13] on input "promise" at bounding box center [260, 14] width 302 height 15
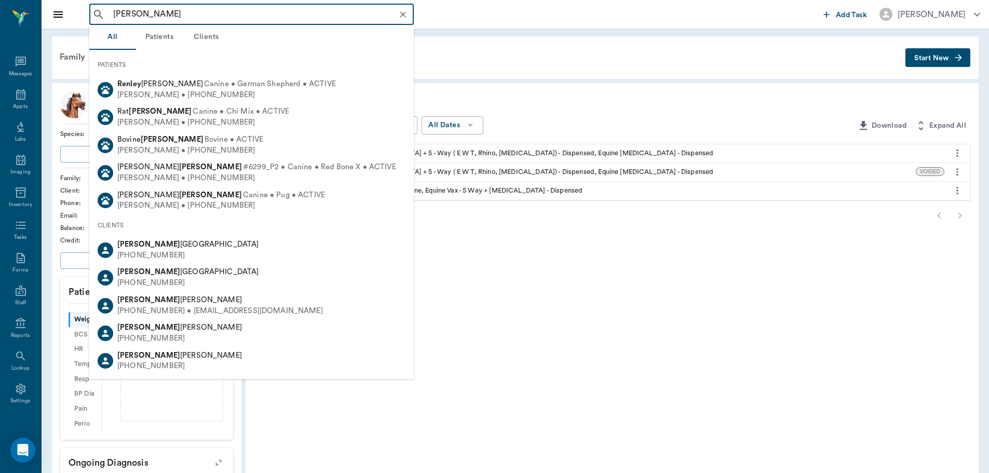
click at [182, 11] on input "[PERSON_NAME]" at bounding box center [260, 14] width 302 height 15
drag, startPoint x: 133, startPoint y: 15, endPoint x: 25, endPoint y: 15, distance: 107.4
click at [25, 15] on div "[PERSON_NAME] ​ Add Task [PERSON_NAME] Nectar Messages Appts Labs Imaging Inven…" at bounding box center [494, 344] width 989 height 688
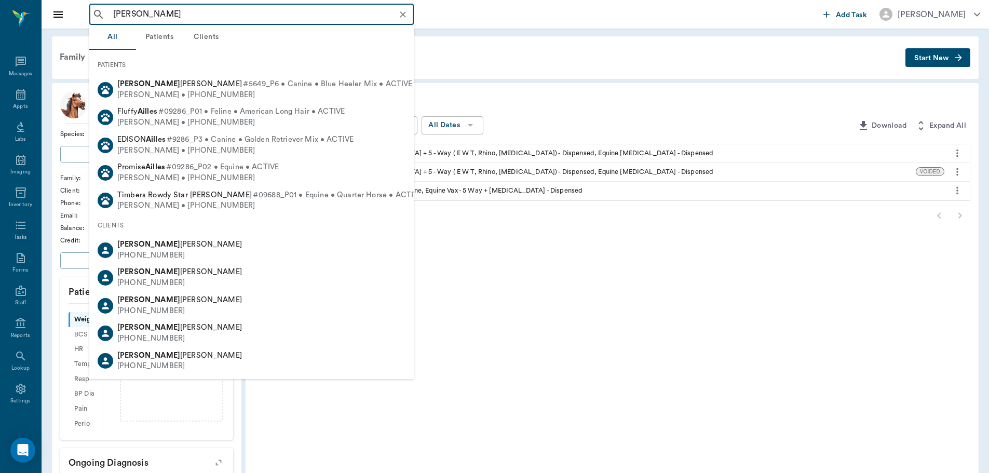
click at [128, 17] on input "[PERSON_NAME]" at bounding box center [260, 14] width 302 height 15
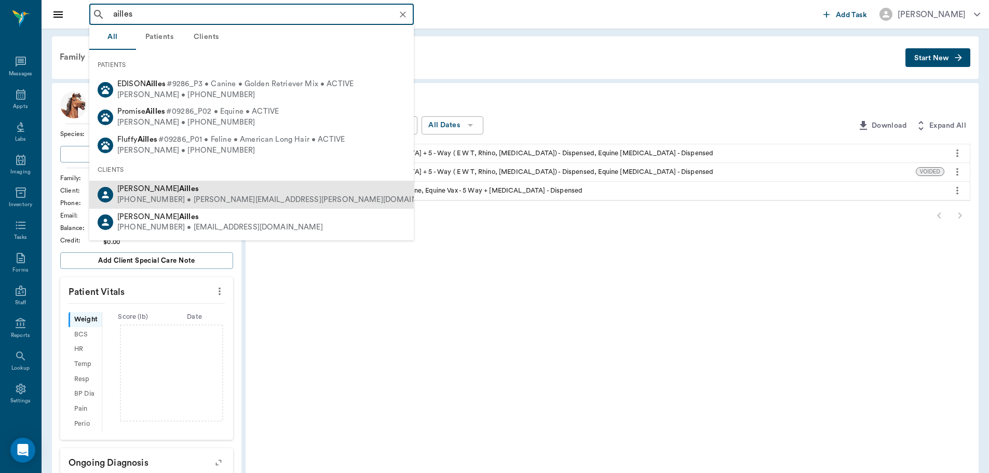
click at [228, 198] on div "[PHONE_NUMBER] • [PERSON_NAME][EMAIL_ADDRESS][PERSON_NAME][DOMAIN_NAME]" at bounding box center [281, 200] width 329 height 11
type input "ailles"
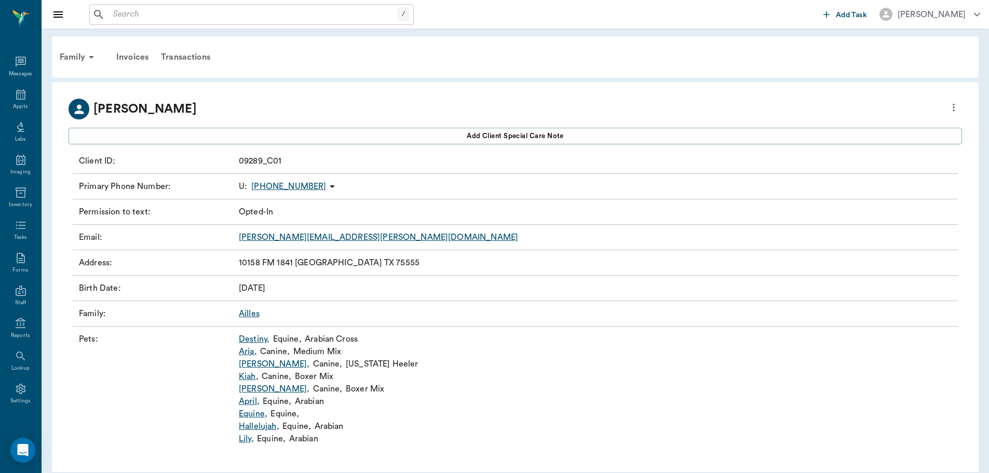
click at [255, 338] on link "Destiny ," at bounding box center [254, 339] width 31 height 12
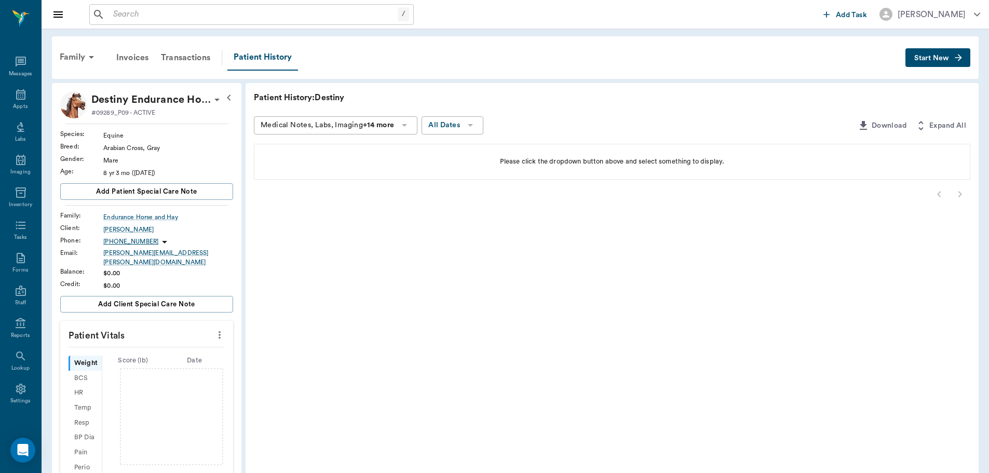
click at [503, 292] on div "Patient History: Destiny Medical Notes, Labs, Imaging +14 more All Dates Downlo…" at bounding box center [611, 382] width 733 height 599
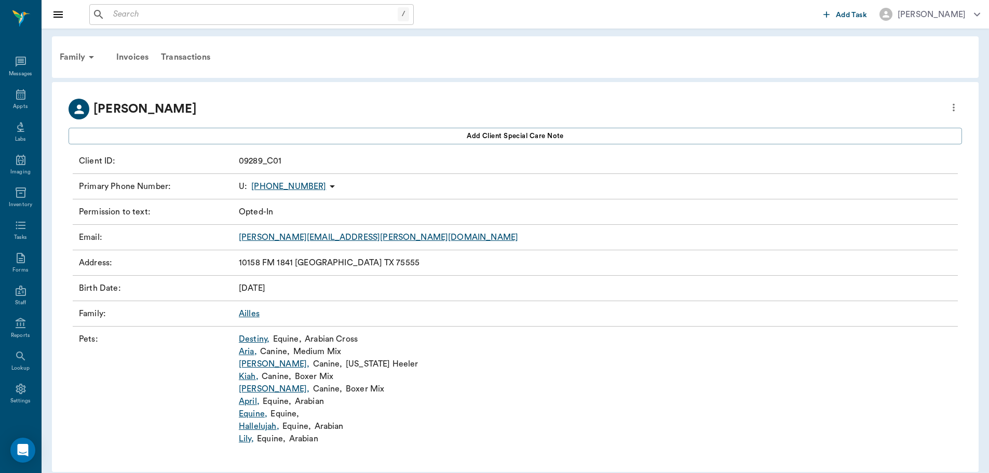
click at [251, 387] on link "[PERSON_NAME] ," at bounding box center [274, 389] width 71 height 12
click at [252, 414] on link "Equine ," at bounding box center [253, 413] width 29 height 12
click at [249, 438] on link "Lily ," at bounding box center [246, 438] width 15 height 12
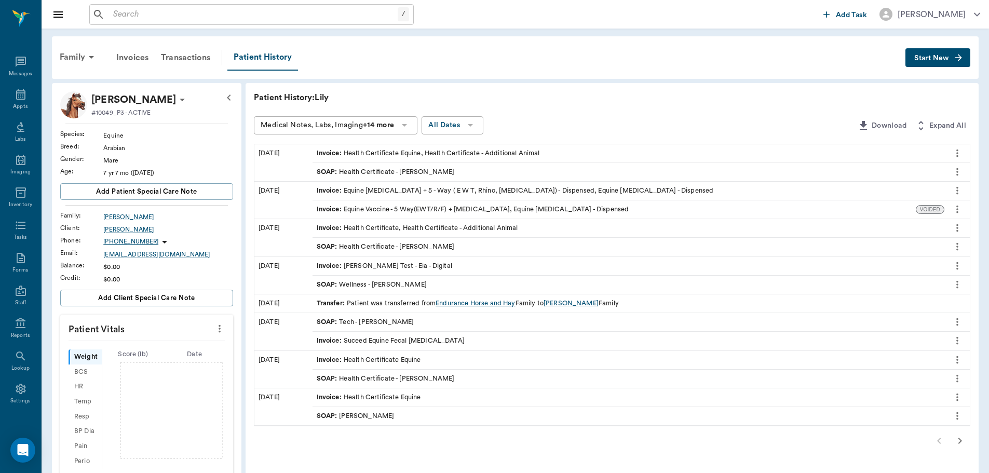
click at [476, 304] on div "Endurance Horse and Hay" at bounding box center [474, 303] width 79 height 10
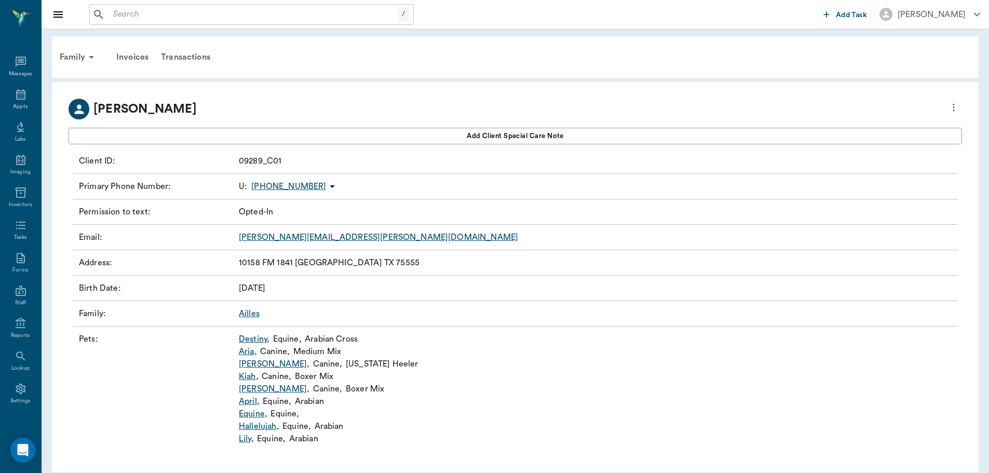
click at [250, 313] on link "Ailles" at bounding box center [249, 313] width 21 height 8
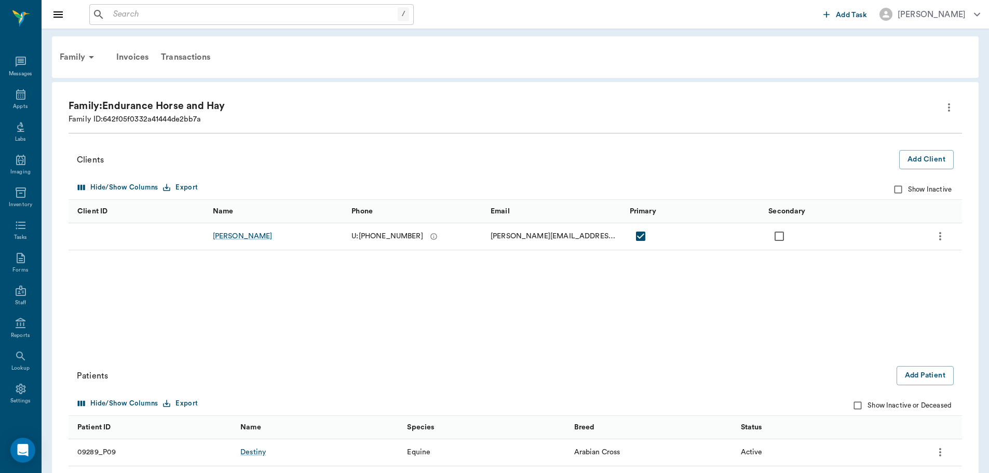
click at [130, 13] on input "text" at bounding box center [253, 14] width 289 height 15
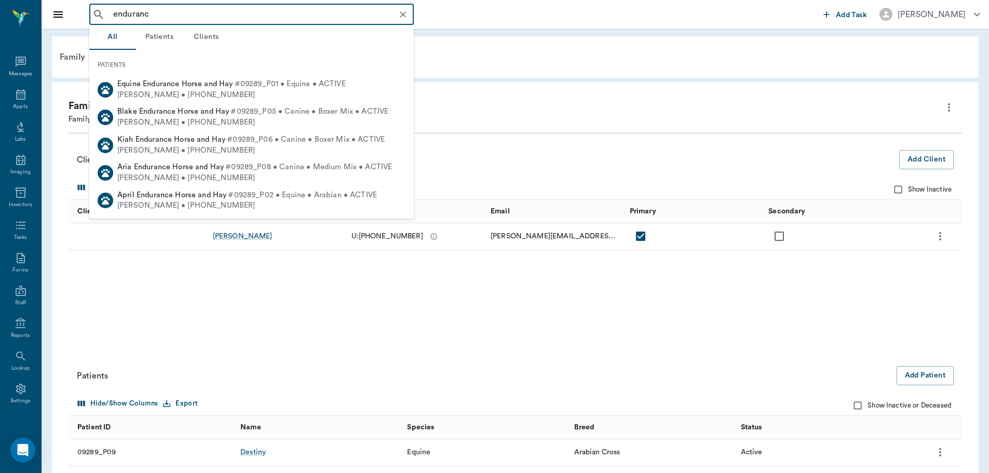
type input "endurance"
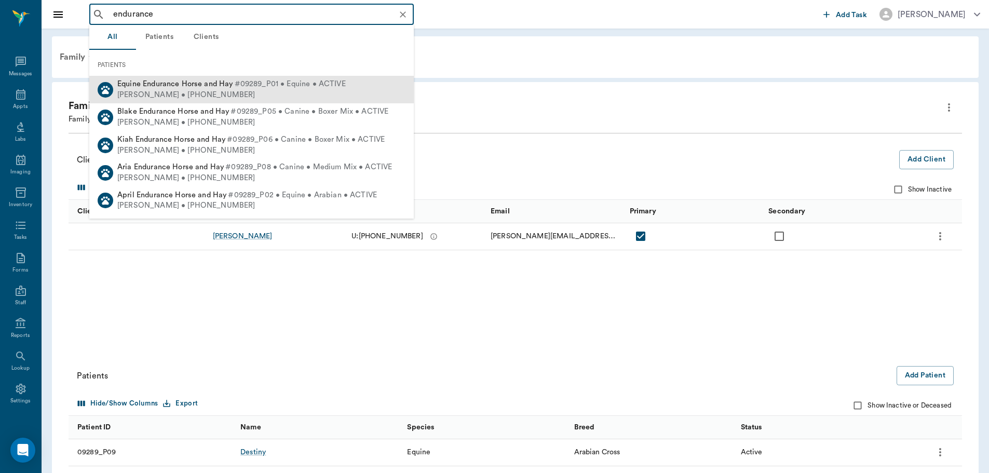
click at [247, 89] on span "#09289_P01 • Equine • ACTIVE" at bounding box center [290, 84] width 111 height 11
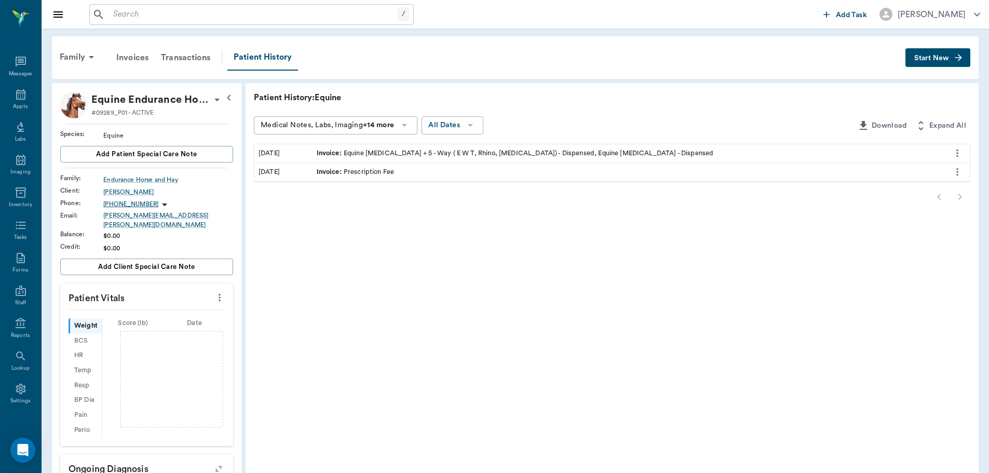
click at [144, 8] on input "text" at bounding box center [253, 14] width 289 height 15
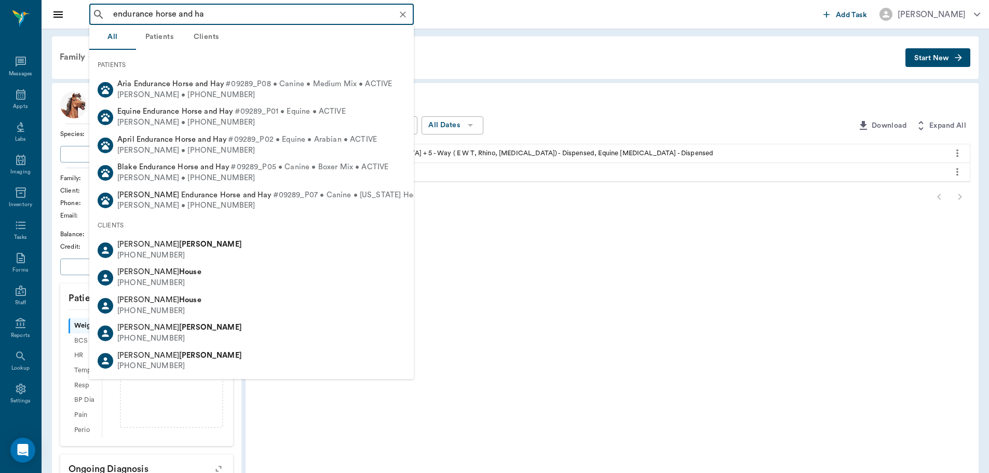
type input "endurance horse and hay"
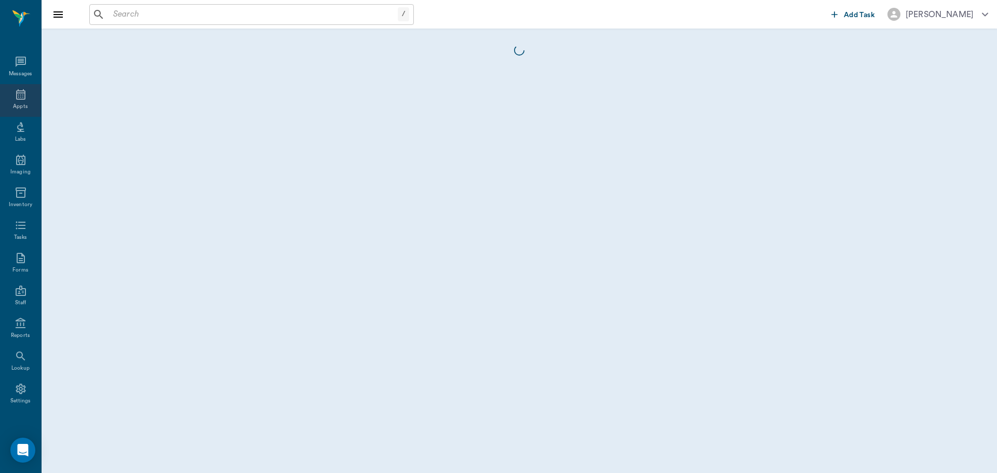
click at [16, 96] on icon at bounding box center [20, 94] width 9 height 10
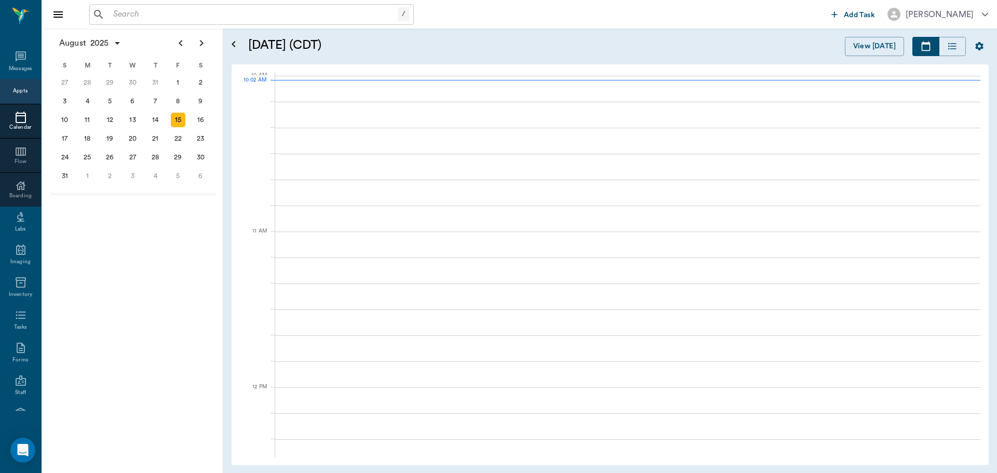
scroll to position [312, 0]
click at [115, 19] on input "text" at bounding box center [253, 14] width 289 height 15
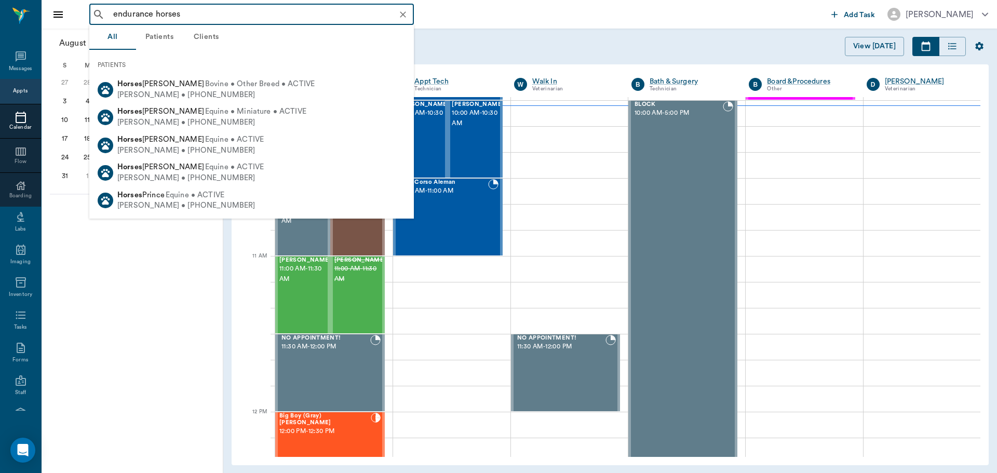
type input "endurance horses"
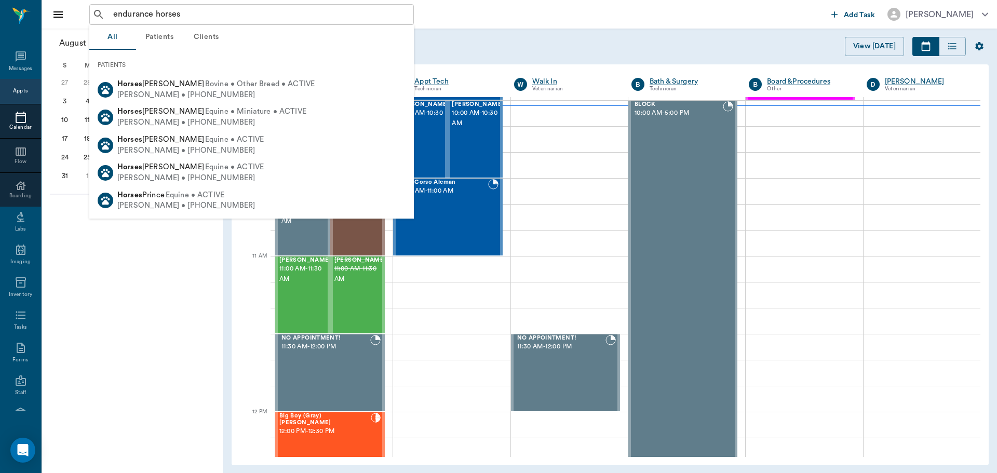
click at [206, 35] on button "Clients" at bounding box center [206, 37] width 47 height 25
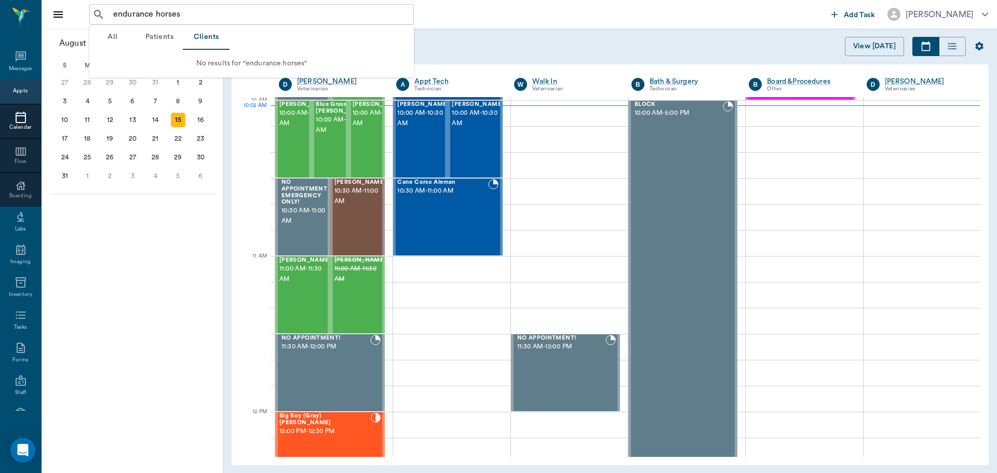
click at [159, 34] on button "Patients" at bounding box center [159, 37] width 47 height 25
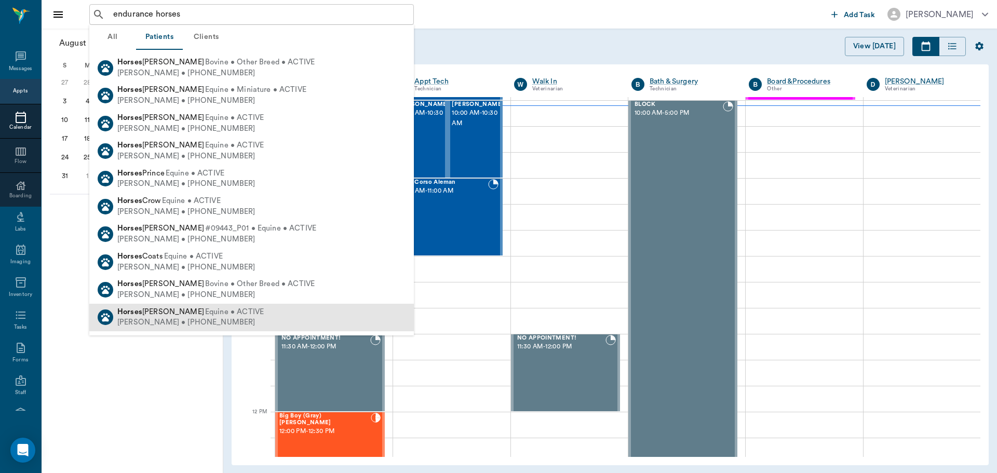
drag, startPoint x: 121, startPoint y: 393, endPoint x: 130, endPoint y: 309, distance: 85.0
click at [123, 391] on div "[DATE] S M T W T F S 29 [DATE] 1 2 3 4 5 6 7 8 9 10 11 12 13 14 15 16 17 18 19 …" at bounding box center [133, 251] width 182 height 444
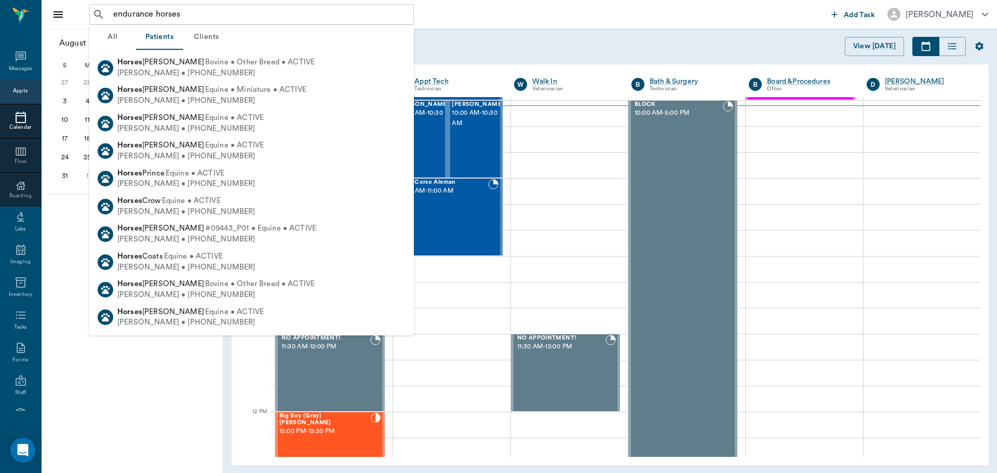
click at [73, 16] on div "endurance horses ​ Add Task [PERSON_NAME]" at bounding box center [519, 14] width 955 height 29
click at [78, 342] on div "[DATE] S M T W T F S 29 [DATE] 1 2 3 4 5 6 7 8 9 10 11 12 13 14 15 16 17 18 19 …" at bounding box center [133, 251] width 182 height 444
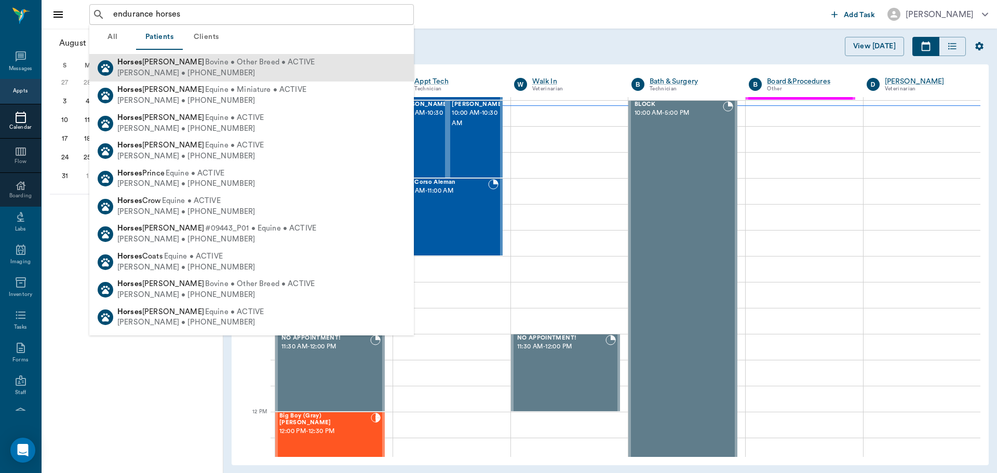
drag, startPoint x: 123, startPoint y: 408, endPoint x: 222, endPoint y: 67, distance: 355.6
click at [126, 402] on div "[DATE] S M T W T F S 29 [DATE] 1 2 3 4 5 6 7 8 9 10 11 12 13 14 15 16 17 18 19 …" at bounding box center [133, 251] width 182 height 444
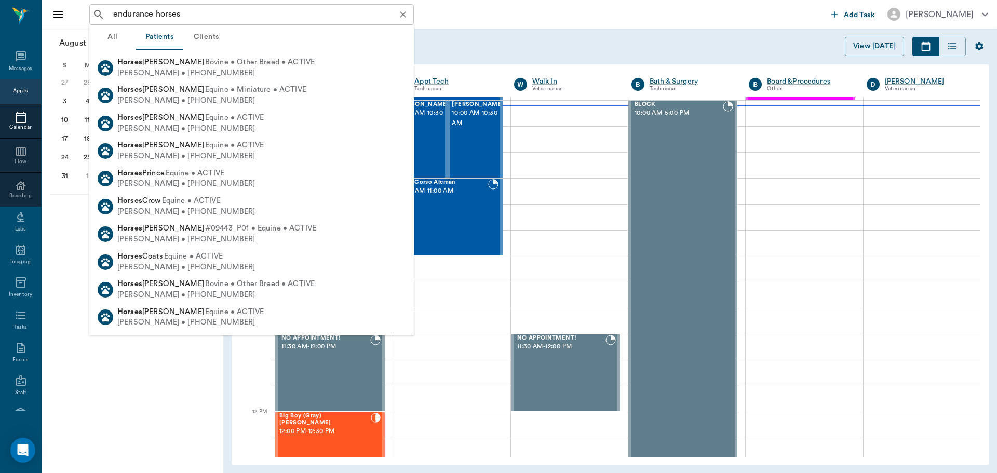
click at [202, 4] on div "endurance horses ​" at bounding box center [251, 14] width 324 height 21
click at [404, 11] on icon "Clear" at bounding box center [403, 14] width 10 height 10
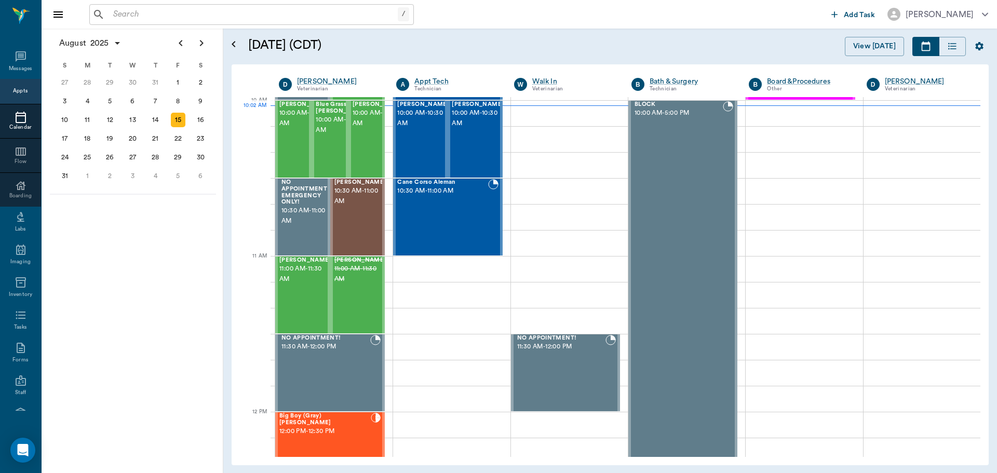
click at [59, 11] on icon "Close drawer" at bounding box center [58, 14] width 12 height 12
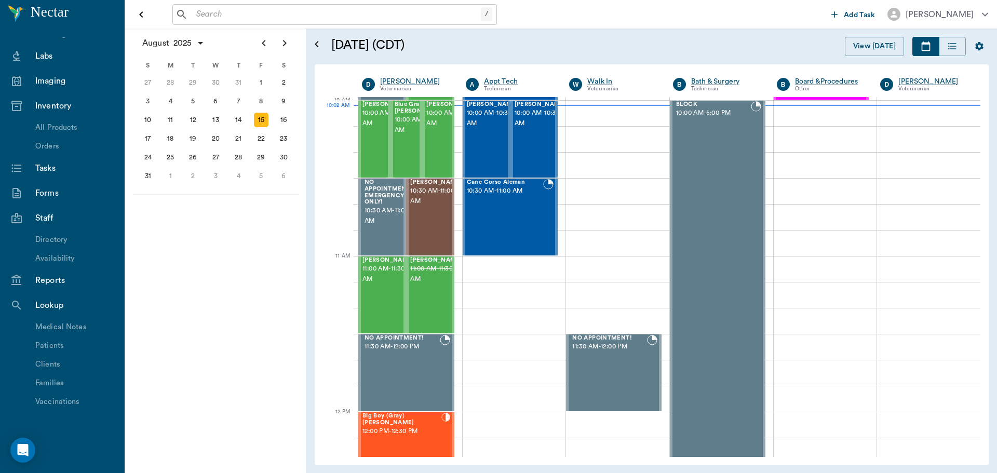
scroll to position [156, 0]
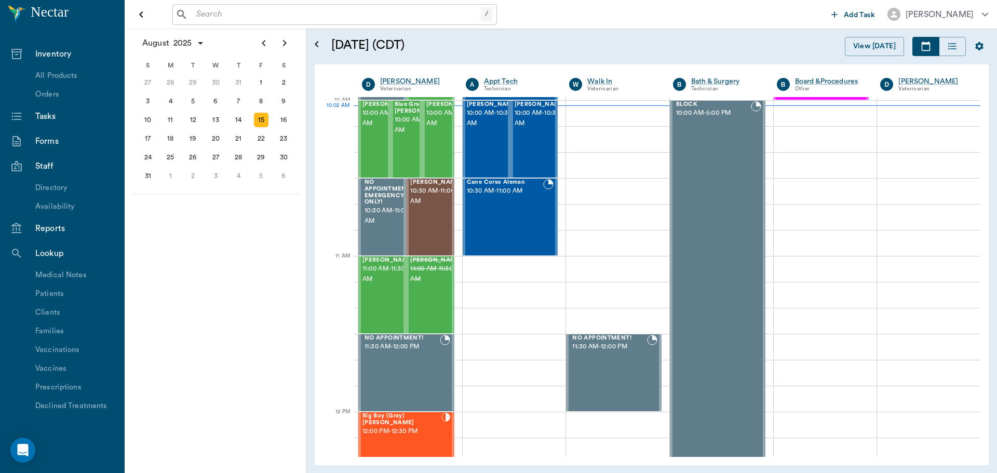
click at [50, 326] on div "Families" at bounding box center [77, 330] width 85 height 11
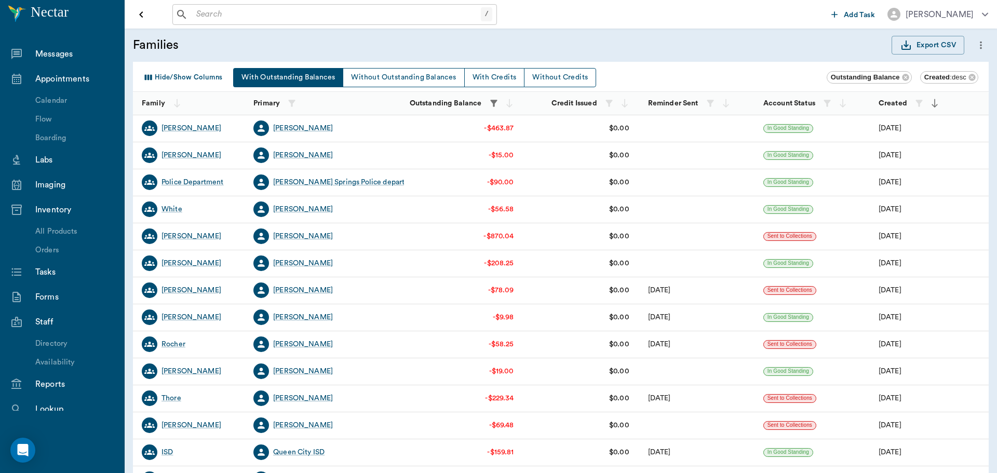
scroll to position [156, 0]
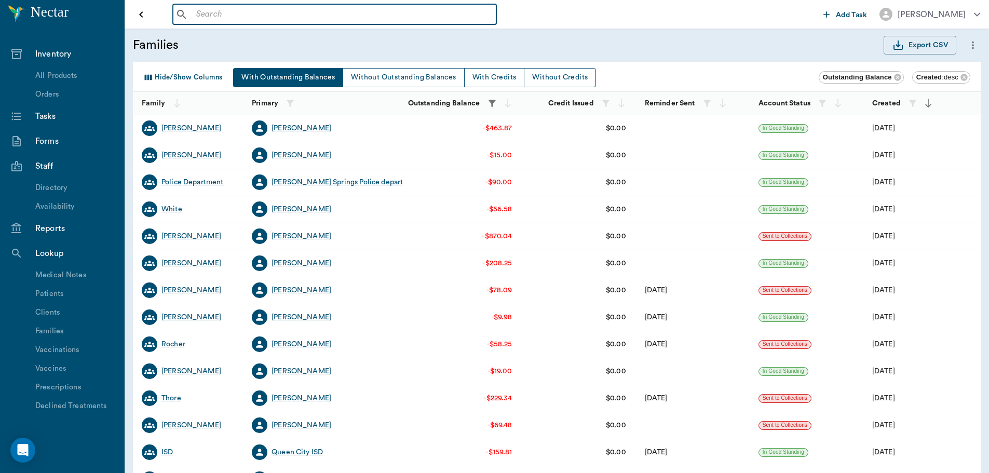
click at [266, 15] on input "text" at bounding box center [342, 14] width 300 height 15
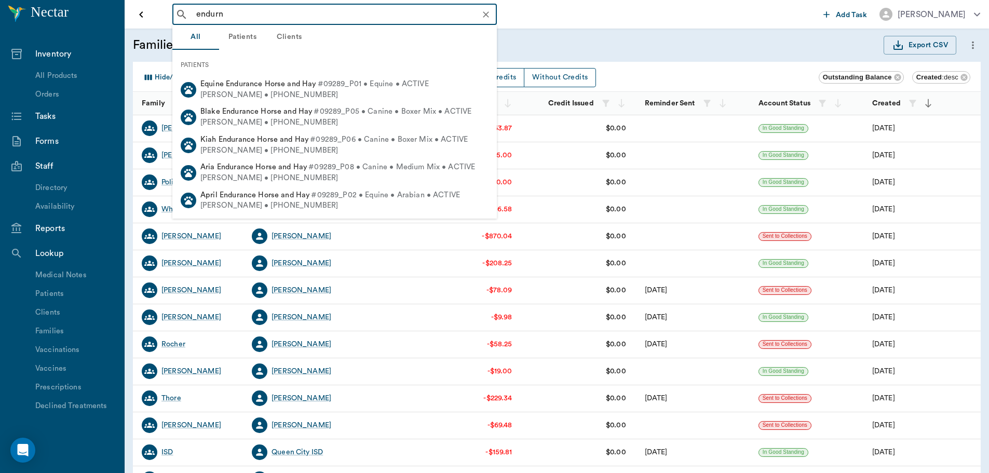
type input "endur"
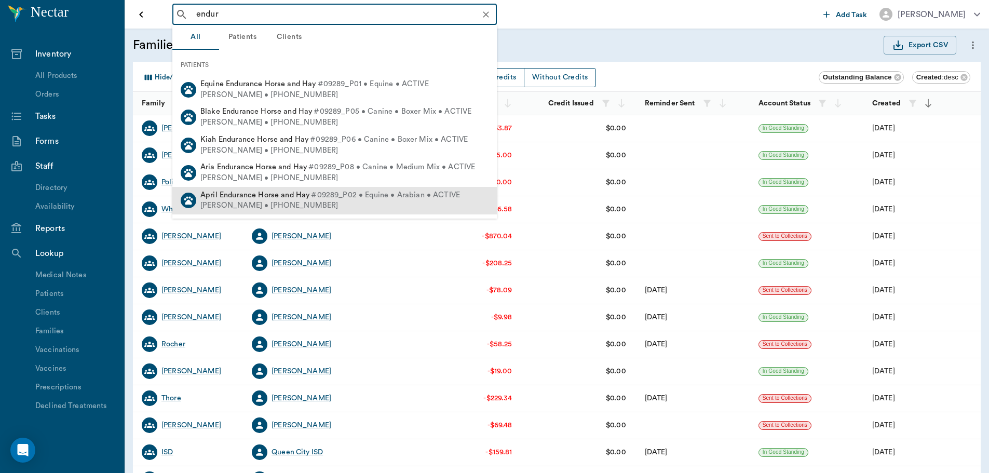
click at [275, 197] on span "April Endurance Horse and Hay" at bounding box center [255, 195] width 110 height 8
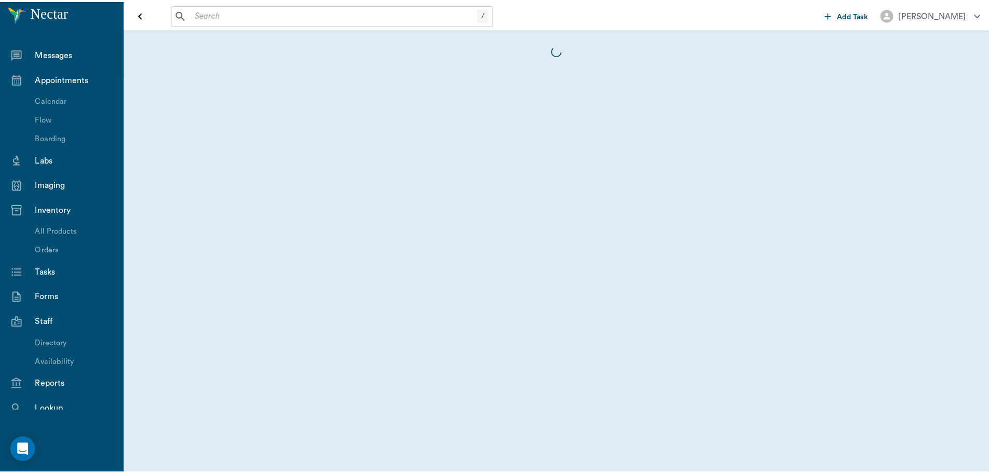
scroll to position [156, 0]
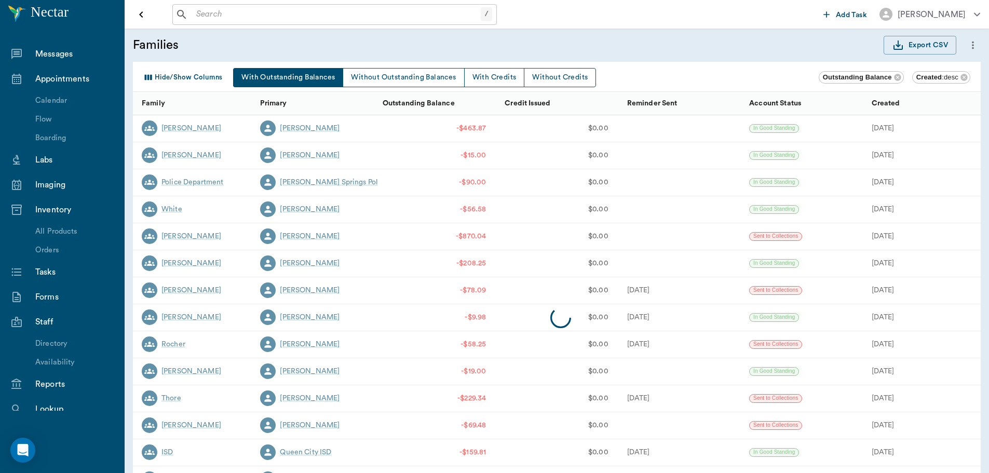
scroll to position [156, 0]
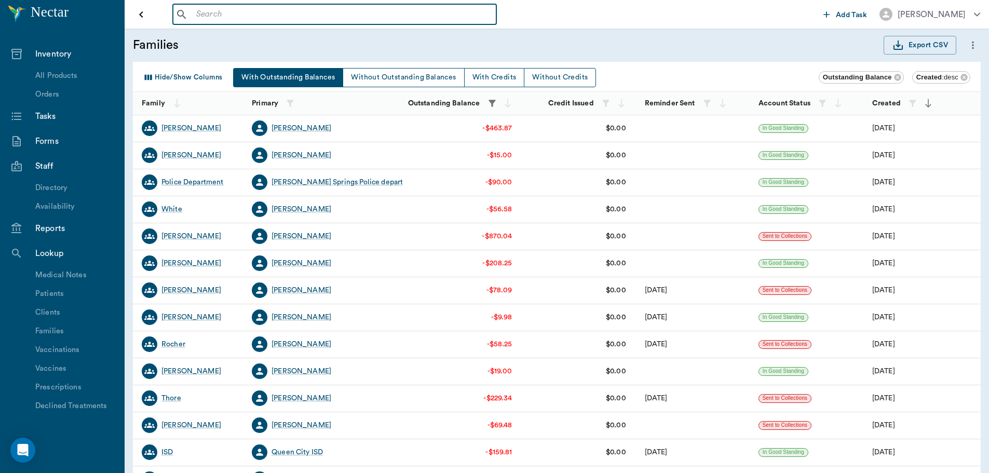
click at [236, 15] on input "text" at bounding box center [342, 14] width 300 height 15
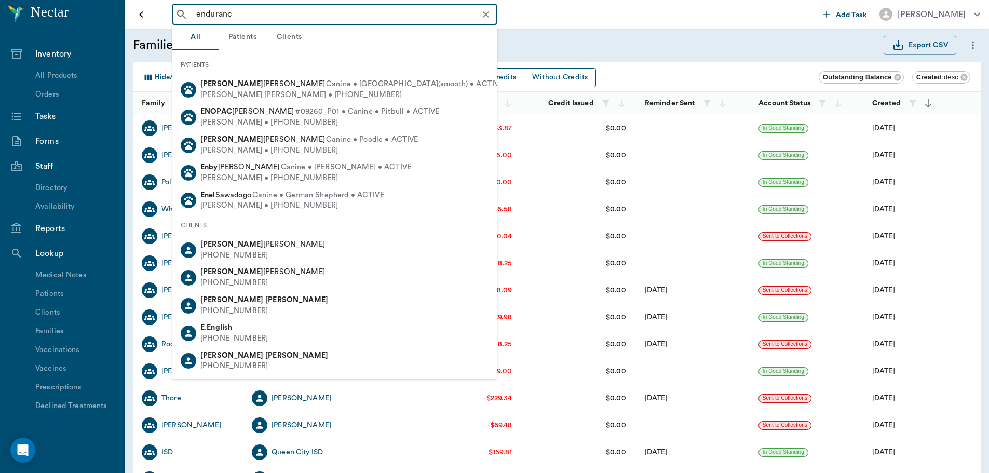
type input "endurance"
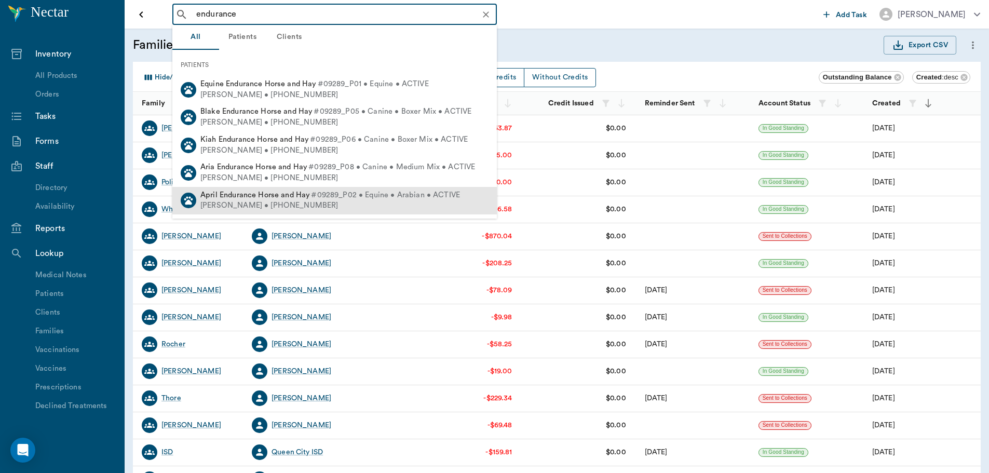
click at [259, 198] on span "April Endurance Horse and Hay" at bounding box center [255, 195] width 110 height 8
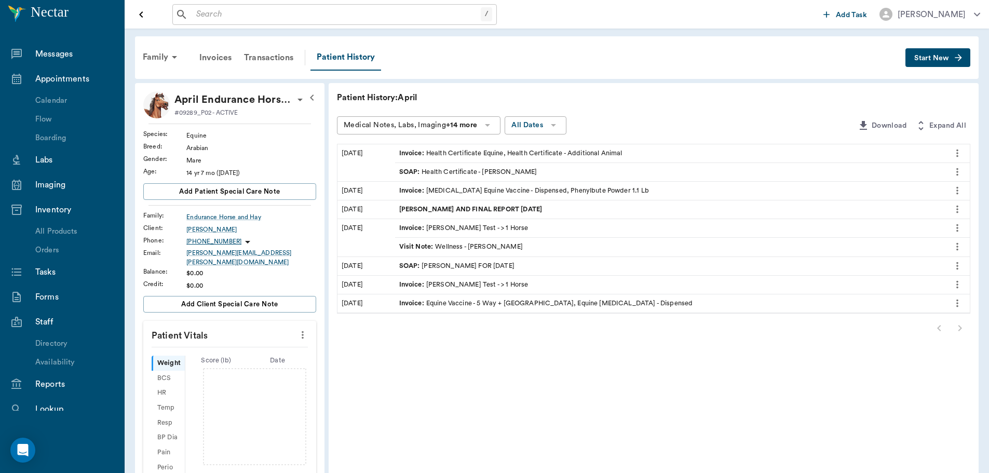
scroll to position [156, 0]
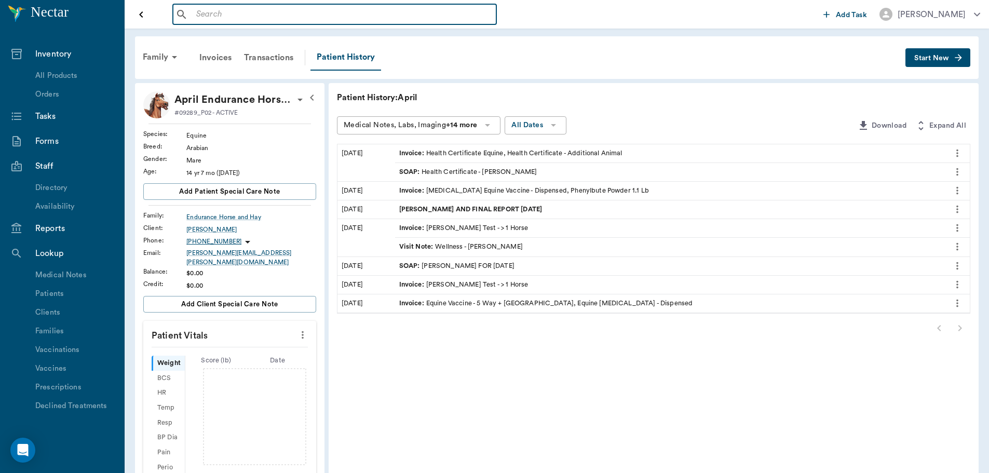
click at [248, 12] on input "text" at bounding box center [342, 14] width 300 height 15
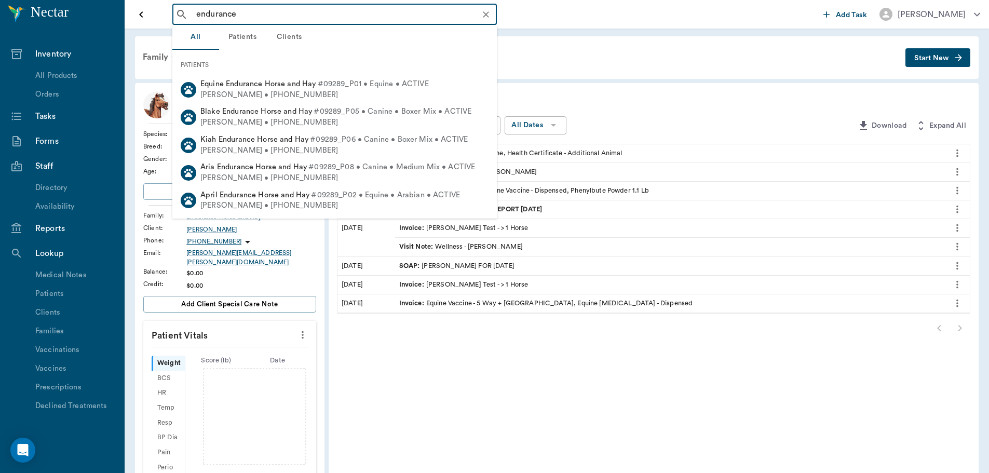
drag, startPoint x: 248, startPoint y: 10, endPoint x: 73, endPoint y: -7, distance: 175.8
click at [73, 0] on html "endurance ​ Add Task [PERSON_NAME] Nectar Messages Appointments Calendar Flow B…" at bounding box center [494, 236] width 989 height 473
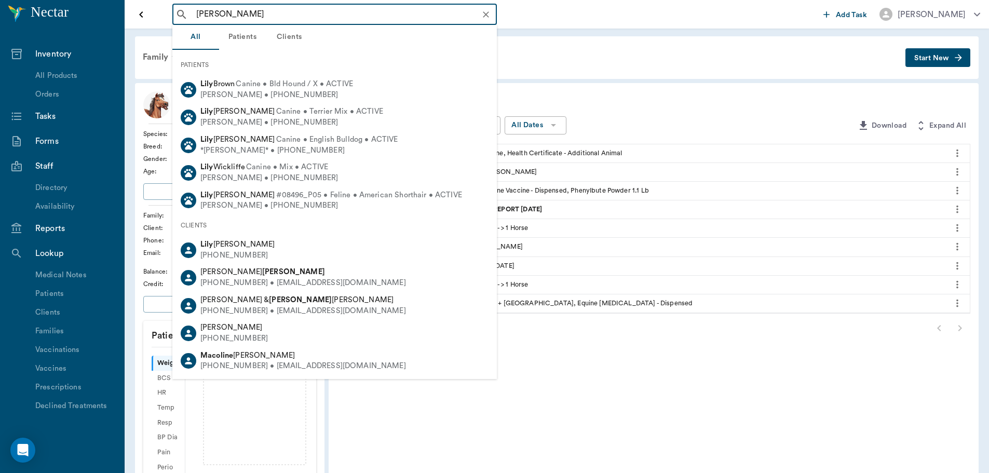
drag, startPoint x: 240, startPoint y: 10, endPoint x: 212, endPoint y: 17, distance: 29.5
click at [212, 17] on input "[PERSON_NAME]" at bounding box center [343, 14] width 302 height 15
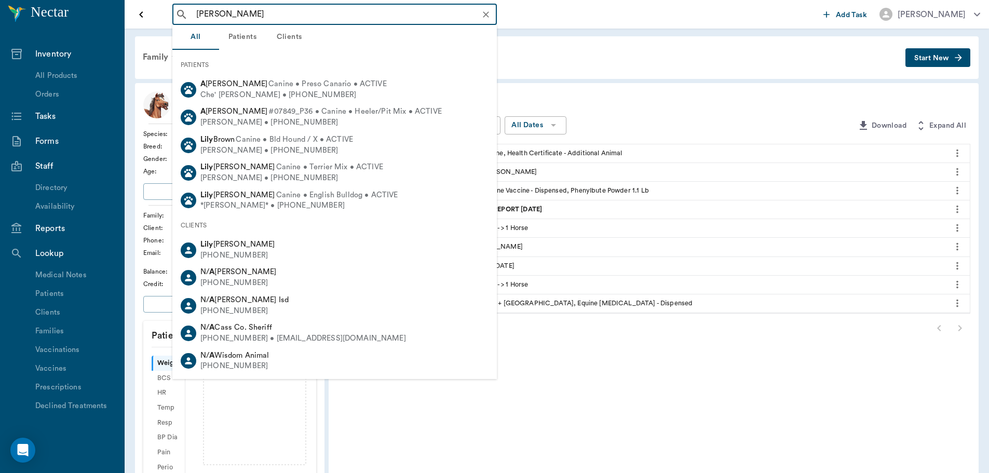
type input "[PERSON_NAME]"
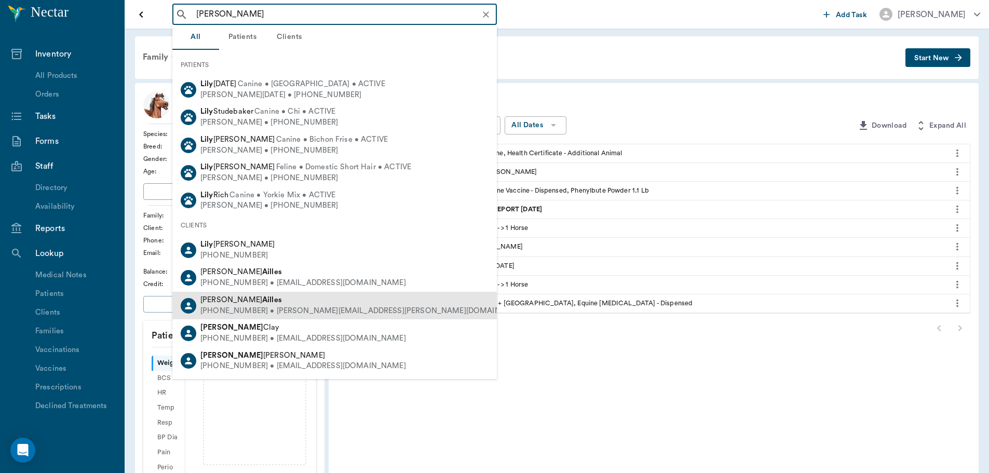
click at [248, 309] on div "[PHONE_NUMBER] • [PERSON_NAME][EMAIL_ADDRESS][PERSON_NAME][DOMAIN_NAME]" at bounding box center [364, 311] width 329 height 11
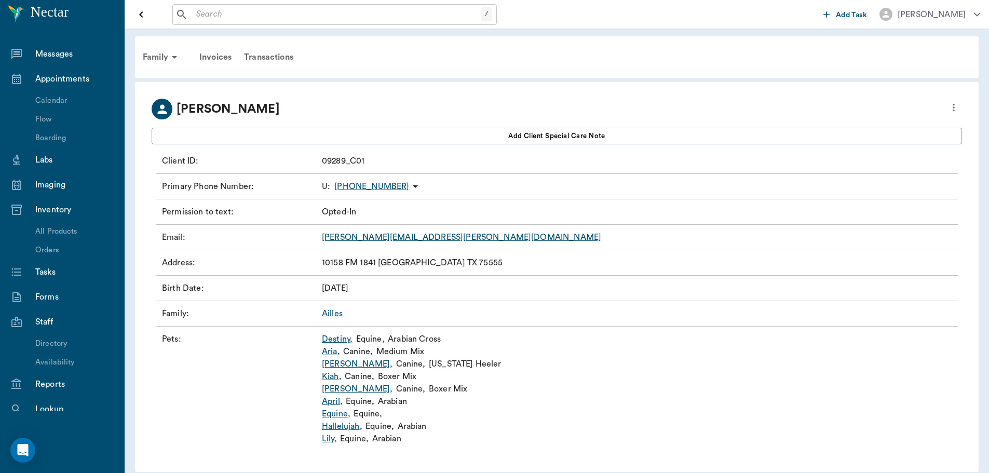
scroll to position [156, 0]
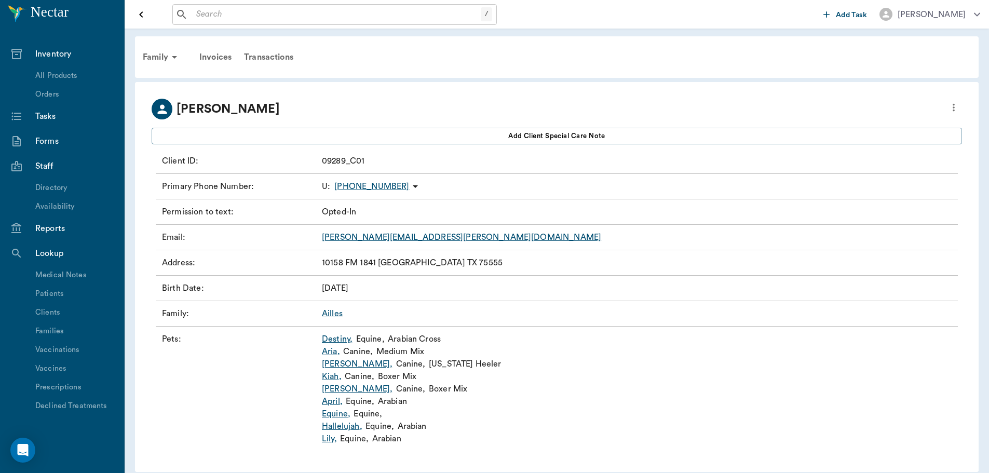
click at [329, 439] on link "Lily ," at bounding box center [329, 438] width 15 height 12
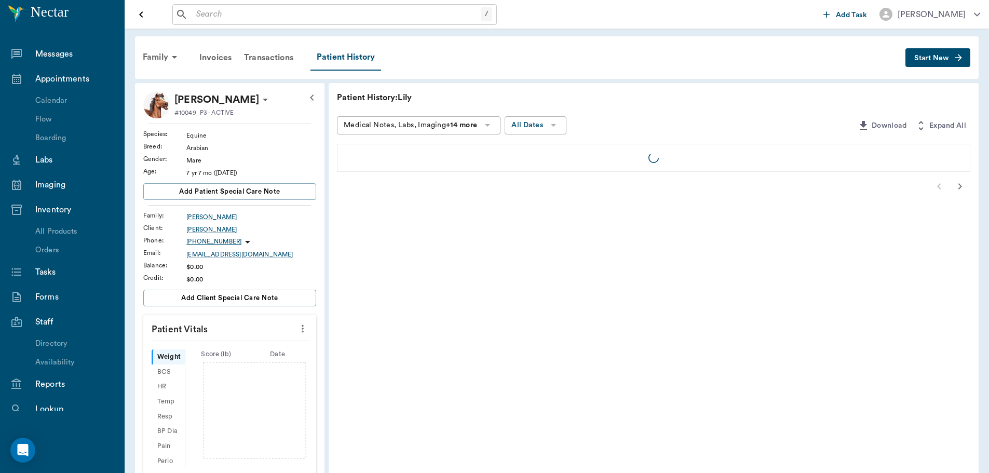
scroll to position [156, 0]
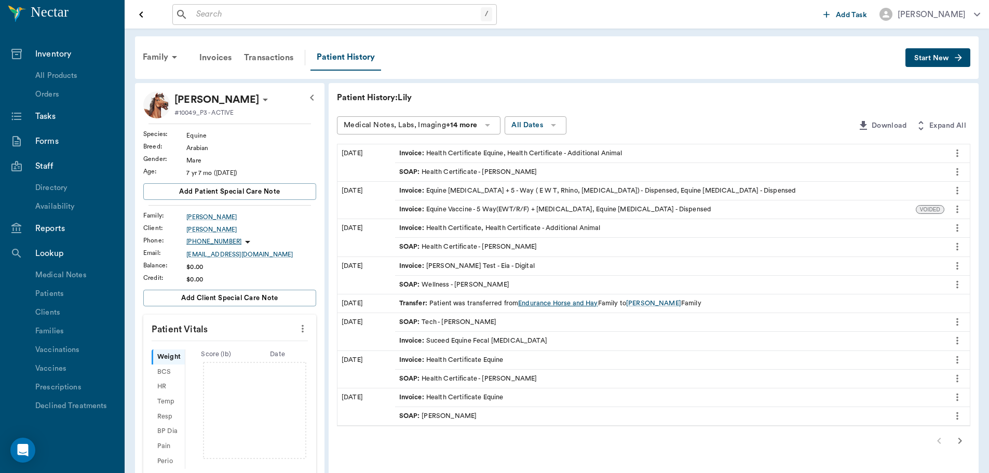
click at [563, 302] on div "Endurance Horse and Hay" at bounding box center [557, 303] width 79 height 10
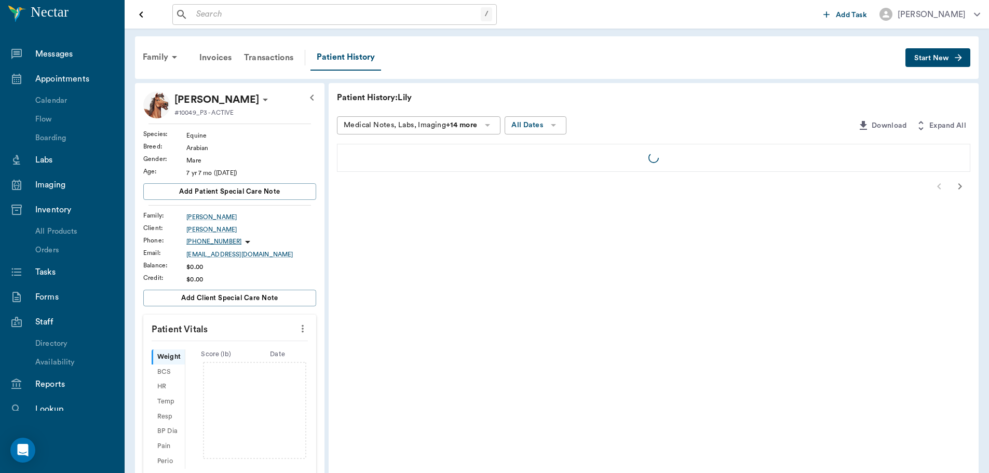
scroll to position [156, 0]
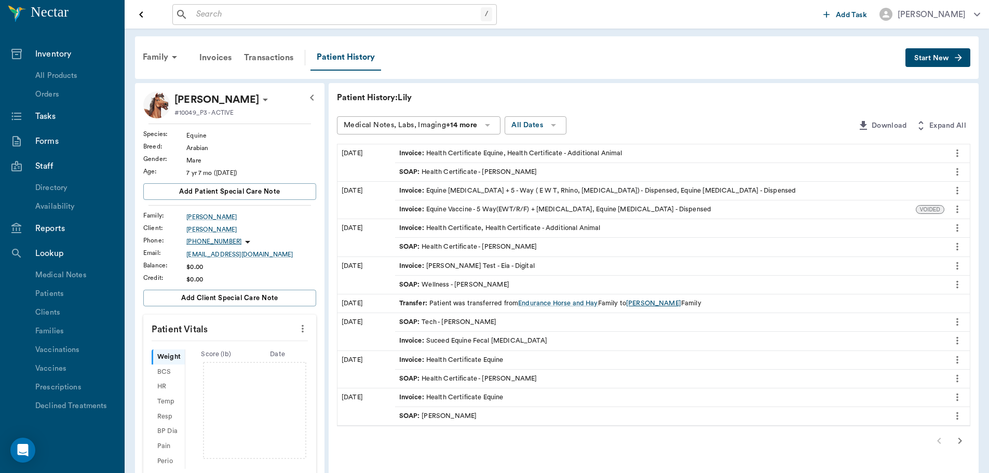
click at [652, 303] on div "[PERSON_NAME]" at bounding box center [653, 303] width 55 height 10
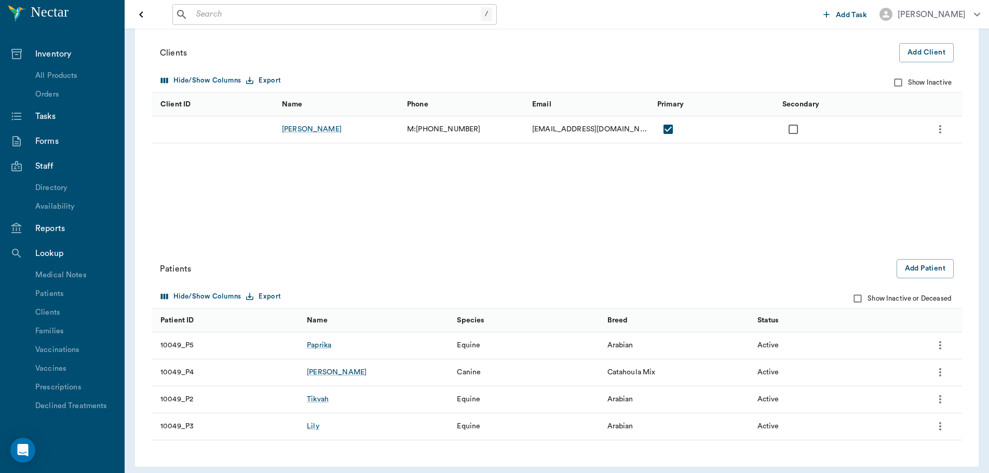
scroll to position [113, 0]
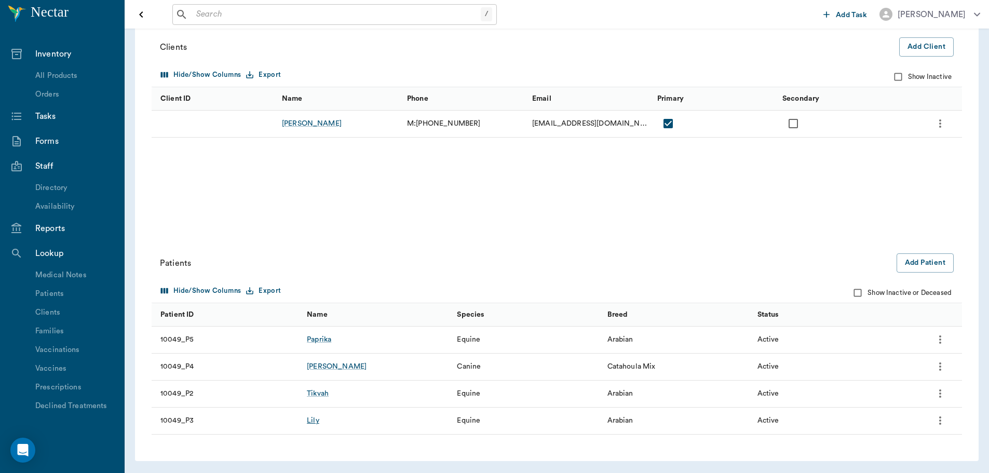
click at [313, 422] on div "Lily" at bounding box center [313, 420] width 12 height 10
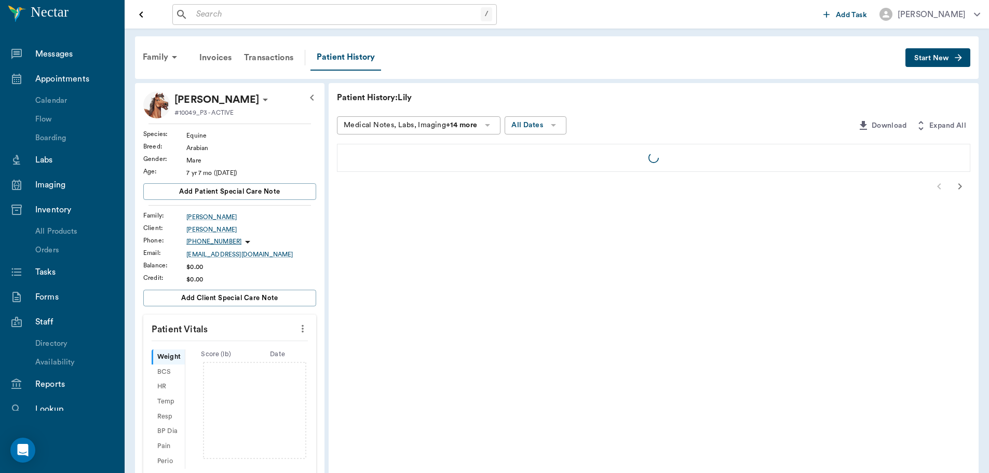
scroll to position [156, 0]
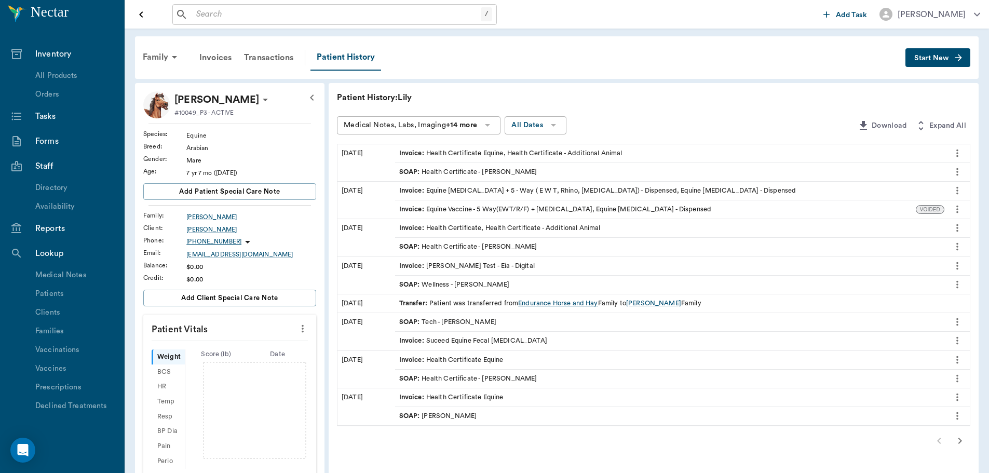
click at [593, 302] on div "Endurance Horse and Hay" at bounding box center [557, 303] width 79 height 10
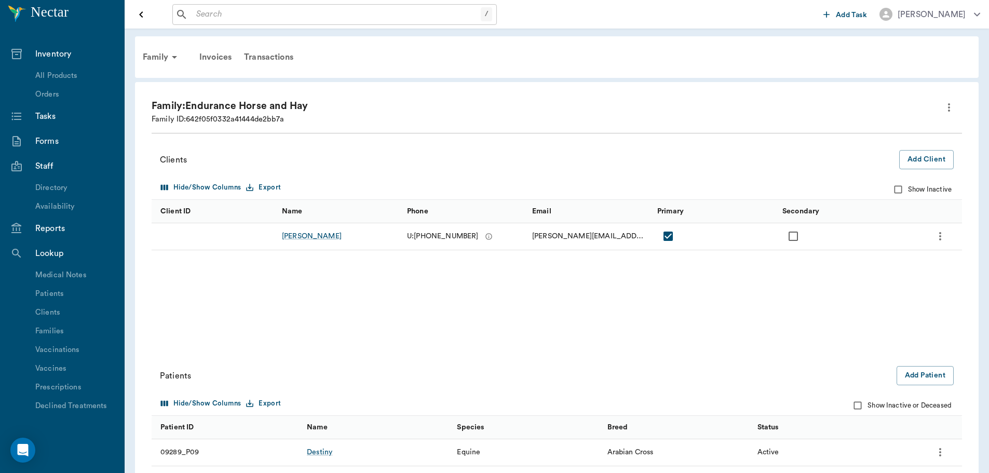
click at [235, 18] on input "text" at bounding box center [336, 14] width 289 height 15
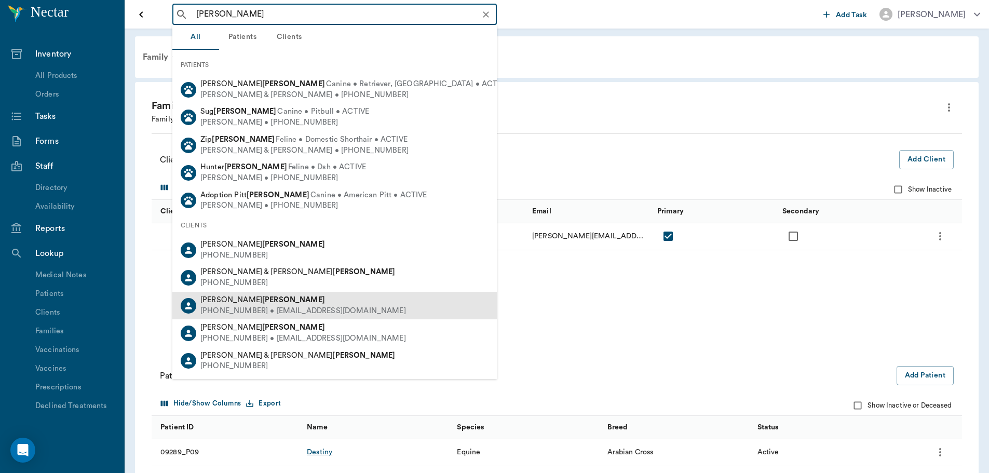
click at [267, 306] on div "[PHONE_NUMBER] • [EMAIL_ADDRESS][DOMAIN_NAME]" at bounding box center [303, 311] width 206 height 11
type input "[PERSON_NAME]"
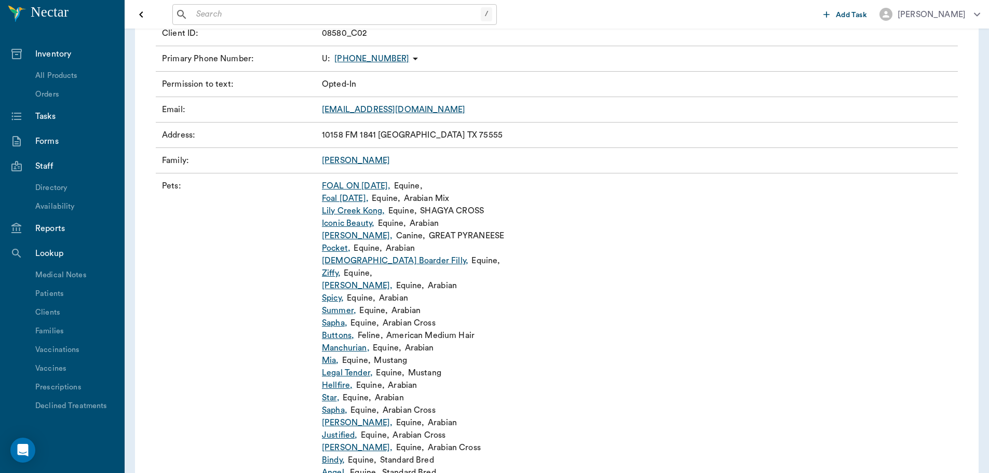
scroll to position [156, 0]
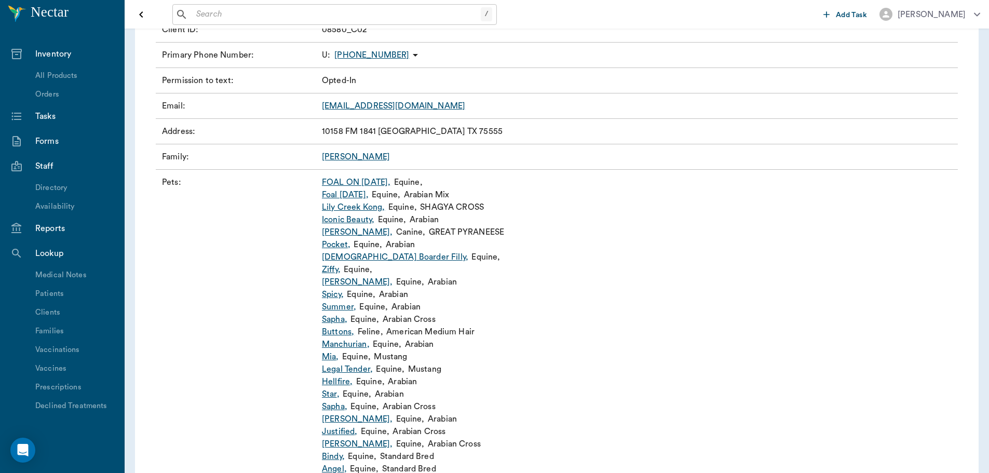
click at [352, 183] on link "FOAL ON [DATE] ," at bounding box center [356, 182] width 69 height 12
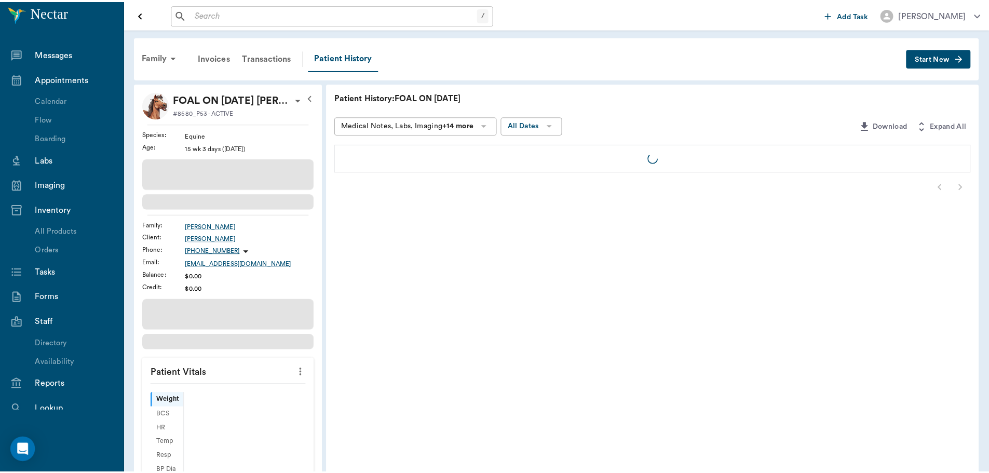
scroll to position [156, 0]
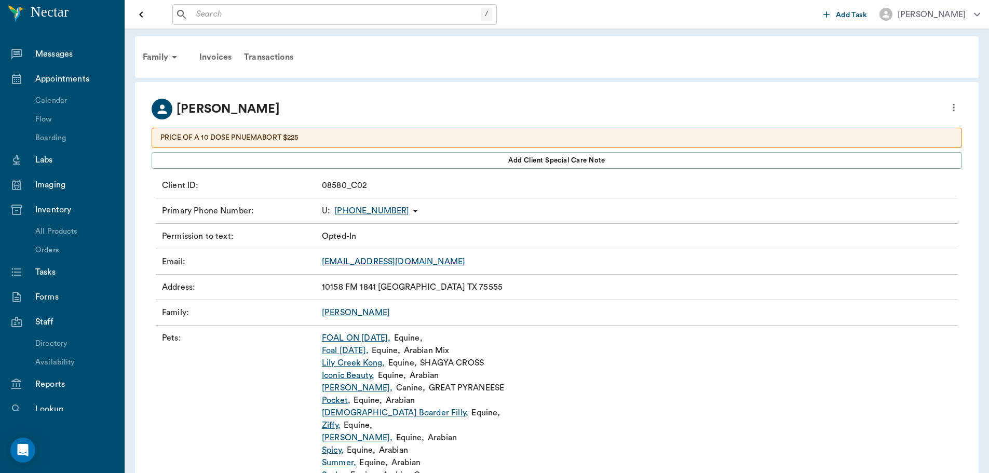
scroll to position [156, 0]
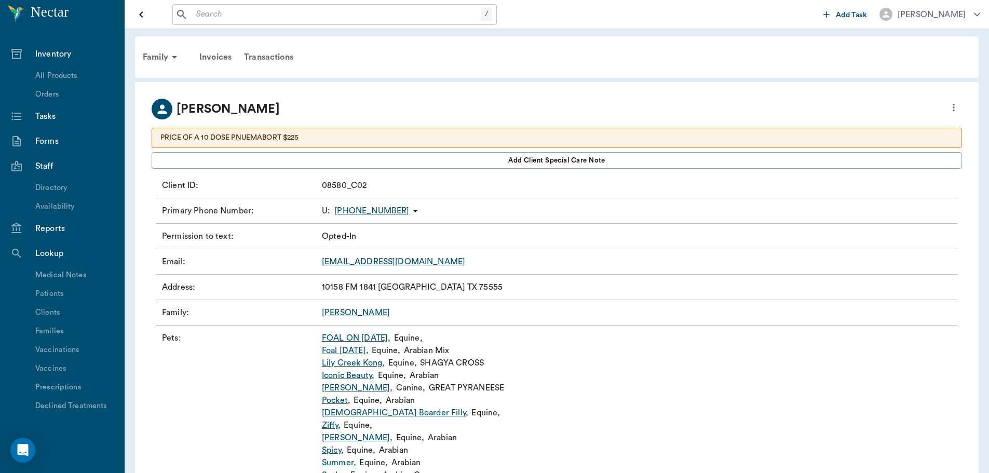
click at [358, 362] on link "[GEOGRAPHIC_DATA] ," at bounding box center [353, 363] width 63 height 12
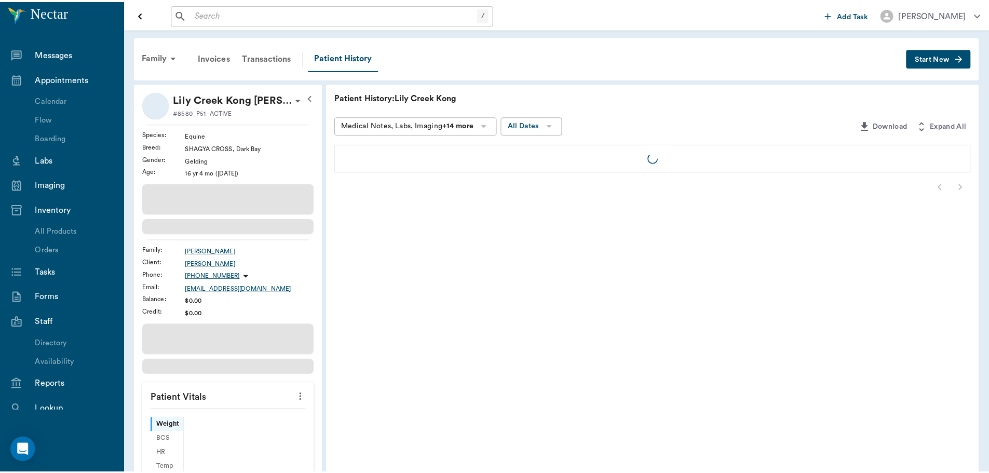
scroll to position [156, 0]
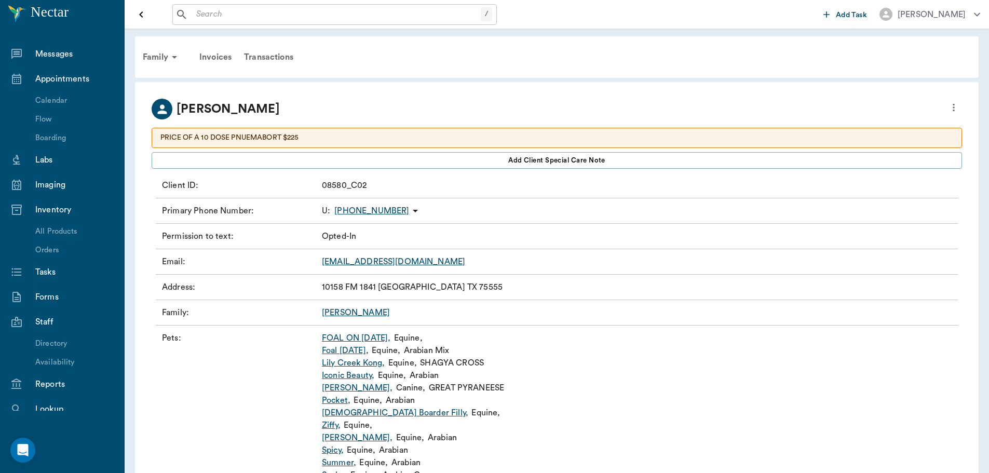
click at [60, 77] on div "Appointments" at bounding box center [74, 79] width 78 height 12
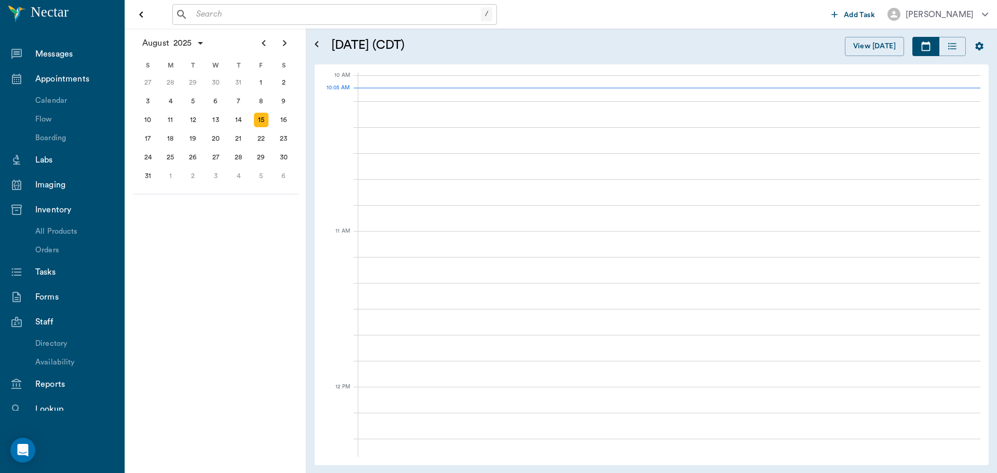
scroll to position [313, 0]
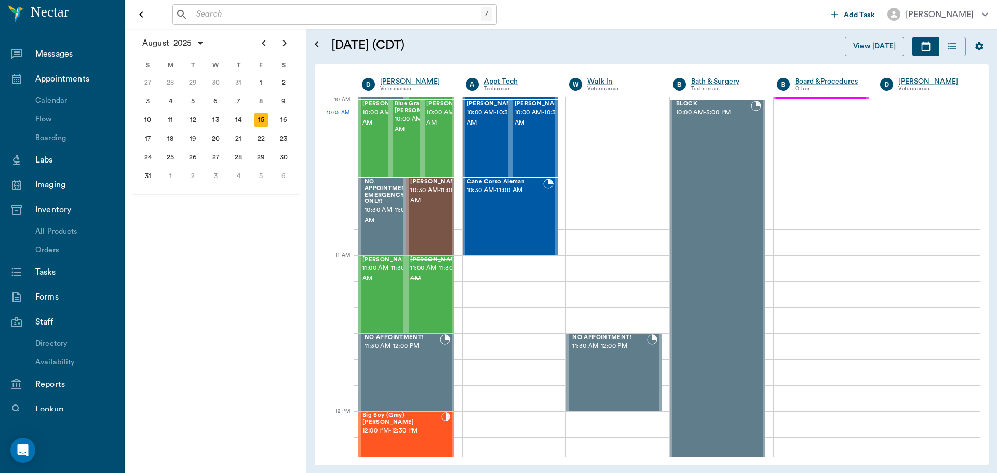
click at [139, 10] on icon "Open drawer" at bounding box center [141, 14] width 12 height 12
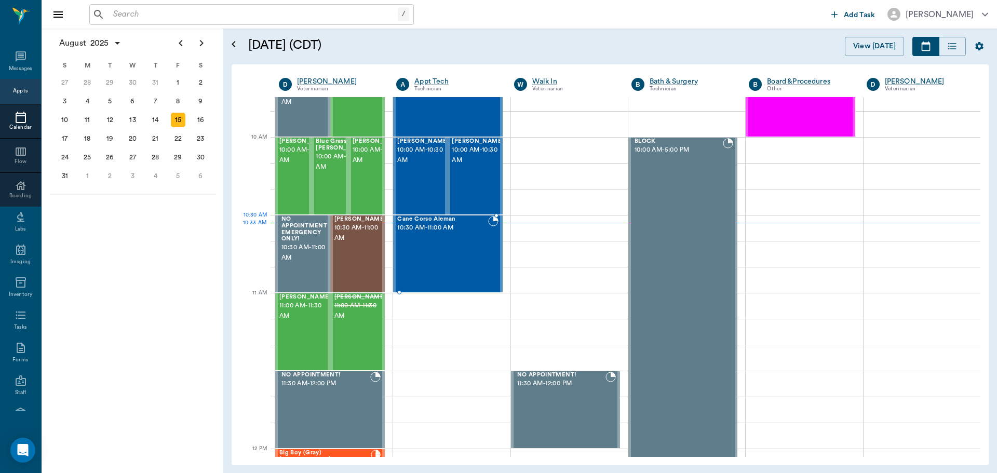
scroll to position [261, 0]
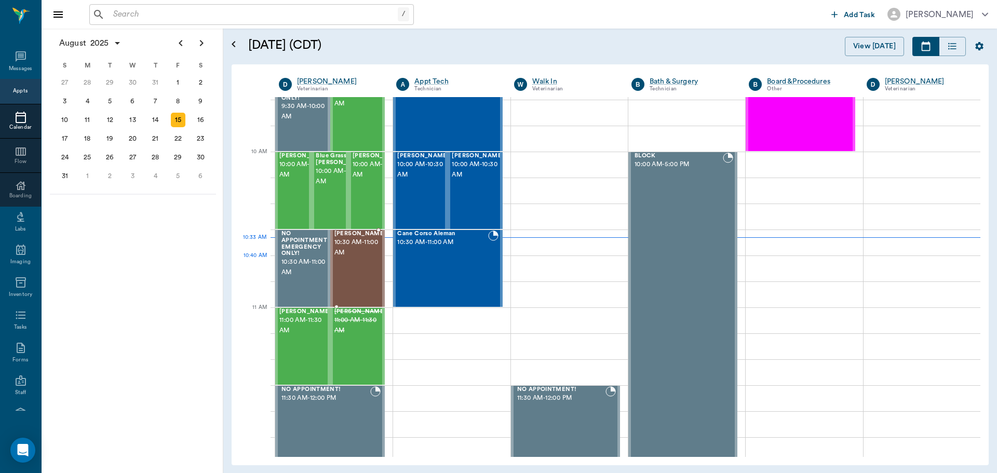
click at [370, 269] on div "[PERSON_NAME] 10:30 AM - 11:00 AM" at bounding box center [360, 268] width 52 height 76
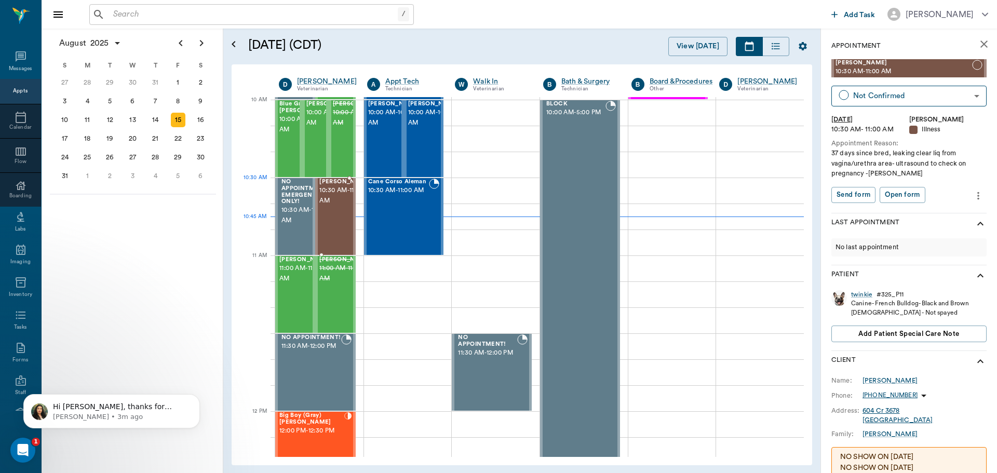
click at [340, 197] on span "10:30 AM - 11:00 AM" at bounding box center [345, 195] width 52 height 21
click at [305, 279] on span "11:00 AM - 11:30 AM" at bounding box center [305, 273] width 52 height 21
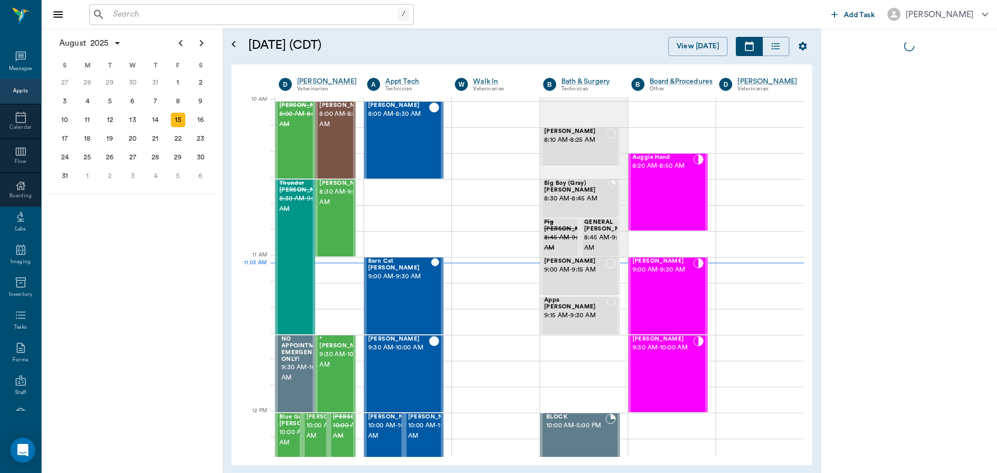
scroll to position [313, 0]
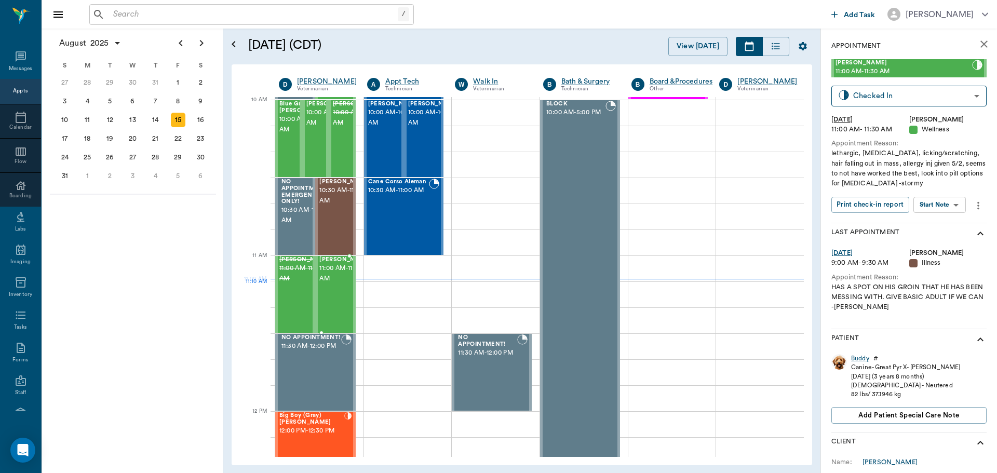
click at [332, 284] on span "11:00 AM - 11:30 AM" at bounding box center [345, 273] width 52 height 21
click at [941, 201] on body "/ ​ Add Task [PERSON_NAME] Nectar Messages Appts Calendar Flow Boarding Labs Im…" at bounding box center [498, 236] width 997 height 473
click at [945, 229] on button "Start SOAP" at bounding box center [927, 226] width 35 height 12
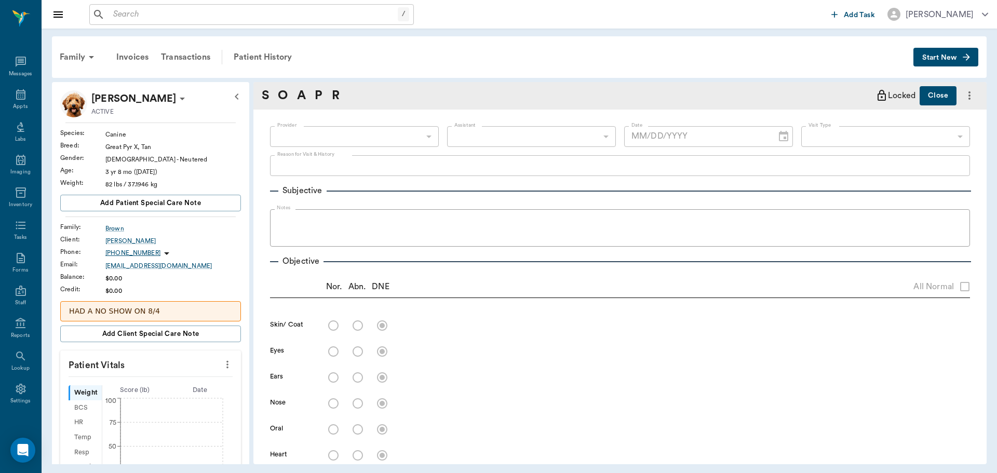
type input "63ec2f075fda476ae8351a4d"
type input "65d2be4f46e3a538d89b8c14"
type textarea "lethargic, [MEDICAL_DATA], licking/scratching, hair falling out in mass, allerg…"
type input "[DATE]"
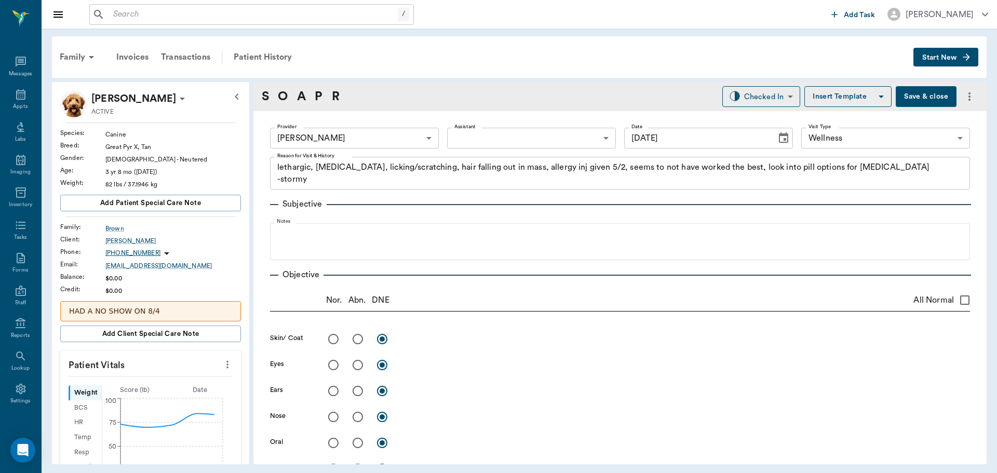
click at [501, 142] on body "/ ​ Add Task [PERSON_NAME] Nectar Messages Appts Labs Imaging Inventory Tasks F…" at bounding box center [498, 236] width 997 height 473
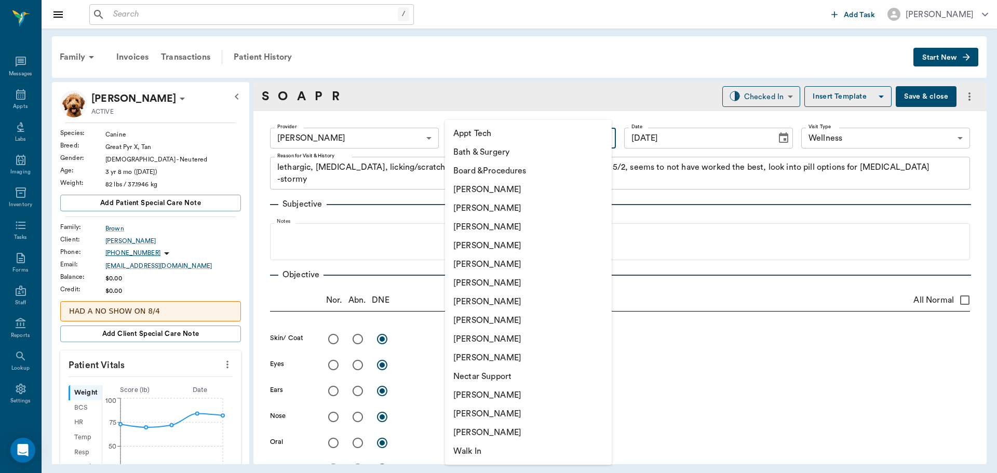
click at [505, 203] on li "[PERSON_NAME]" at bounding box center [528, 208] width 167 height 19
type input "642ef10e332a41444de2bad1"
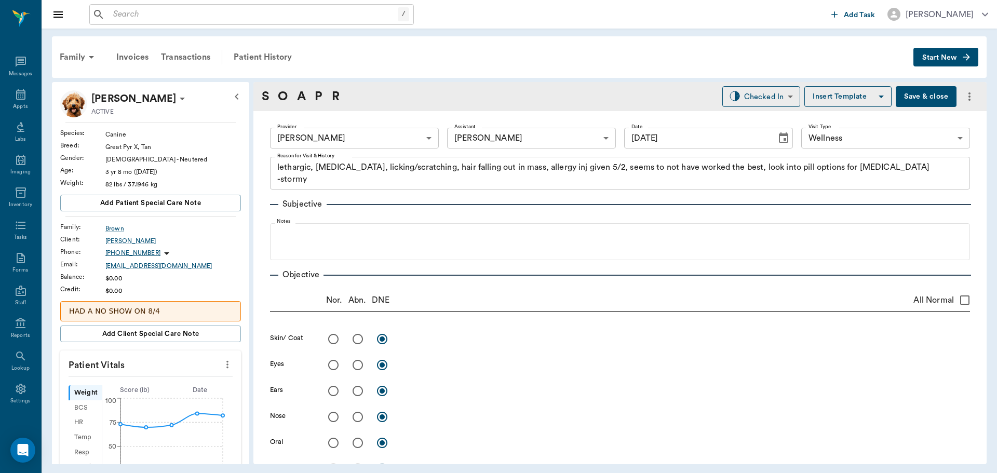
click at [222, 364] on icon "more" at bounding box center [227, 364] width 11 height 12
click at [176, 383] on span "Enter Vitals" at bounding box center [175, 382] width 87 height 11
click at [149, 400] on input "text" at bounding box center [150, 395] width 90 height 21
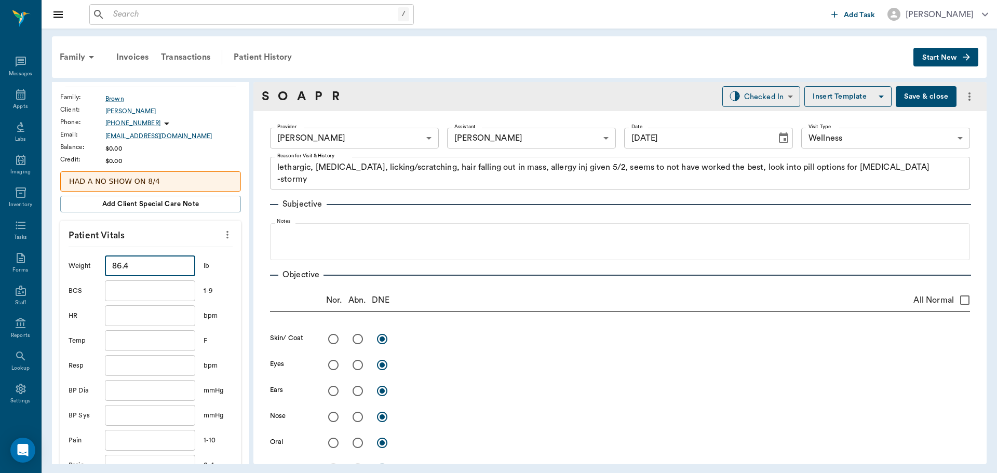
scroll to position [156, 0]
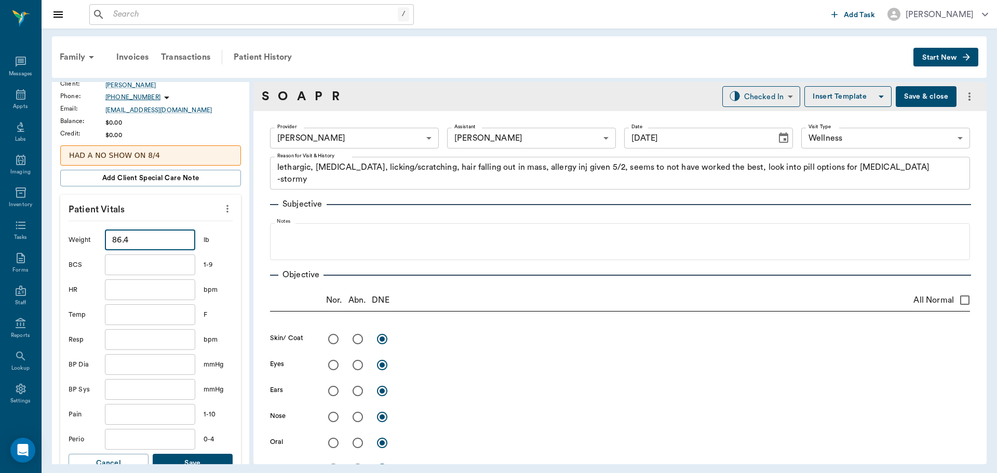
type input "86.4"
click at [208, 461] on button "Save" at bounding box center [193, 463] width 80 height 19
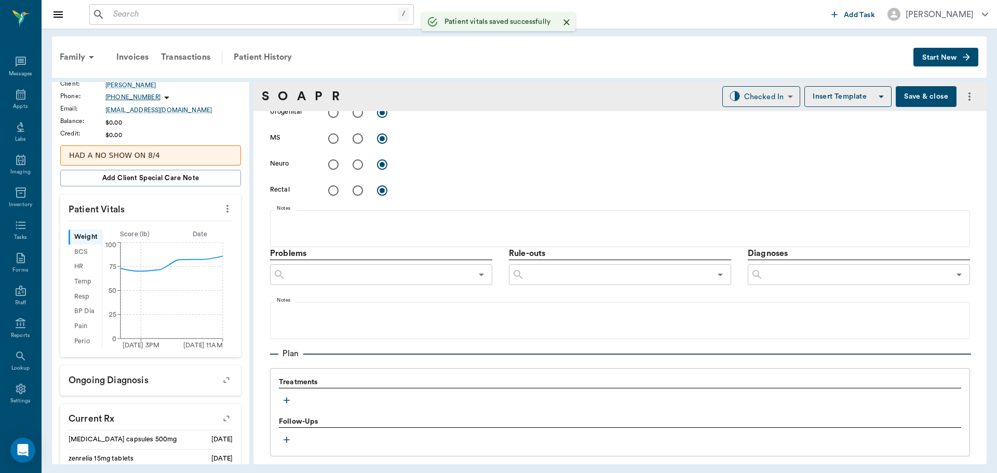
scroll to position [519, 0]
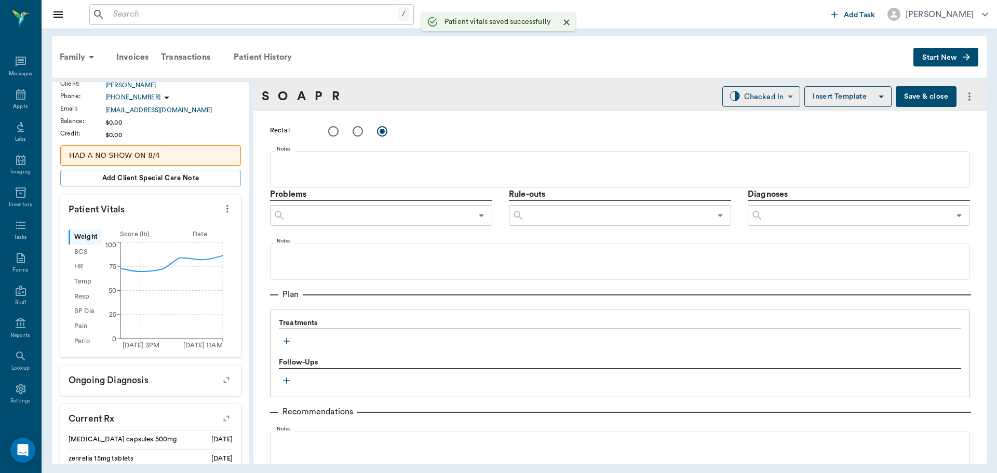
click at [285, 341] on icon "button" at bounding box center [286, 341] width 6 height 6
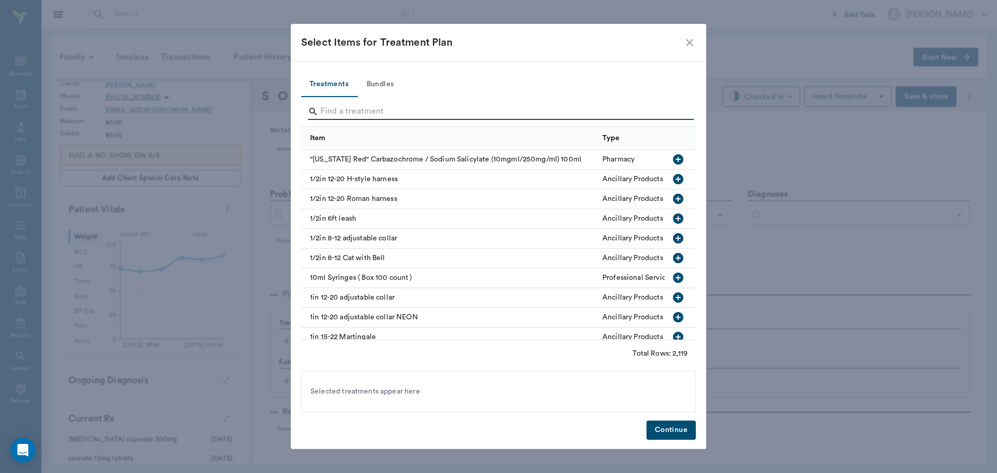
click at [392, 110] on input "Search" at bounding box center [499, 111] width 358 height 17
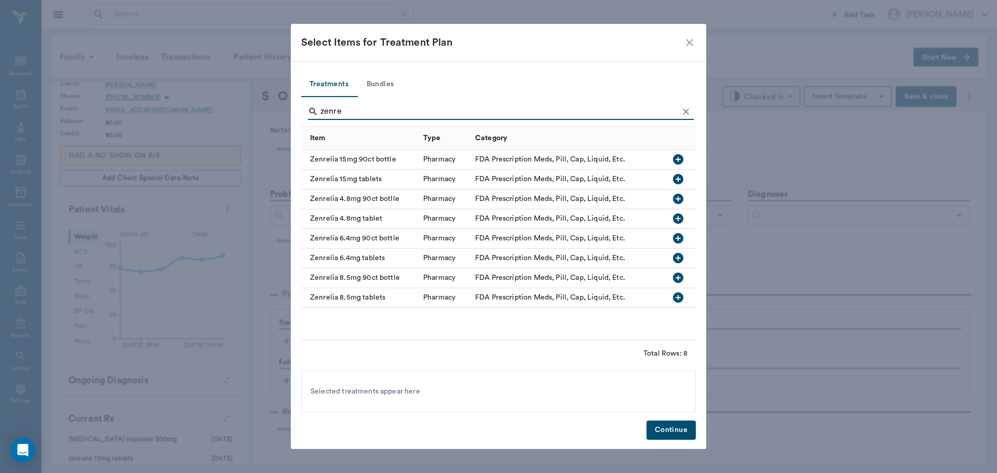
type input "zenre"
click at [678, 164] on icon "button" at bounding box center [678, 159] width 10 height 10
click at [661, 431] on button "Continue" at bounding box center [670, 429] width 49 height 19
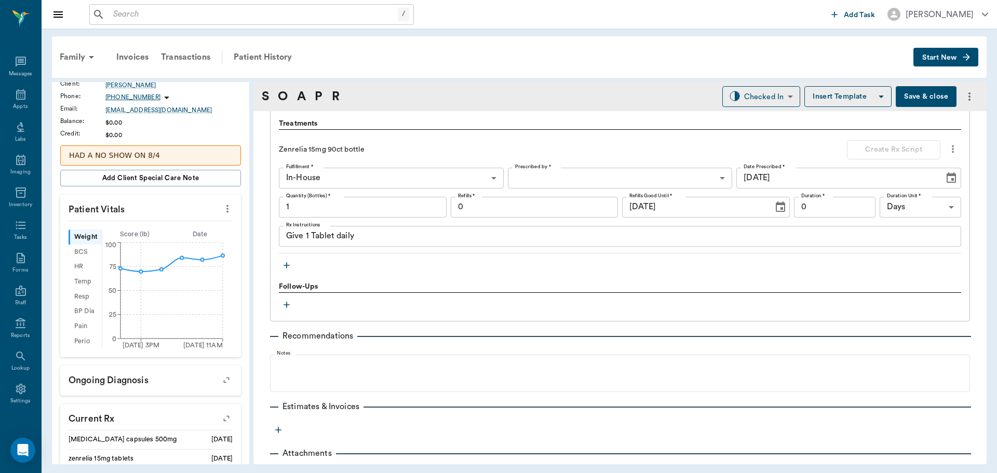
scroll to position [727, 0]
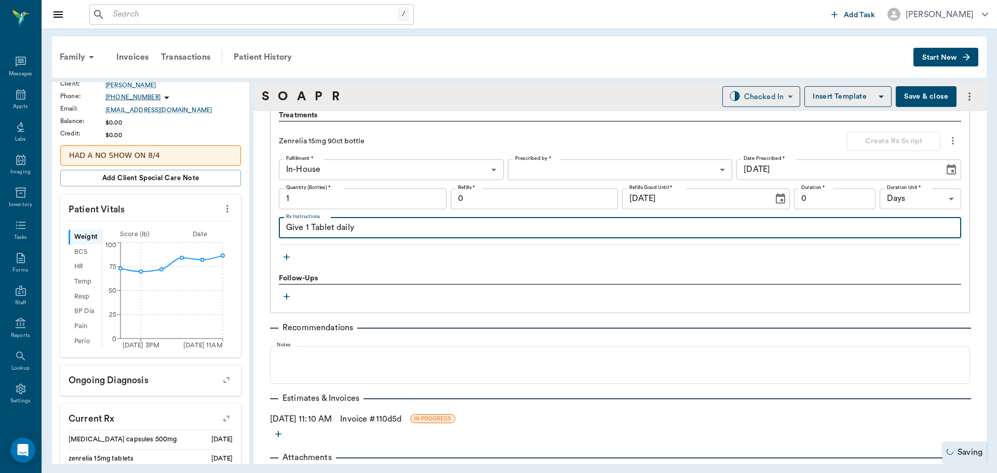
click at [308, 226] on textarea "Give 1 Tablet daily" at bounding box center [619, 228] width 667 height 12
type textarea "Give 2 Tablet daily by mouth"
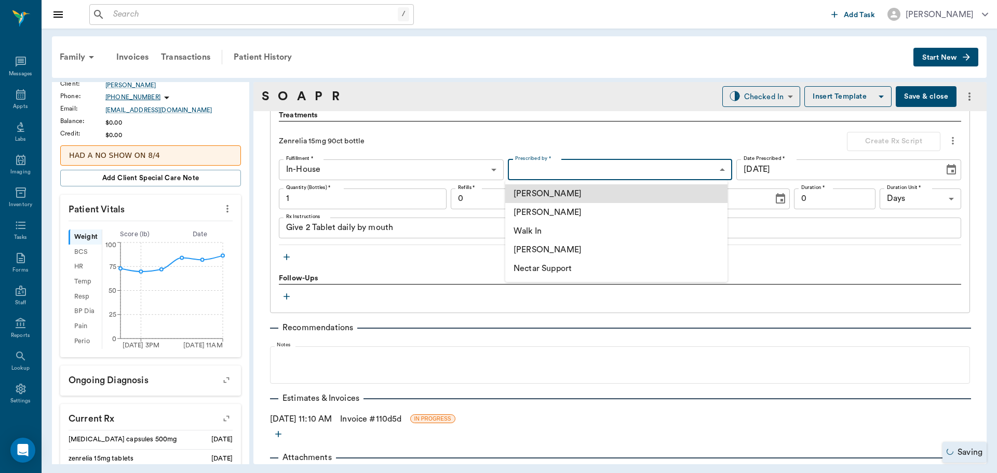
click at [610, 165] on body "/ ​ Add Task [PERSON_NAME] Nectar Messages Appts Labs Imaging Inventory Tasks F…" at bounding box center [498, 236] width 997 height 473
click at [599, 217] on li "[PERSON_NAME]" at bounding box center [616, 212] width 222 height 19
type input "63ec2f075fda476ae8351a4d"
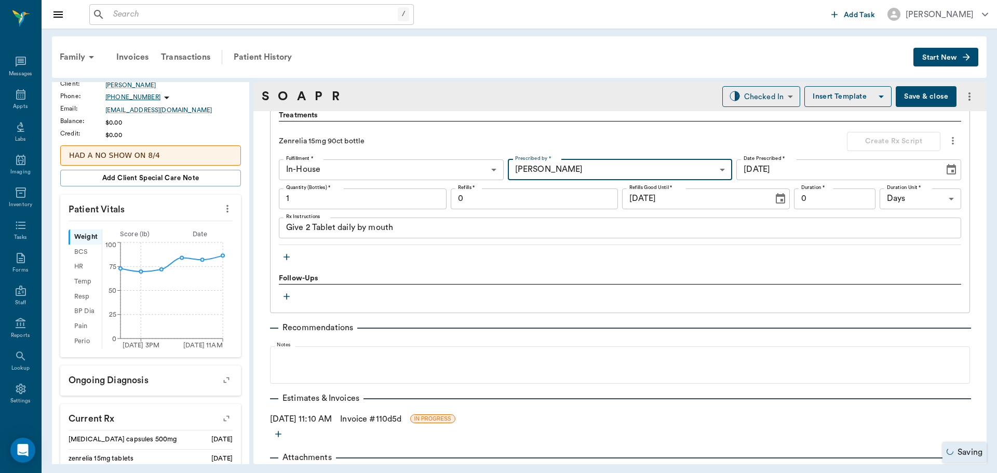
click at [512, 203] on input "0" at bounding box center [535, 198] width 168 height 21
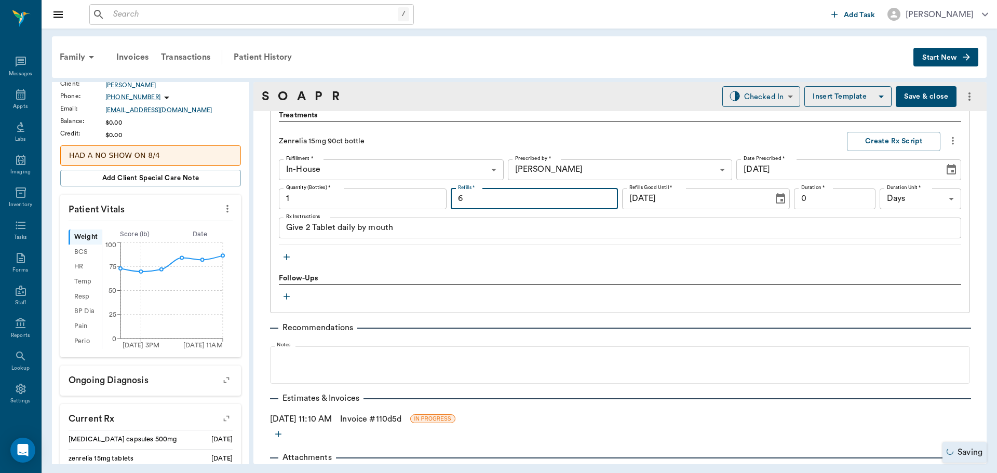
type input "6"
click at [860, 197] on input "0" at bounding box center [834, 198] width 81 height 21
type input "30"
click at [878, 140] on button "Create Rx Script" at bounding box center [893, 141] width 93 height 19
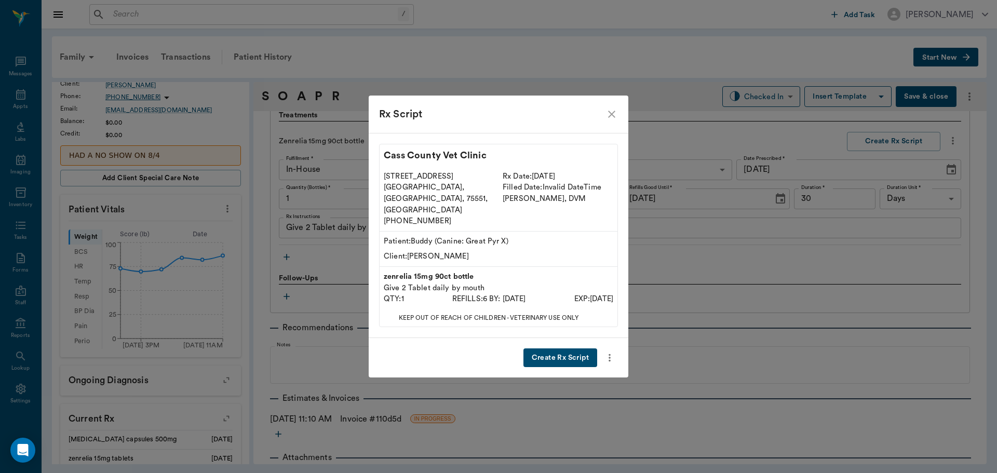
click at [557, 352] on button "Create Rx Script" at bounding box center [560, 357] width 74 height 19
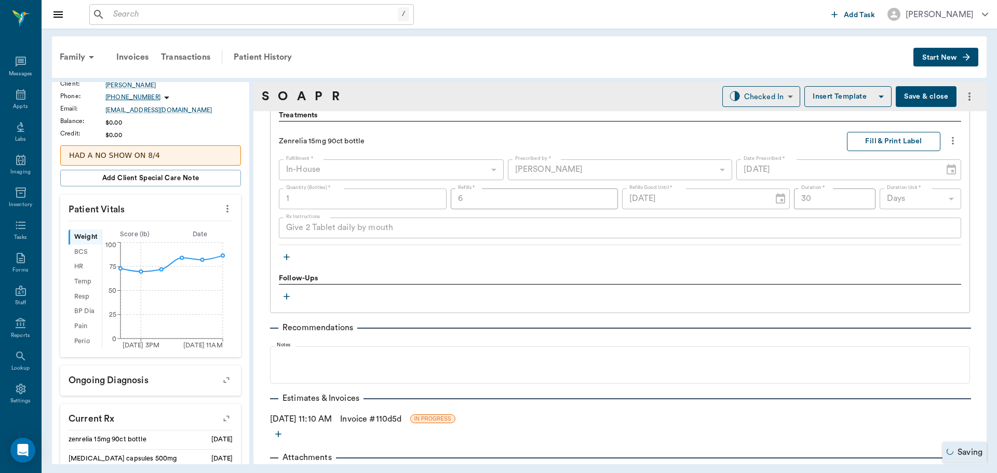
click at [900, 148] on button "Fill & Print Label" at bounding box center [893, 141] width 93 height 19
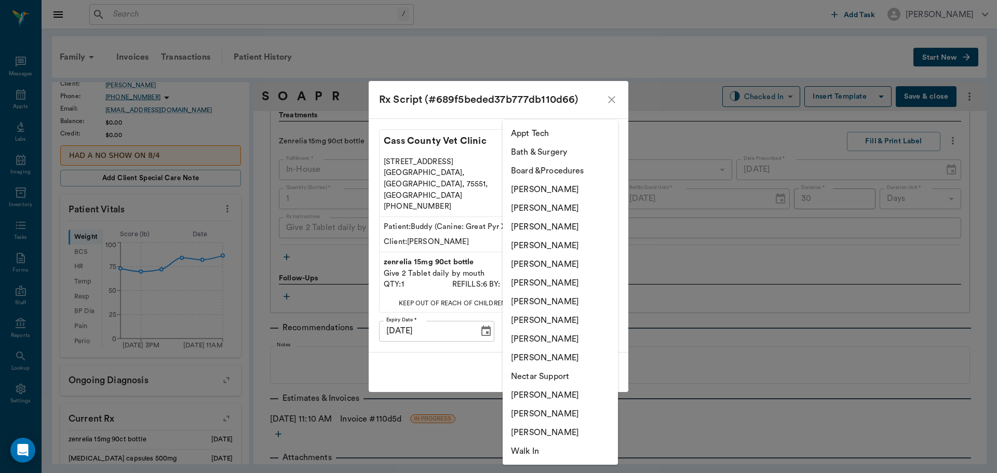
click at [575, 323] on body "/ ​ Add Task [PERSON_NAME] Nectar Messages Appts Labs Imaging Inventory Tasks F…" at bounding box center [498, 236] width 997 height 473
click at [566, 206] on li "[PERSON_NAME]" at bounding box center [559, 208] width 115 height 19
type input "642ef10e332a41444de2bad1"
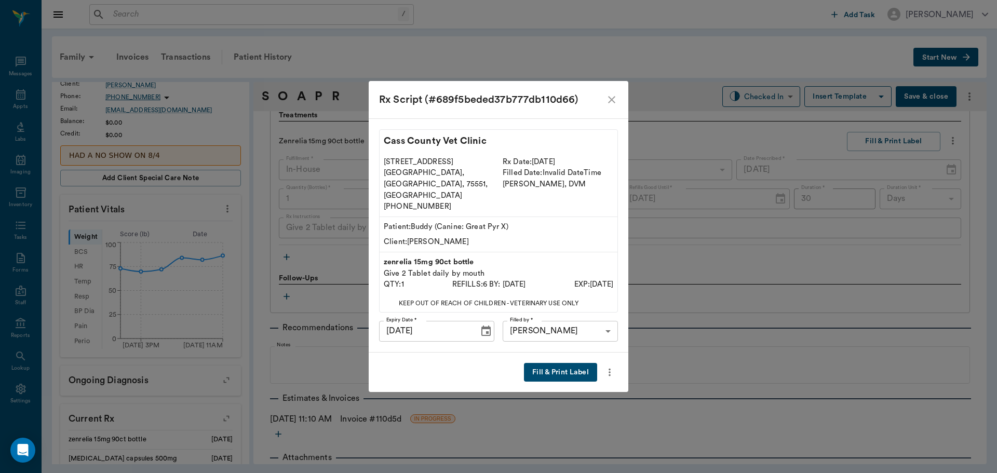
click at [564, 363] on button "Fill & Print Label" at bounding box center [560, 372] width 73 height 19
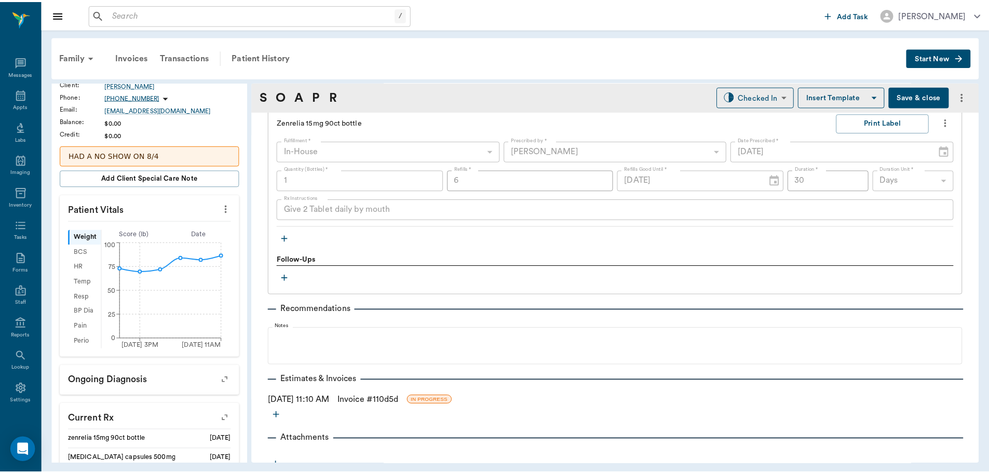
scroll to position [754, 0]
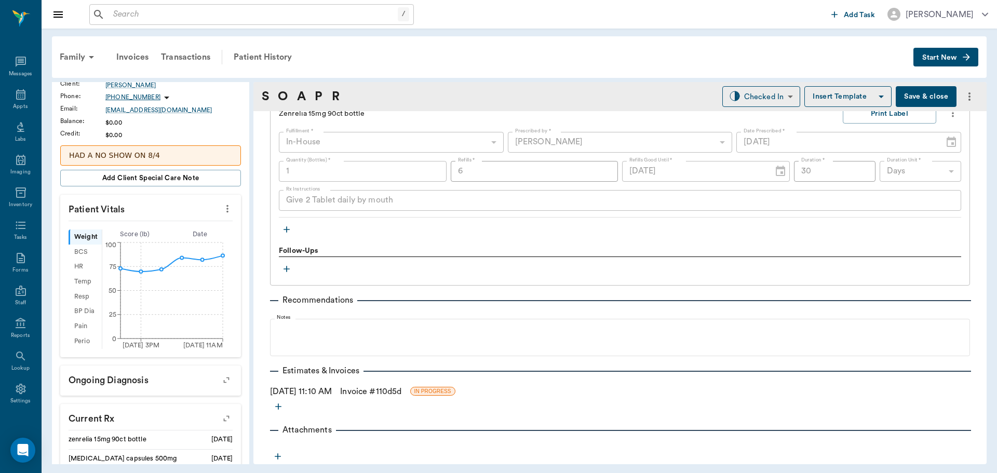
click at [386, 391] on link "Invoice # 110d5d" at bounding box center [370, 391] width 61 height 12
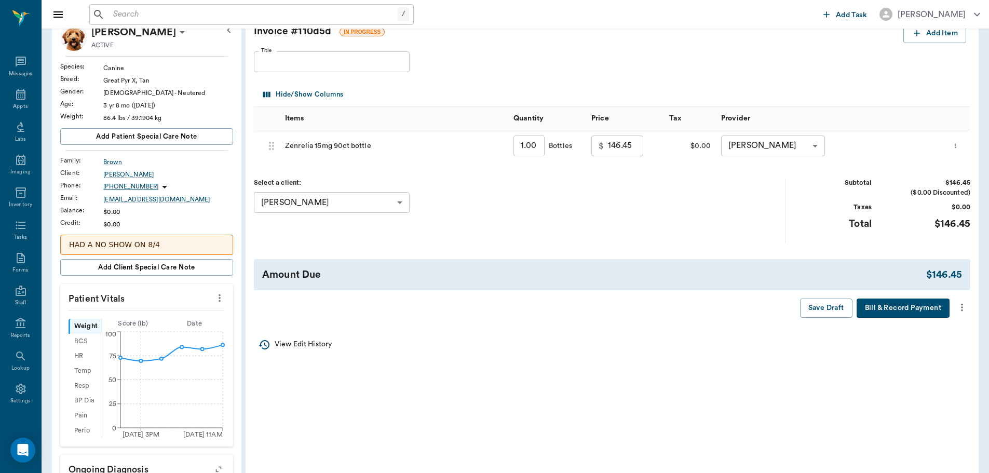
scroll to position [104, 0]
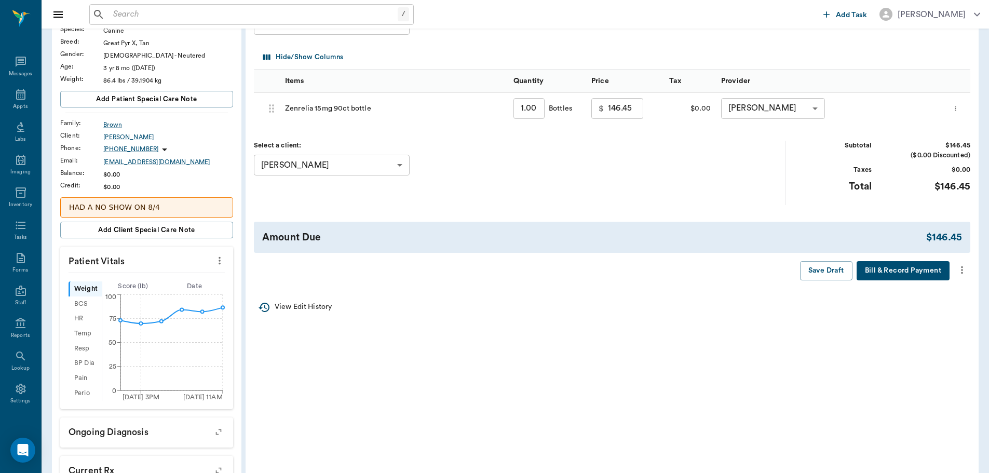
click at [957, 272] on icon "more" at bounding box center [961, 270] width 11 height 12
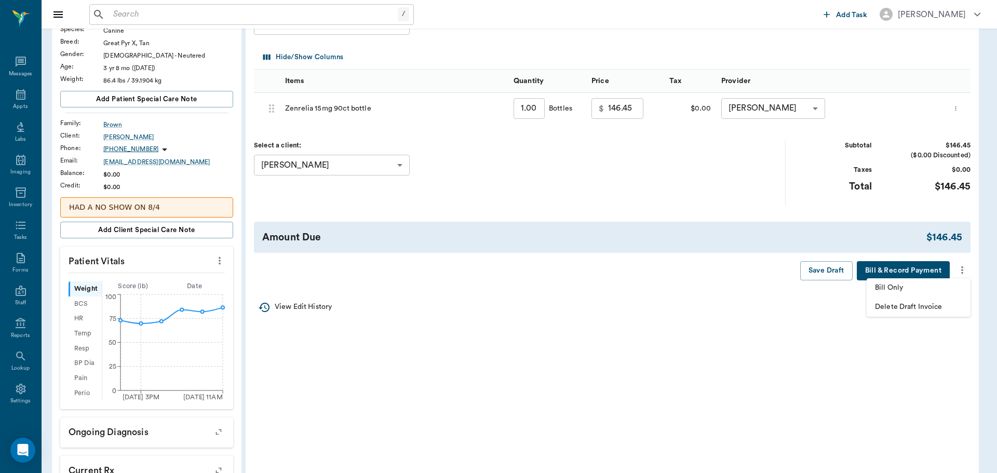
click at [943, 282] on span "Bill Only" at bounding box center [918, 287] width 87 height 11
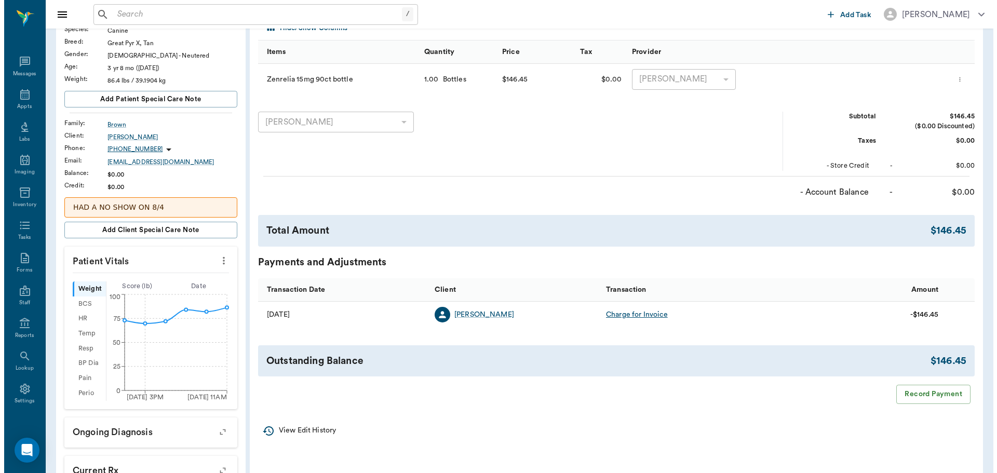
scroll to position [0, 0]
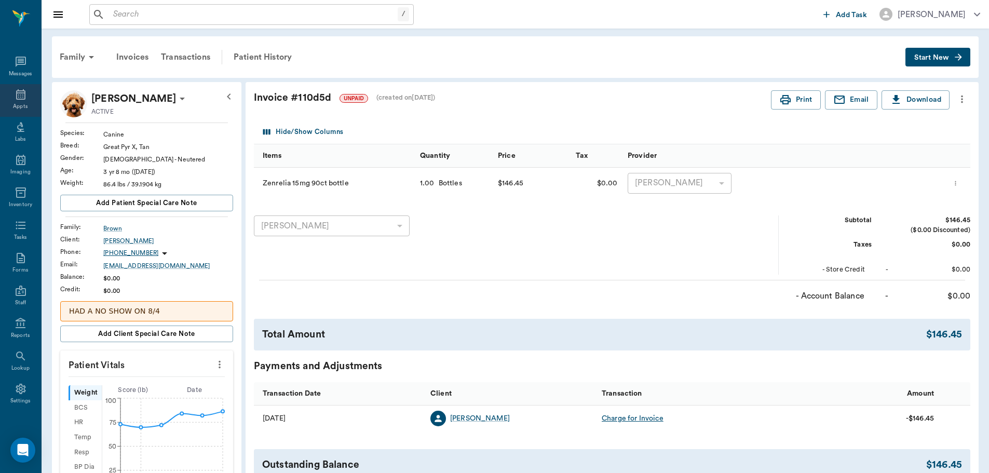
click at [22, 94] on icon at bounding box center [21, 94] width 12 height 12
